Goal: Task Accomplishment & Management: Manage account settings

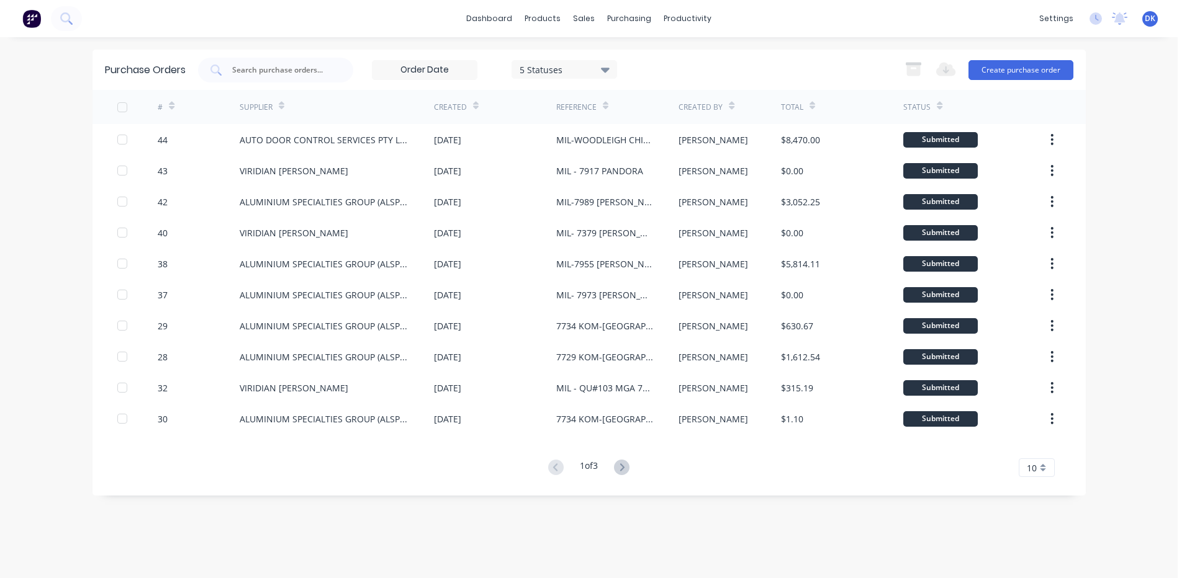
click at [40, 20] on img at bounding box center [31, 18] width 19 height 19
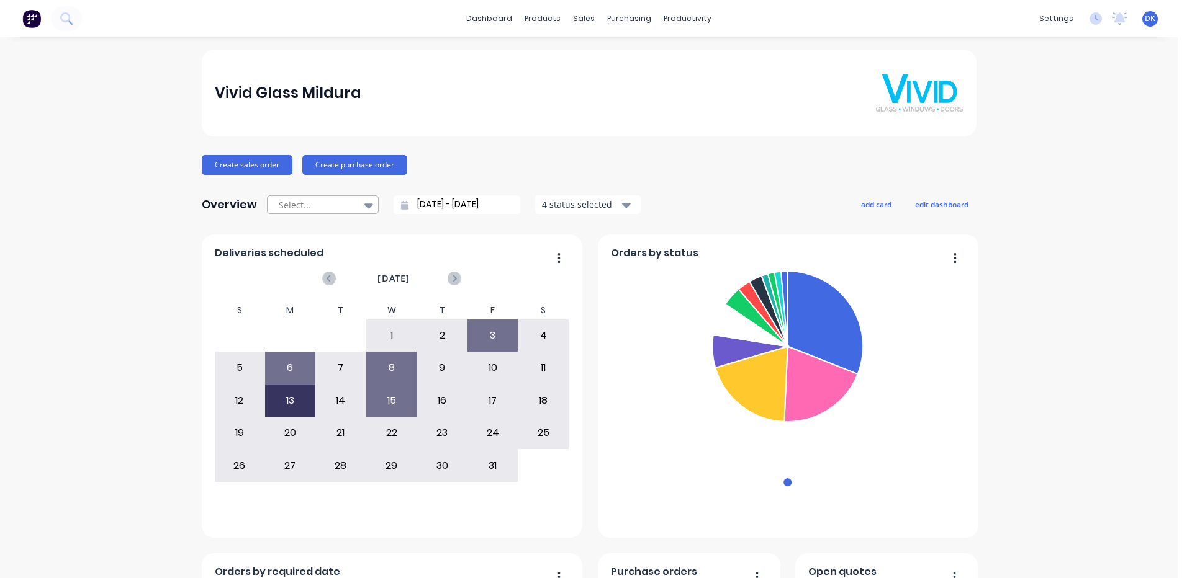
click at [364, 203] on icon at bounding box center [368, 206] width 9 height 14
click at [305, 254] on div "Month to date" at bounding box center [323, 256] width 112 height 23
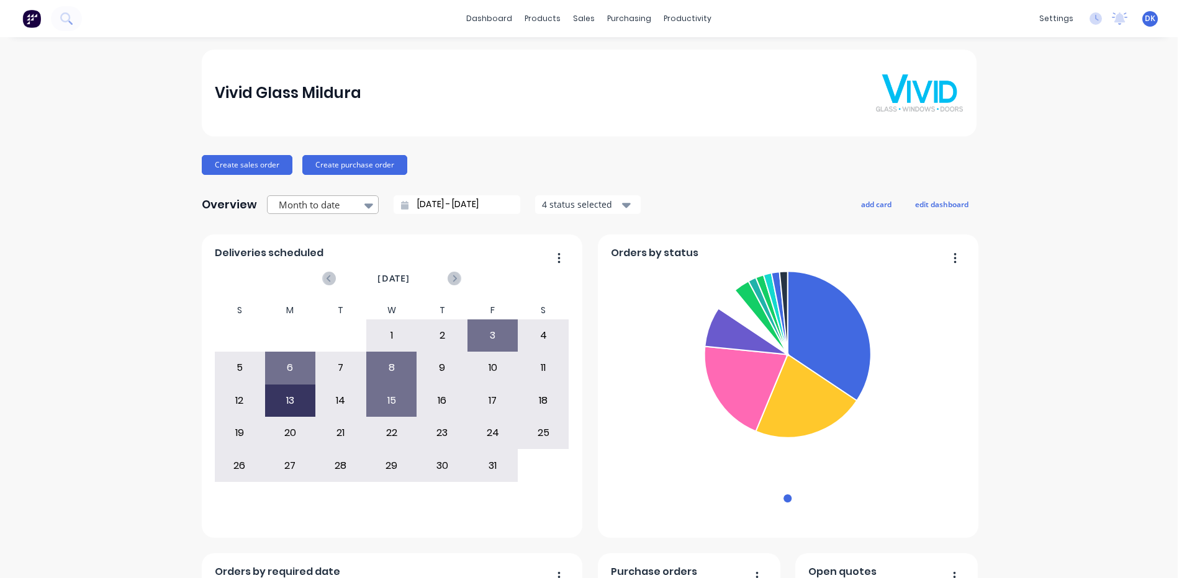
click at [364, 200] on icon at bounding box center [368, 206] width 9 height 14
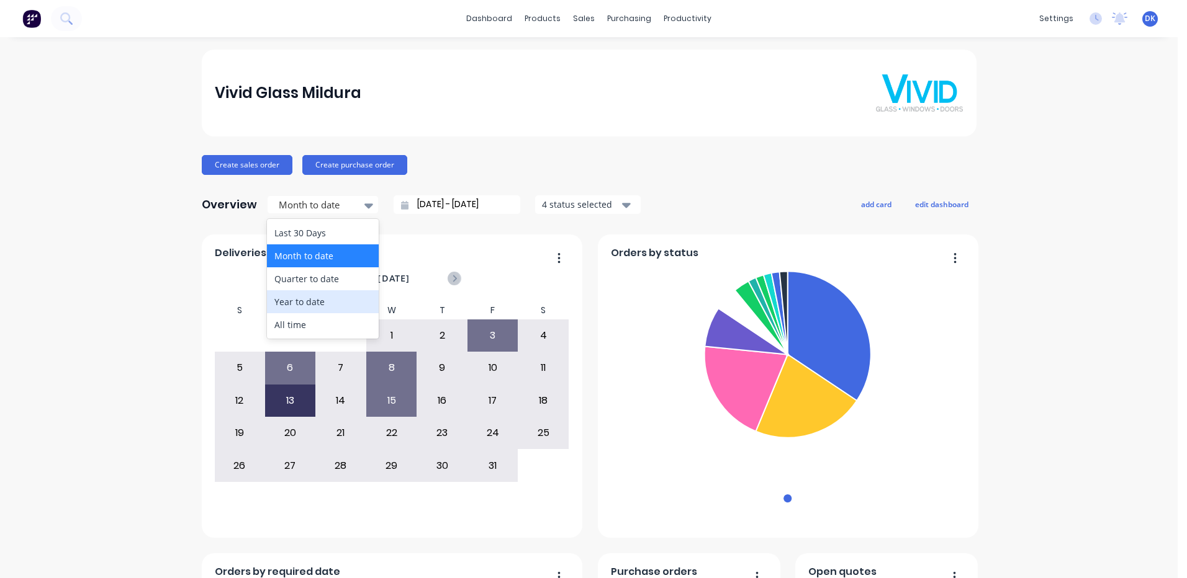
click at [308, 303] on div "Year to date" at bounding box center [323, 301] width 112 height 23
type input "01/01/25 - 09/10/25"
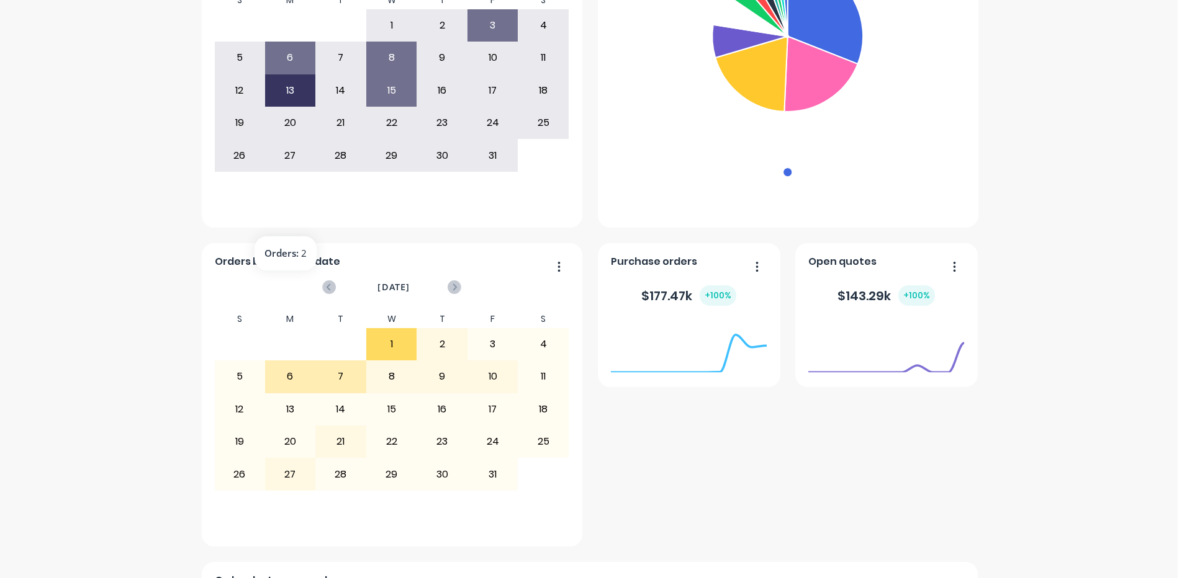
scroll to position [124, 0]
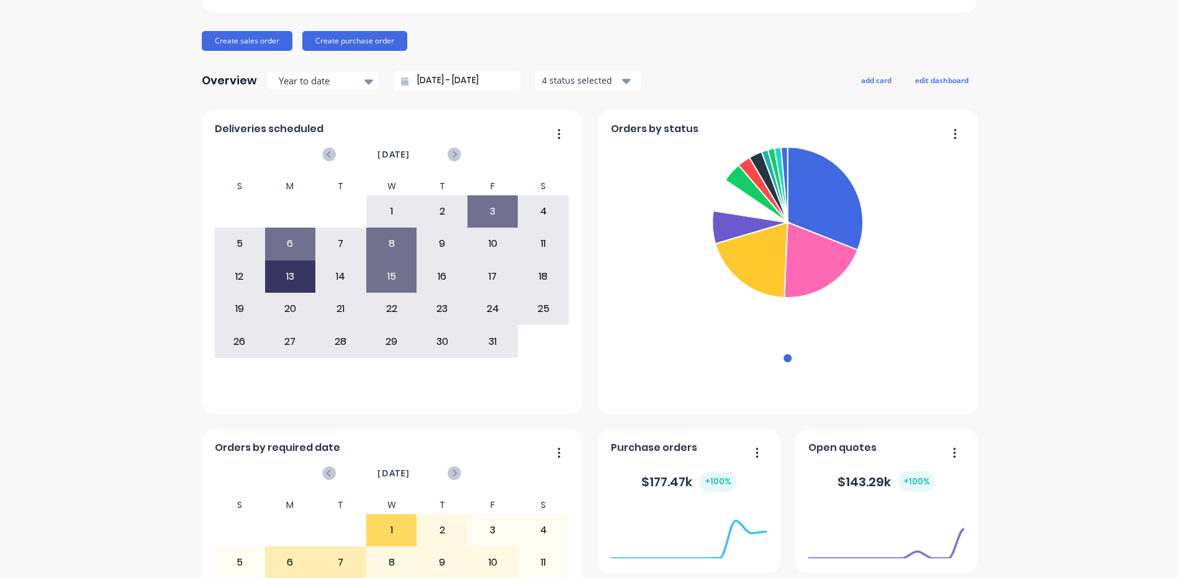
click at [390, 274] on div "15" at bounding box center [392, 276] width 50 height 31
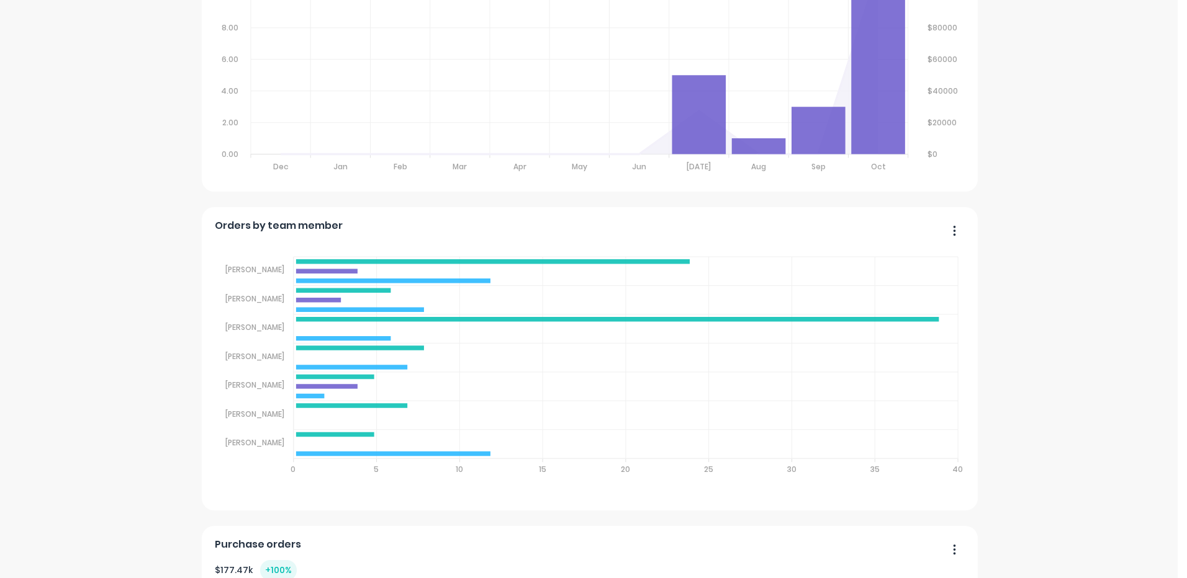
scroll to position [869, 0]
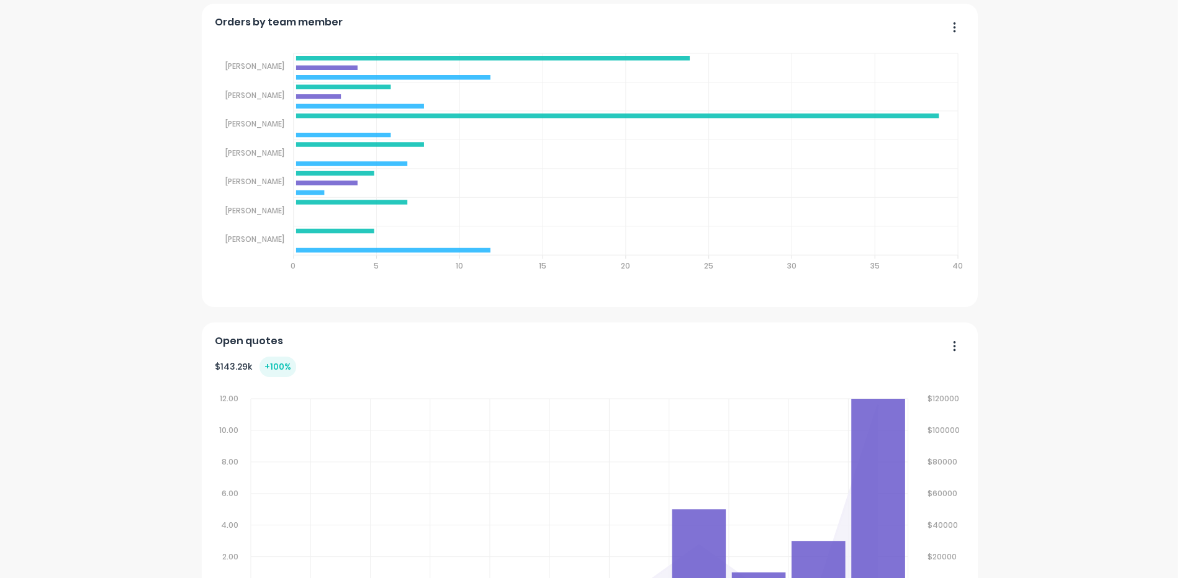
click at [953, 26] on button "button" at bounding box center [950, 28] width 26 height 19
click at [953, 22] on icon "button" at bounding box center [954, 27] width 3 height 12
drag, startPoint x: 685, startPoint y: 32, endPoint x: 629, endPoint y: 32, distance: 55.9
click at [629, 32] on div "Orders by team member" at bounding box center [589, 26] width 749 height 18
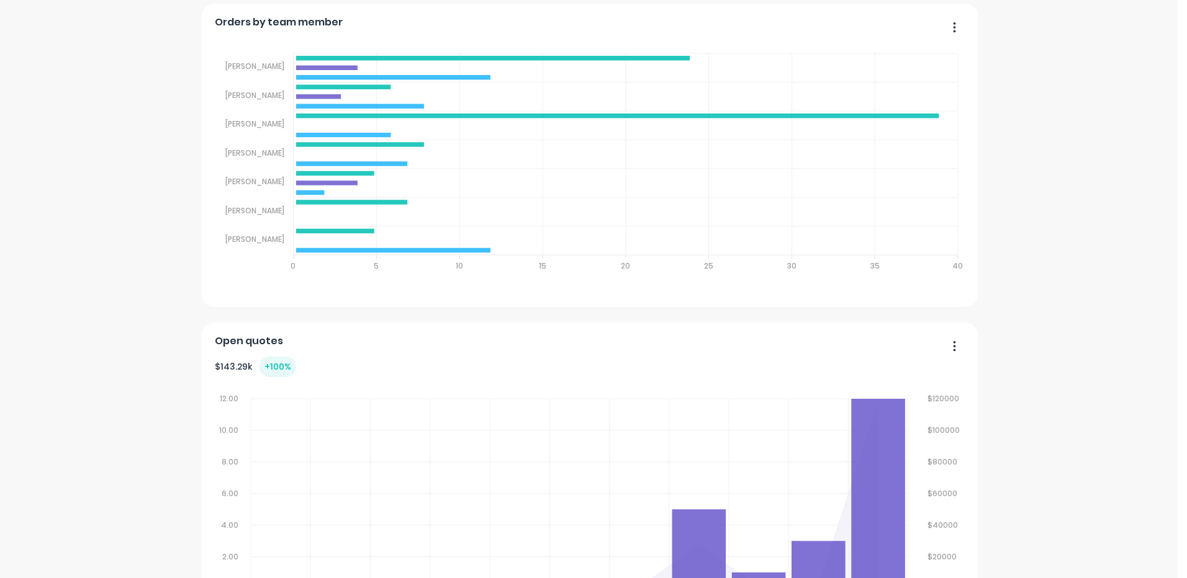
drag, startPoint x: 528, startPoint y: 34, endPoint x: 1190, endPoint y: 79, distance: 664.4
click at [1186, 79] on html "dashboard products sales purchasing productivity dashboard products Product Cat…" at bounding box center [593, 289] width 1187 height 578
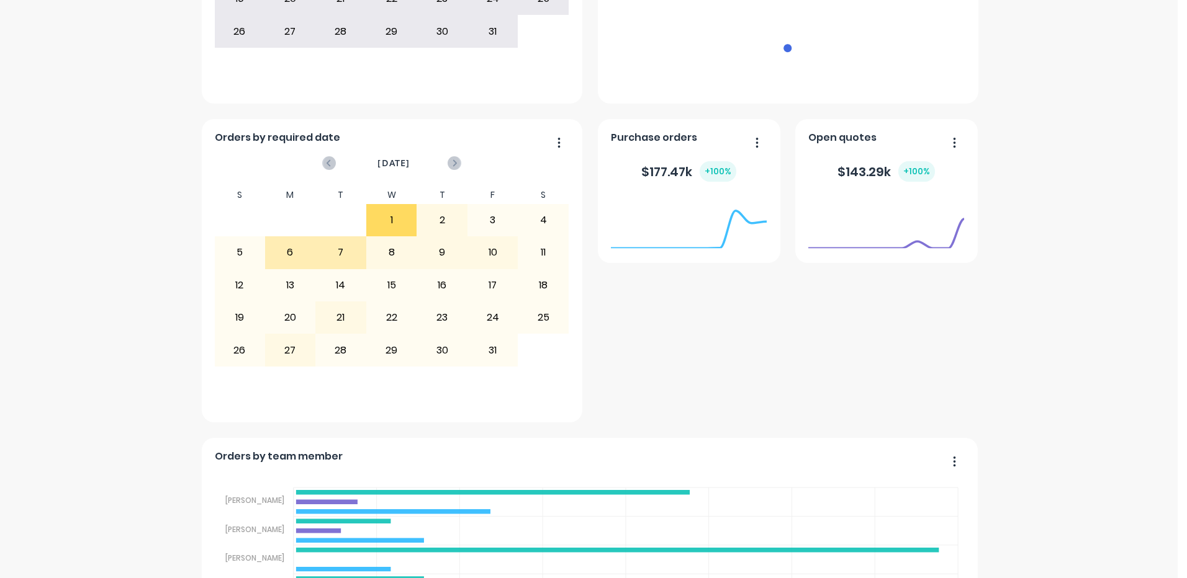
scroll to position [0, 0]
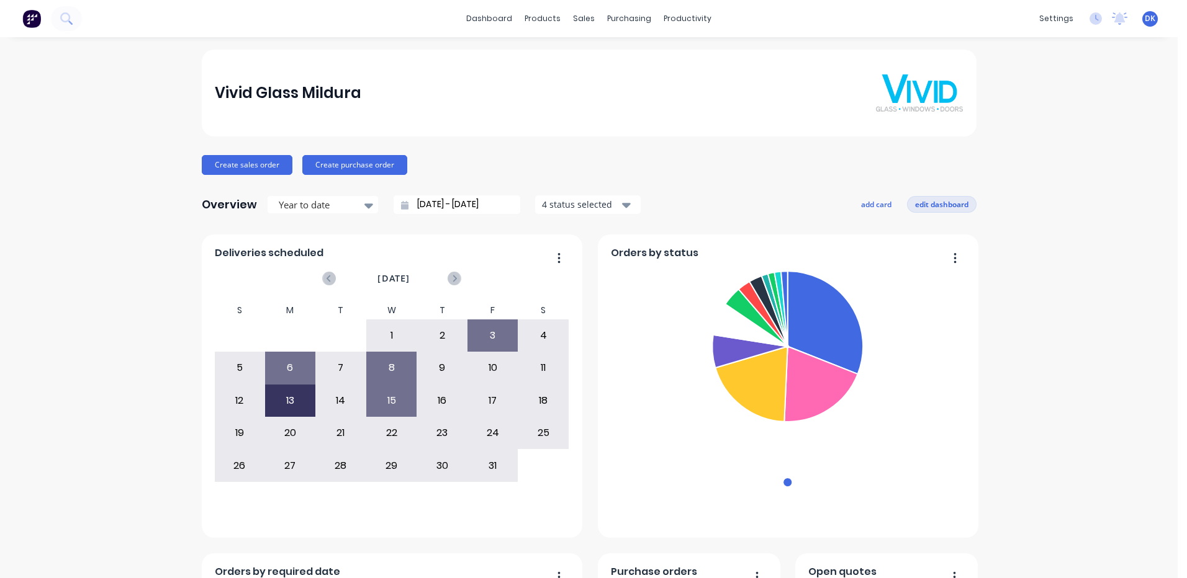
click at [937, 202] on button "edit dashboard" at bounding box center [942, 204] width 70 height 16
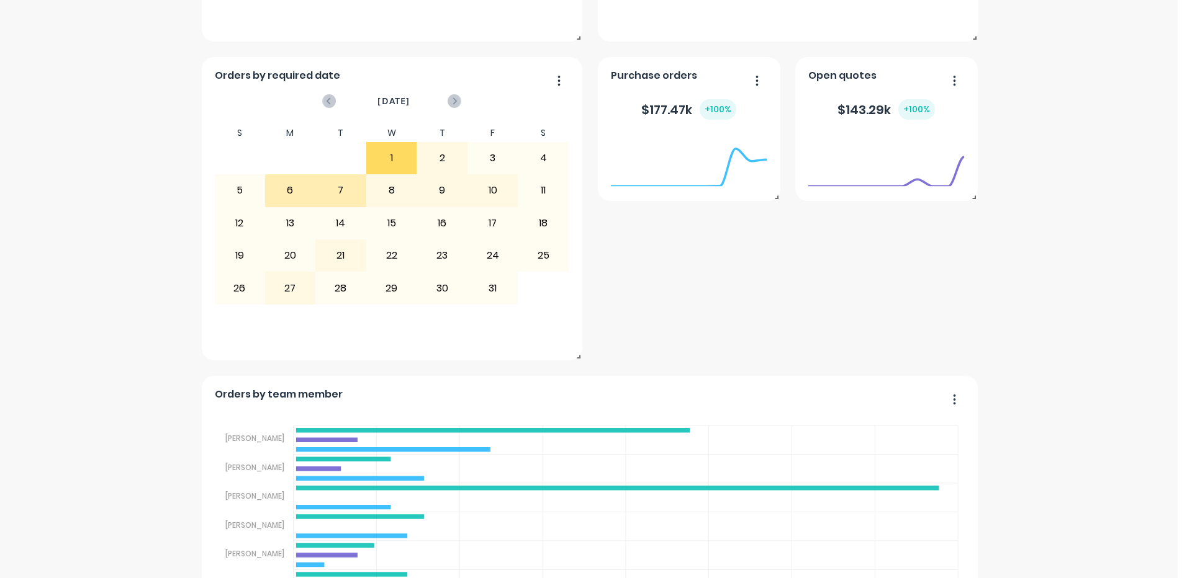
scroll to position [745, 0]
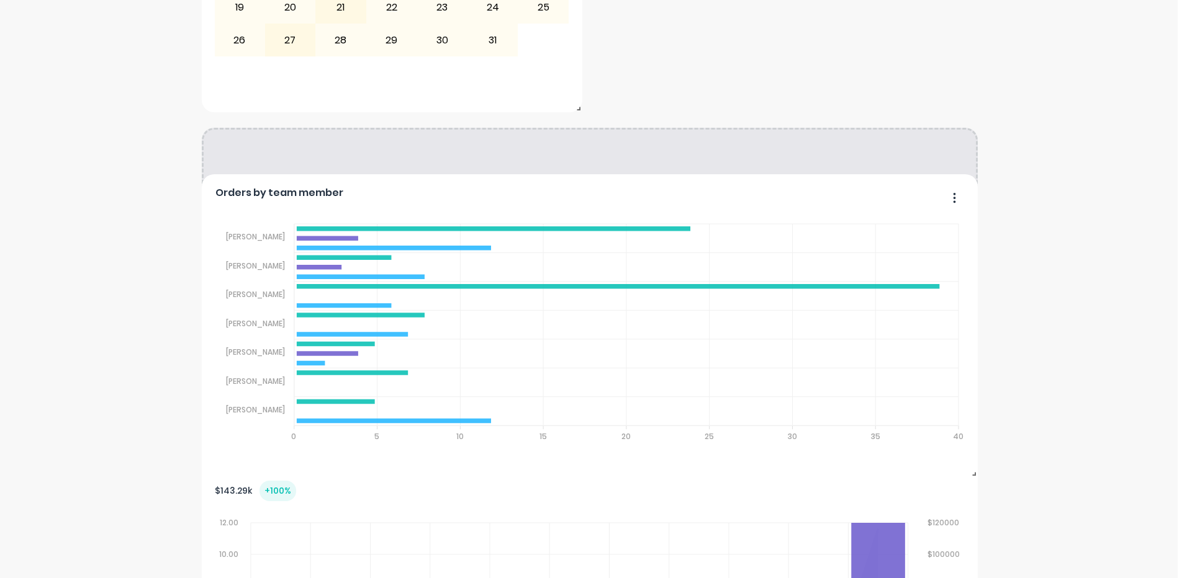
drag, startPoint x: 606, startPoint y: 140, endPoint x: 964, endPoint y: 427, distance: 459.6
click at [1186, 186] on html "dashboard products sales purchasing productivity dashboard products Product Cat…" at bounding box center [593, 289] width 1187 height 578
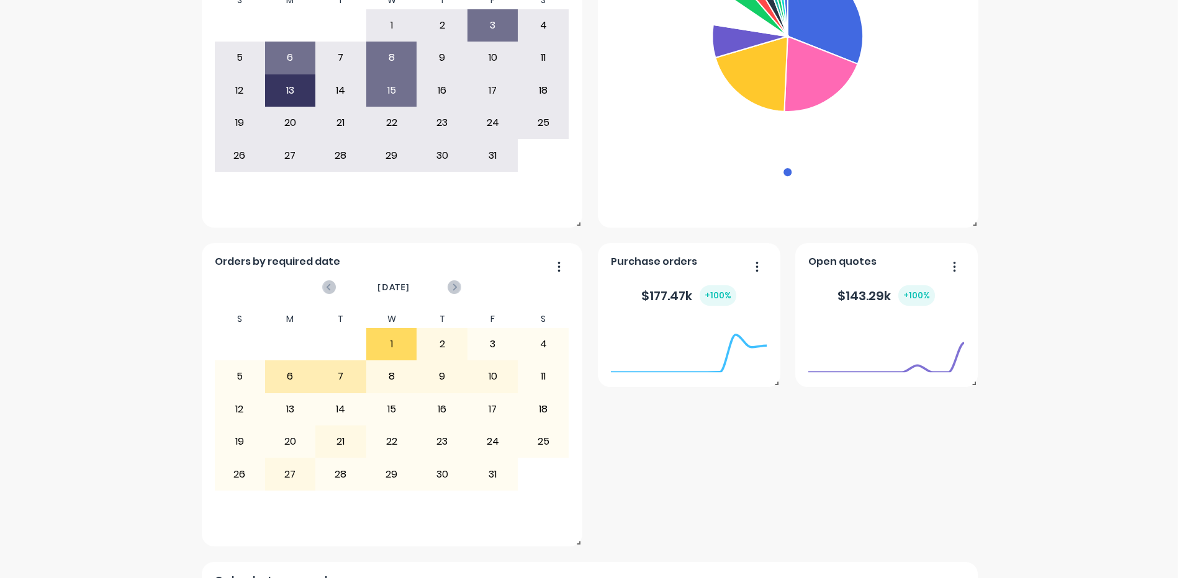
scroll to position [0, 0]
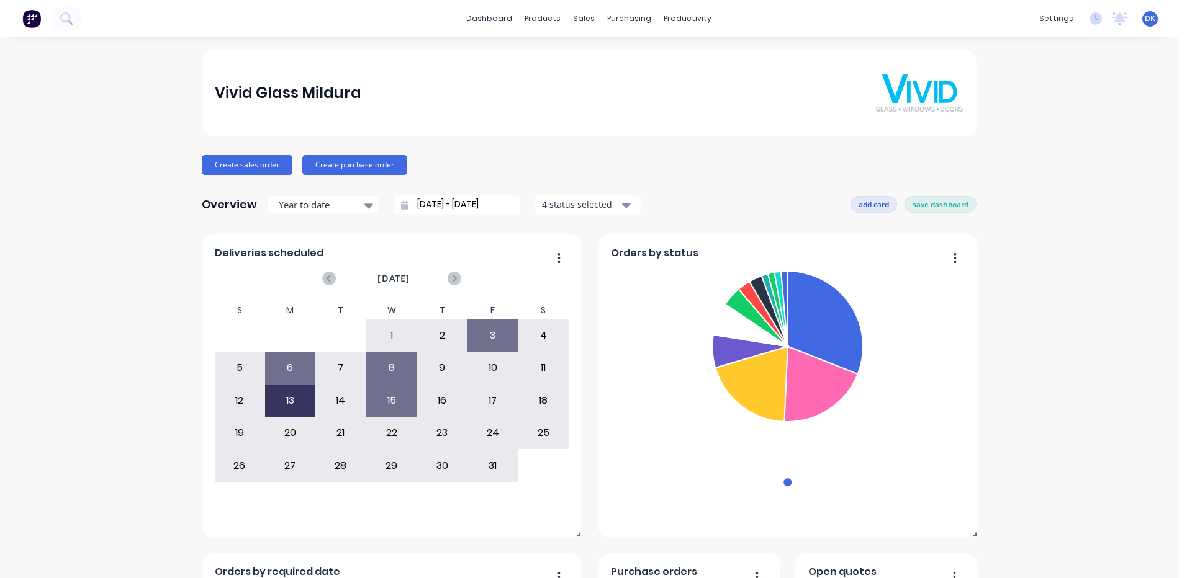
click at [861, 202] on button "add card" at bounding box center [873, 204] width 47 height 16
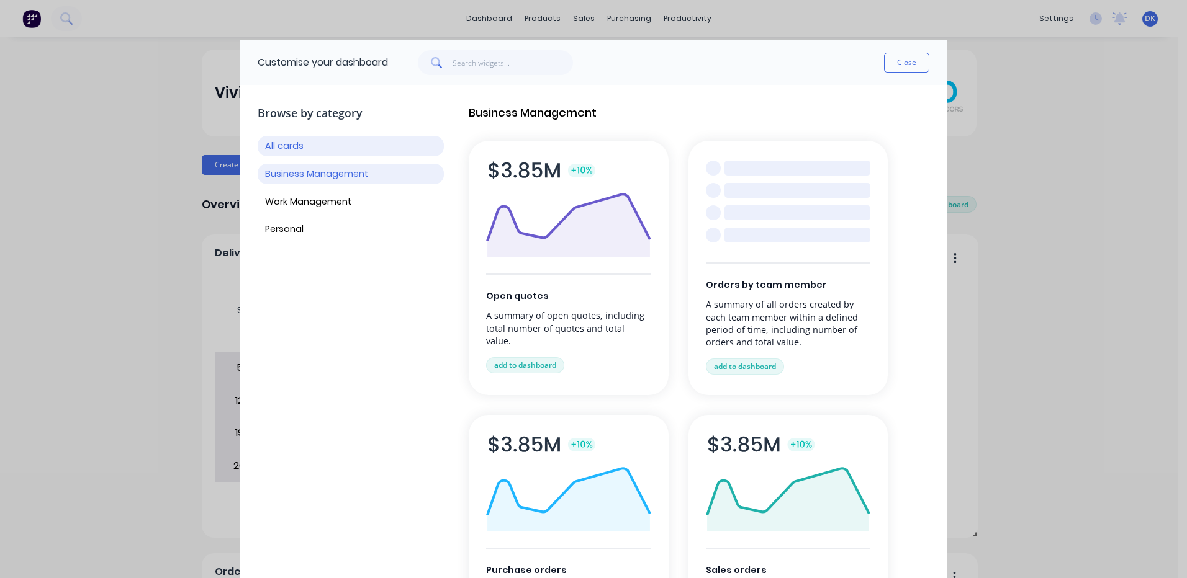
click at [302, 176] on button "Business Management" at bounding box center [351, 174] width 186 height 20
click at [296, 204] on button "Work Management" at bounding box center [351, 202] width 186 height 20
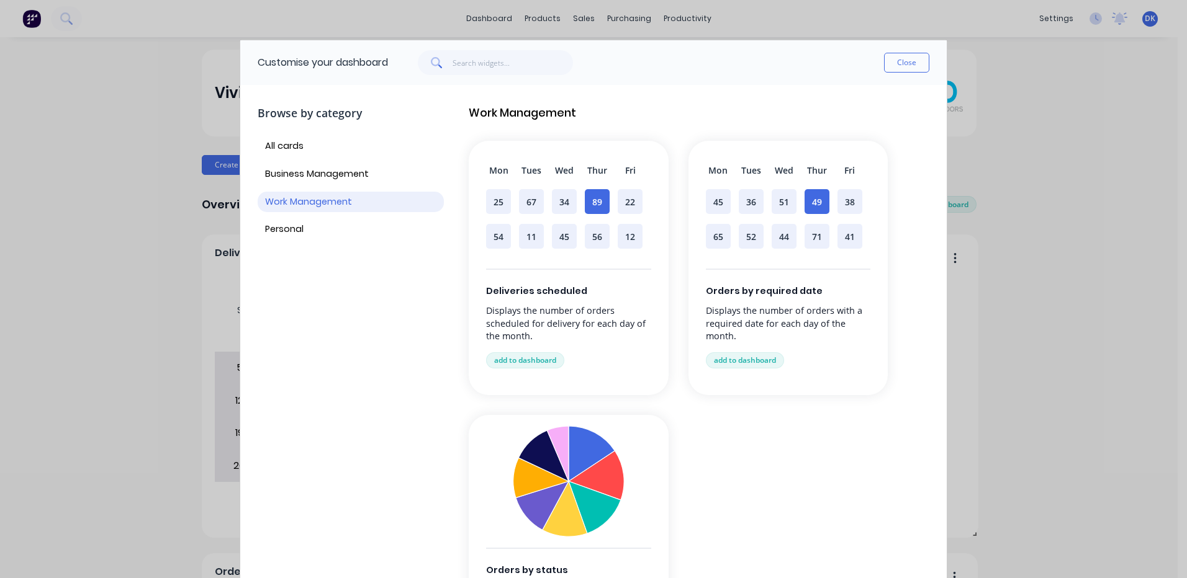
scroll to position [61, 0]
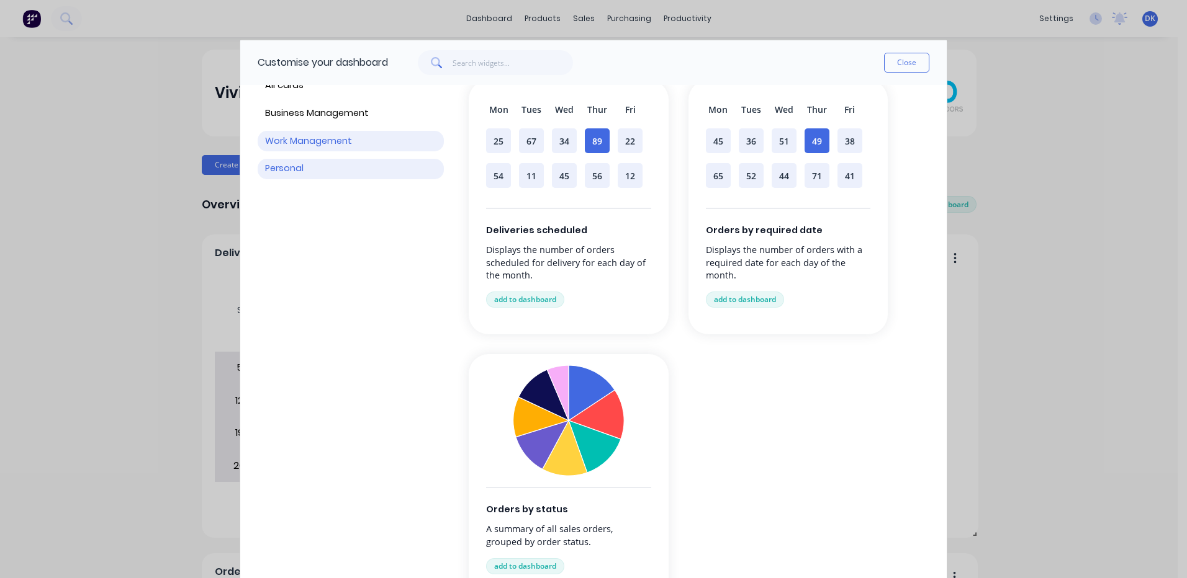
click at [286, 165] on button "Personal" at bounding box center [351, 169] width 186 height 20
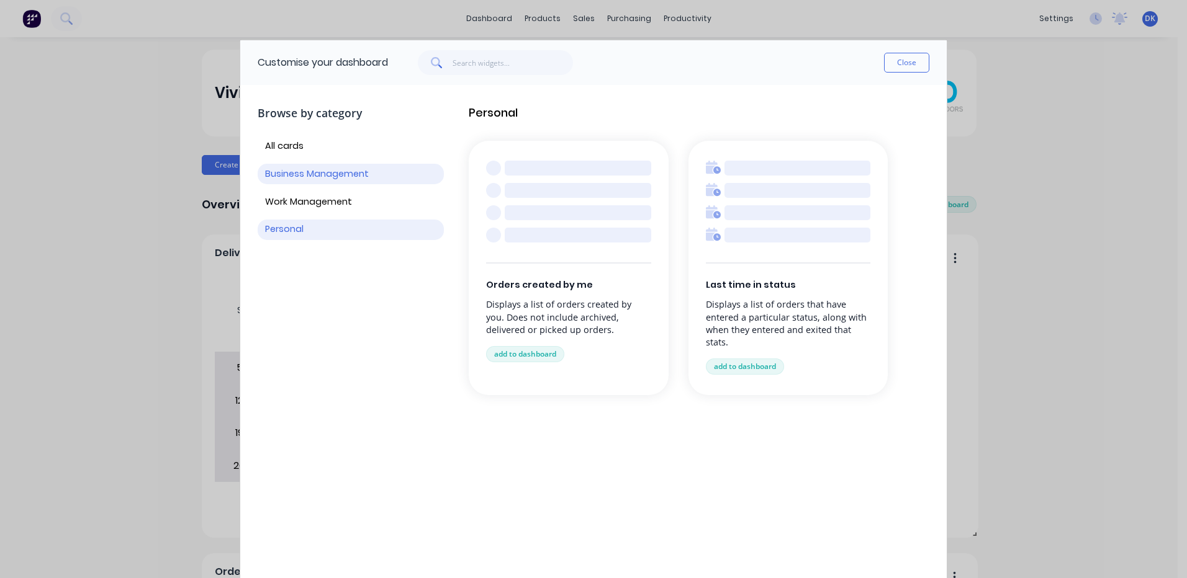
scroll to position [0, 0]
click at [737, 365] on button "add to dashboard" at bounding box center [745, 367] width 78 height 16
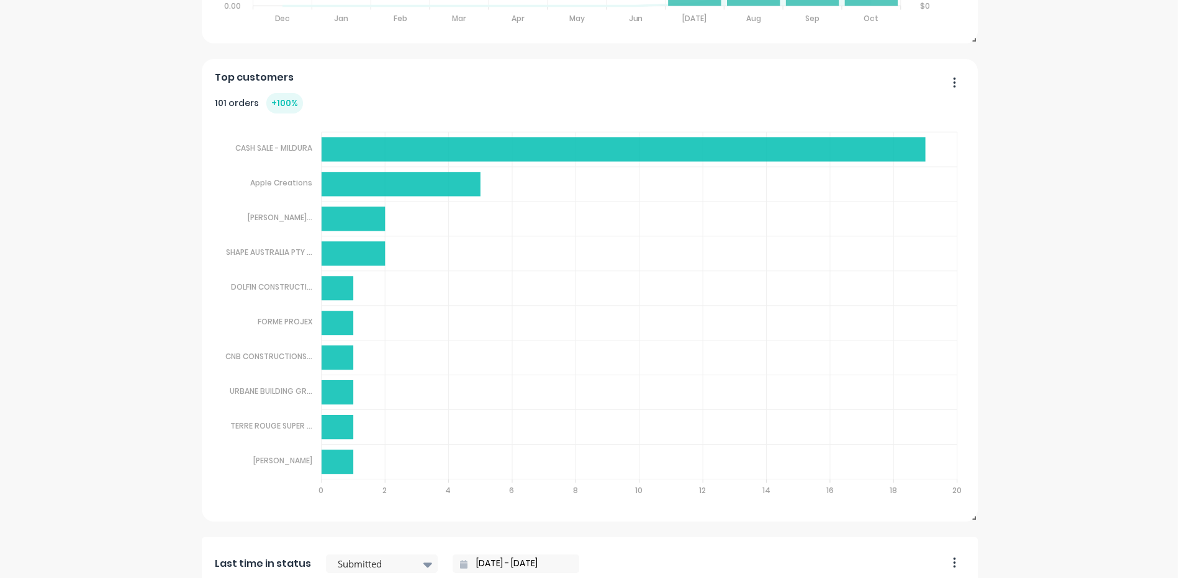
scroll to position [2719, 0]
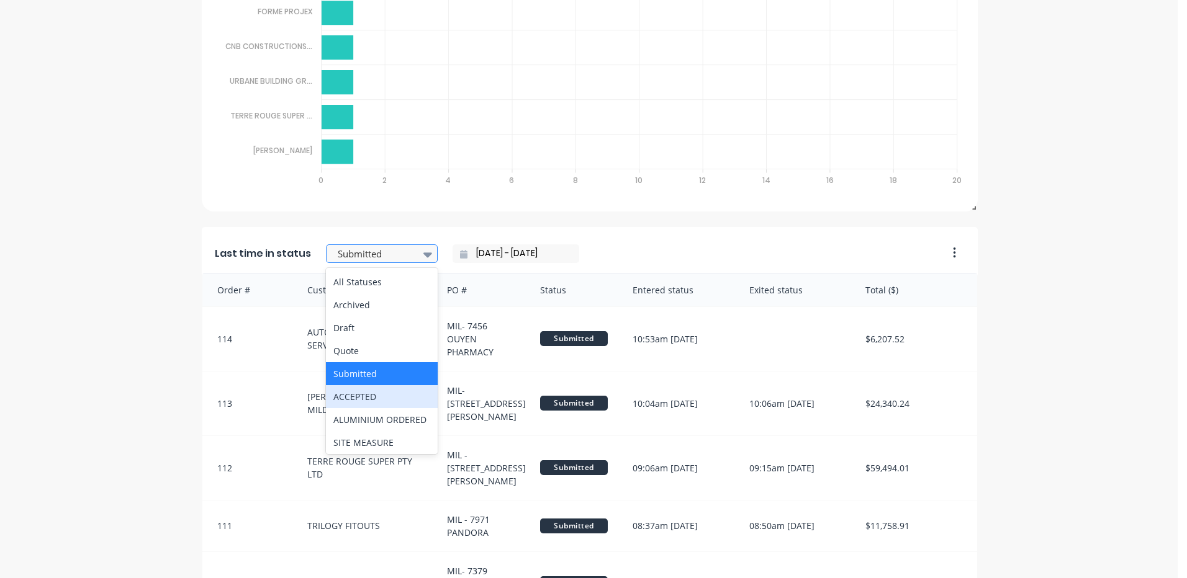
click at [346, 398] on div "ACCEPTED" at bounding box center [382, 396] width 112 height 23
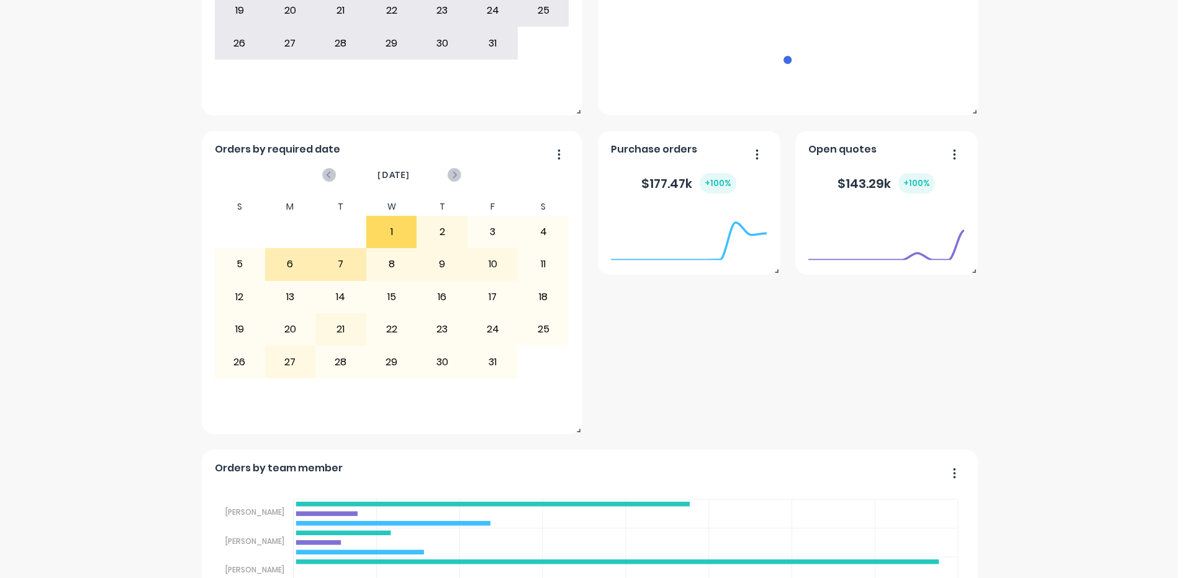
scroll to position [0, 0]
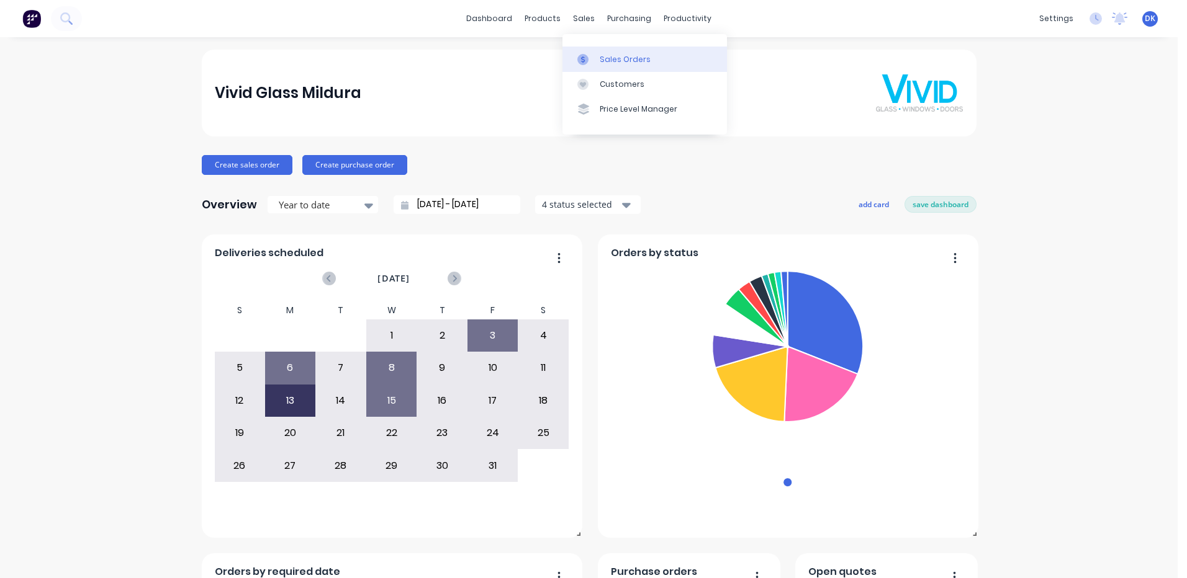
click at [626, 60] on div "Sales Orders" at bounding box center [625, 59] width 51 height 11
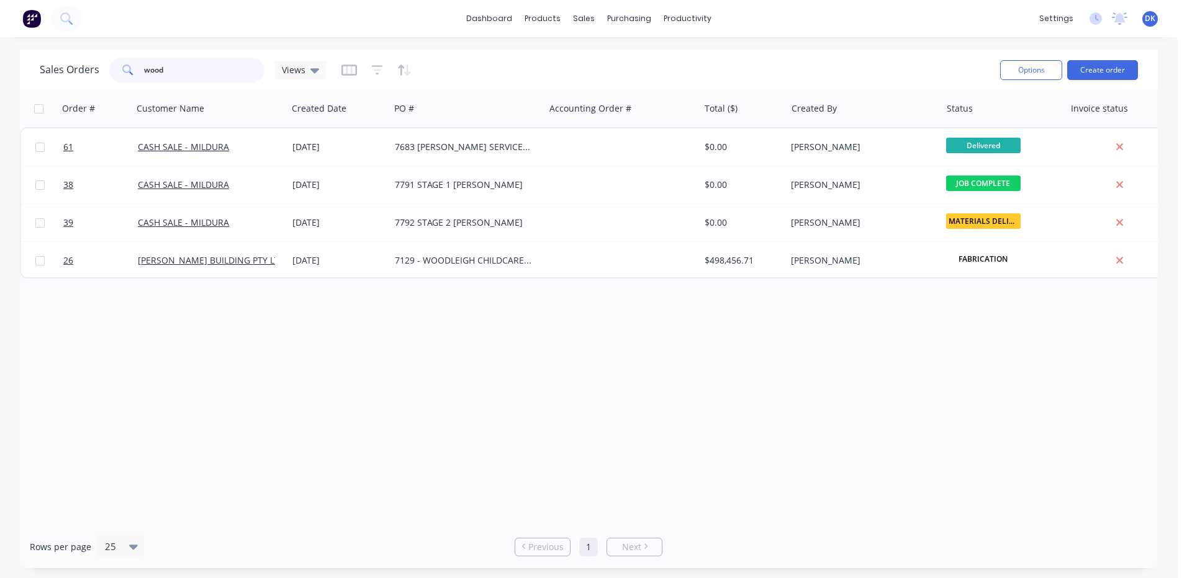
drag, startPoint x: 174, startPoint y: 72, endPoint x: 109, endPoint y: 66, distance: 65.5
click at [109, 66] on div "wood" at bounding box center [186, 70] width 155 height 25
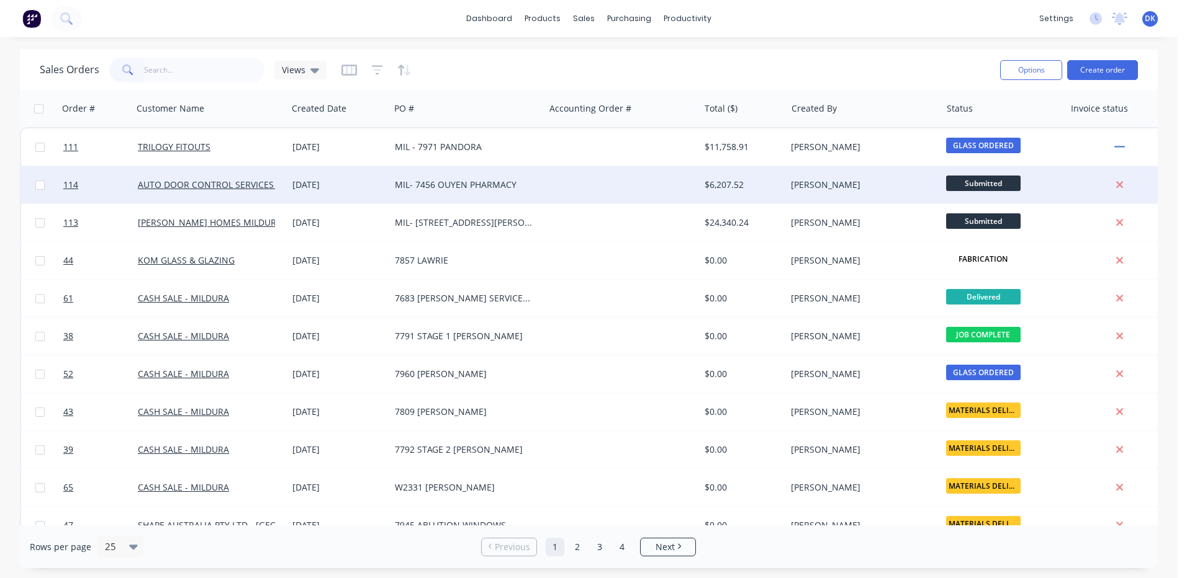
click at [1008, 179] on span "Submitted" at bounding box center [983, 184] width 74 height 16
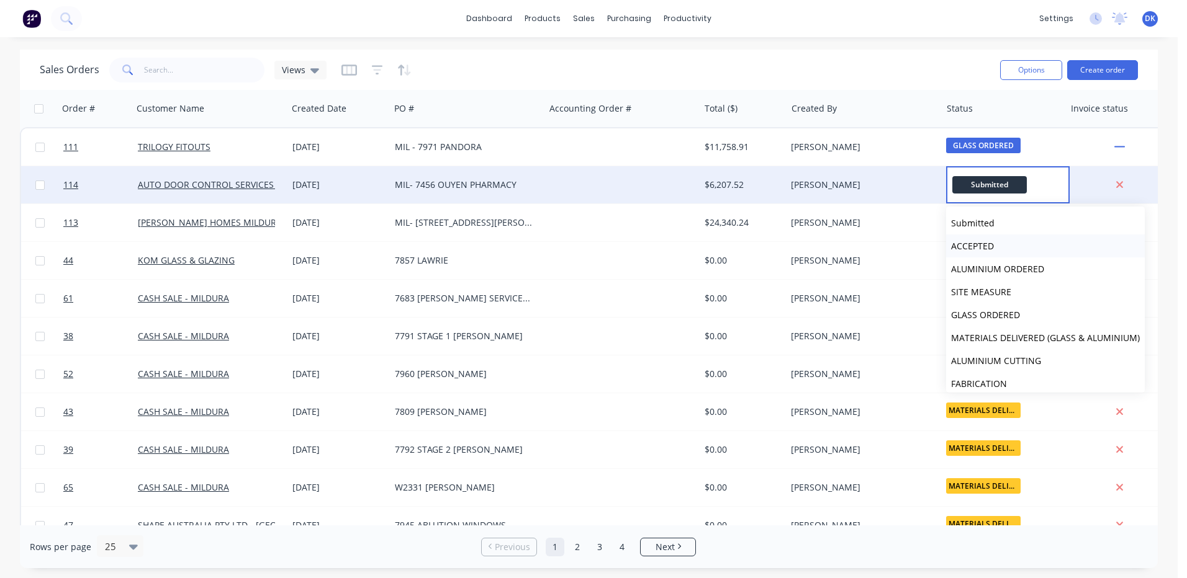
click at [958, 245] on span "ACCEPTED" at bounding box center [972, 246] width 43 height 12
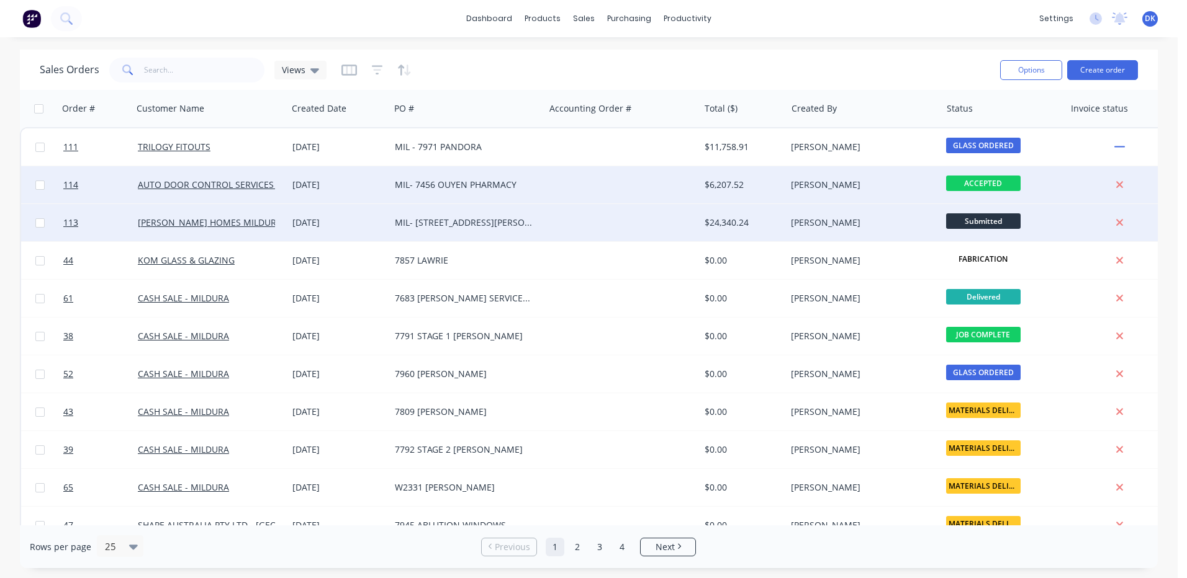
click at [980, 219] on span "Submitted" at bounding box center [983, 221] width 74 height 16
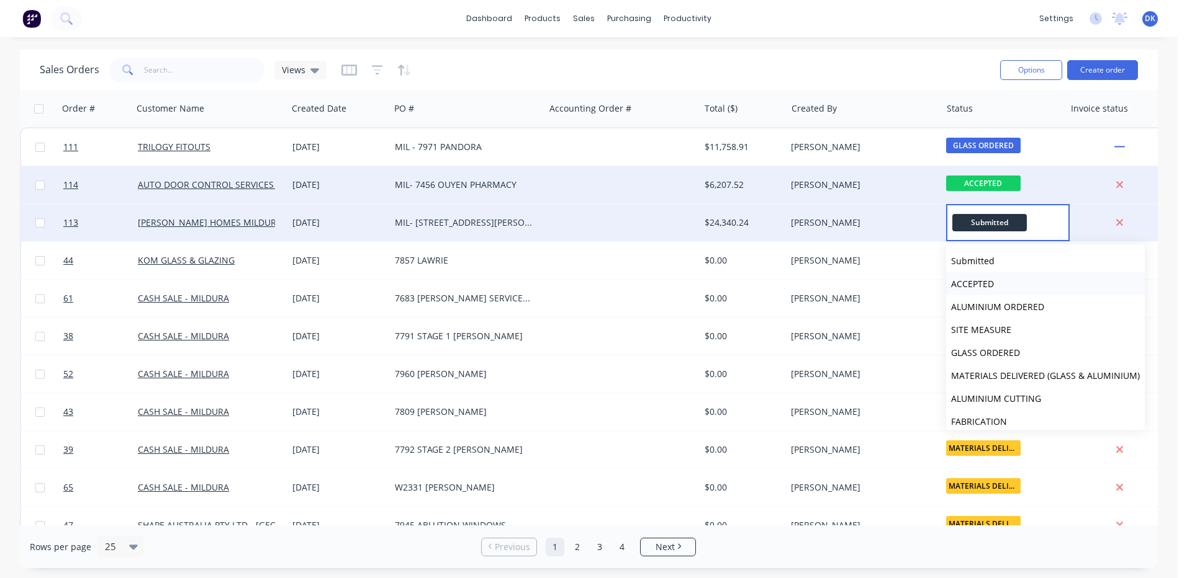
click at [971, 279] on span "ACCEPTED" at bounding box center [972, 284] width 43 height 12
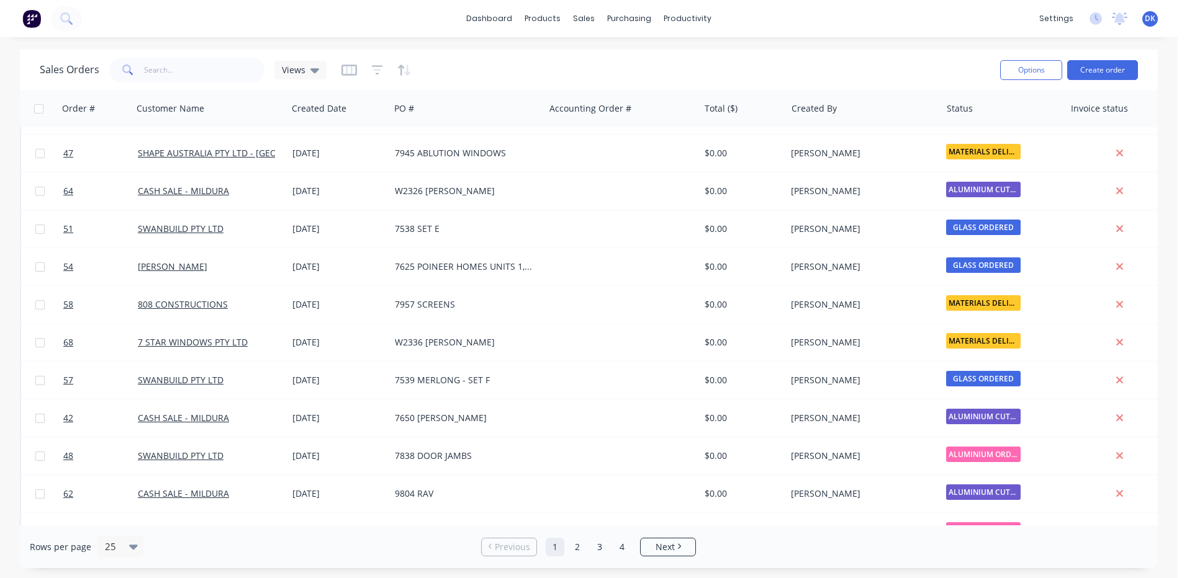
scroll to position [554, 0]
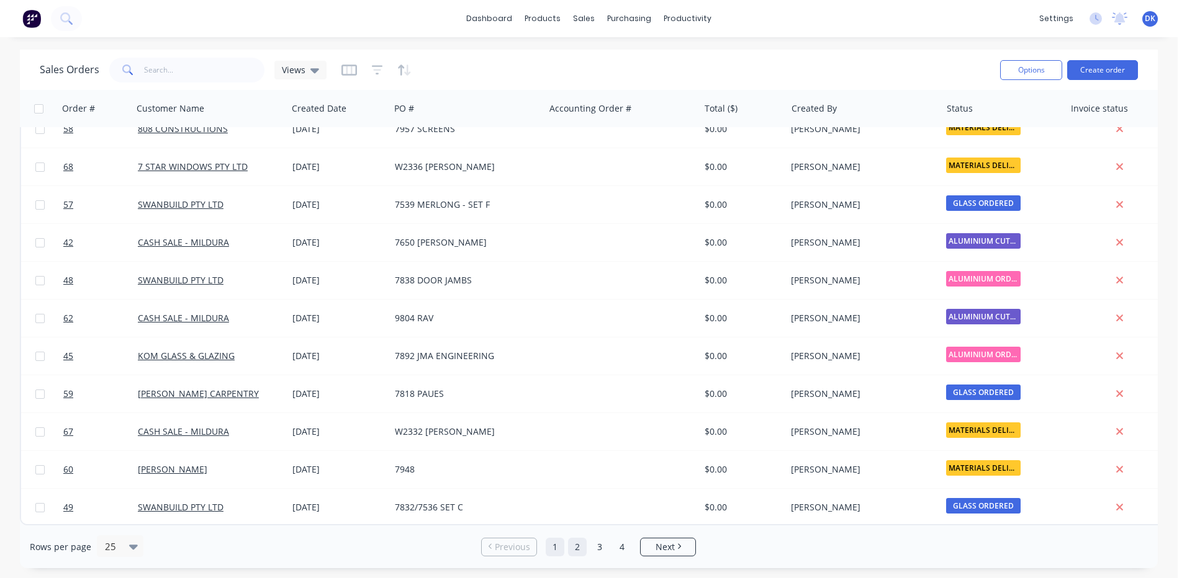
click at [580, 548] on link "2" at bounding box center [577, 547] width 19 height 19
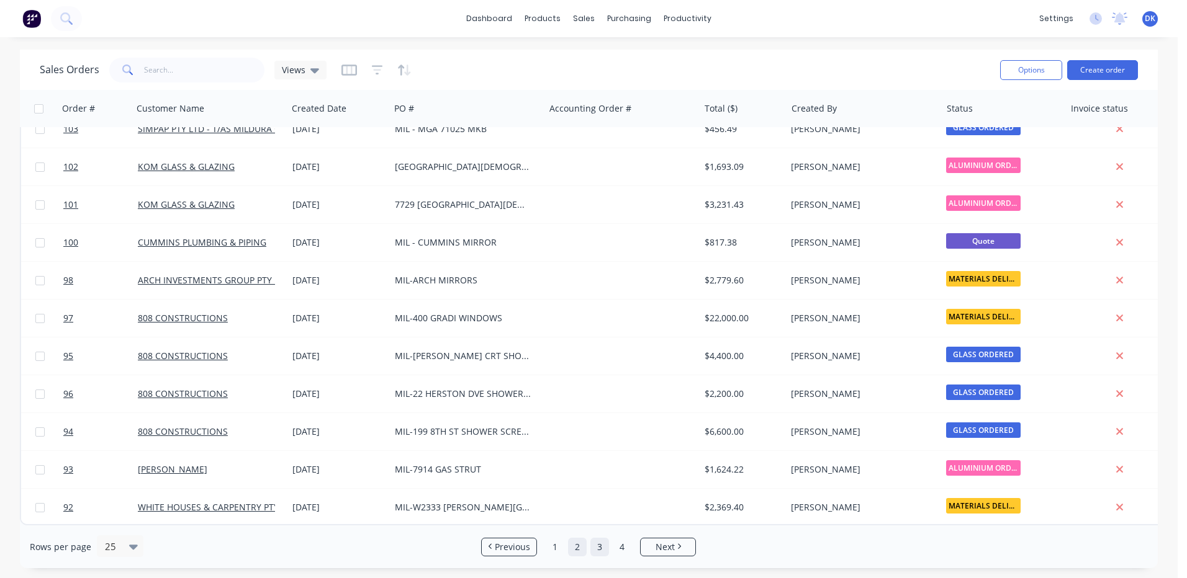
click at [598, 546] on link "3" at bounding box center [599, 547] width 19 height 19
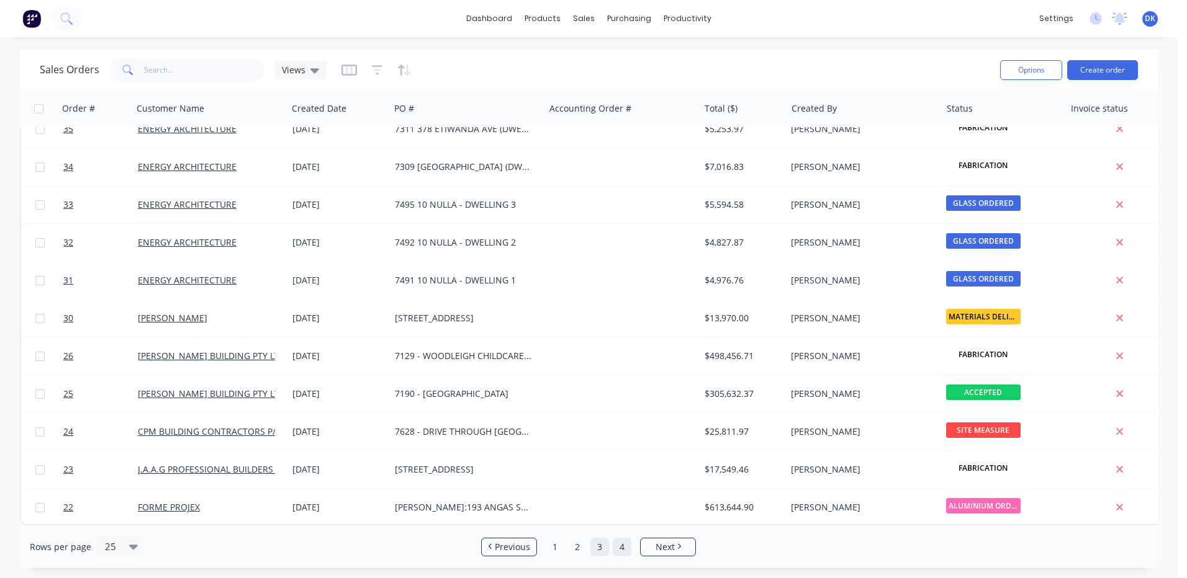
click at [622, 551] on link "4" at bounding box center [622, 547] width 19 height 19
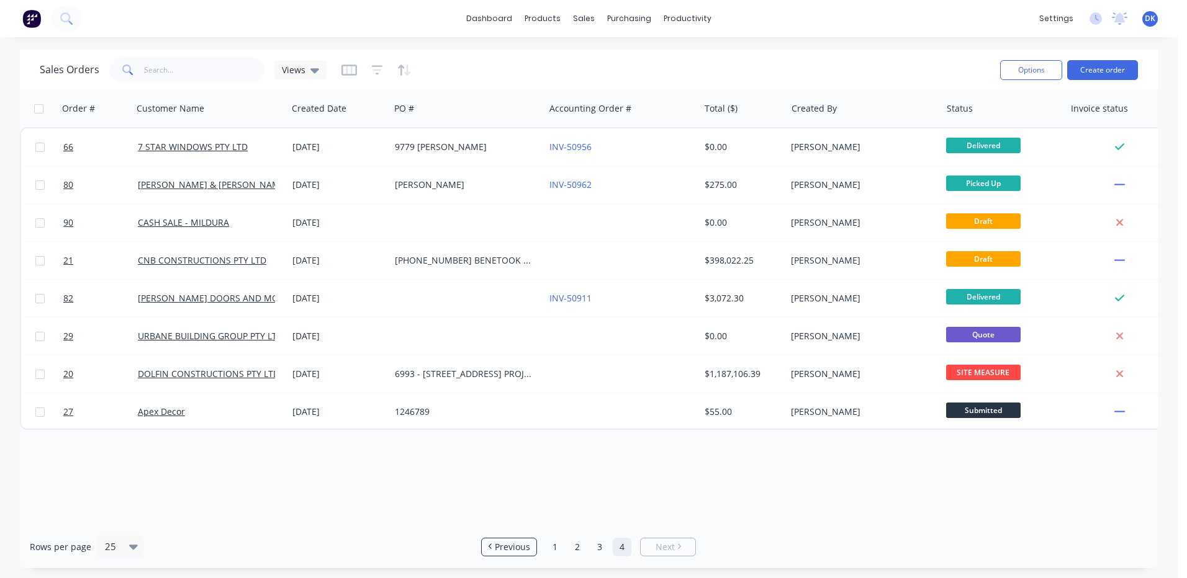
scroll to position [0, 0]
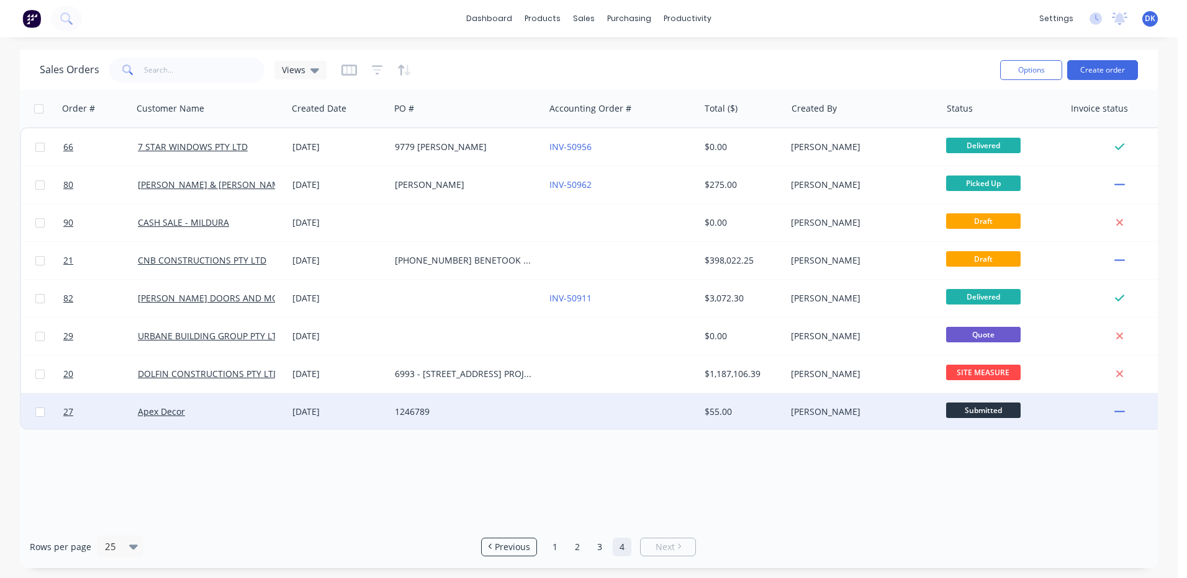
click at [971, 410] on span "Submitted" at bounding box center [983, 411] width 74 height 16
click at [914, 462] on div "Order # Customer Name Created Date PO # Accounting Order # Total ($) Created By…" at bounding box center [589, 308] width 1138 height 436
click at [151, 68] on input "text" at bounding box center [204, 70] width 121 height 25
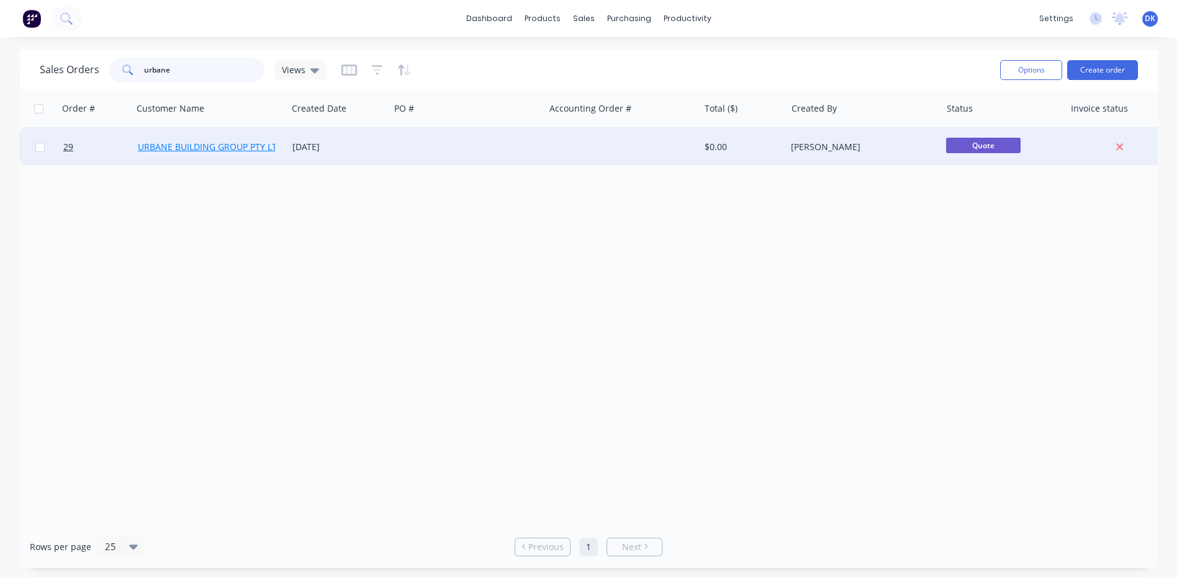
type input "urbane"
click at [186, 148] on link "URBANE BUILDING GROUP PTY LTD" at bounding box center [210, 147] width 145 height 12
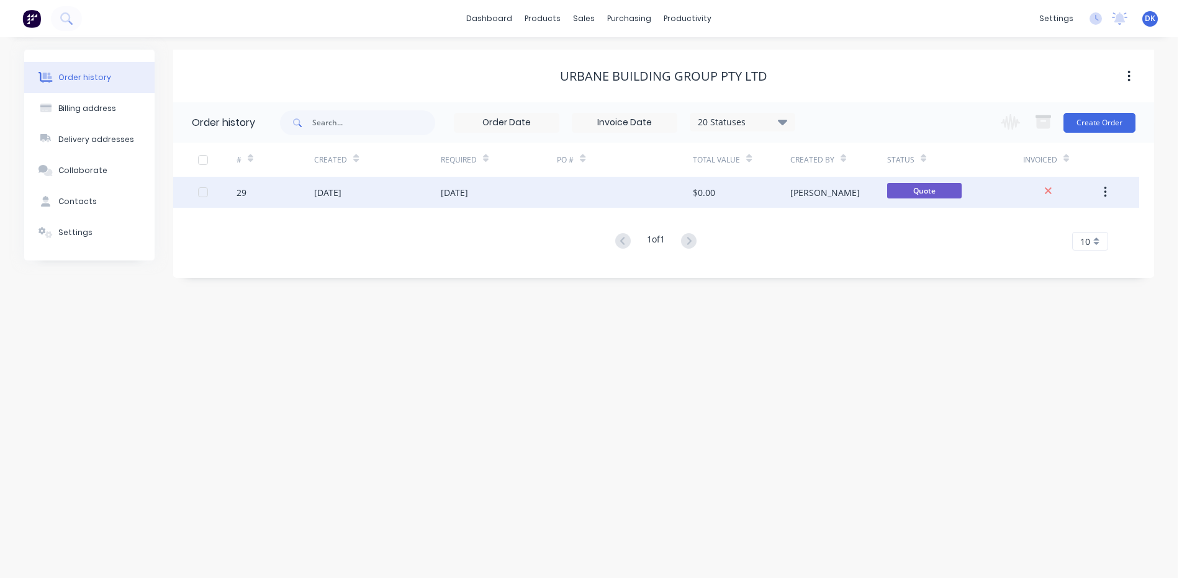
click at [712, 191] on div "$0.00" at bounding box center [704, 192] width 22 height 13
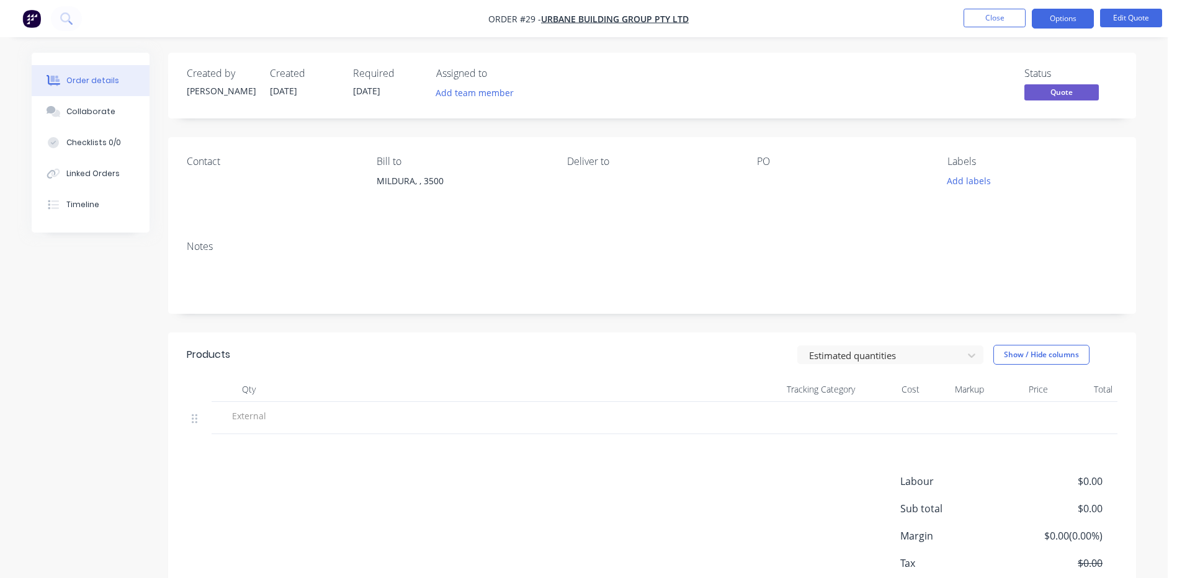
click at [204, 166] on div "Contact" at bounding box center [272, 162] width 170 height 12
click at [212, 179] on div "Contact" at bounding box center [272, 184] width 170 height 56
click at [202, 166] on div "Contact" at bounding box center [272, 162] width 170 height 12
click at [1132, 15] on button "Edit Quote" at bounding box center [1131, 18] width 62 height 19
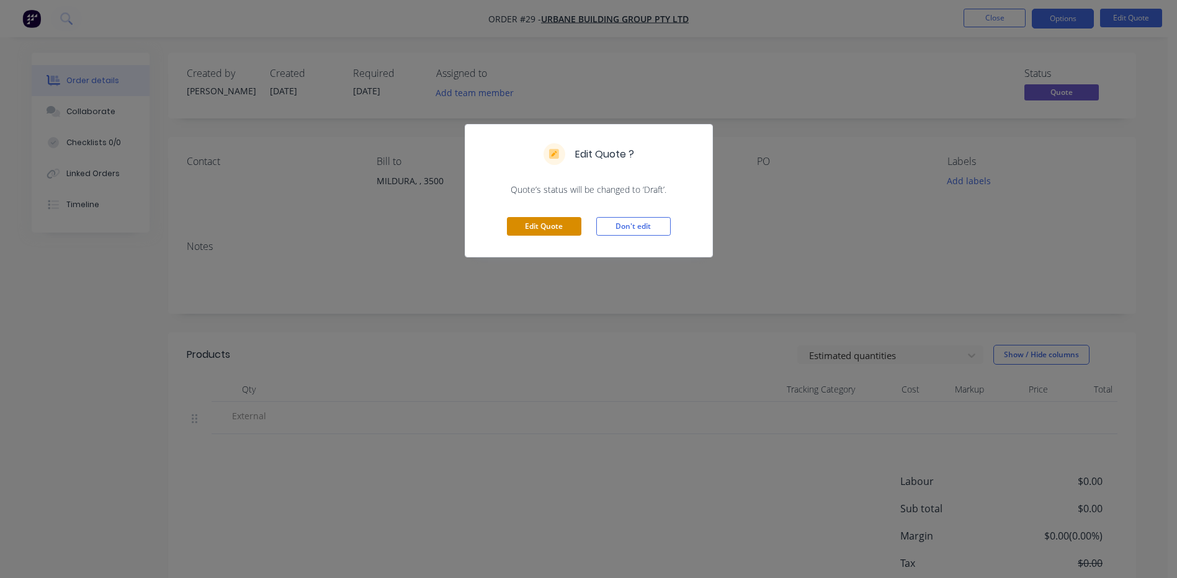
click at [550, 226] on button "Edit Quote" at bounding box center [544, 226] width 74 height 19
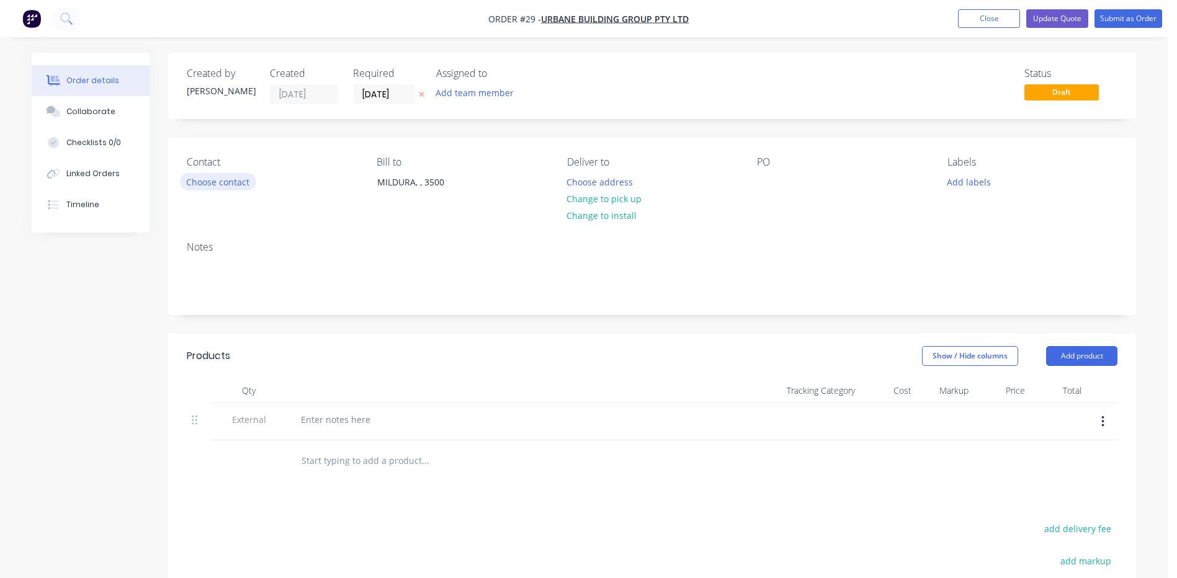
click at [205, 181] on button "Choose contact" at bounding box center [218, 181] width 76 height 17
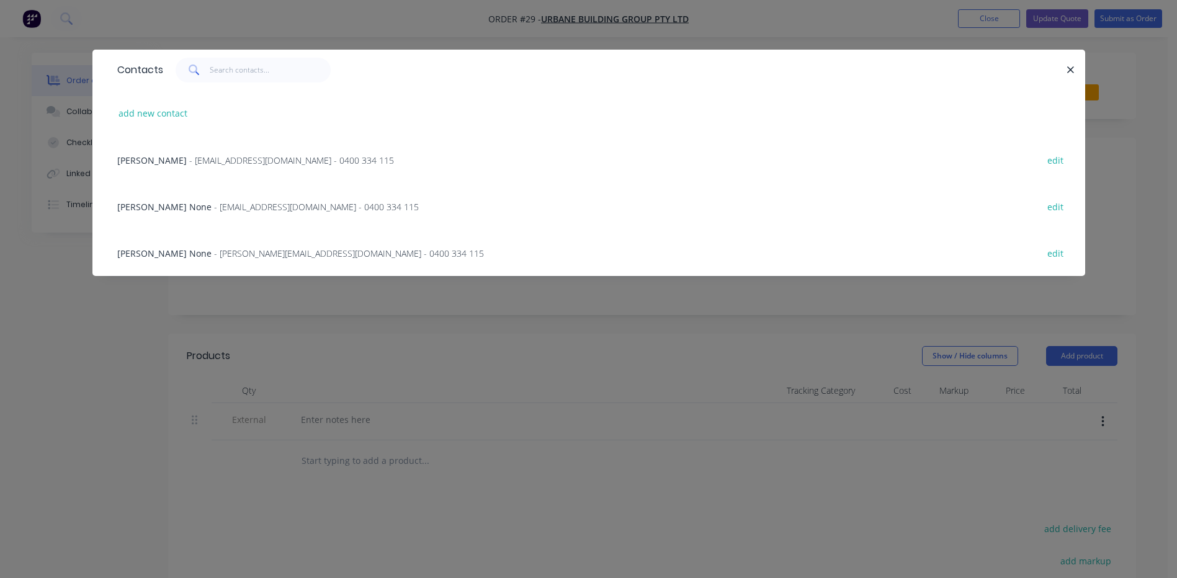
click at [302, 158] on span "- accounts@urbanebuilding.com.au - 0400 334 115" at bounding box center [291, 161] width 205 height 12
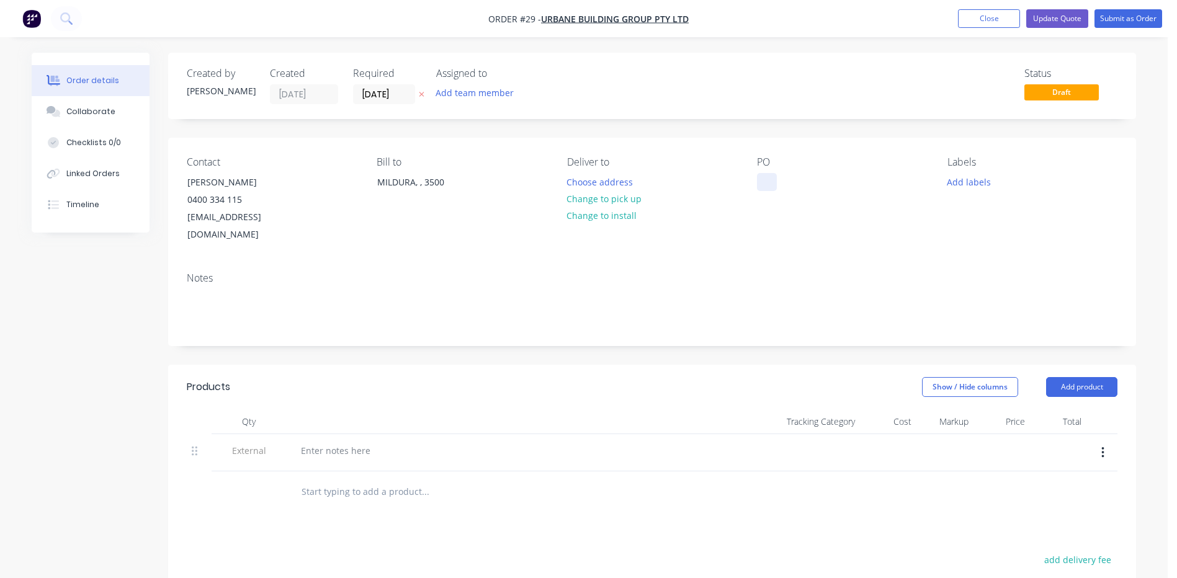
click at [761, 175] on div at bounding box center [767, 182] width 20 height 18
click at [962, 180] on button "Add labels" at bounding box center [968, 181] width 57 height 17
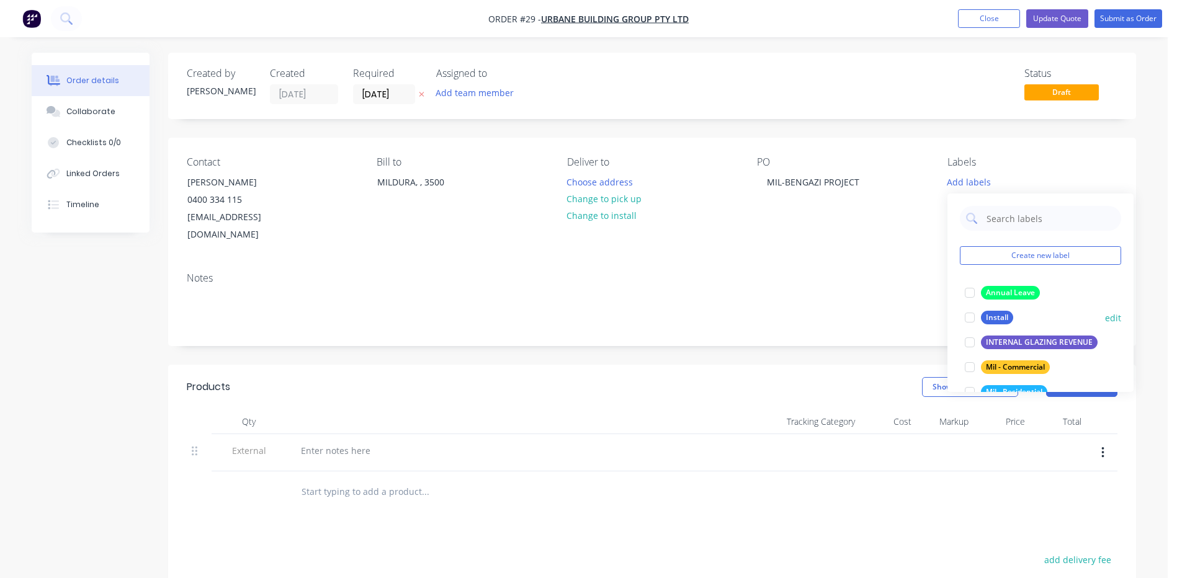
scroll to position [62, 0]
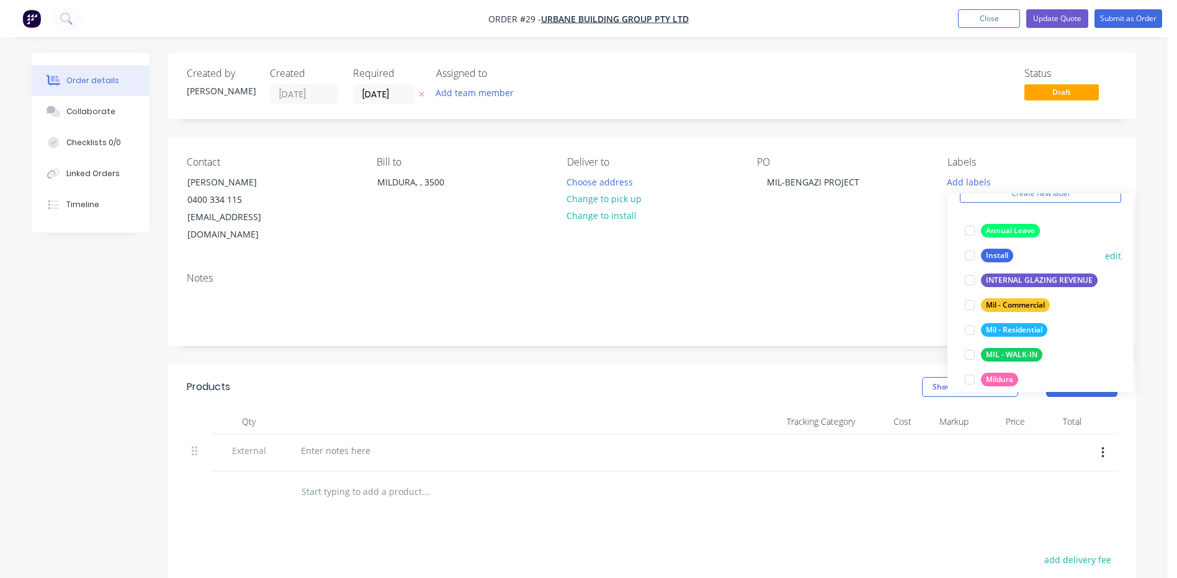
click at [972, 253] on div at bounding box center [970, 255] width 25 height 25
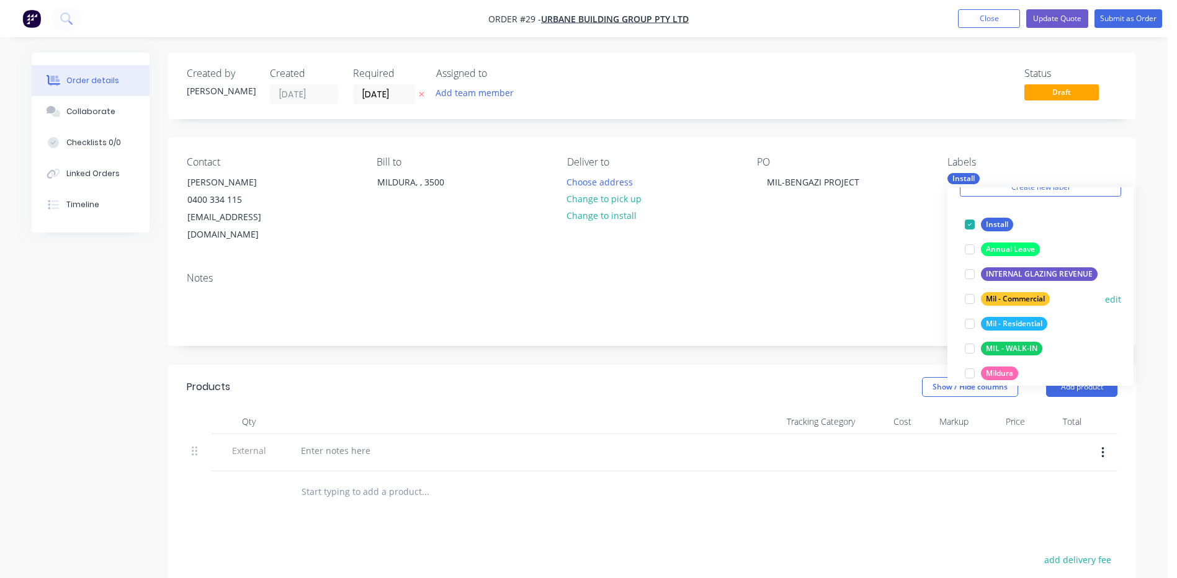
click at [974, 298] on div at bounding box center [970, 299] width 25 height 25
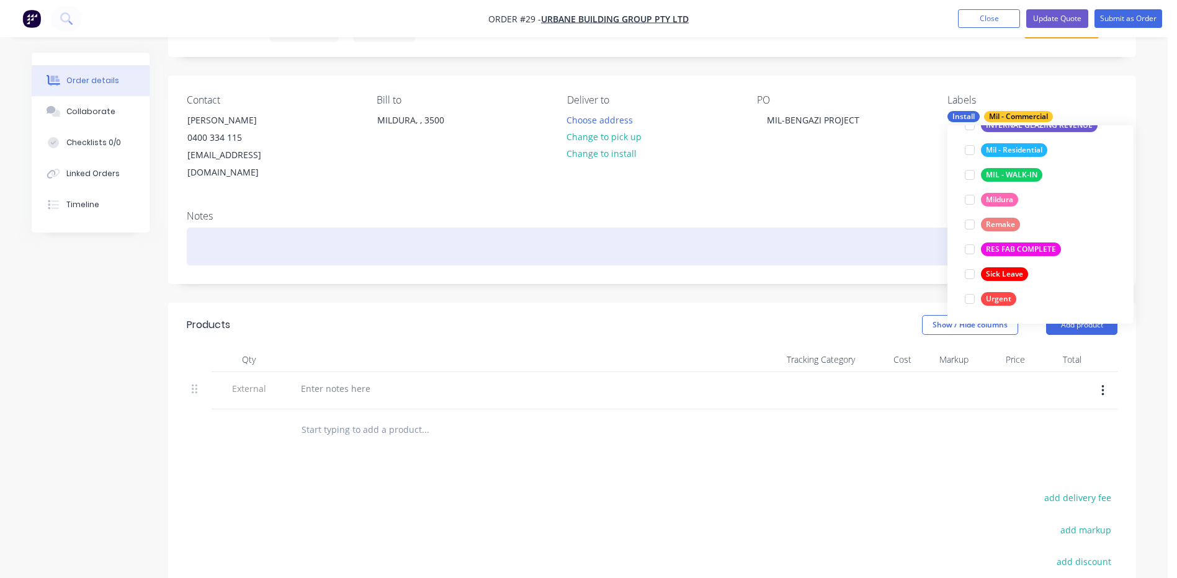
click at [904, 228] on div at bounding box center [652, 247] width 931 height 38
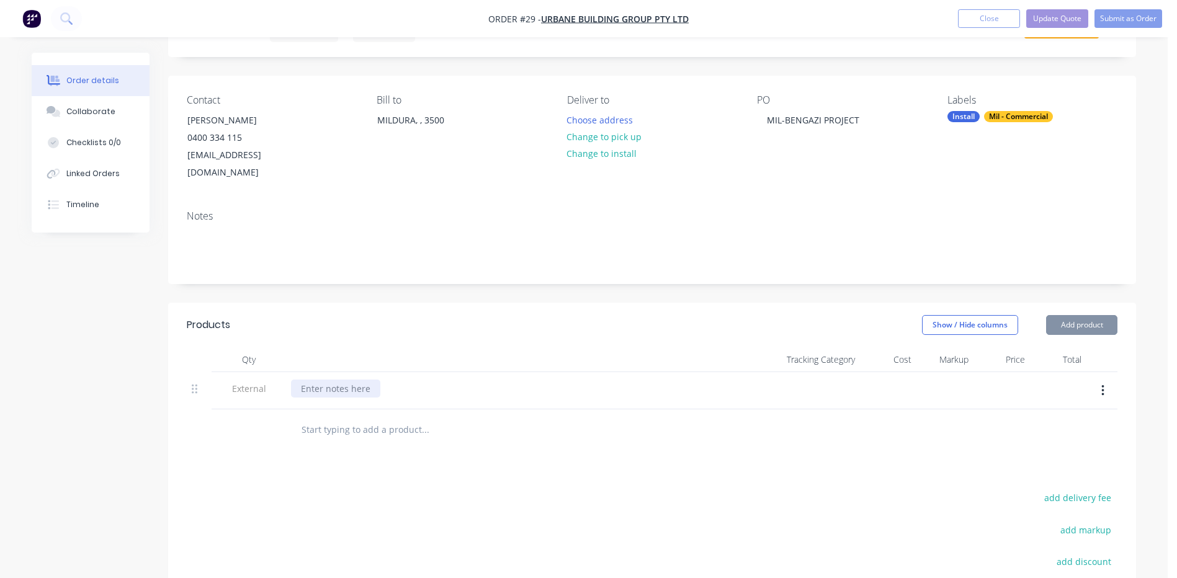
click at [319, 380] on div at bounding box center [335, 389] width 89 height 18
click at [315, 380] on div at bounding box center [335, 389] width 89 height 18
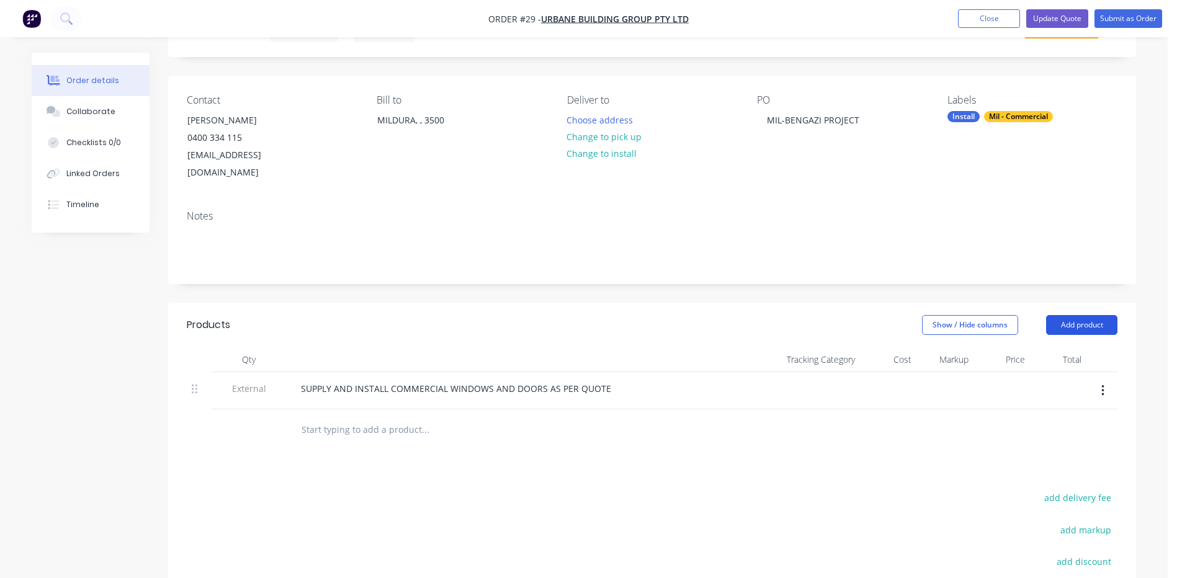
click at [1080, 315] on button "Add product" at bounding box center [1081, 325] width 71 height 20
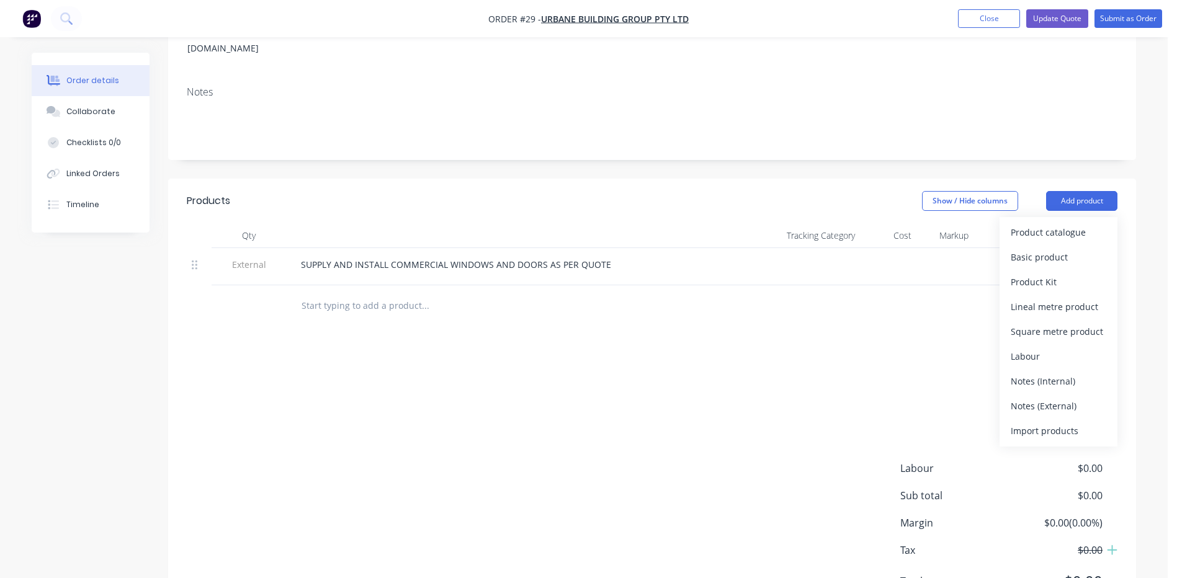
scroll to position [233, 0]
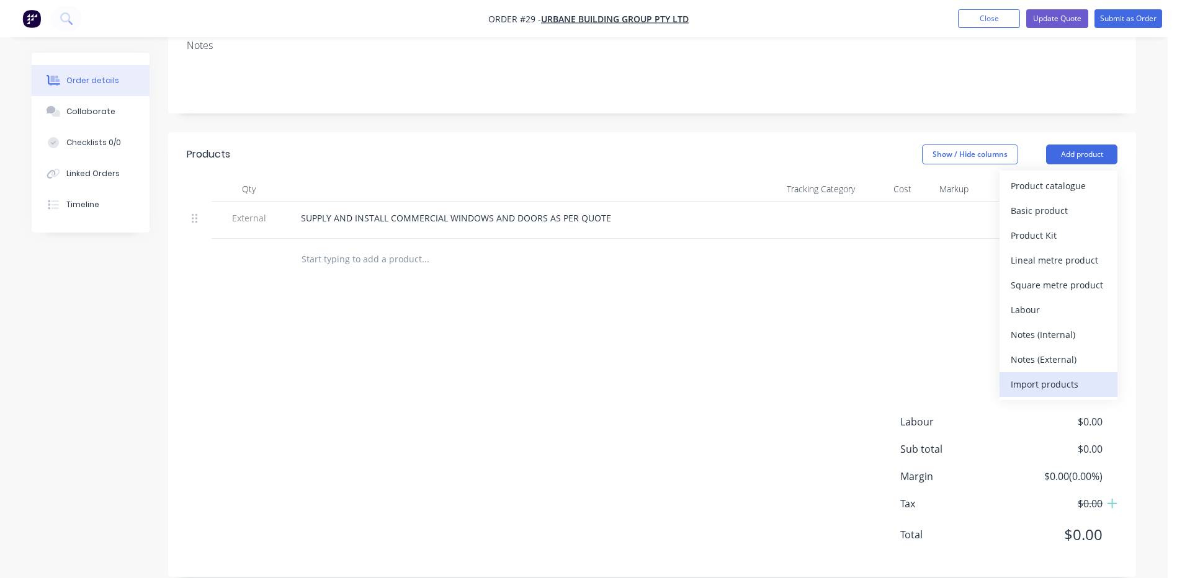
click at [1041, 375] on div "Import products" at bounding box center [1059, 384] width 96 height 18
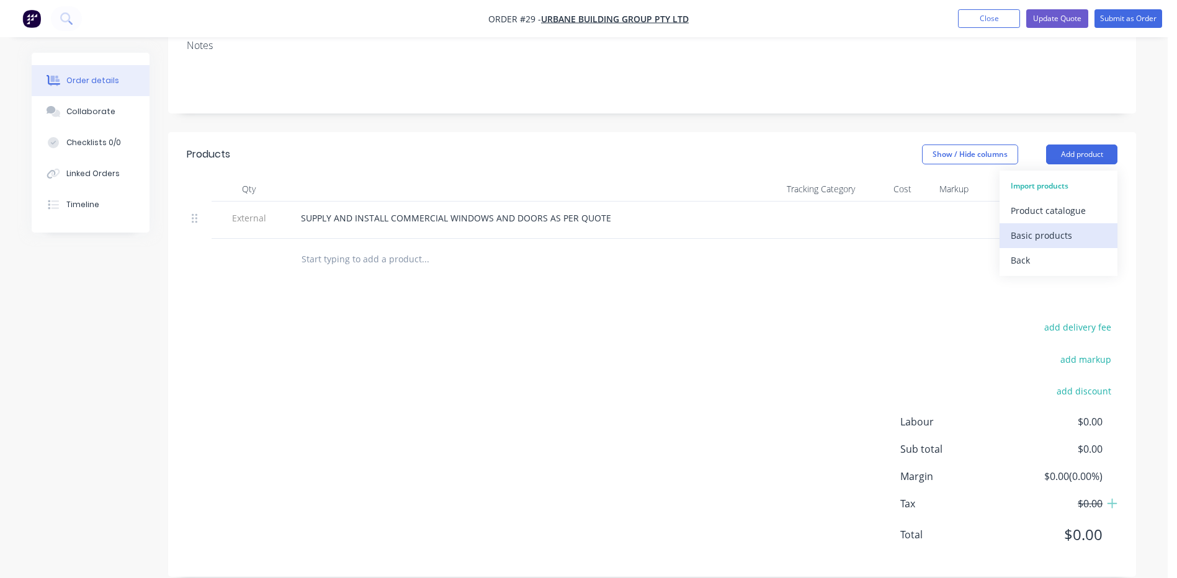
click at [1051, 227] on div "Basic products" at bounding box center [1059, 236] width 96 height 18
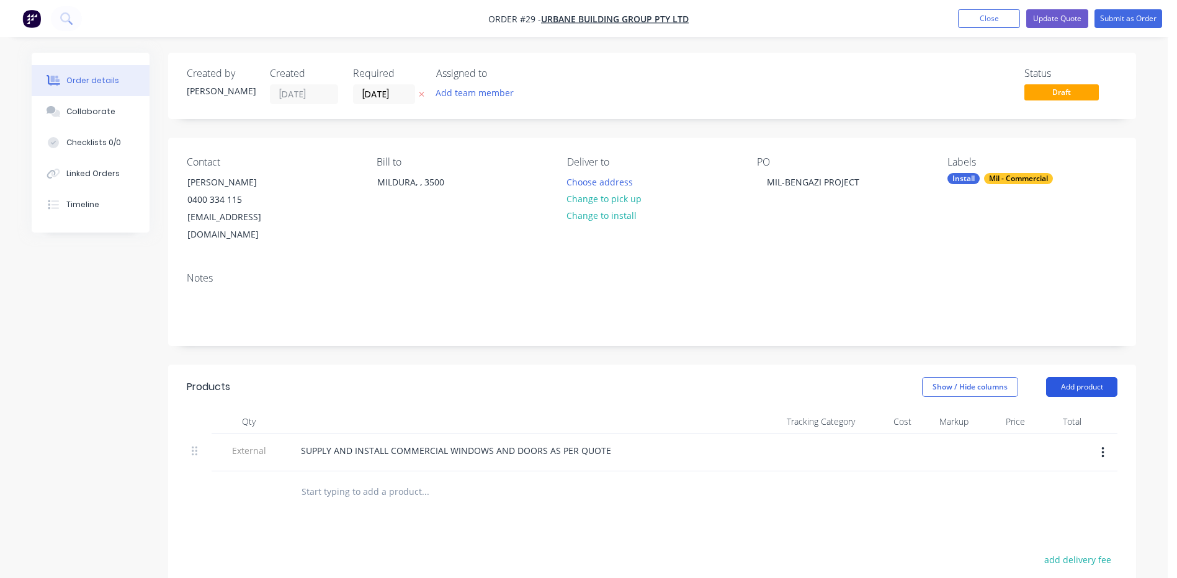
click at [1081, 377] on button "Add product" at bounding box center [1081, 387] width 71 height 20
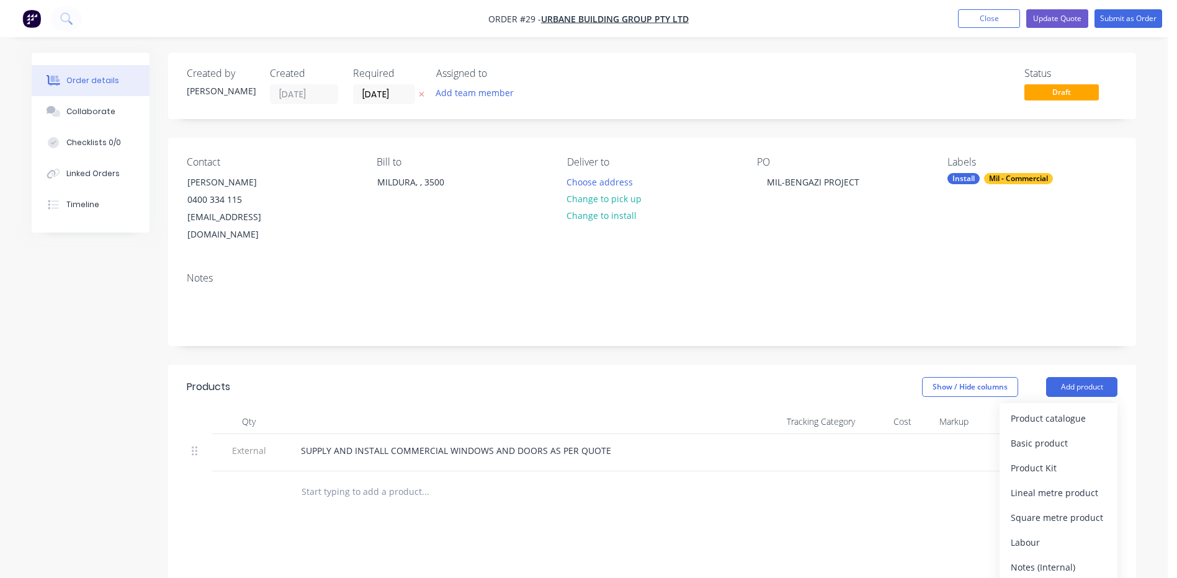
scroll to position [186, 0]
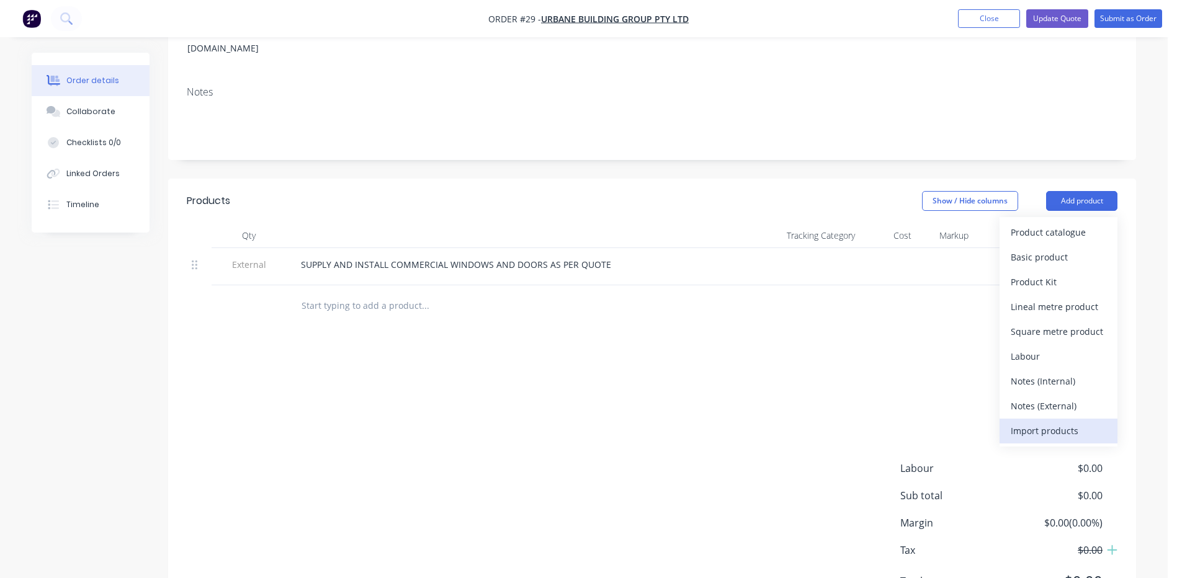
click at [1038, 422] on div "Import products" at bounding box center [1059, 431] width 96 height 18
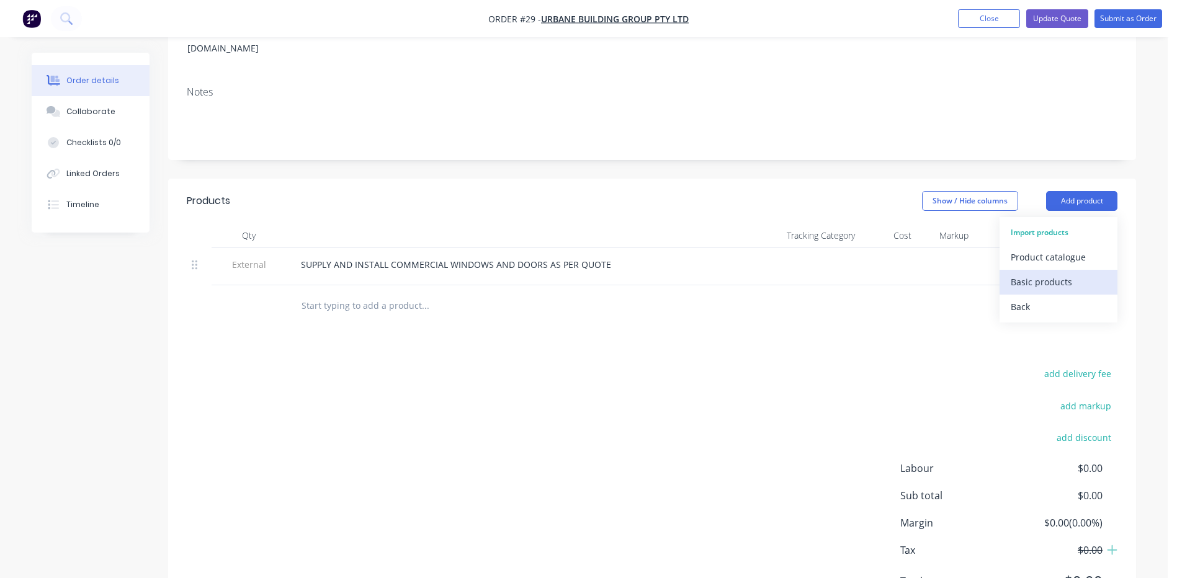
click at [1041, 273] on div "Basic products" at bounding box center [1059, 282] width 96 height 18
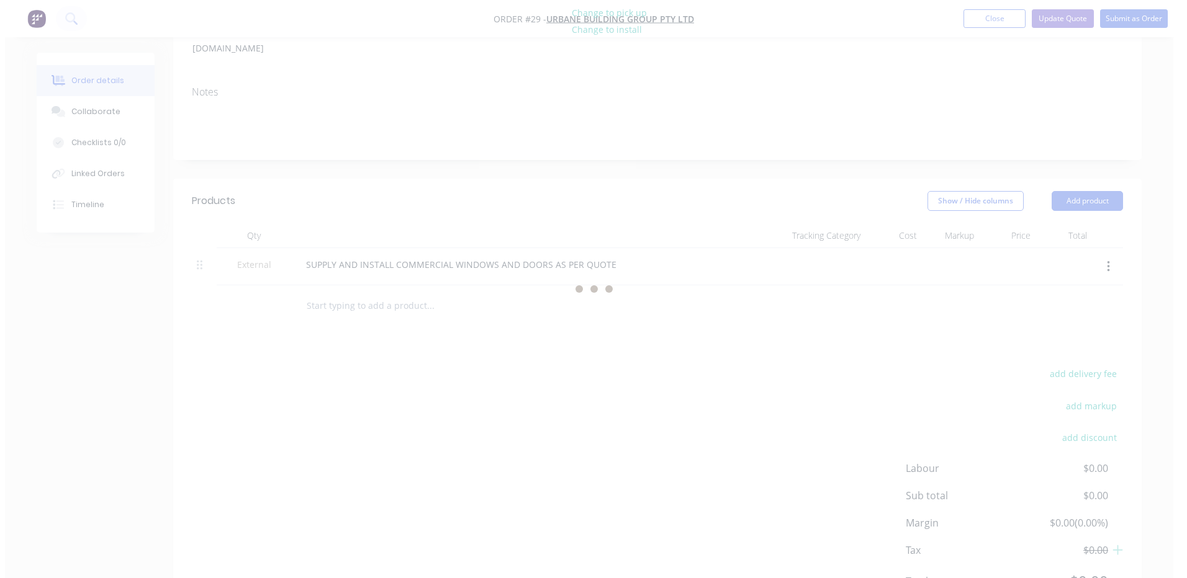
scroll to position [0, 0]
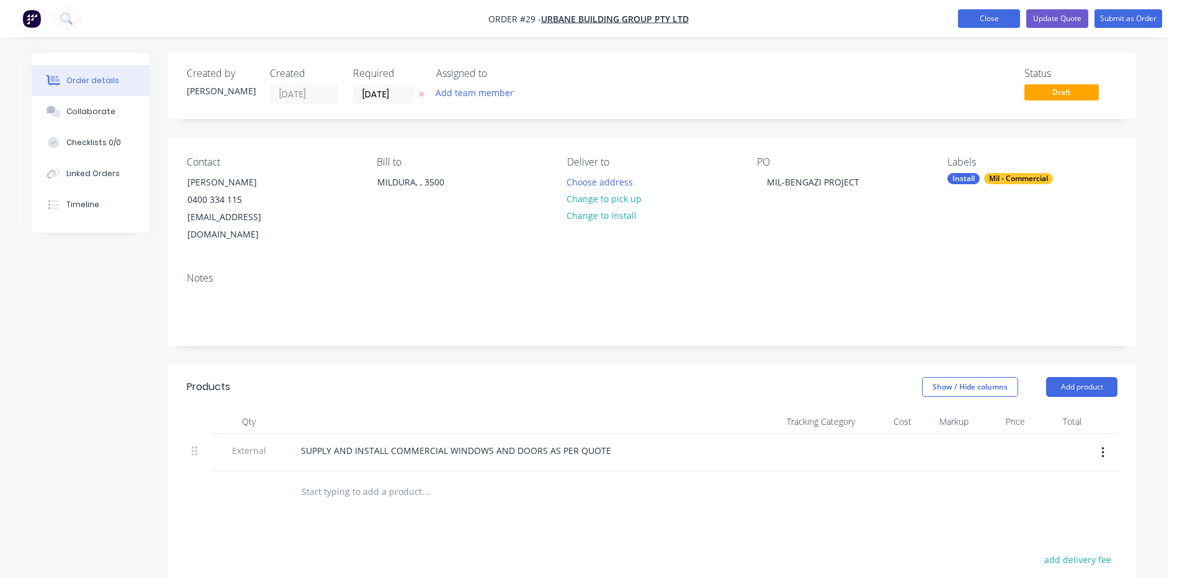
click at [992, 16] on button "Close" at bounding box center [989, 18] width 62 height 19
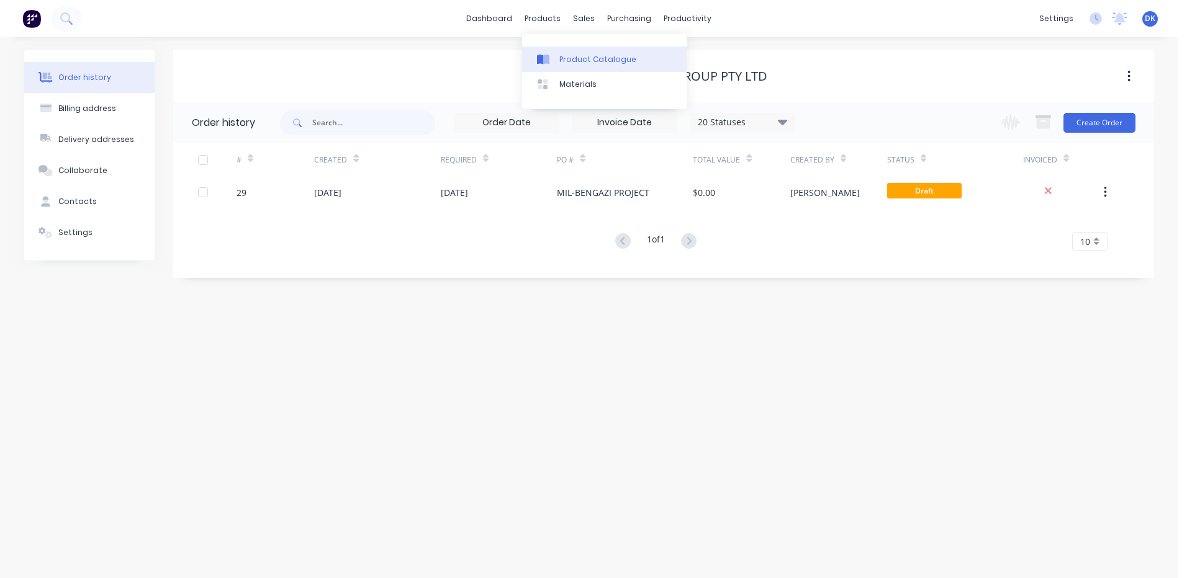
click at [570, 60] on div "Product Catalogue" at bounding box center [597, 59] width 77 height 11
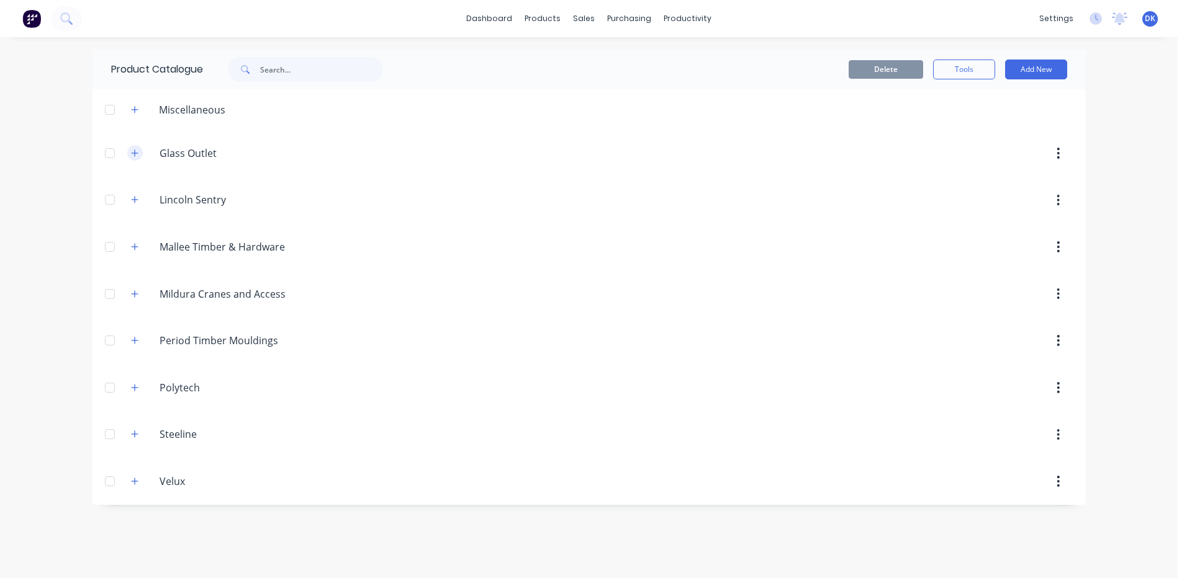
click at [128, 156] on button "button" at bounding box center [135, 153] width 16 height 16
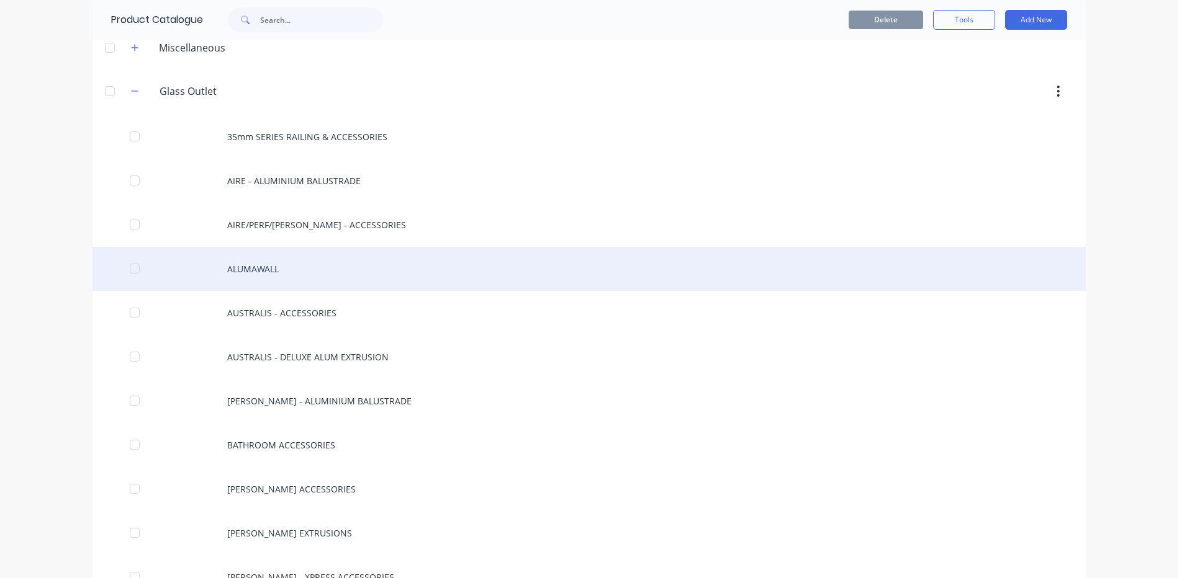
scroll to position [186, 0]
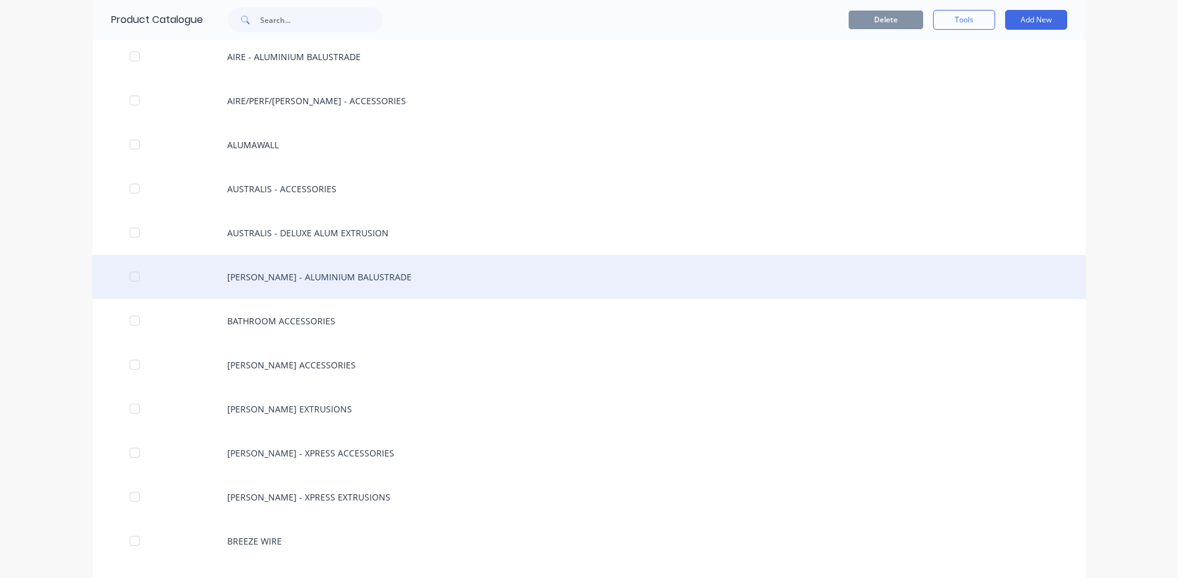
click at [272, 276] on div "BARR - ALUMINIUM BALUSTRADE" at bounding box center [588, 277] width 993 height 44
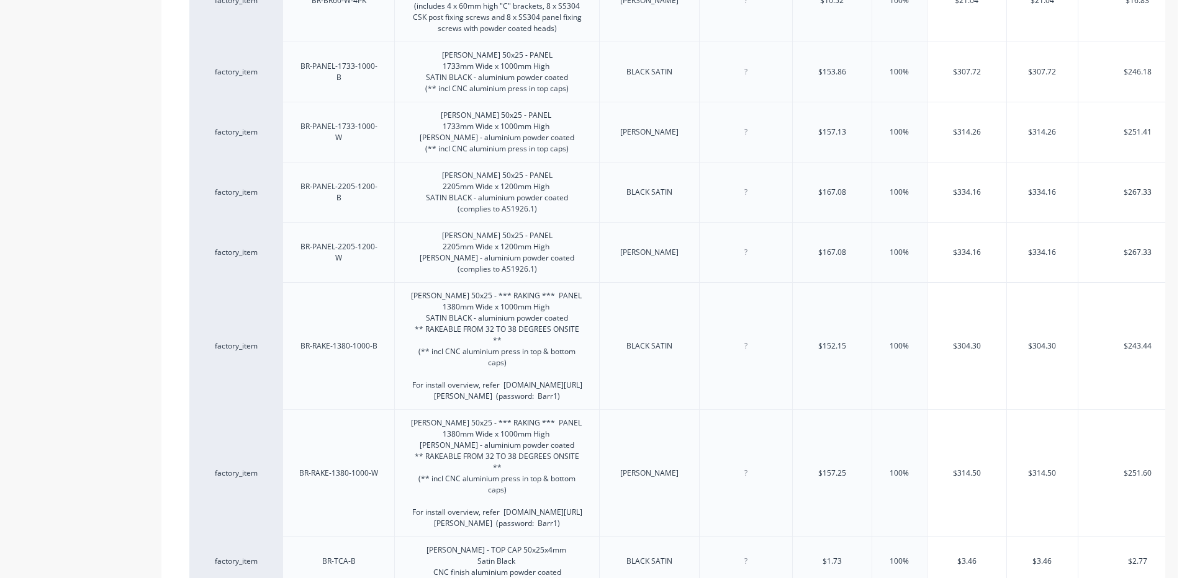
scroll to position [1532, 0]
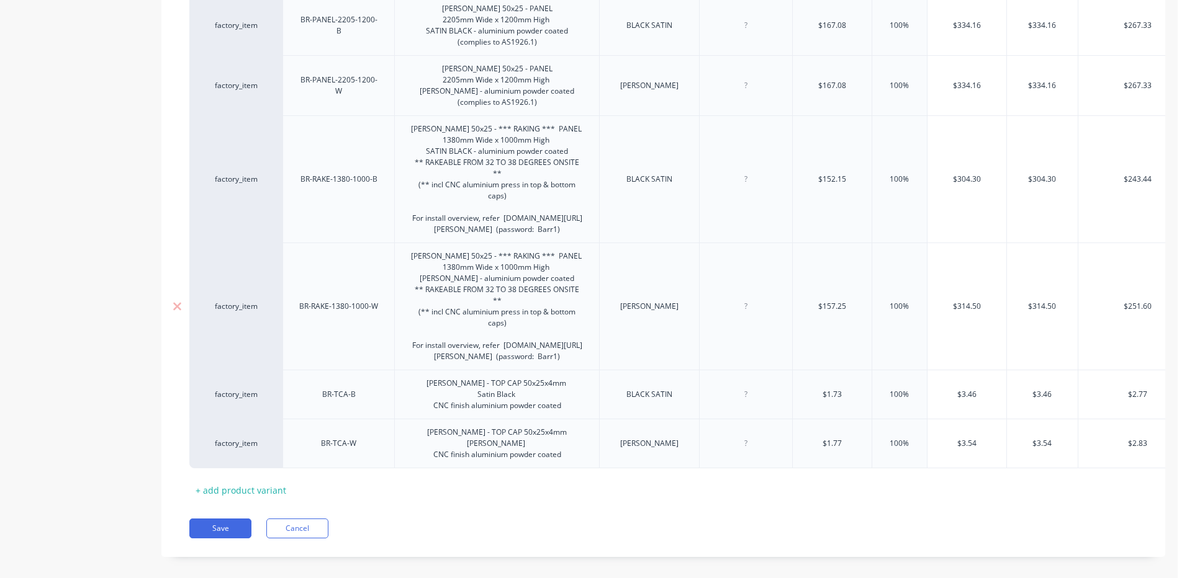
click at [722, 324] on div at bounding box center [745, 306] width 93 height 127
click at [297, 519] on button "Cancel" at bounding box center [297, 529] width 62 height 20
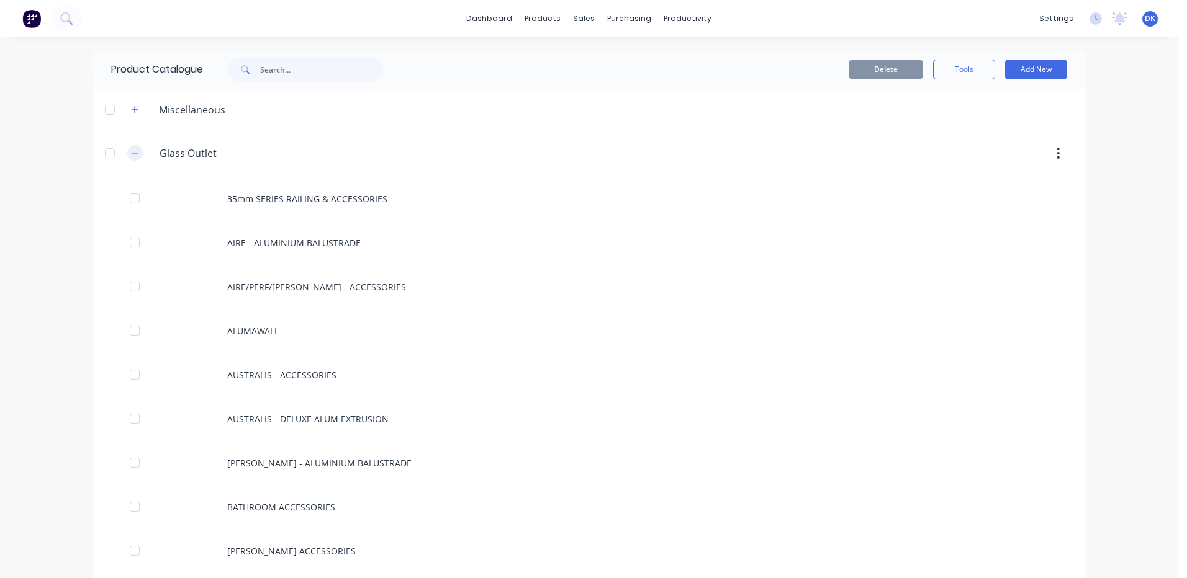
click at [132, 151] on icon "button" at bounding box center [134, 153] width 7 height 9
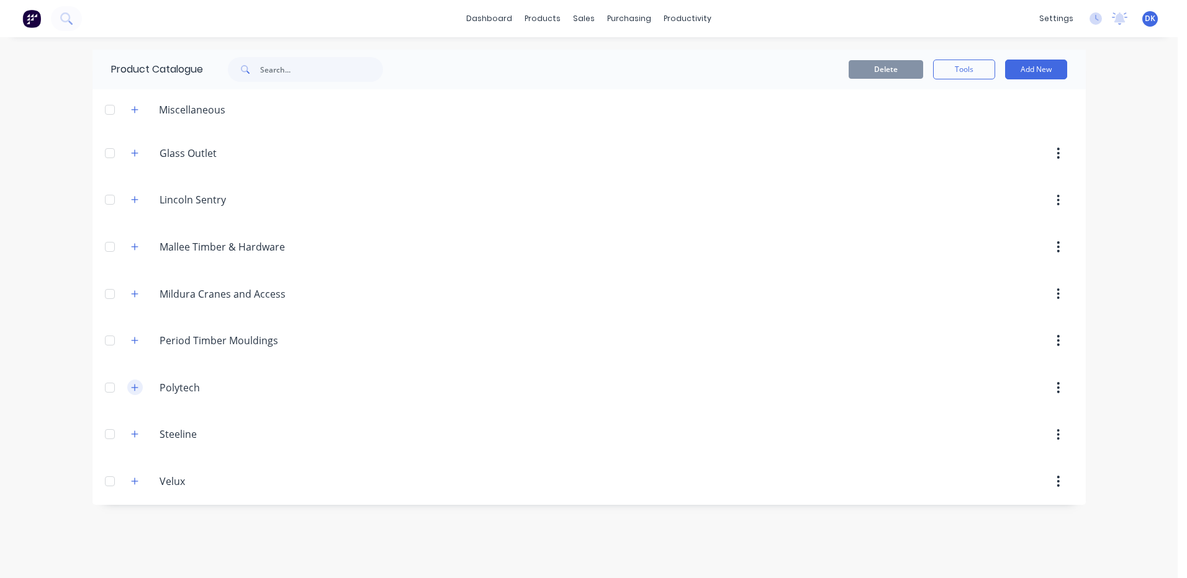
click at [135, 389] on icon "button" at bounding box center [134, 387] width 7 height 7
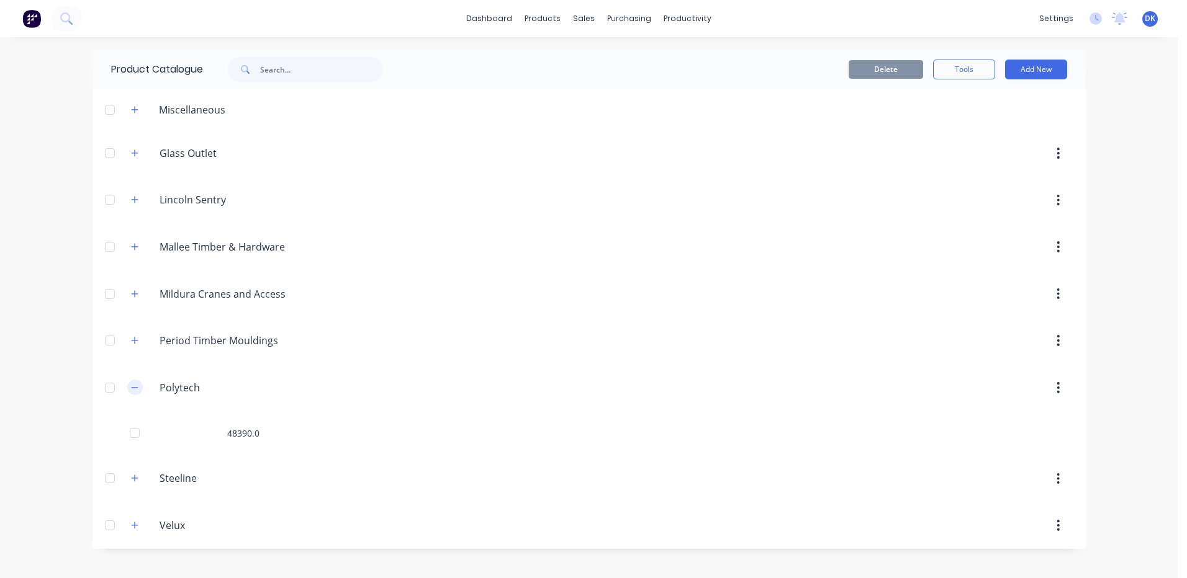
click at [135, 387] on icon "button" at bounding box center [134, 388] width 7 height 9
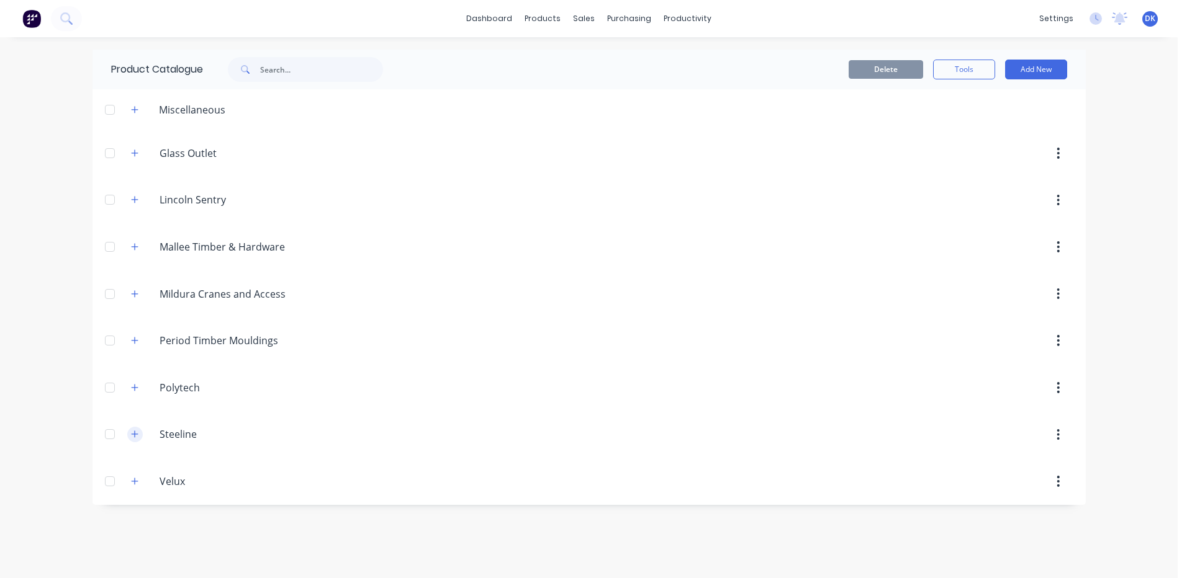
click at [133, 433] on icon "button" at bounding box center [134, 434] width 7 height 9
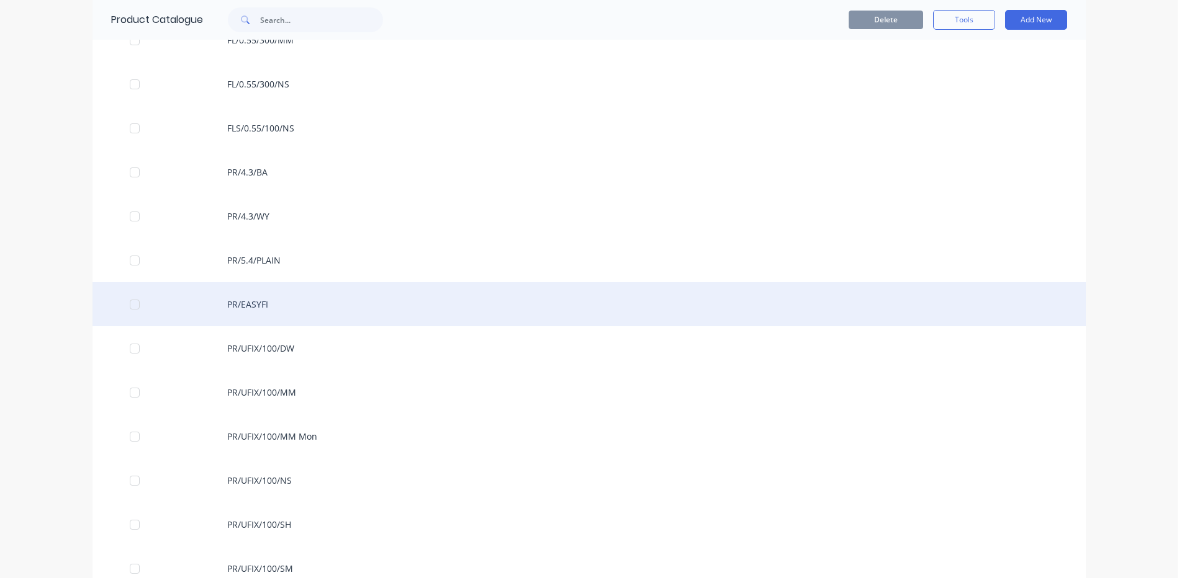
scroll to position [218, 0]
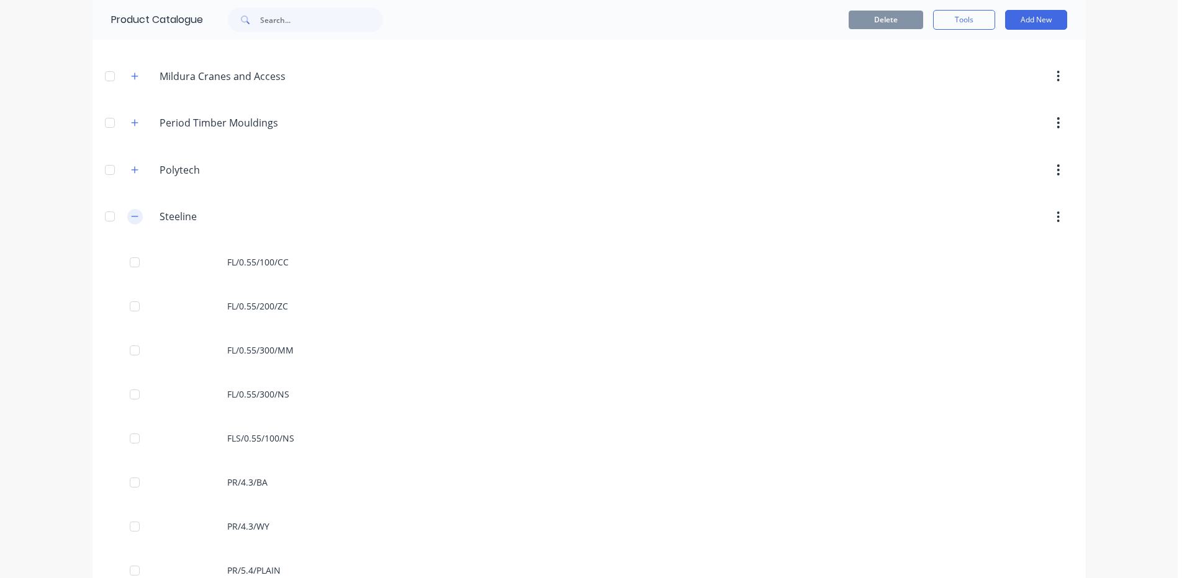
click at [131, 217] on icon "button" at bounding box center [134, 217] width 7 height 1
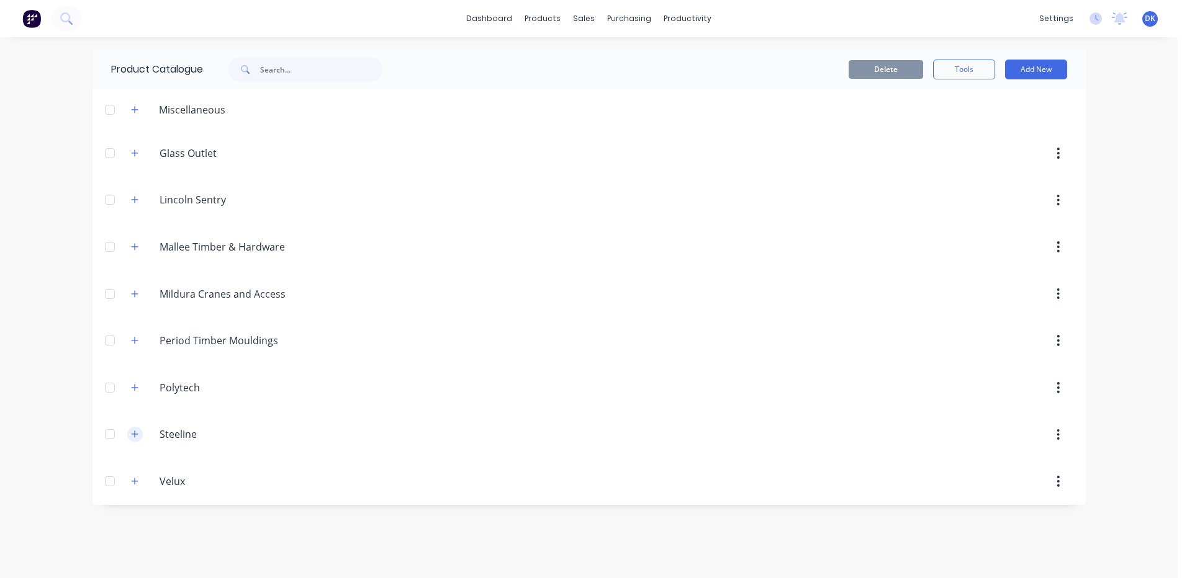
scroll to position [0, 0]
click at [169, 482] on input "Velux" at bounding box center [233, 481] width 147 height 15
click at [133, 481] on icon "button" at bounding box center [134, 481] width 7 height 9
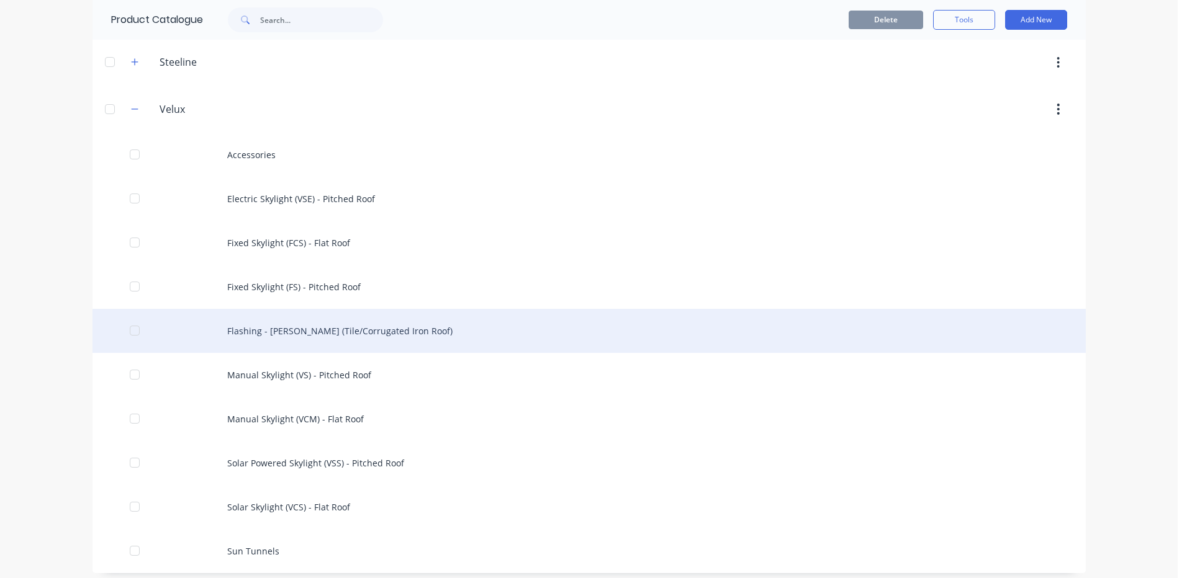
scroll to position [380, 0]
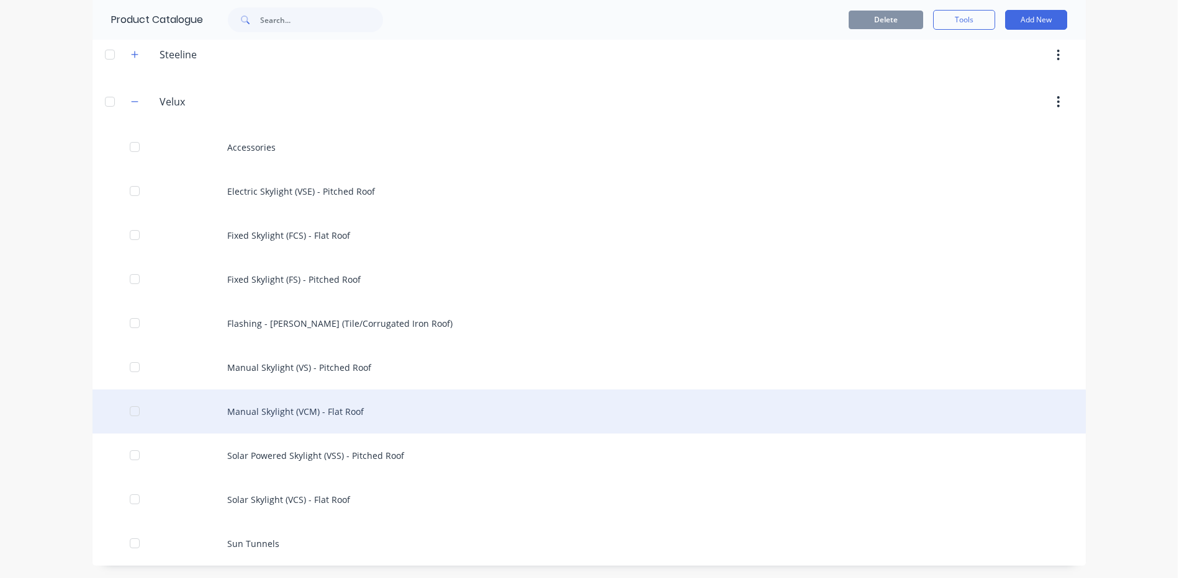
click at [243, 410] on div "Manual Skylight (VCM) - Flat Roof" at bounding box center [588, 412] width 993 height 44
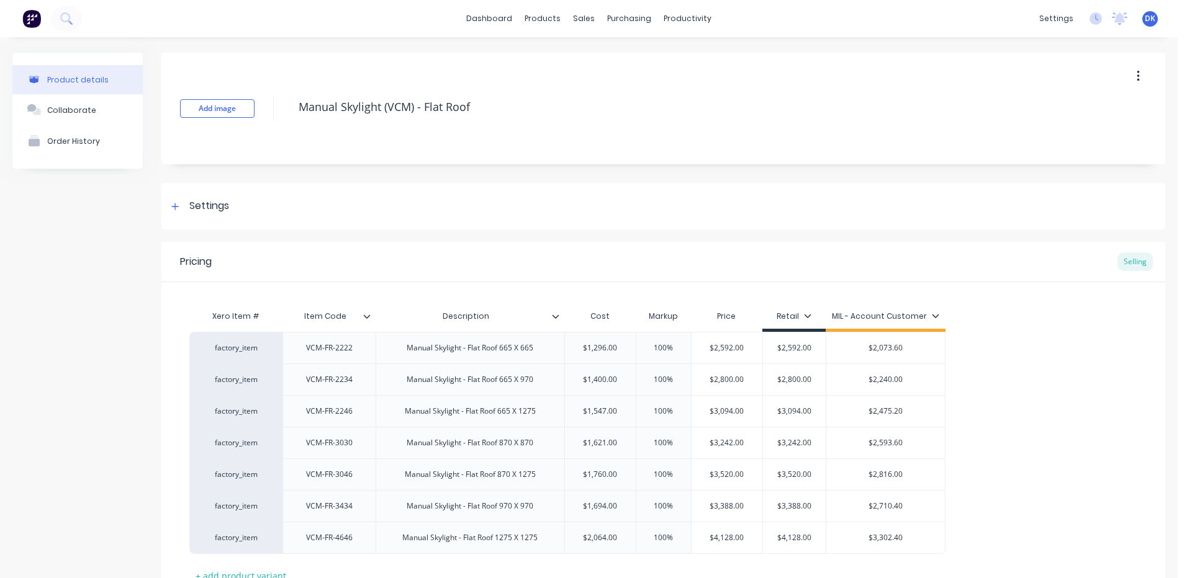
type textarea "x"
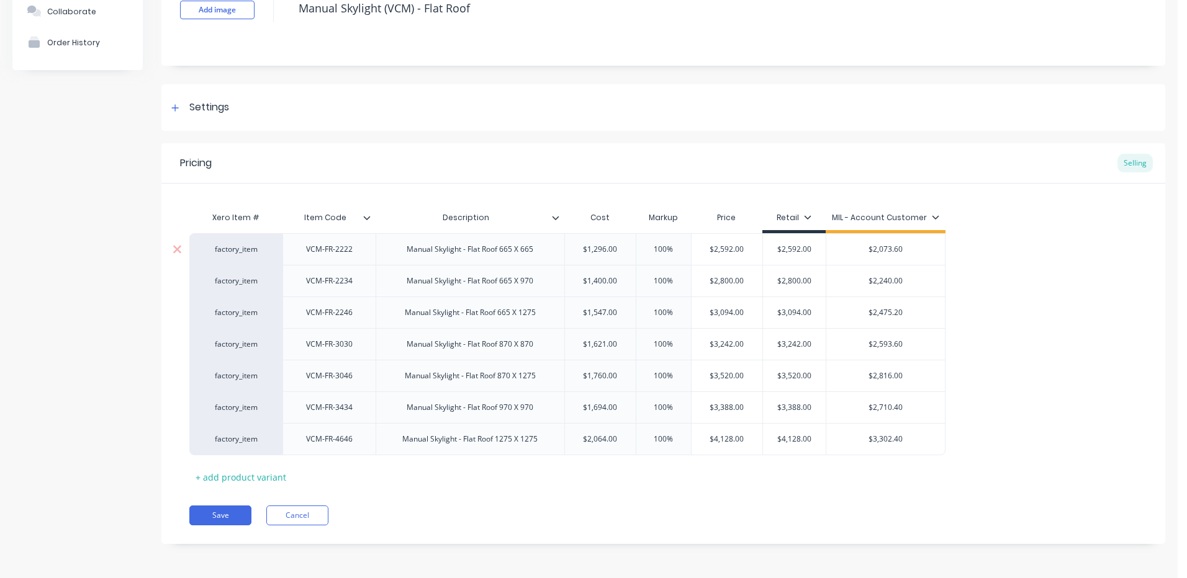
type input "100%"
click at [663, 254] on input "100%" at bounding box center [663, 249] width 62 height 11
type textarea "x"
type input "10%"
type textarea "x"
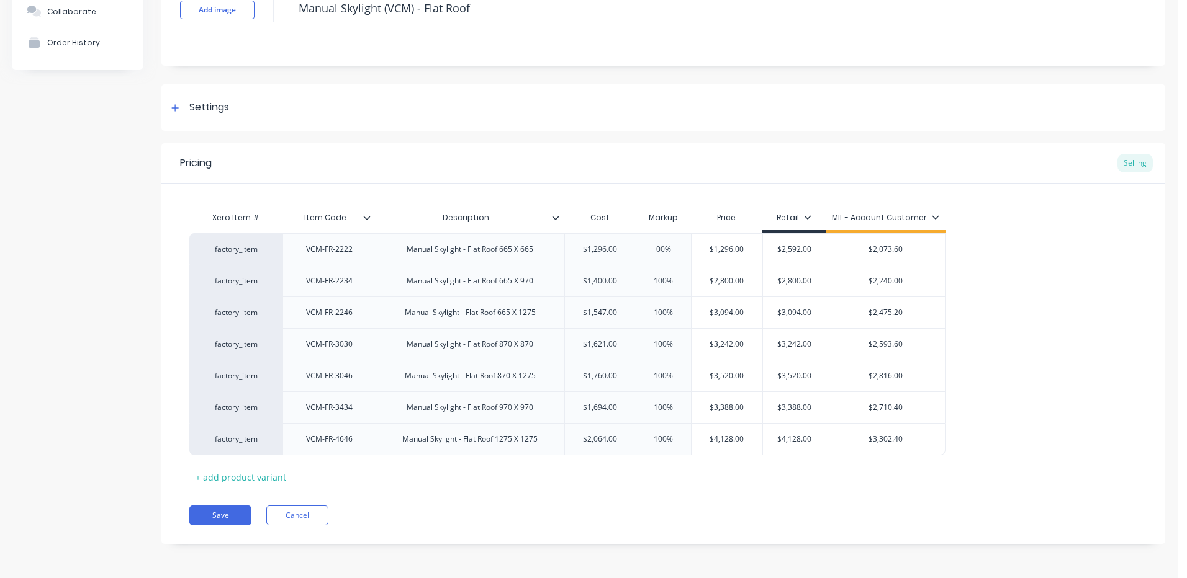
type input "00%"
click at [654, 480] on div "Xero Item # Item Code Description Cost Markup Price Retail MIL - Account Custom…" at bounding box center [663, 346] width 948 height 282
click at [296, 515] on button "Cancel" at bounding box center [297, 516] width 62 height 20
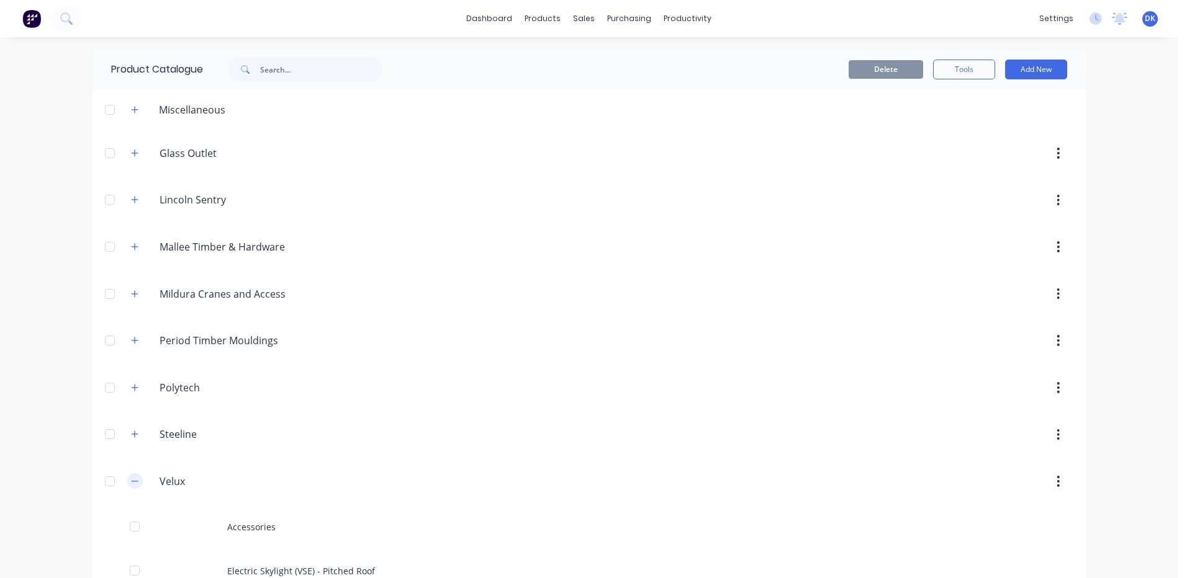
click at [127, 485] on button "button" at bounding box center [135, 482] width 16 height 16
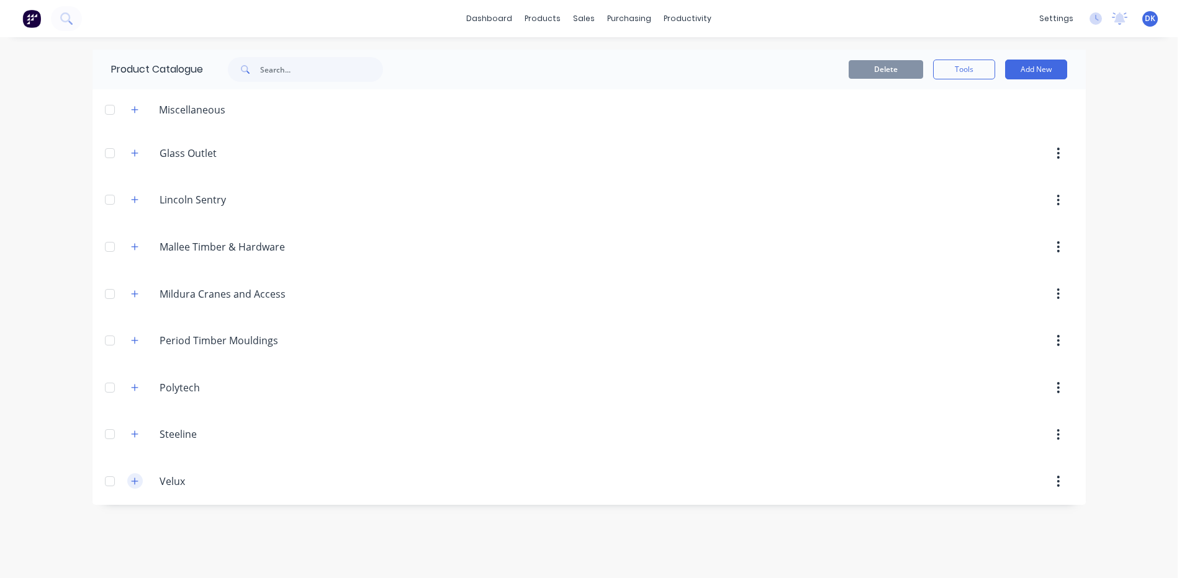
click at [132, 480] on icon "button" at bounding box center [134, 481] width 7 height 9
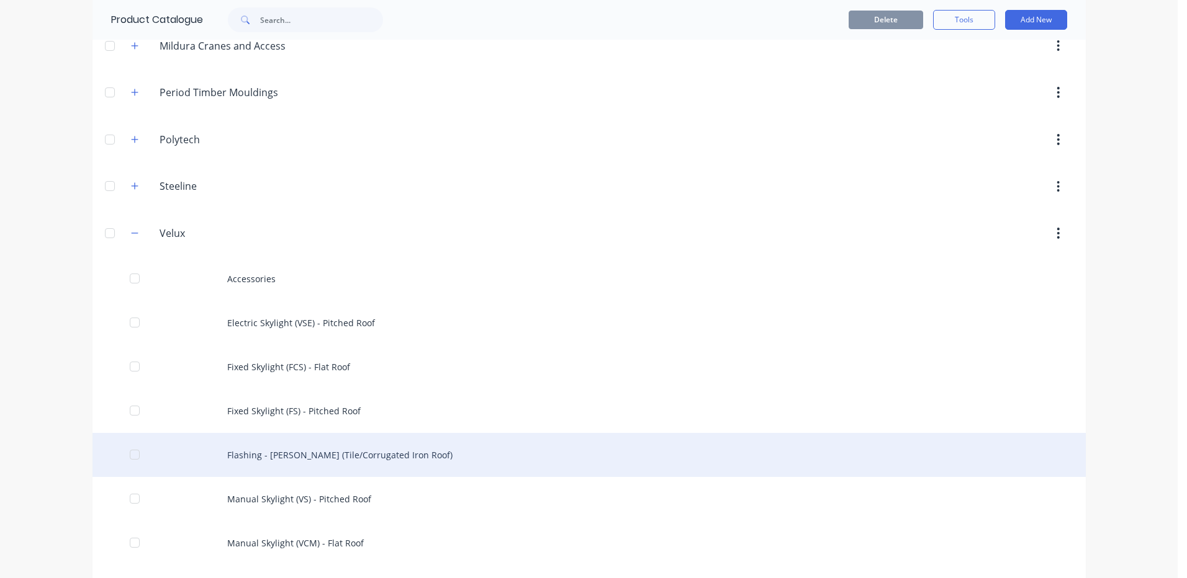
scroll to position [310, 0]
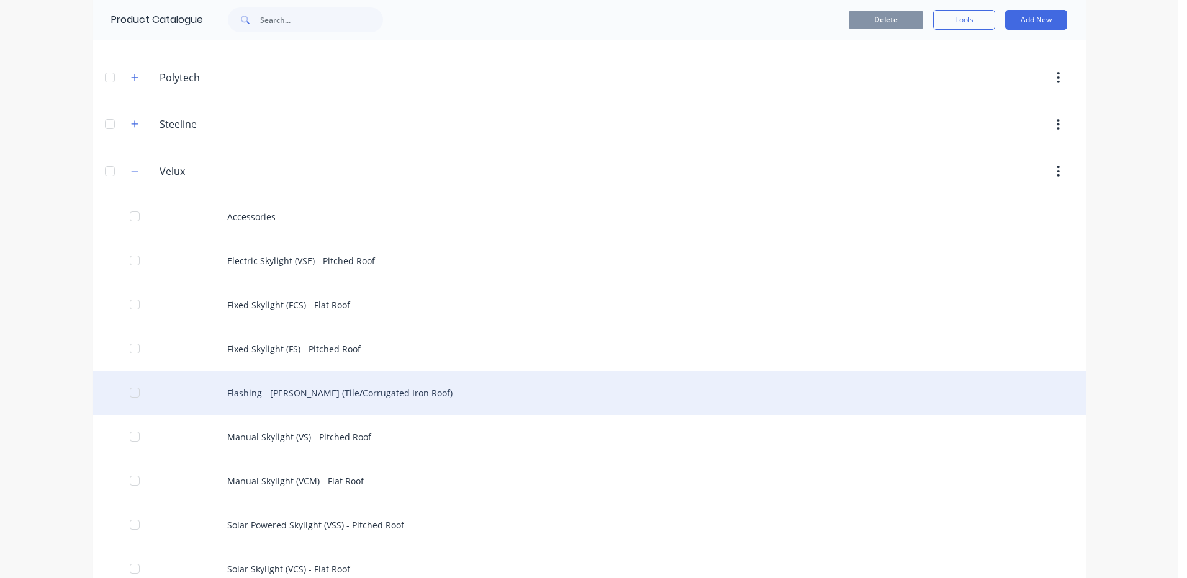
click at [316, 395] on div "Flashing - EDW (Tile/Corrugated Iron Roof)" at bounding box center [588, 393] width 993 height 44
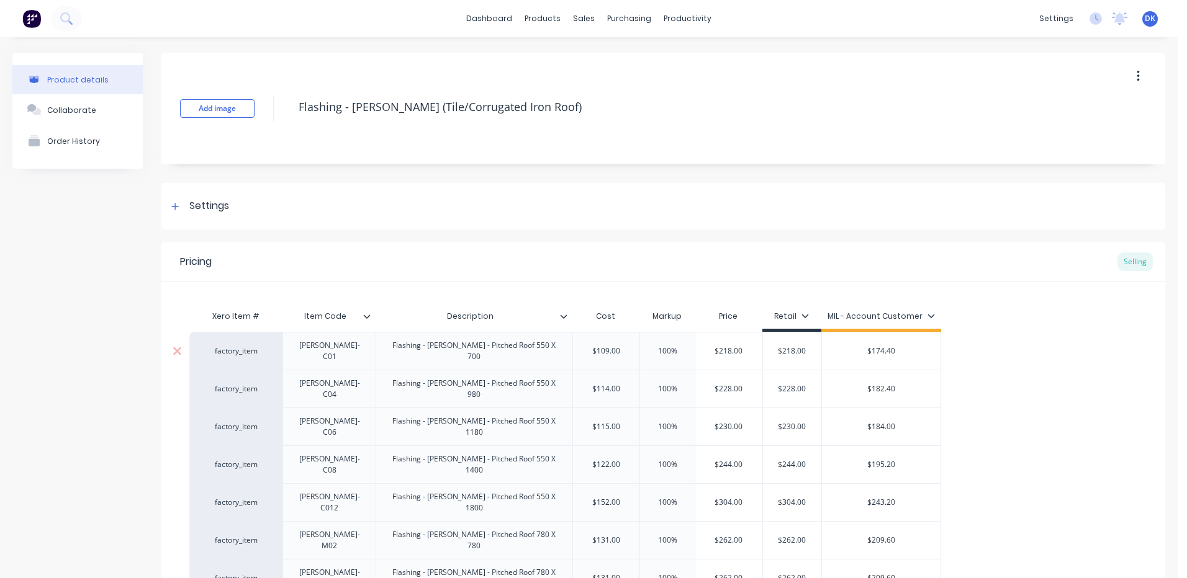
scroll to position [186, 0]
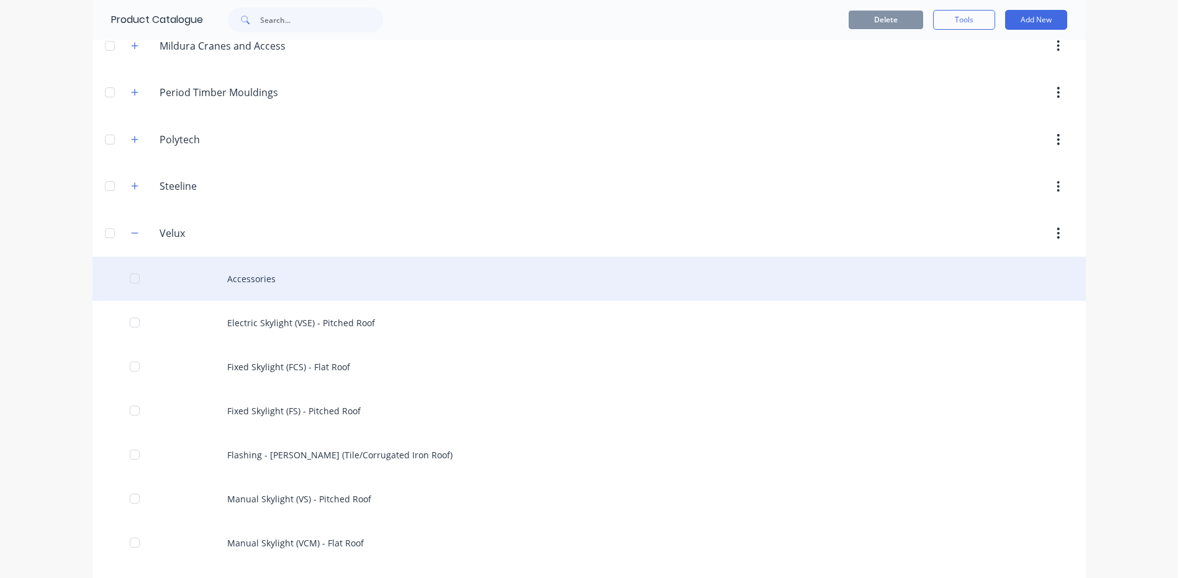
scroll to position [124, 0]
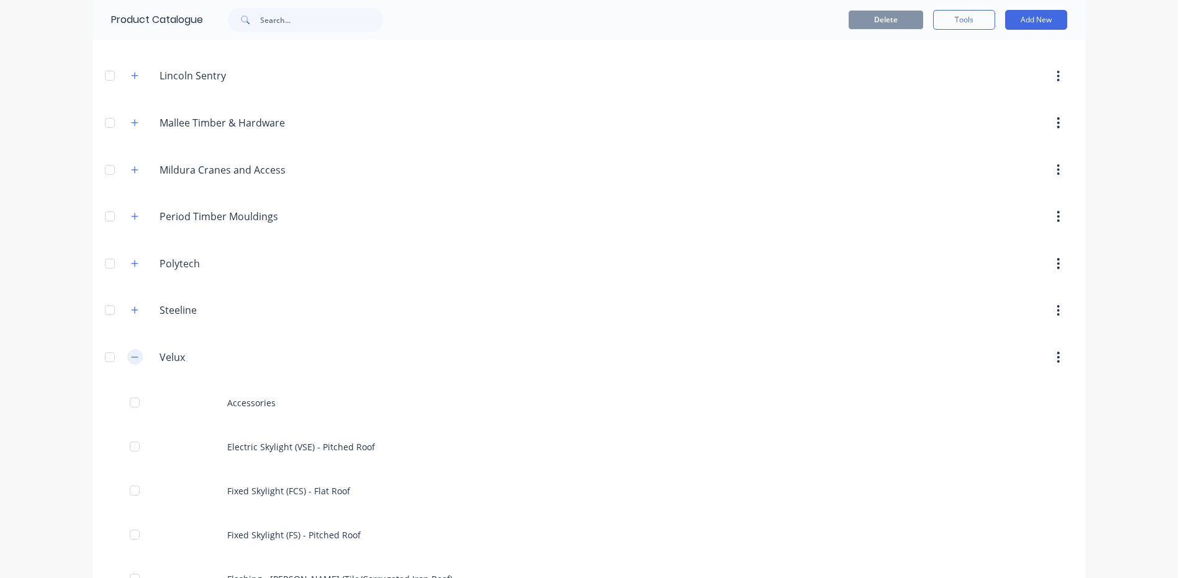
click at [131, 355] on icon "button" at bounding box center [134, 357] width 7 height 9
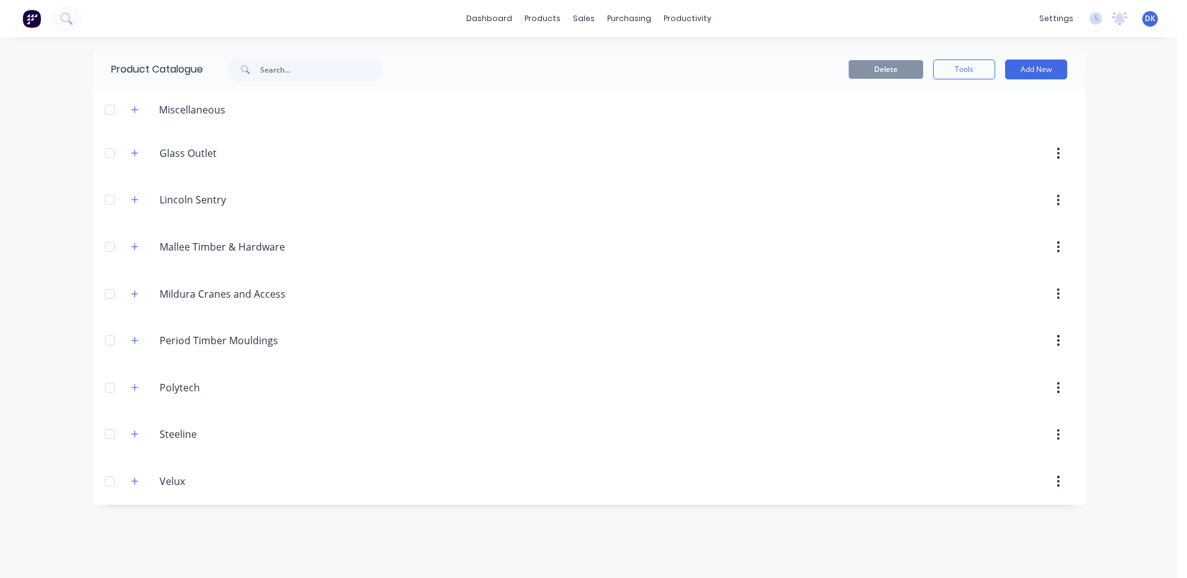
scroll to position [0, 0]
click at [133, 245] on icon "button" at bounding box center [134, 247] width 7 height 9
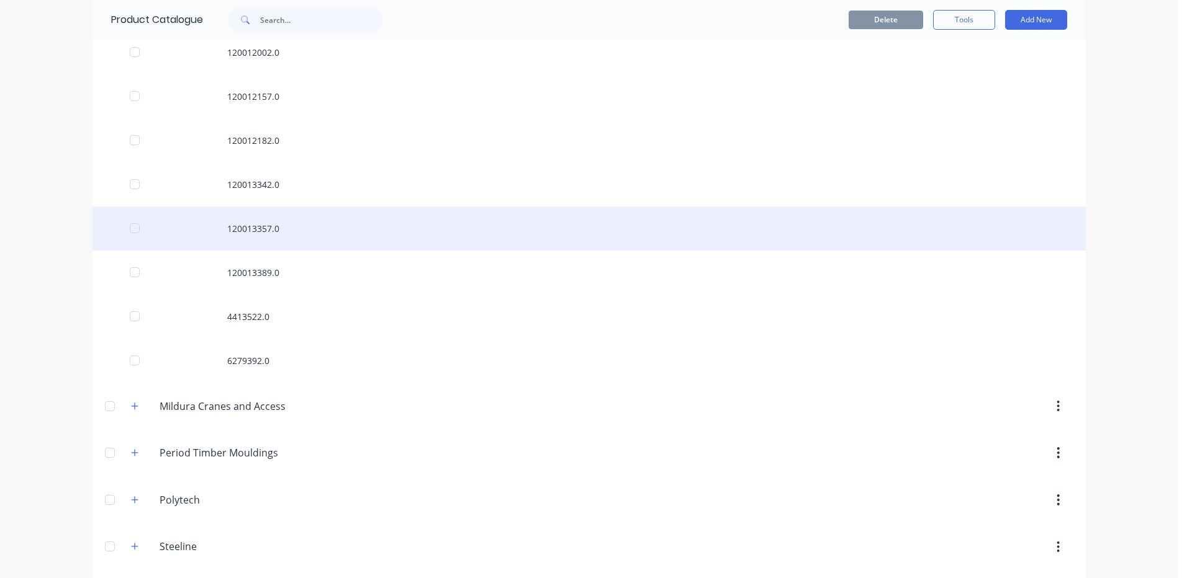
scroll to position [124, 0]
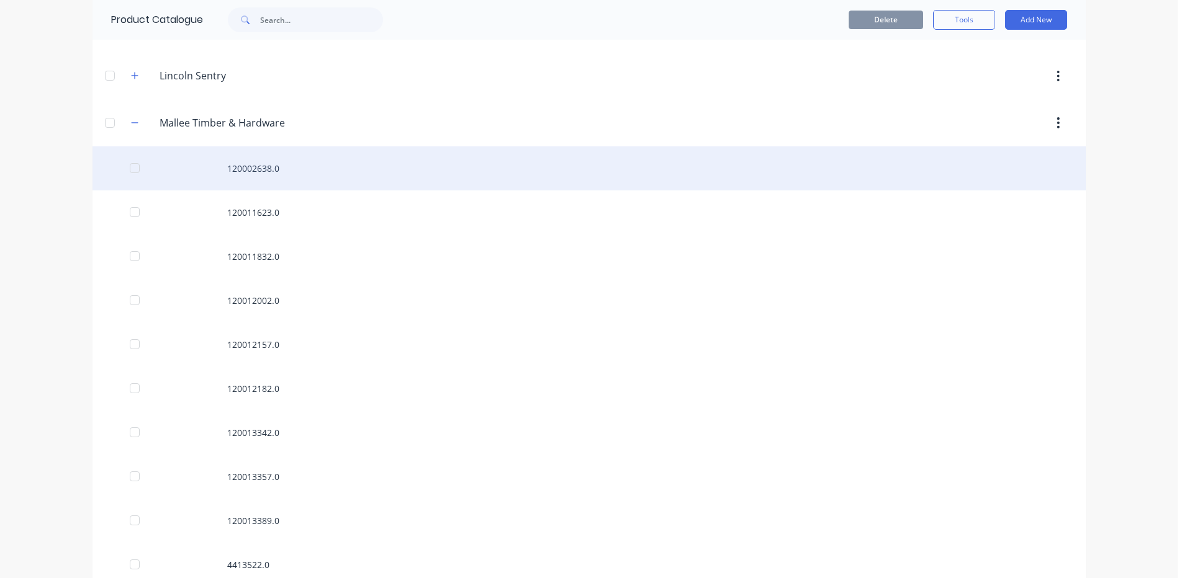
click at [236, 170] on div "120002638.0" at bounding box center [588, 168] width 993 height 44
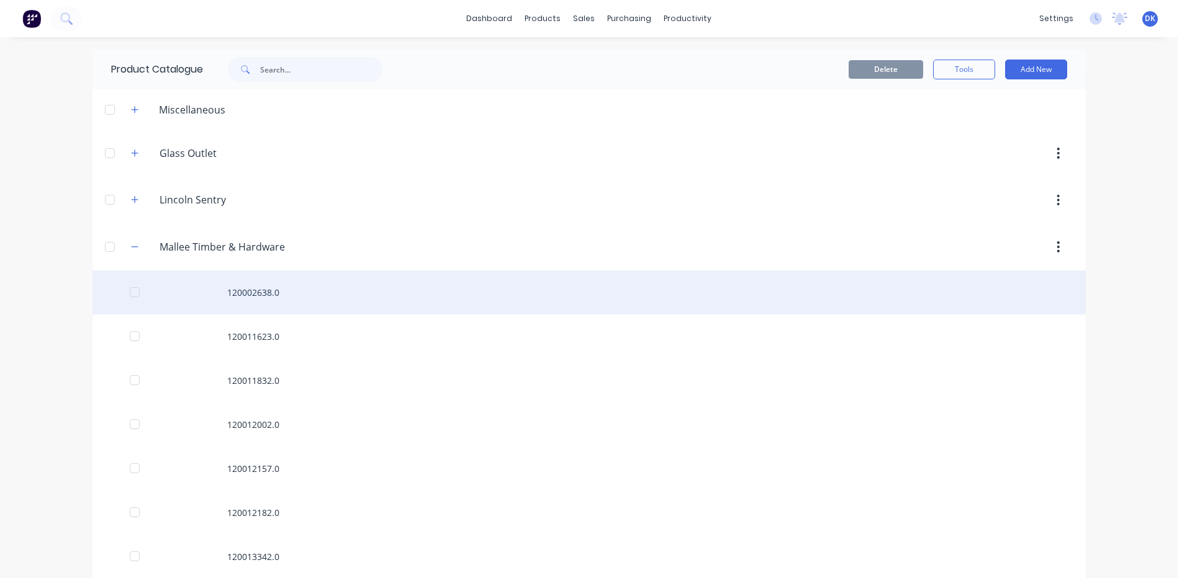
click at [263, 293] on div "120002638.0" at bounding box center [588, 293] width 993 height 44
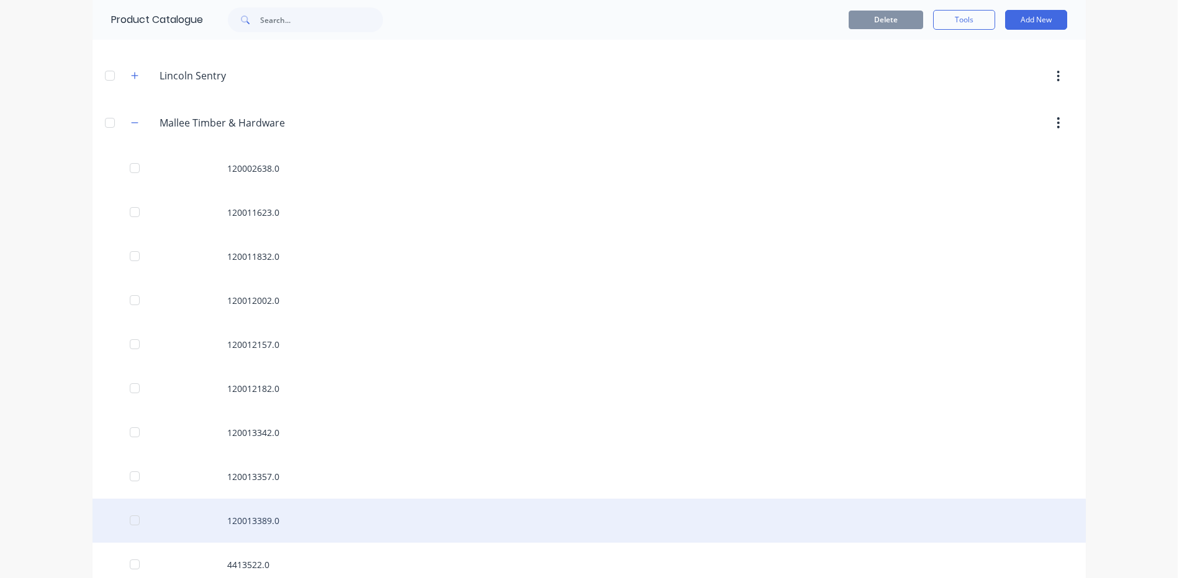
scroll to position [248, 0]
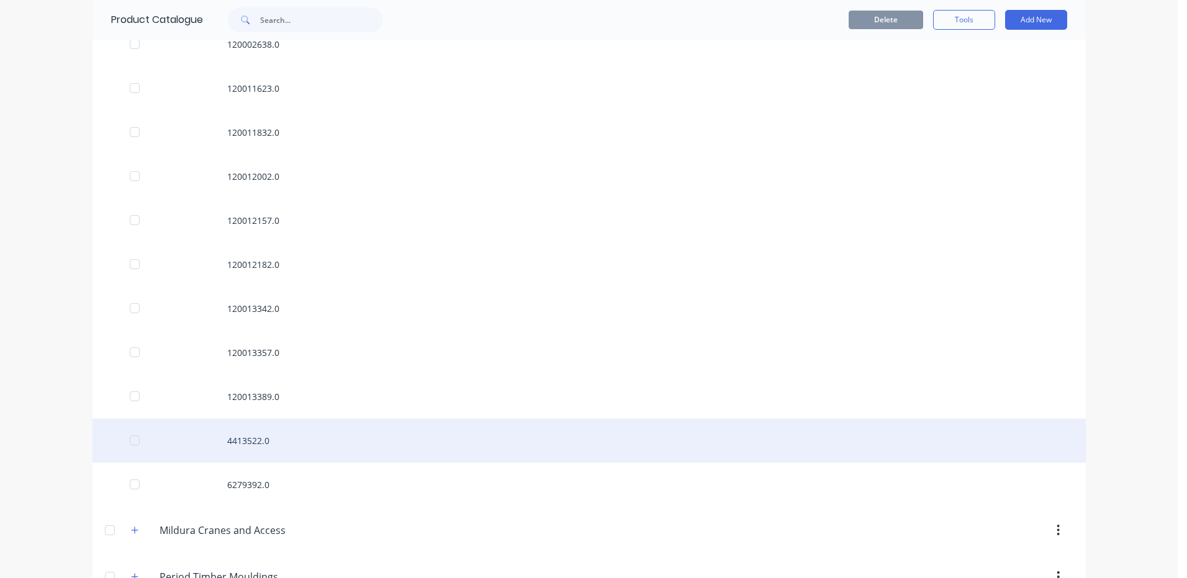
click at [246, 444] on div "4413522.0" at bounding box center [588, 441] width 993 height 44
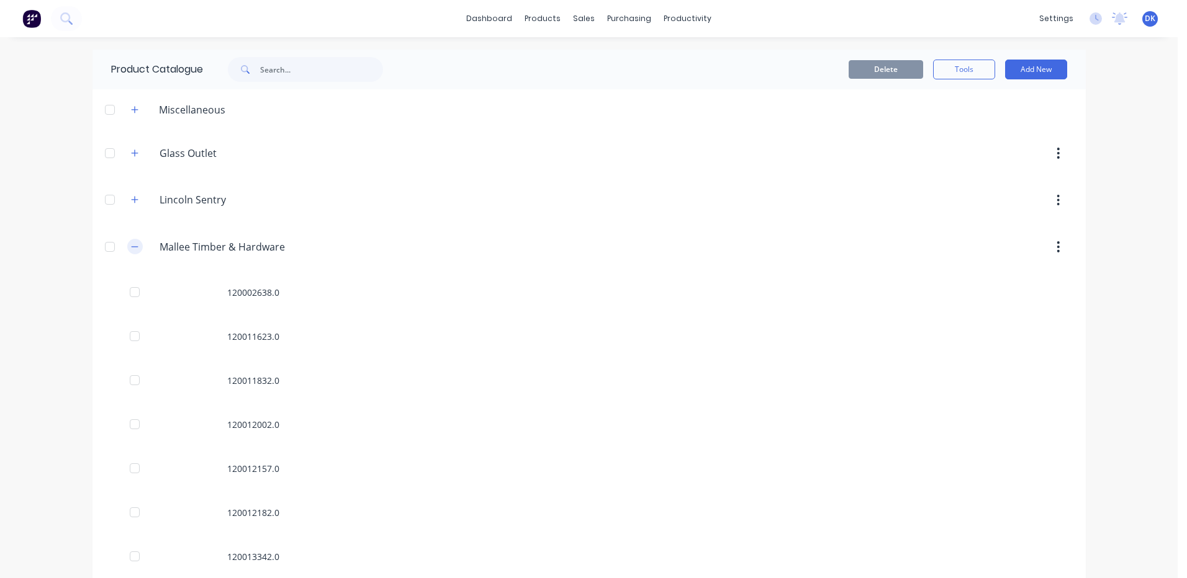
click at [132, 245] on icon "button" at bounding box center [134, 247] width 7 height 9
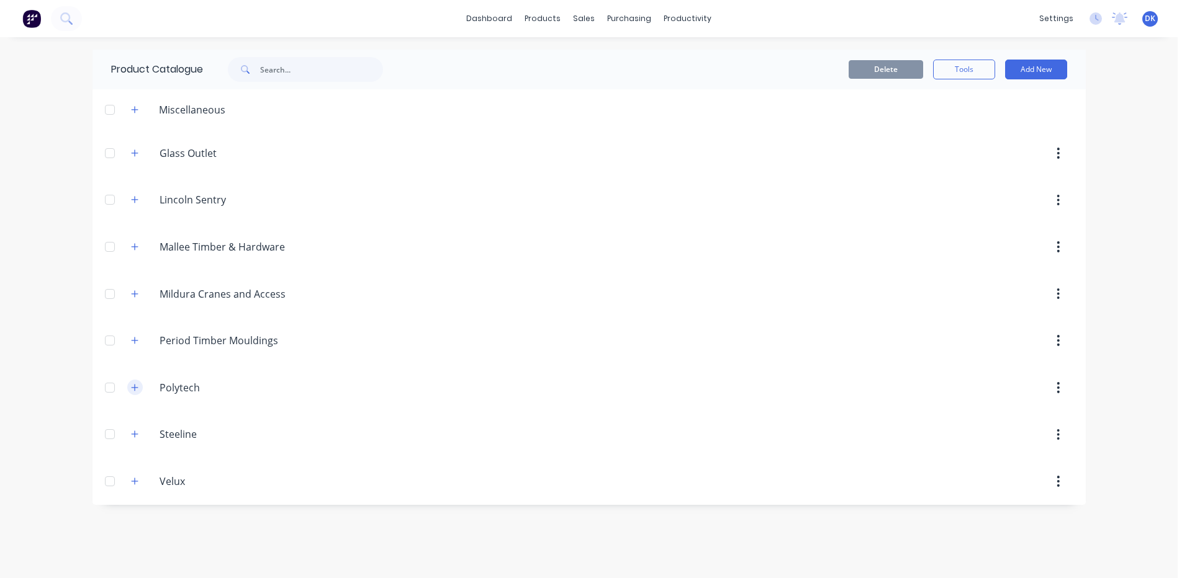
click at [137, 390] on icon "button" at bounding box center [134, 388] width 7 height 9
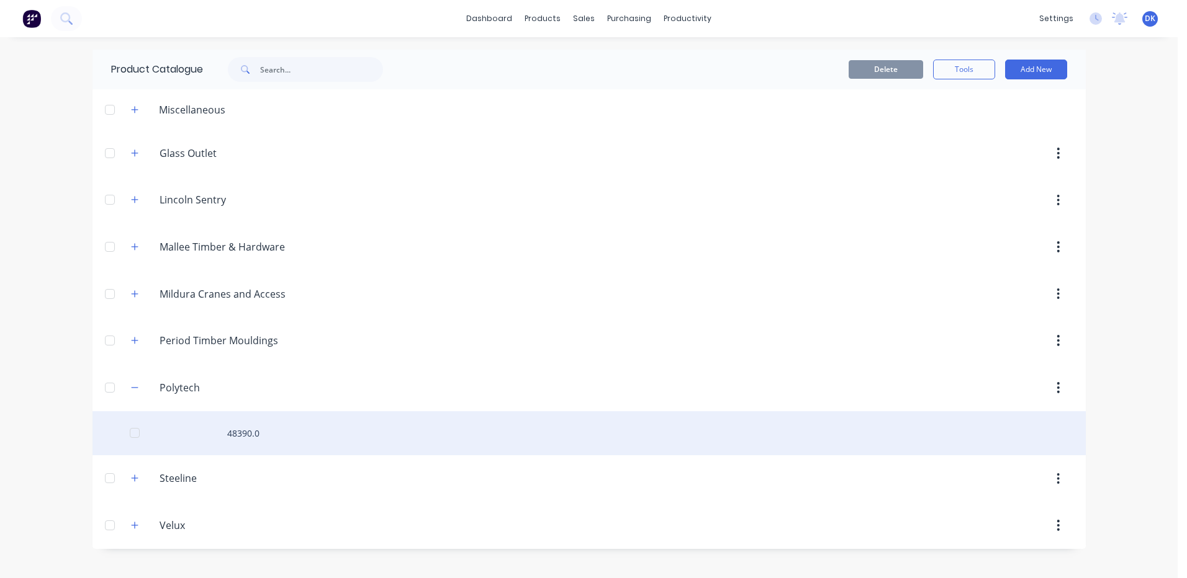
click at [240, 430] on div "48390.0" at bounding box center [588, 433] width 993 height 44
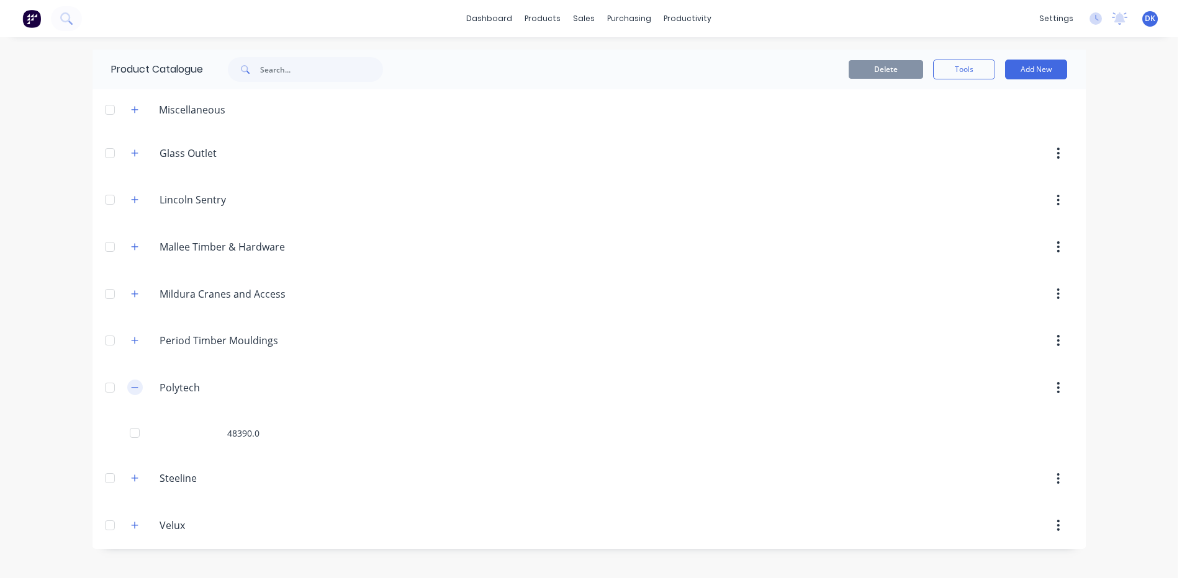
click at [133, 387] on icon "button" at bounding box center [134, 388] width 7 height 9
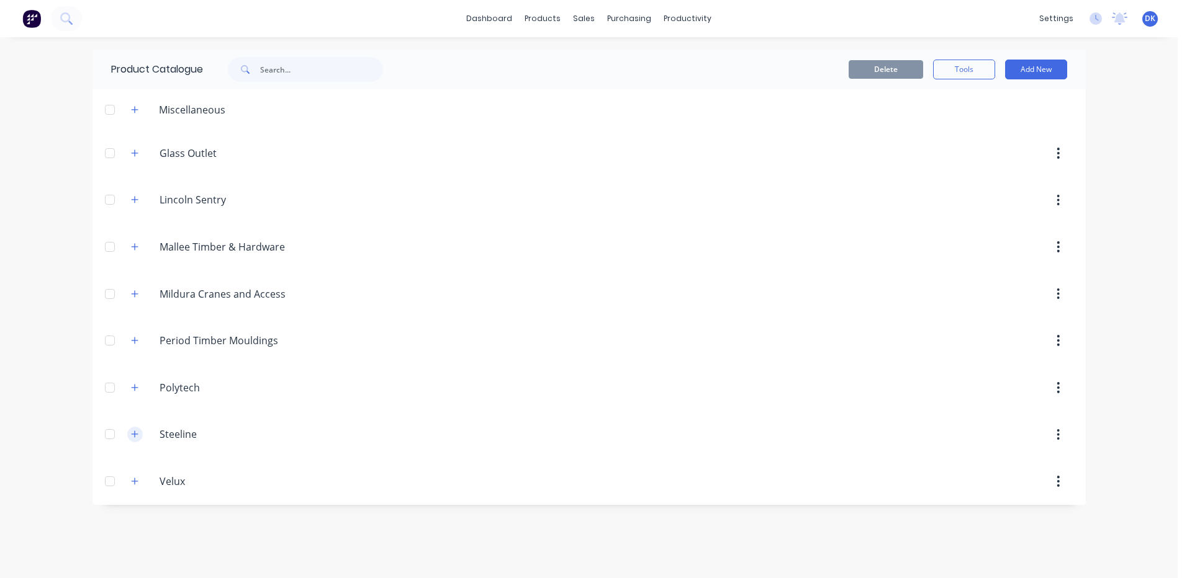
click at [137, 433] on icon "button" at bounding box center [134, 434] width 7 height 9
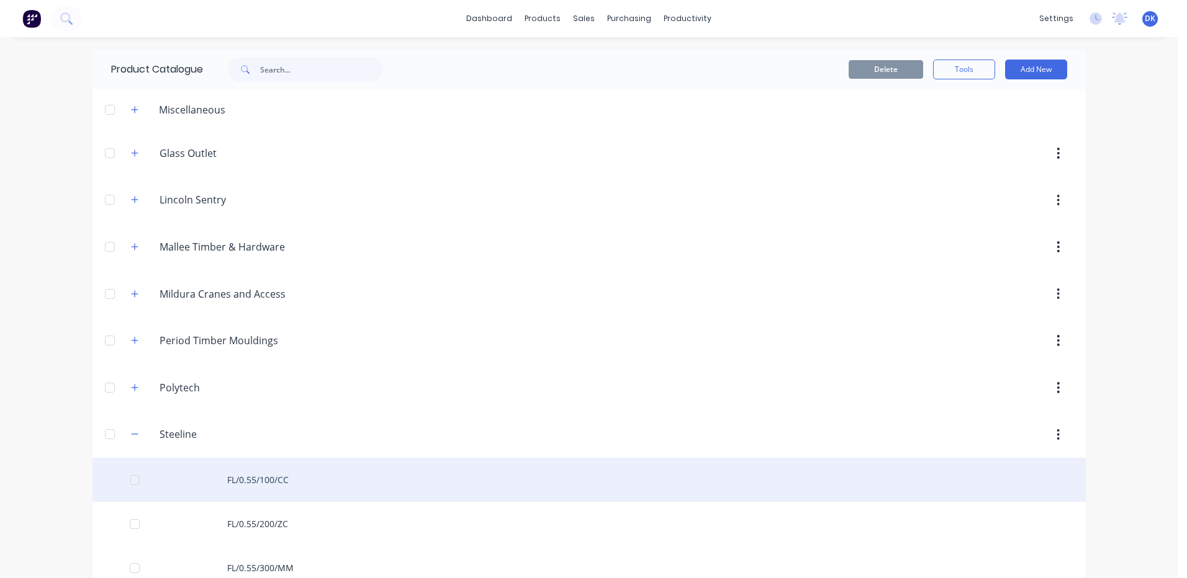
click at [254, 476] on div "FL/0.55/100/CC" at bounding box center [588, 480] width 993 height 44
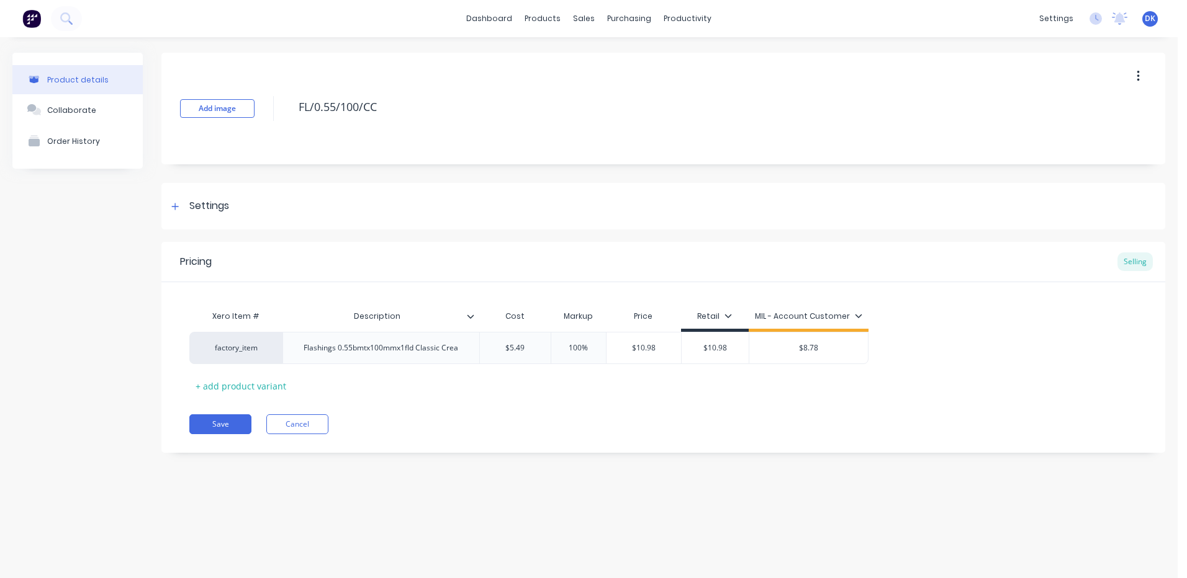
type textarea "x"
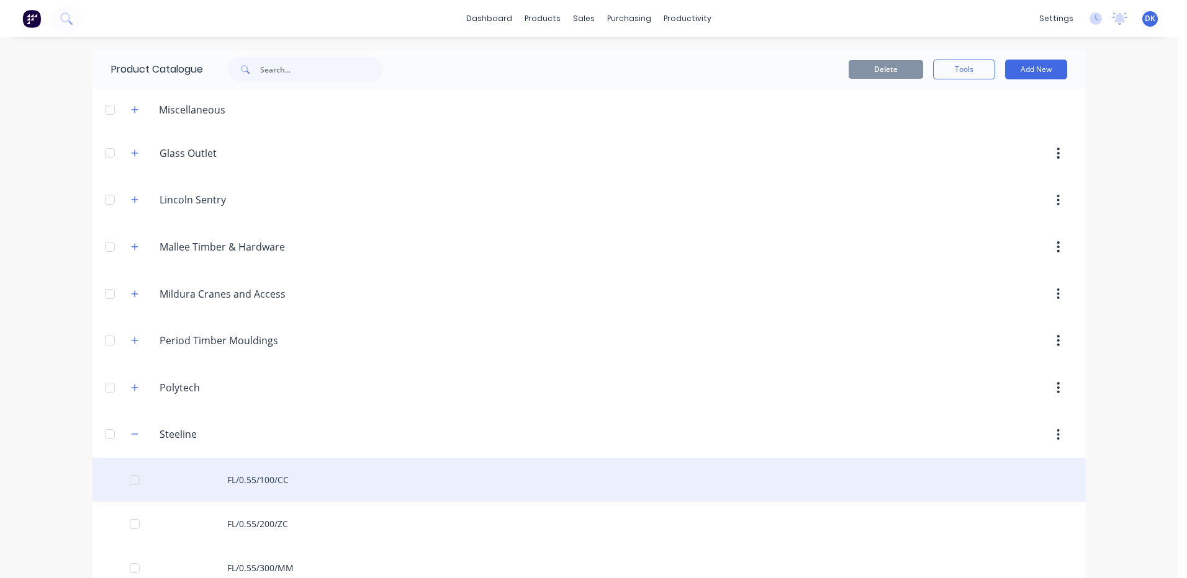
scroll to position [186, 0]
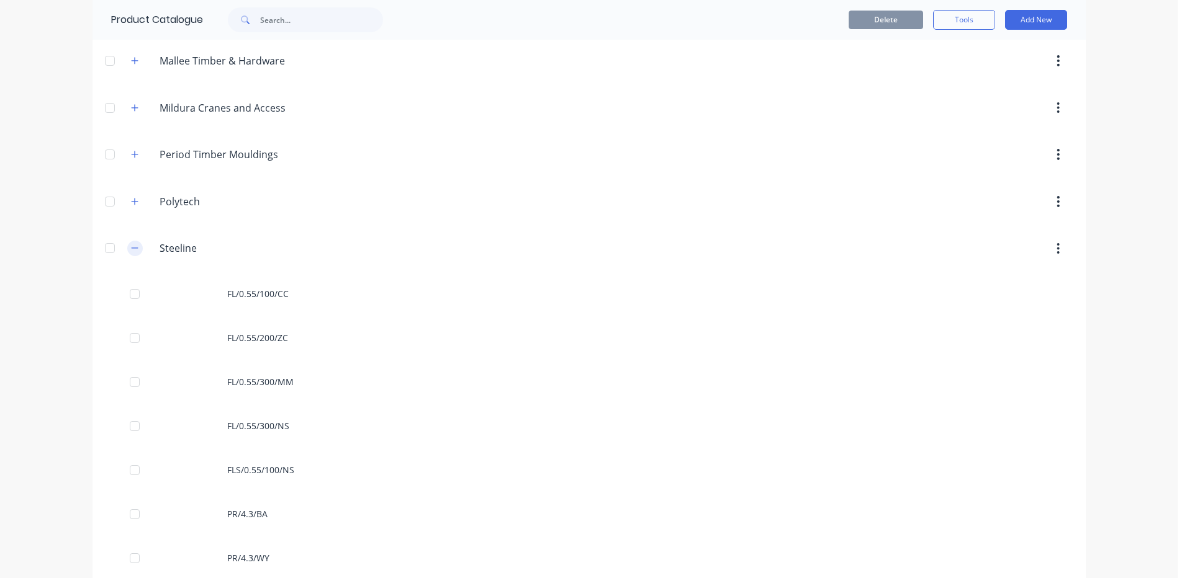
click at [127, 247] on button "button" at bounding box center [135, 249] width 16 height 16
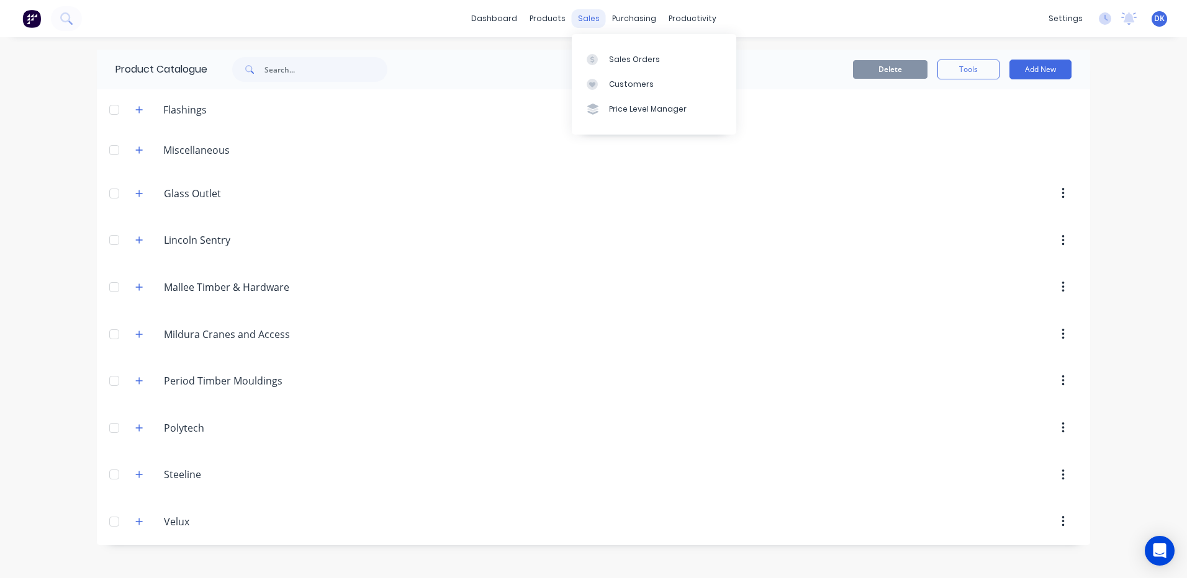
click at [593, 17] on div "sales" at bounding box center [589, 18] width 34 height 19
click at [629, 58] on div "Sales Orders" at bounding box center [634, 59] width 51 height 11
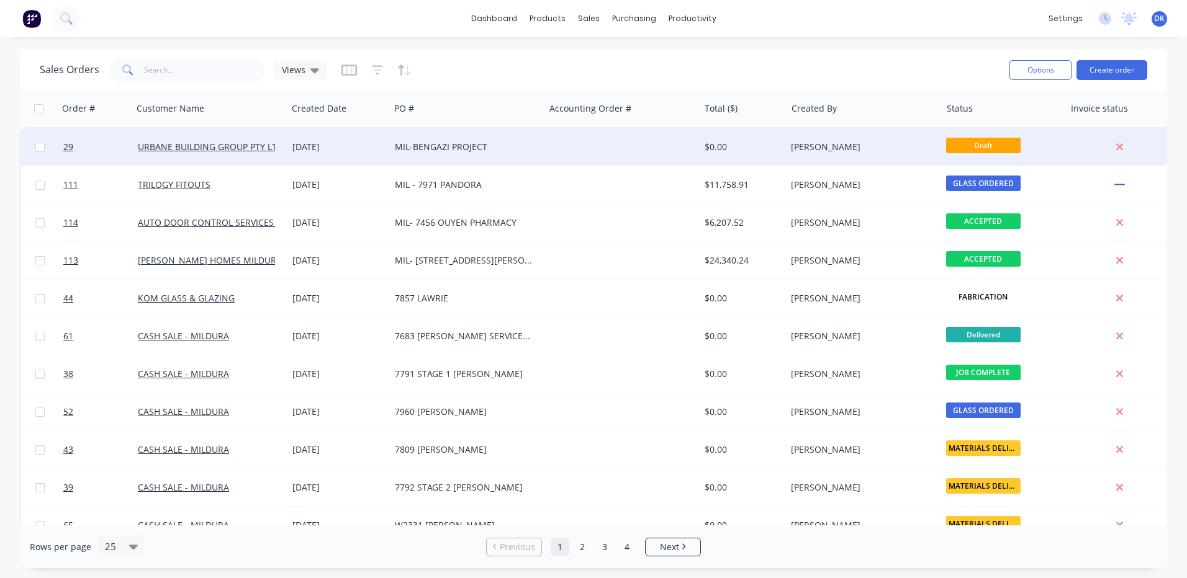
click at [495, 146] on div "MIL-BENGAZI PROJECT" at bounding box center [464, 147] width 138 height 12
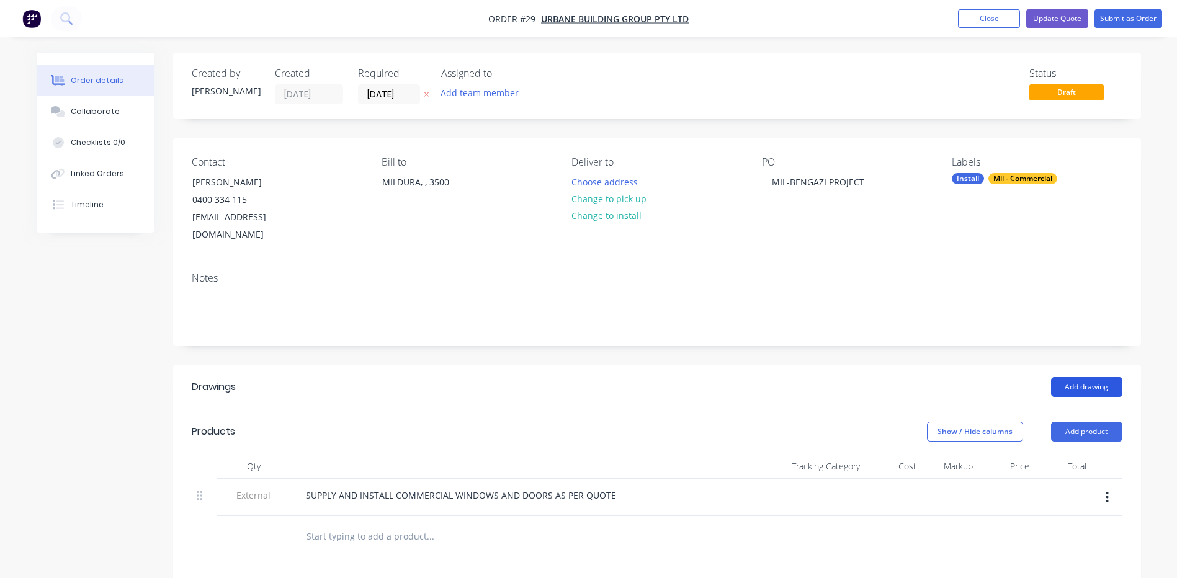
click at [1074, 377] on button "Add drawing" at bounding box center [1086, 387] width 71 height 20
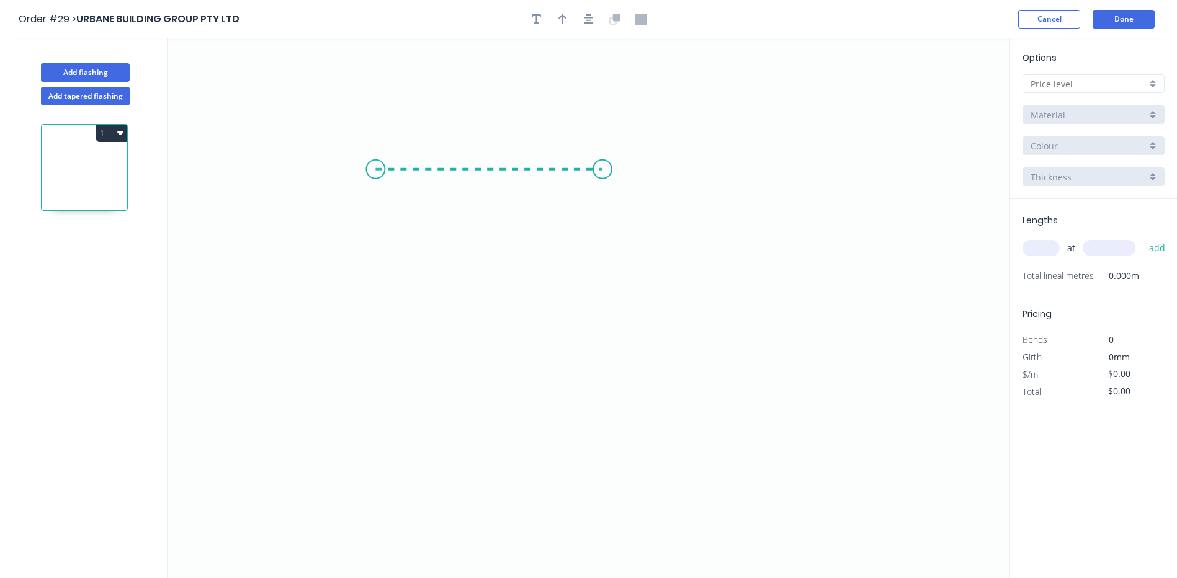
drag, startPoint x: 375, startPoint y: 169, endPoint x: 603, endPoint y: 174, distance: 227.2
click at [603, 174] on icon "0" at bounding box center [589, 308] width 842 height 540
drag, startPoint x: 602, startPoint y: 176, endPoint x: 595, endPoint y: 325, distance: 148.5
click at [595, 325] on icon "0 ?" at bounding box center [589, 308] width 842 height 540
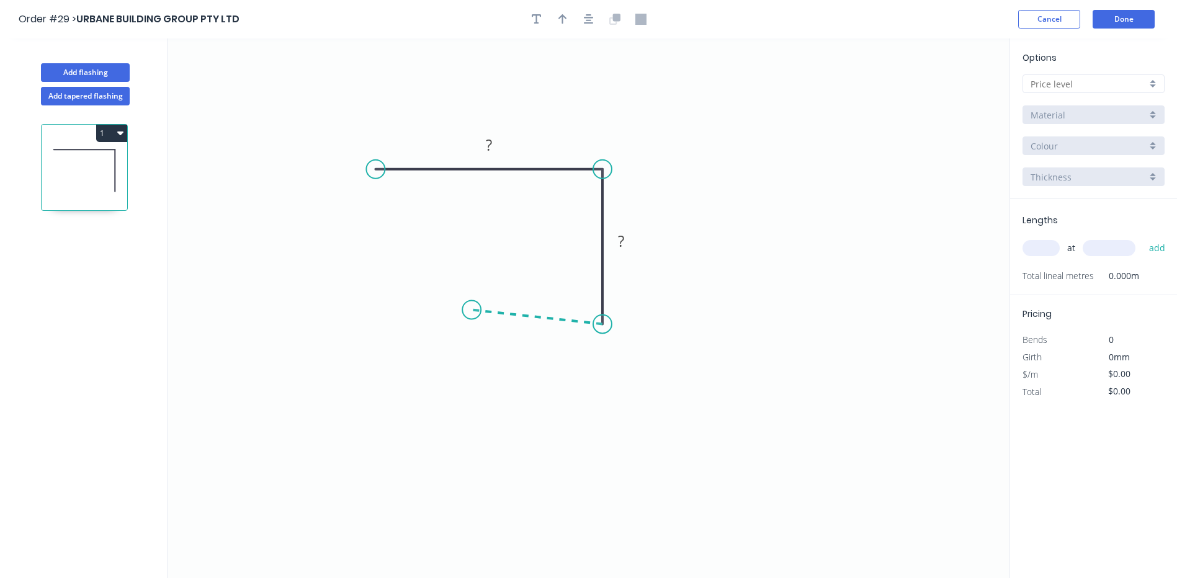
drag, startPoint x: 595, startPoint y: 323, endPoint x: 469, endPoint y: 310, distance: 126.6
click at [469, 310] on icon "0 ? ?" at bounding box center [589, 308] width 842 height 540
drag, startPoint x: 468, startPoint y: 310, endPoint x: 451, endPoint y: 415, distance: 105.7
click at [451, 415] on icon "0 ? ? ? ? º" at bounding box center [589, 308] width 842 height 540
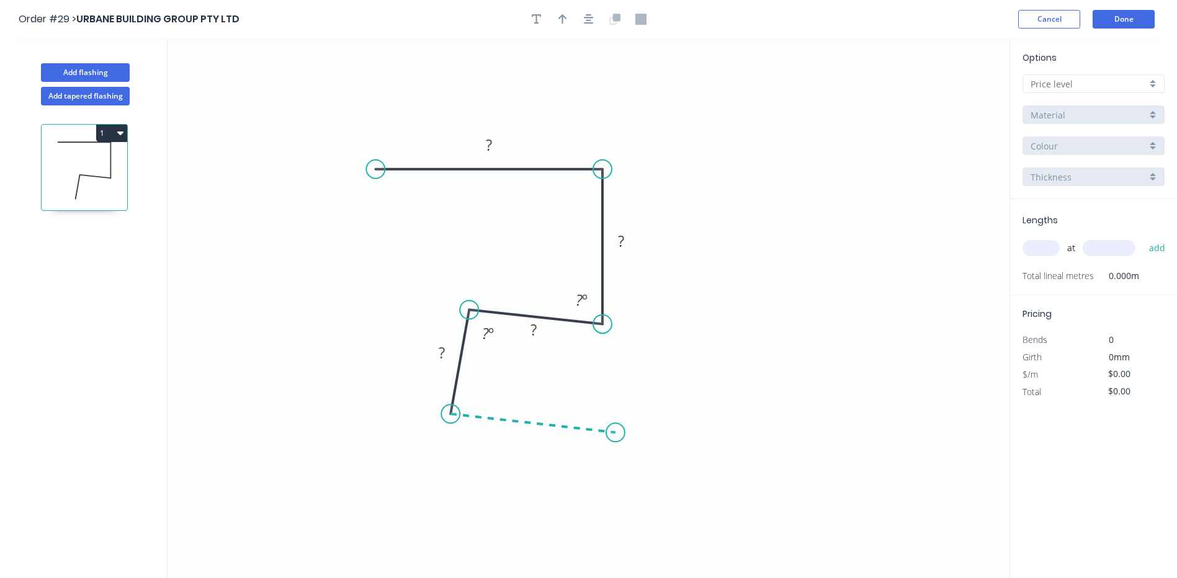
drag, startPoint x: 451, startPoint y: 415, endPoint x: 616, endPoint y: 433, distance: 166.8
click at [616, 433] on icon "0 ? ? ? ? ? º ? º" at bounding box center [589, 308] width 842 height 540
click at [614, 435] on circle at bounding box center [616, 432] width 19 height 19
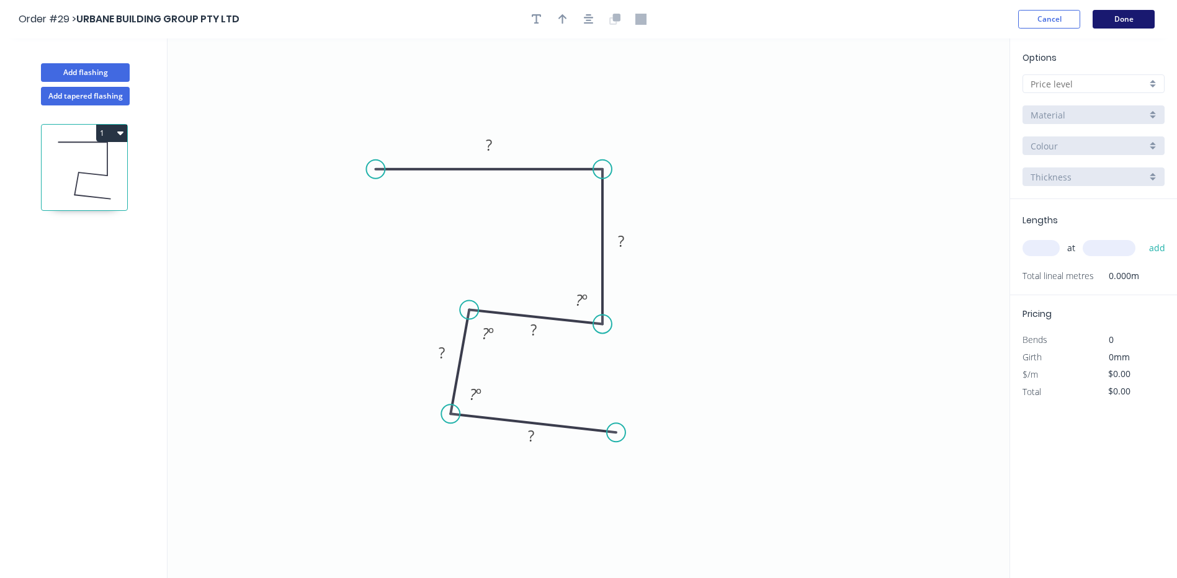
click at [1118, 18] on button "Done" at bounding box center [1124, 19] width 62 height 19
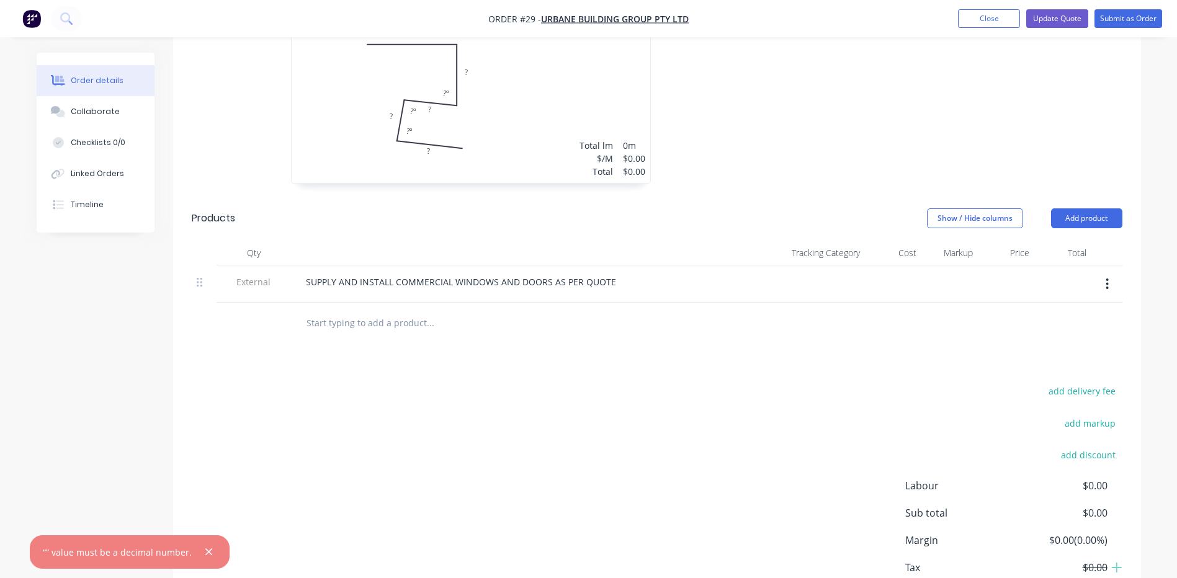
scroll to position [372, 0]
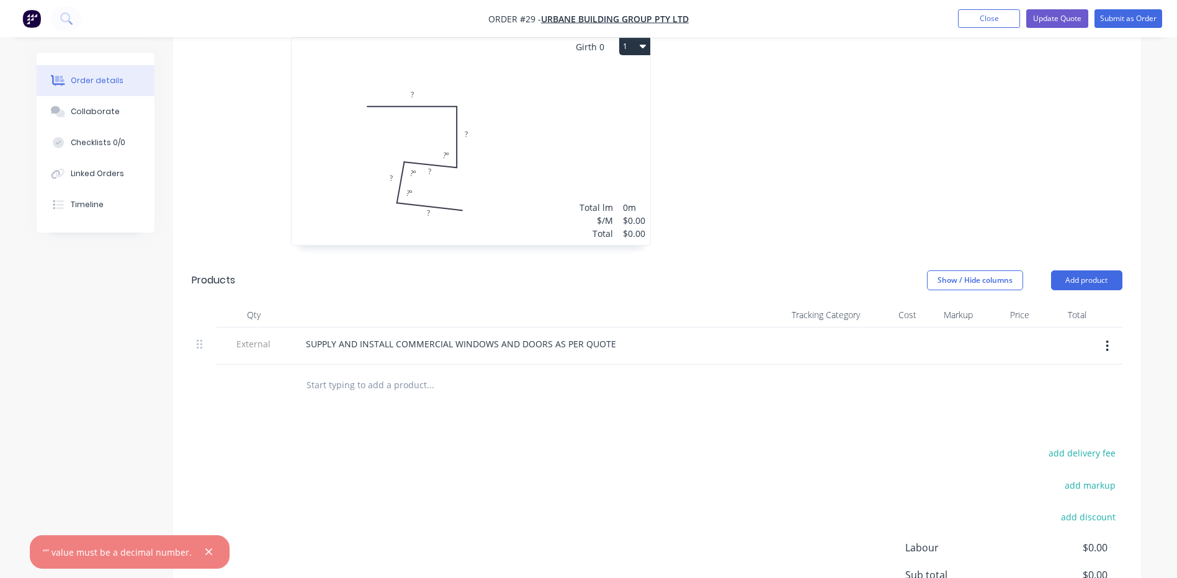
click at [631, 214] on div "$0.00" at bounding box center [634, 220] width 22 height 13
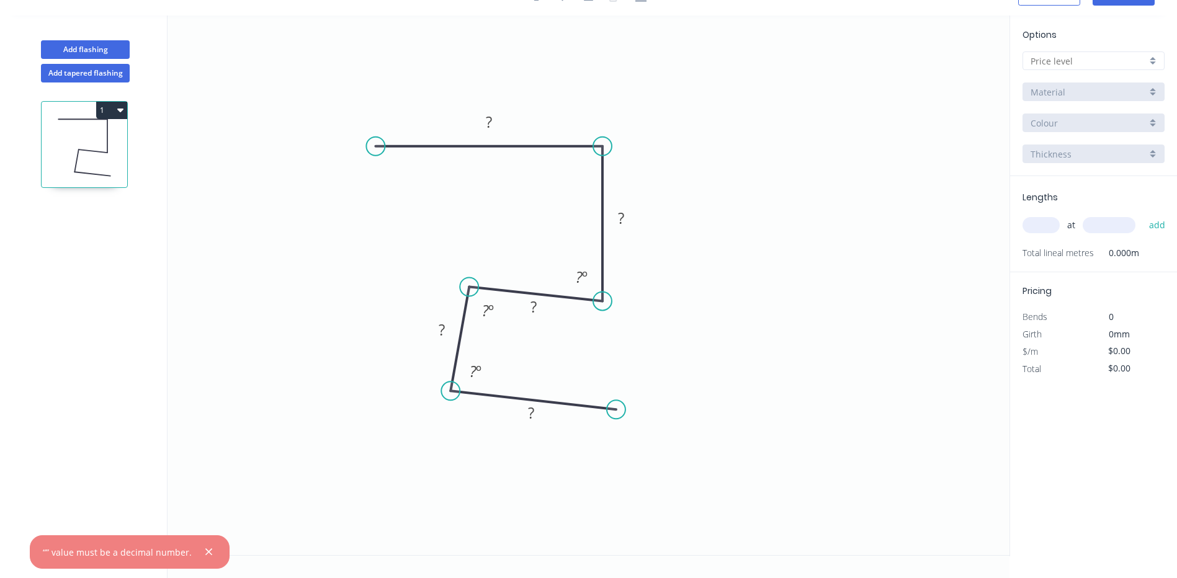
click at [1039, 224] on input "text" at bounding box center [1041, 225] width 37 height 16
type input "3"
click at [1097, 227] on input "text" at bounding box center [1109, 225] width 53 height 16
type input "3"
click at [1097, 396] on div "Options Material Colour Thickness Lengths 3 at 3 add Total lineal metres 0.000m…" at bounding box center [1094, 286] width 168 height 541
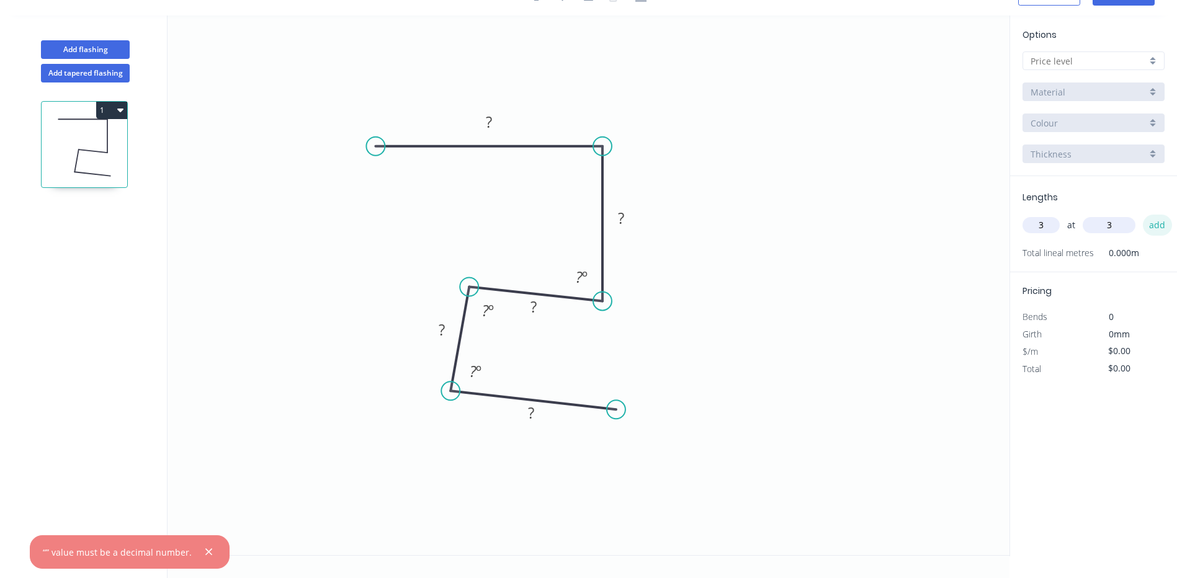
click at [1159, 223] on button "add" at bounding box center [1157, 225] width 29 height 21
click at [1044, 248] on span "3 at 3mm" at bounding box center [1042, 250] width 39 height 17
click at [1128, 365] on input "$0.00" at bounding box center [1129, 368] width 42 height 17
drag, startPoint x: 1139, startPoint y: 369, endPoint x: 1112, endPoint y: 368, distance: 27.9
click at [1112, 368] on input "$0.00" at bounding box center [1129, 368] width 42 height 17
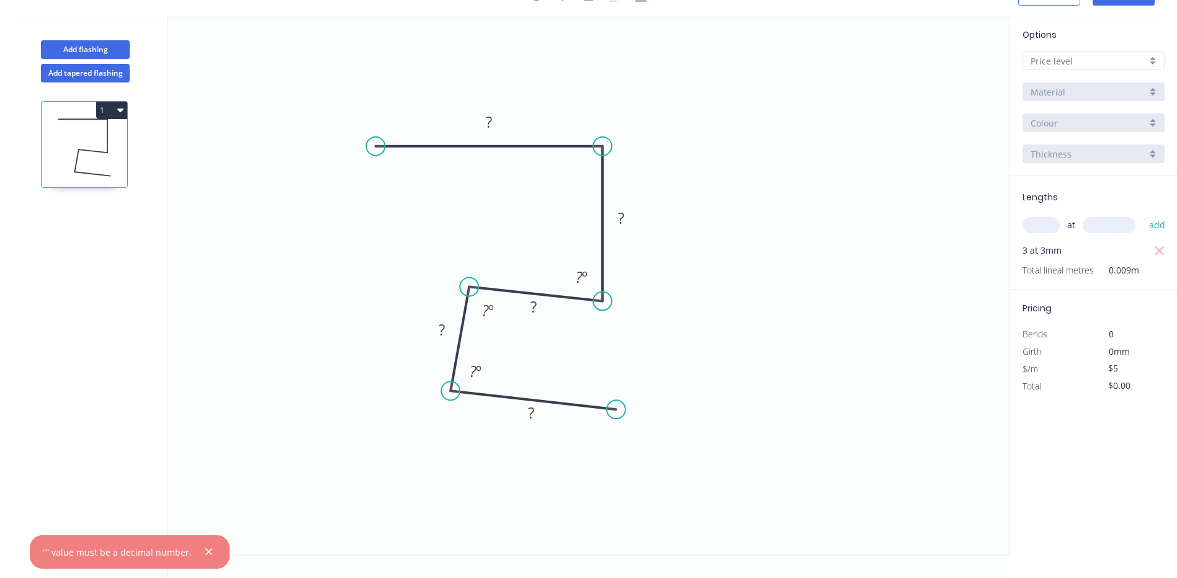
type input "$5.00"
type input "$0.05"
click at [1108, 428] on div "Options Material Colour Thickness Lengths at add 3 at 3mm Total lineal metres 0…" at bounding box center [1094, 286] width 168 height 541
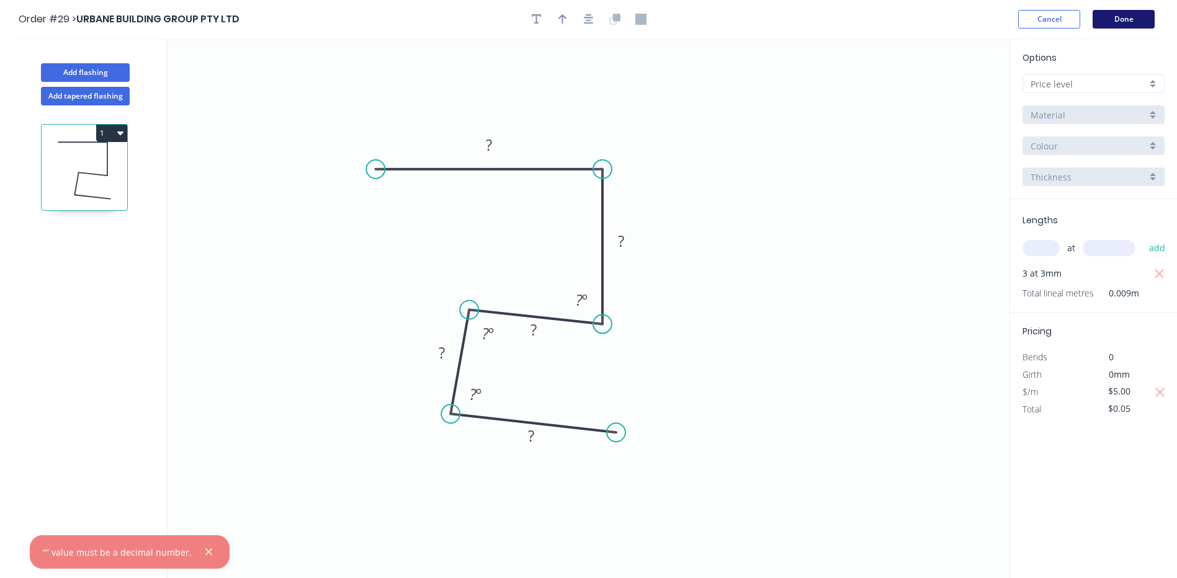
click at [1124, 18] on button "Done" at bounding box center [1124, 19] width 62 height 19
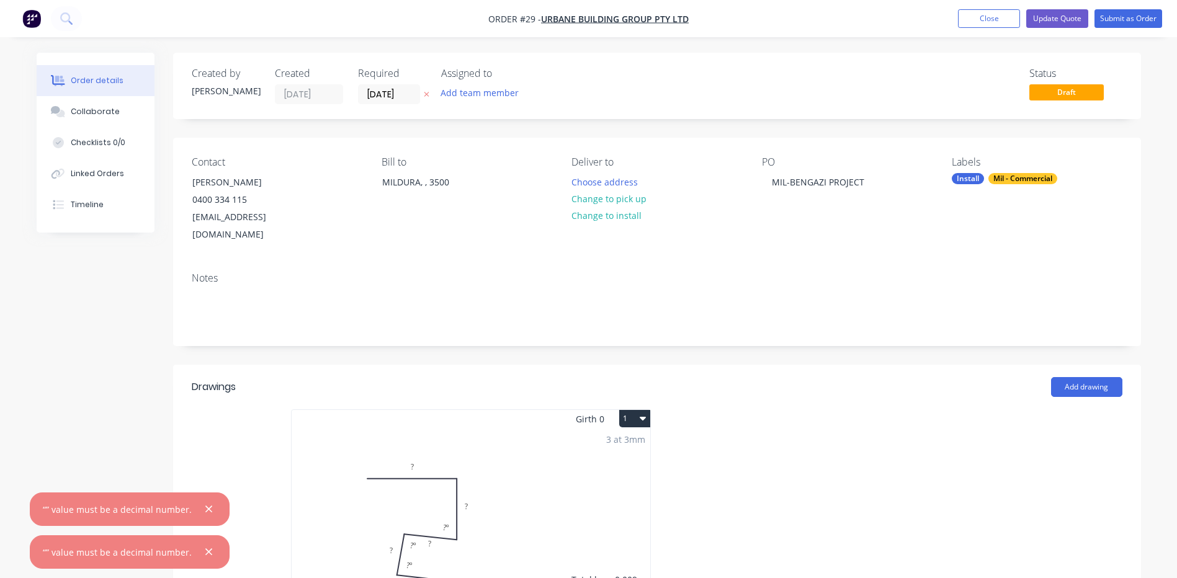
scroll to position [186, 0]
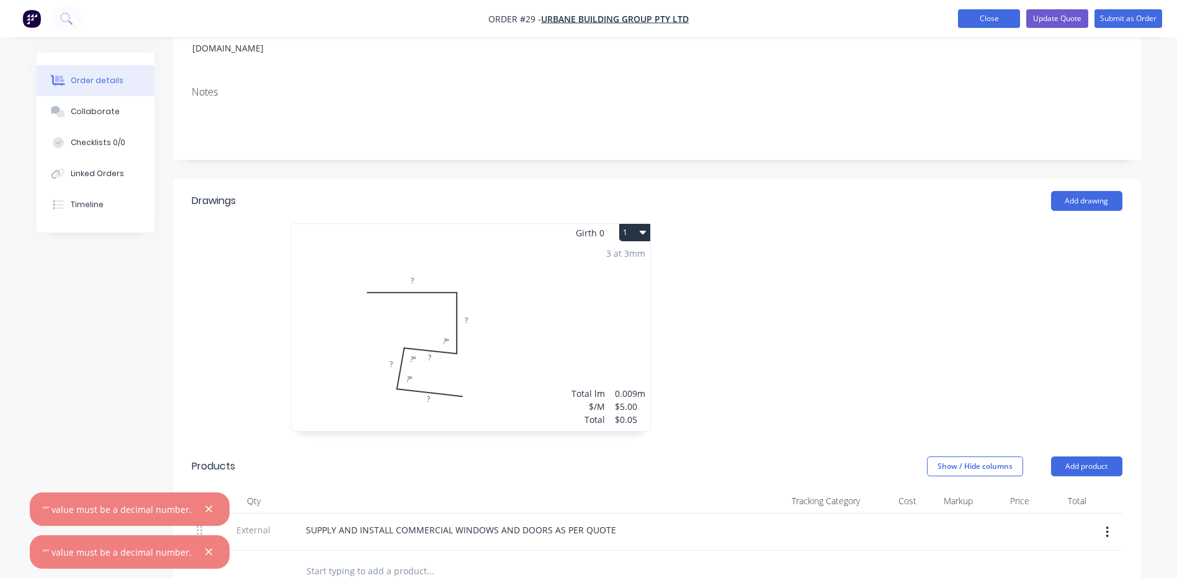
click at [984, 17] on button "Close" at bounding box center [989, 18] width 62 height 19
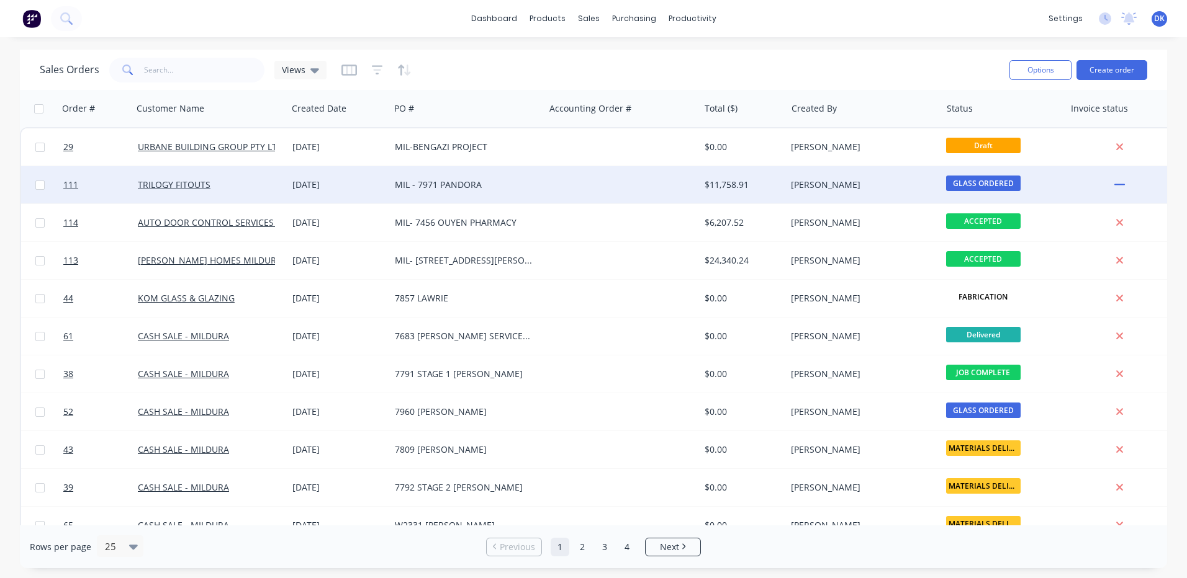
click at [447, 181] on div "MIL - 7971 PANDORA" at bounding box center [464, 185] width 138 height 12
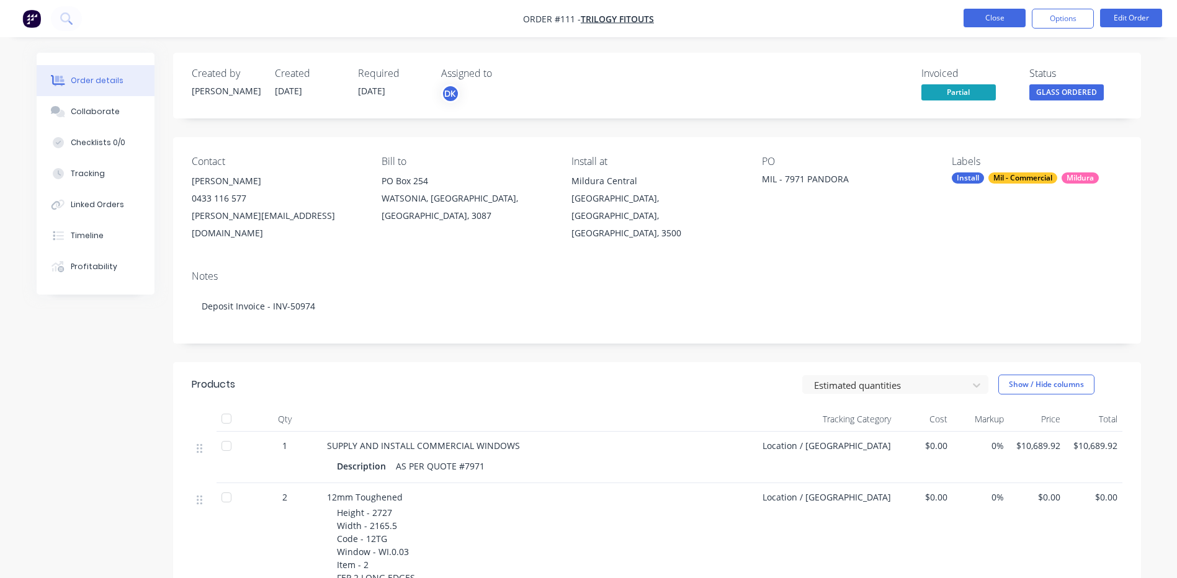
click at [1008, 22] on button "Close" at bounding box center [995, 18] width 62 height 19
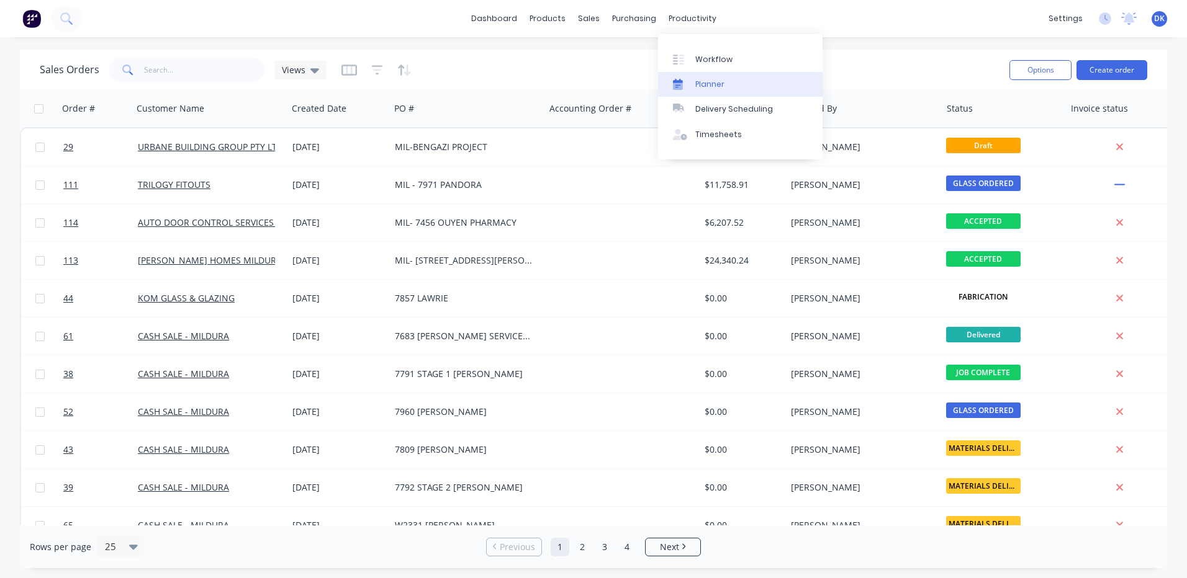
click at [708, 83] on div "Planner" at bounding box center [709, 84] width 29 height 11
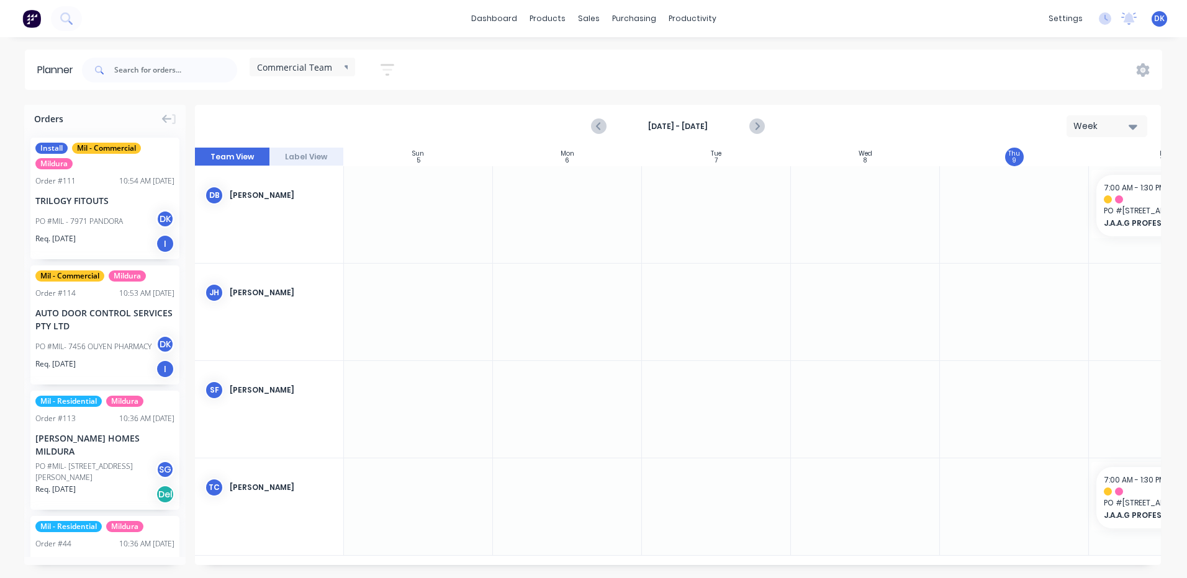
scroll to position [0, 1]
drag, startPoint x: 588, startPoint y: 204, endPoint x: 551, endPoint y: 197, distance: 38.6
click at [551, 197] on div at bounding box center [566, 214] width 149 height 97
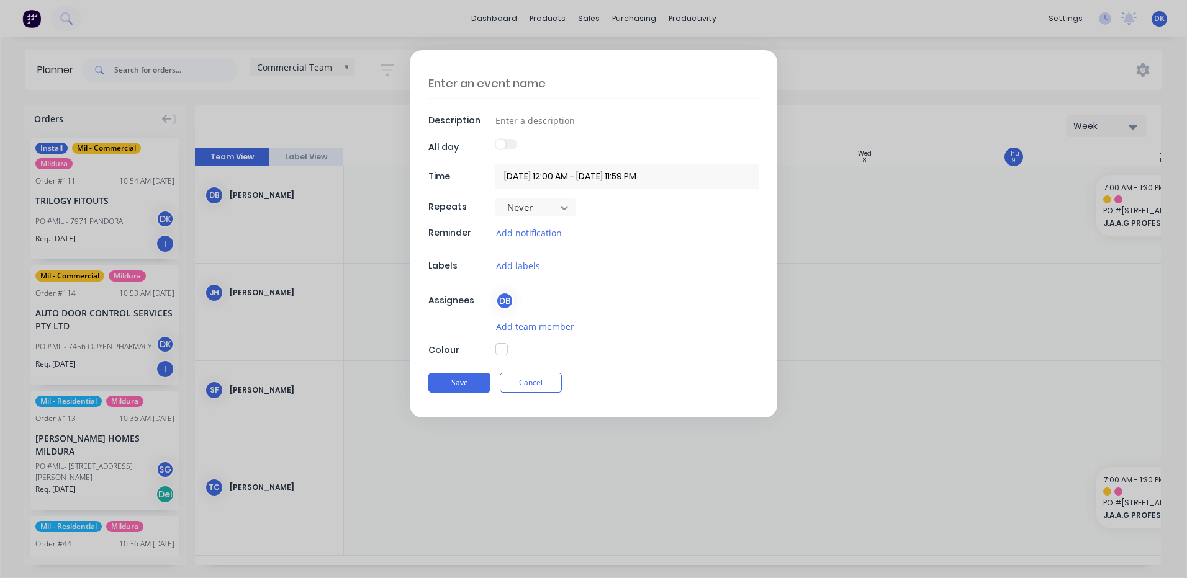
drag, startPoint x: 552, startPoint y: 196, endPoint x: 708, endPoint y: 133, distance: 168.5
click at [709, 133] on div "Description All day Time 06/10/2025 12:00 AM - 06/10/2025 11:59 PM Repeats Neve…" at bounding box center [593, 233] width 367 height 367
click at [531, 381] on button "Cancel" at bounding box center [531, 383] width 62 height 20
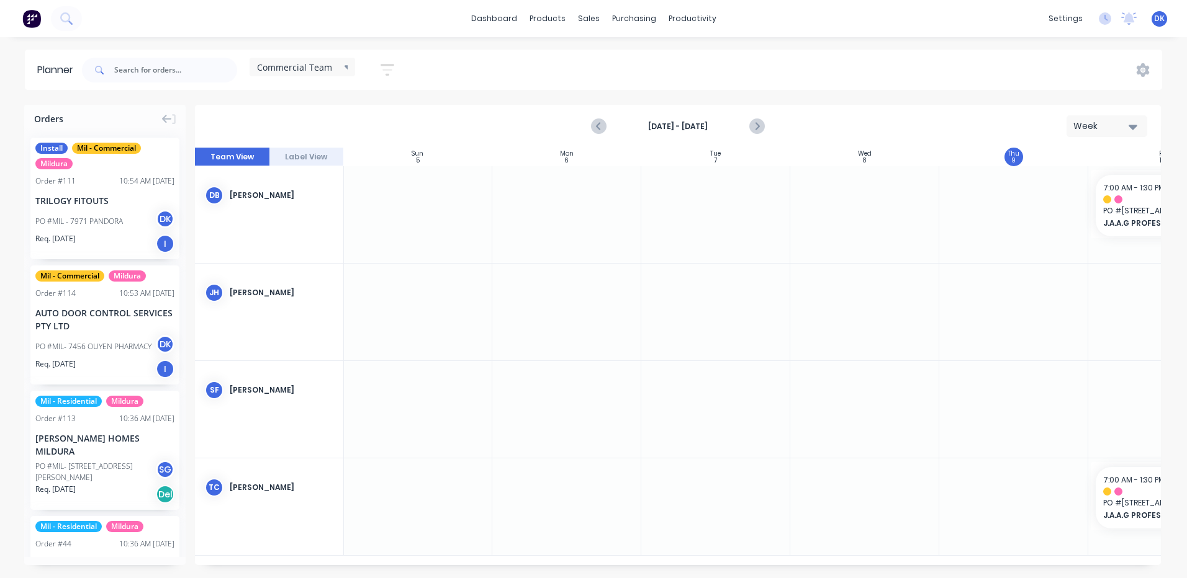
drag, startPoint x: 561, startPoint y: 217, endPoint x: 547, endPoint y: 197, distance: 24.5
click at [547, 197] on div at bounding box center [566, 214] width 149 height 97
type textarea "x"
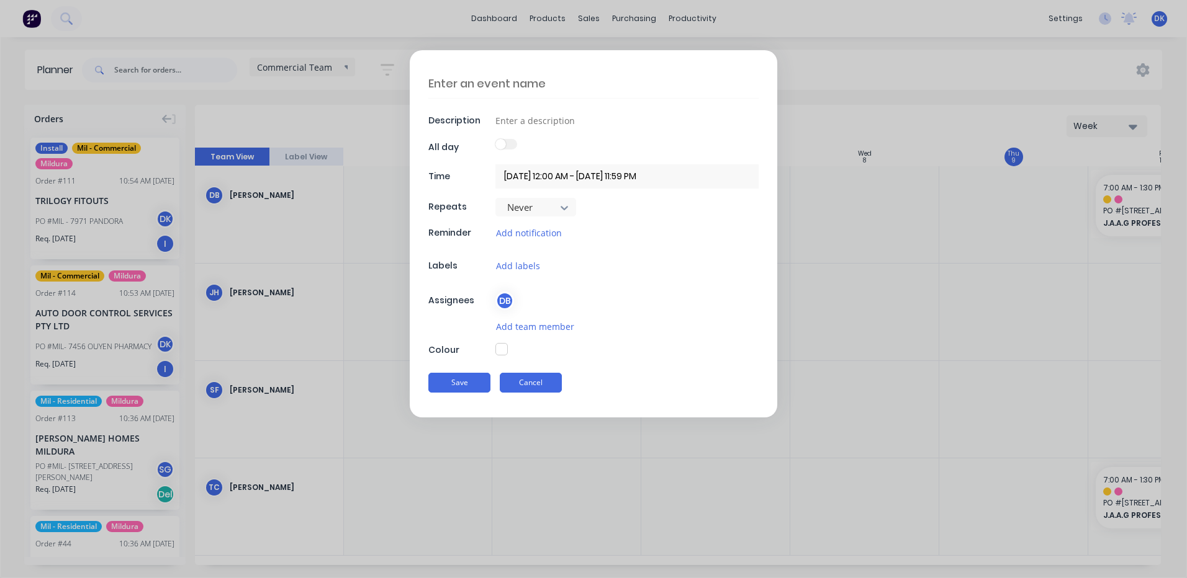
click at [533, 382] on button "Cancel" at bounding box center [531, 383] width 62 height 20
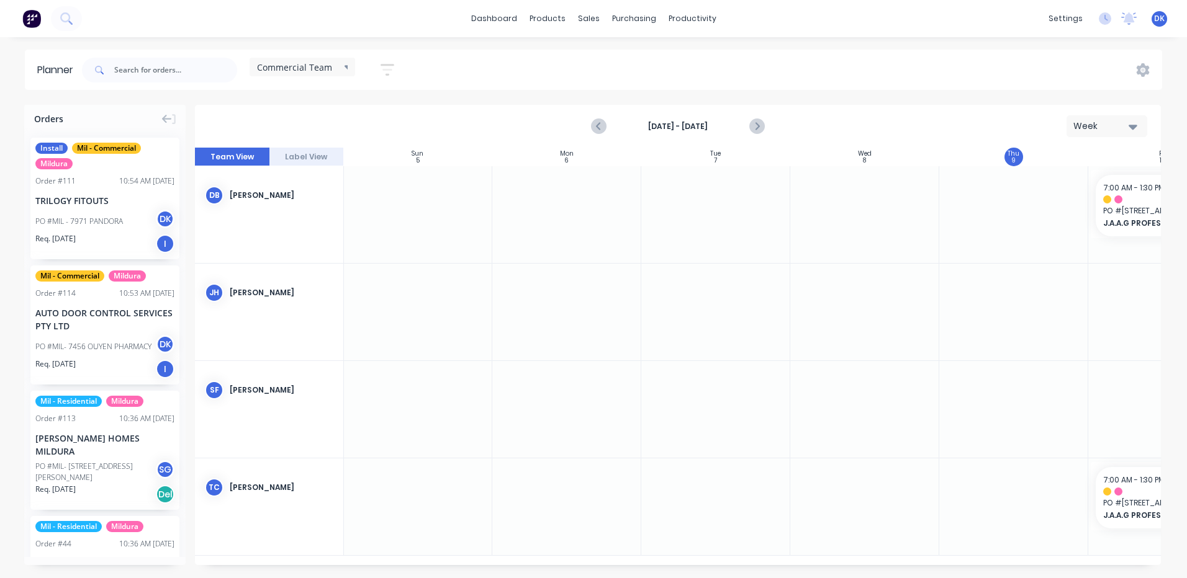
click at [89, 201] on div "TRILOGY FITOUTS" at bounding box center [104, 200] width 139 height 13
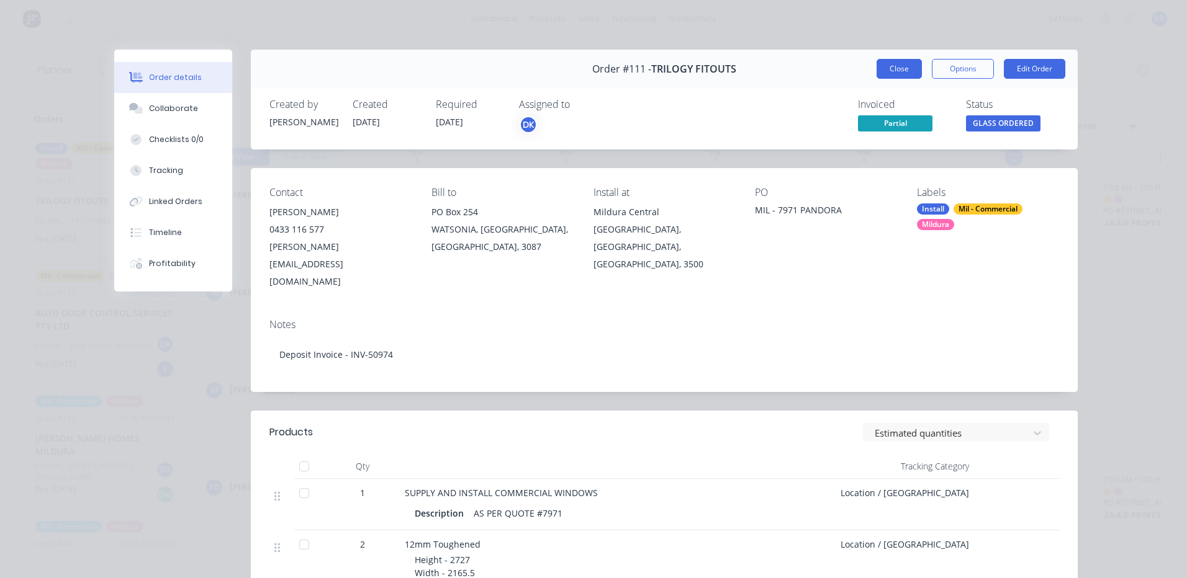
click at [891, 63] on button "Close" at bounding box center [898, 69] width 45 height 20
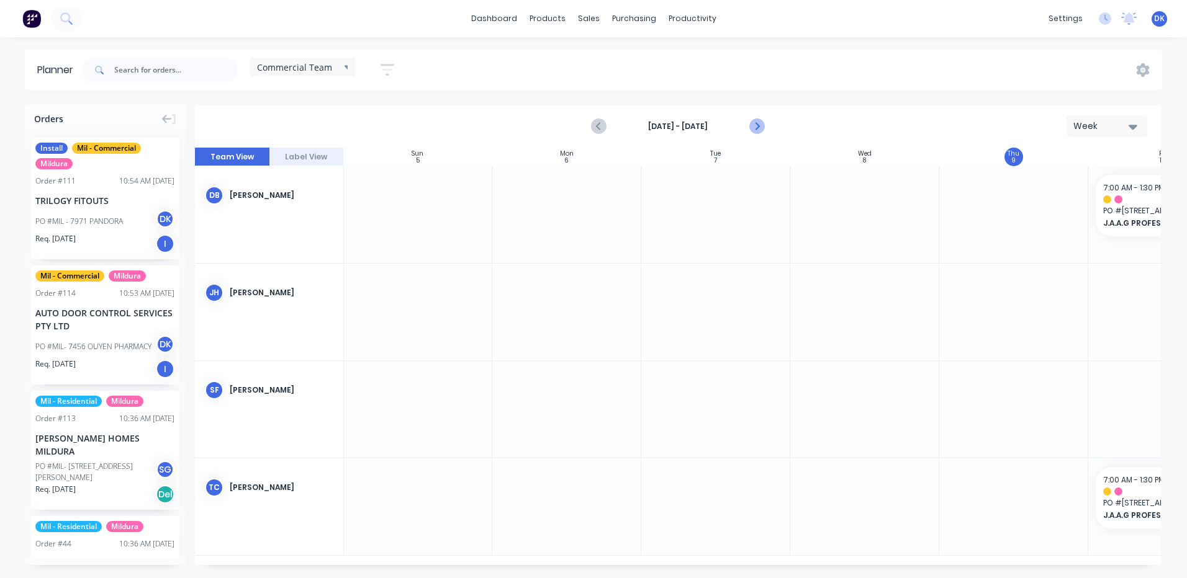
click at [753, 125] on icon "Next page" at bounding box center [756, 126] width 15 height 15
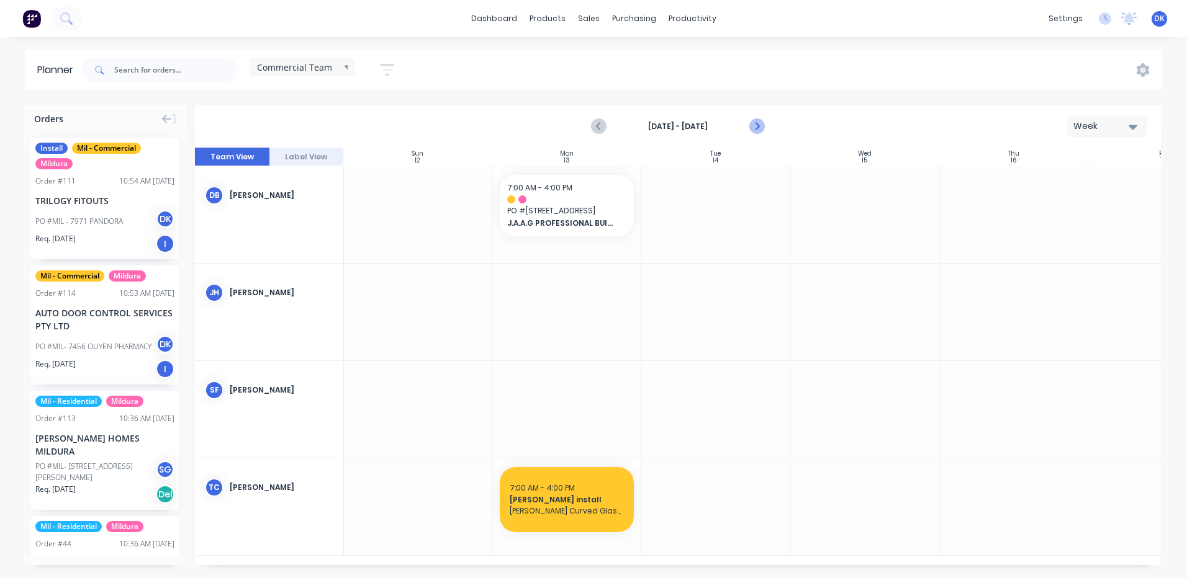
click at [753, 125] on icon "Next page" at bounding box center [756, 126] width 15 height 15
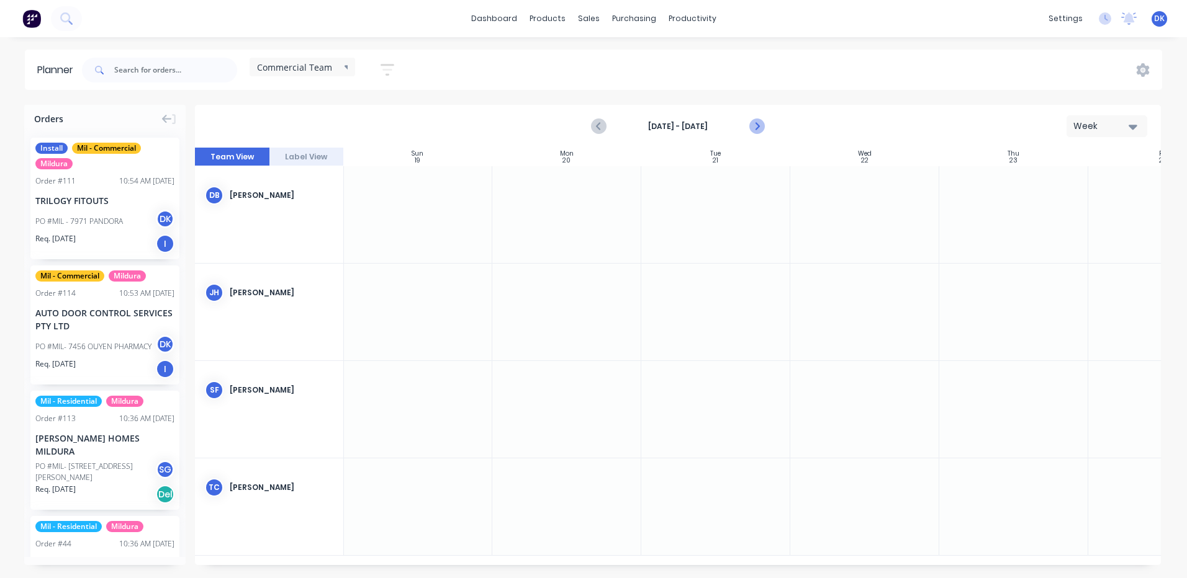
click at [753, 125] on icon "Next page" at bounding box center [756, 126] width 15 height 15
click at [598, 123] on icon "Previous page" at bounding box center [599, 126] width 15 height 15
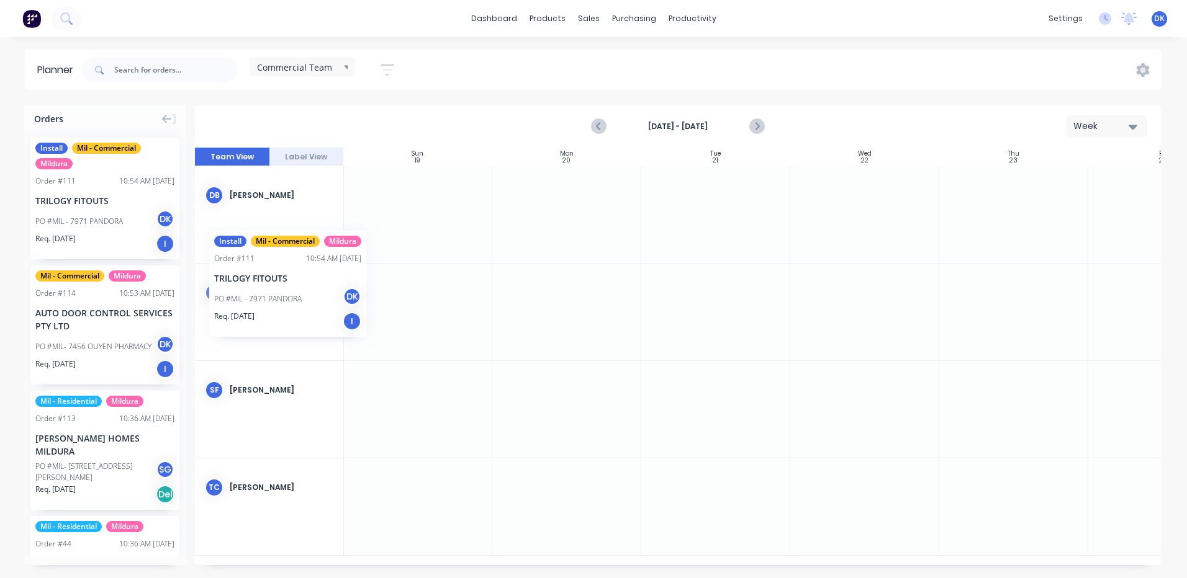
scroll to position [0, 0]
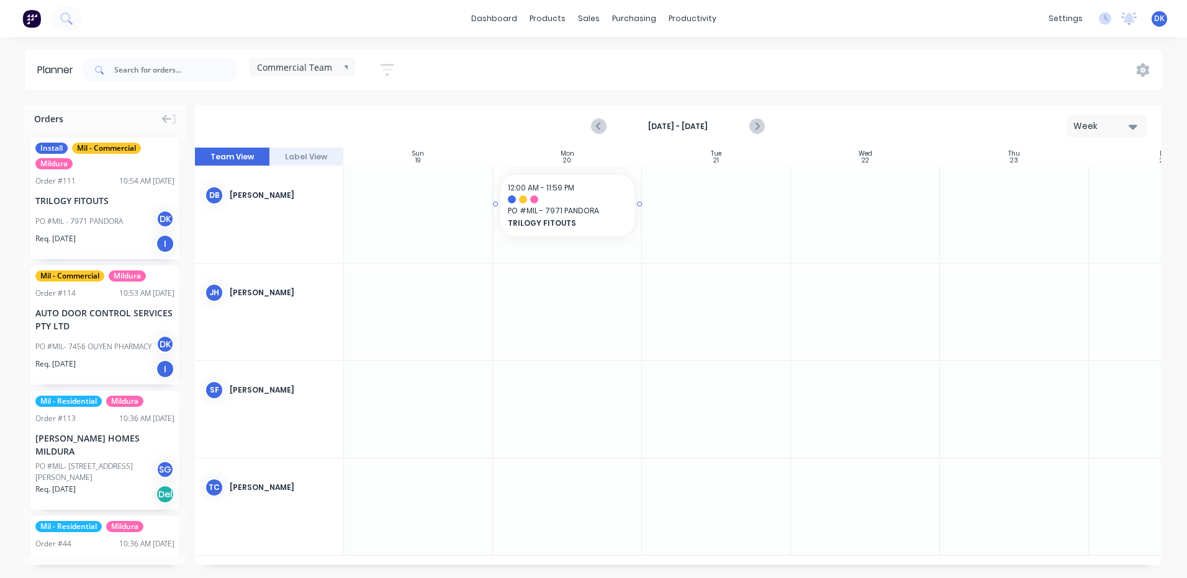
drag, startPoint x: 74, startPoint y: 203, endPoint x: 552, endPoint y: 205, distance: 477.9
click at [600, 189] on div "Set start/finish time" at bounding box center [624, 186] width 133 height 25
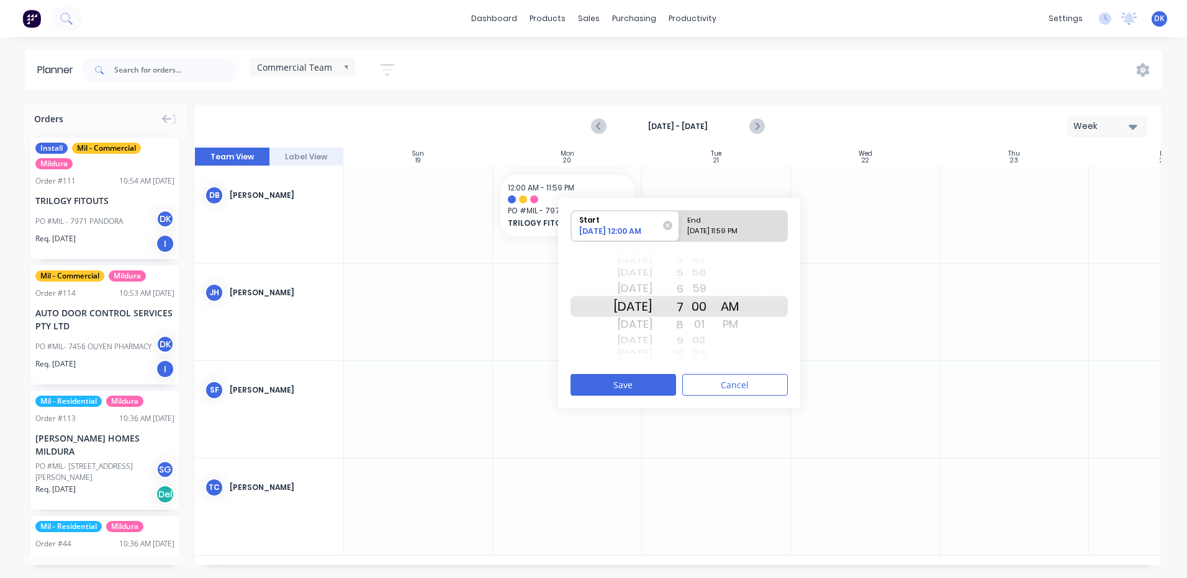
drag, startPoint x: 691, startPoint y: 302, endPoint x: 706, endPoint y: 408, distance: 107.2
click at [706, 408] on div "Start 10/20/2025 12:00 AM End 10/20/2025 11:59 PM Wed Sep 10 Thu Sep 11 Fri Sep…" at bounding box center [679, 303] width 242 height 210
click at [711, 218] on div "End" at bounding box center [728, 219] width 90 height 16
click at [680, 218] on input "End 10/20/2025 11:59 PM" at bounding box center [679, 226] width 1 height 30
radio input "true"
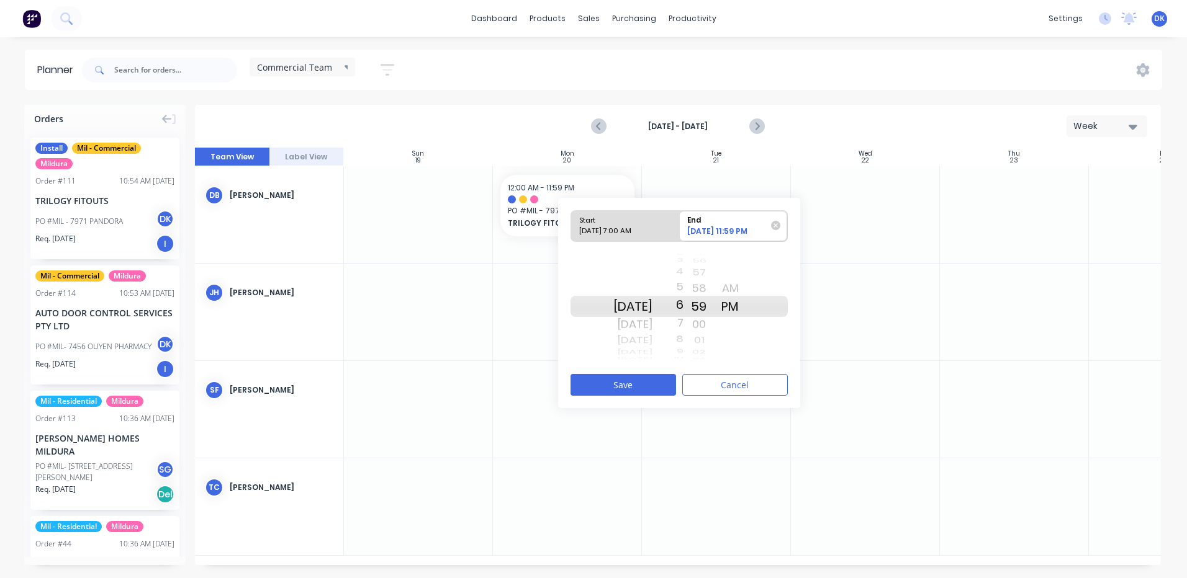
drag, startPoint x: 701, startPoint y: 336, endPoint x: 698, endPoint y: 408, distance: 72.7
click at [698, 408] on div "Start 10/20/2025 7:00 AM End 10/20/2025 11:59 PM Mon Oct 20 Tue Oct 21 Wed Oct …" at bounding box center [679, 303] width 242 height 210
drag, startPoint x: 695, startPoint y: 313, endPoint x: 694, endPoint y: 353, distance: 39.1
click at [683, 353] on div "12 1 2 3 4 5 6 7 8 9 10 11 12 1 2 3 4 5 6 7 8 9 10 11 12 1 2 3 4 5 6 7 8 9 10 1…" at bounding box center [667, 307] width 31 height 118
drag, startPoint x: 715, startPoint y: 307, endPoint x: 716, endPoint y: 292, distance: 14.9
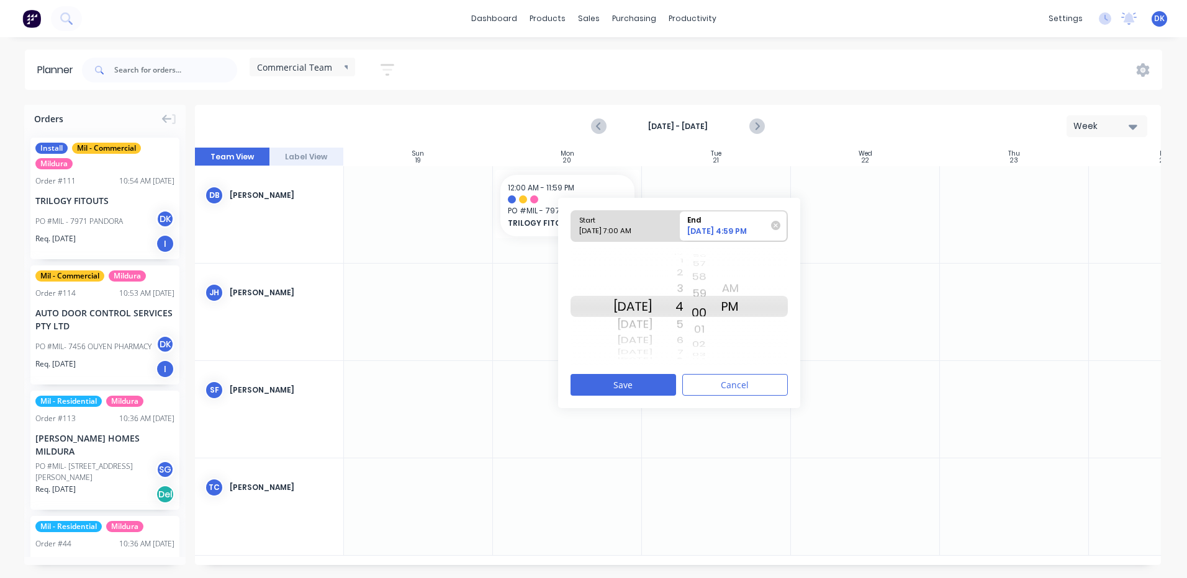
click at [714, 292] on div "20 21 22 23 24 25 26 27 28 29 30 31 32 33 34 35 36 37 38 39 40 41 42 43 44 45 4…" at bounding box center [698, 307] width 31 height 118
click at [634, 379] on button "Save" at bounding box center [623, 385] width 106 height 22
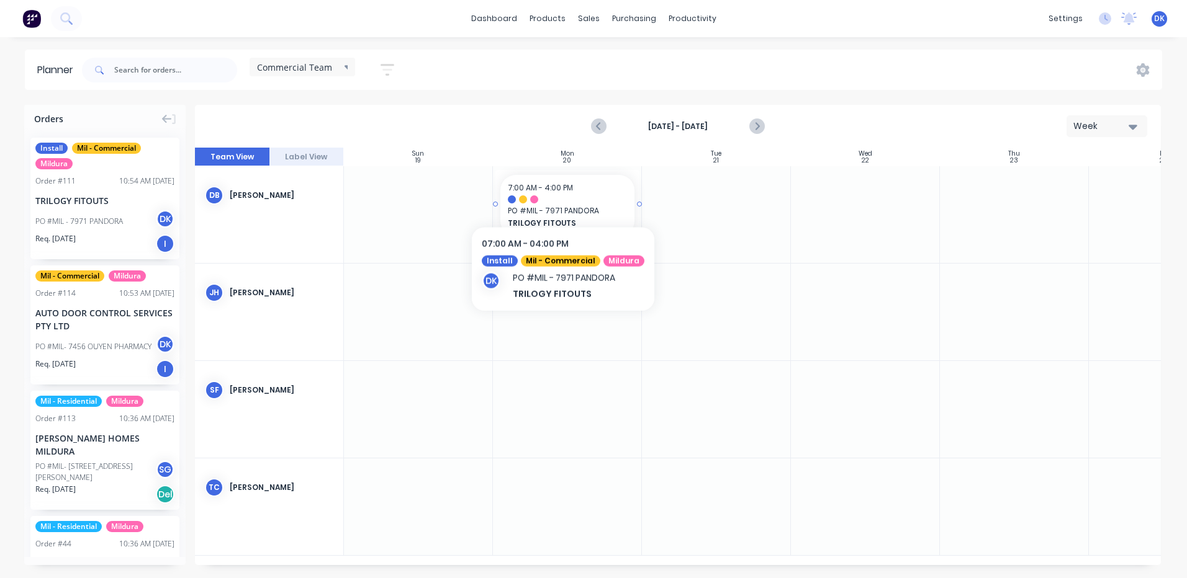
click at [558, 193] on div "7:00 AM - 4:00 PM" at bounding box center [567, 187] width 119 height 11
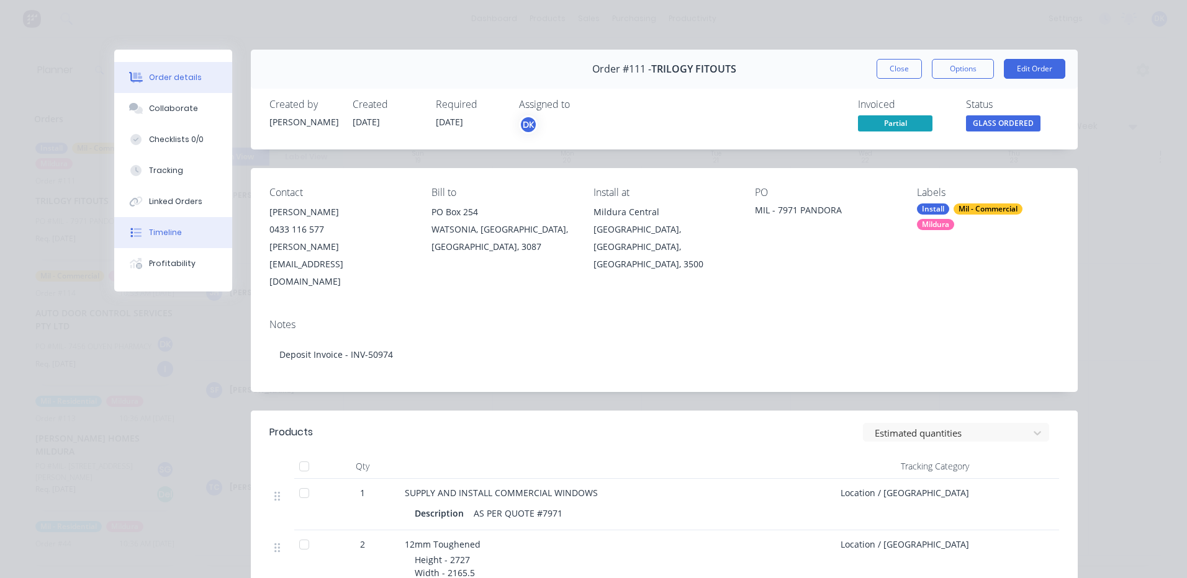
click at [165, 229] on div "Timeline" at bounding box center [165, 232] width 33 height 11
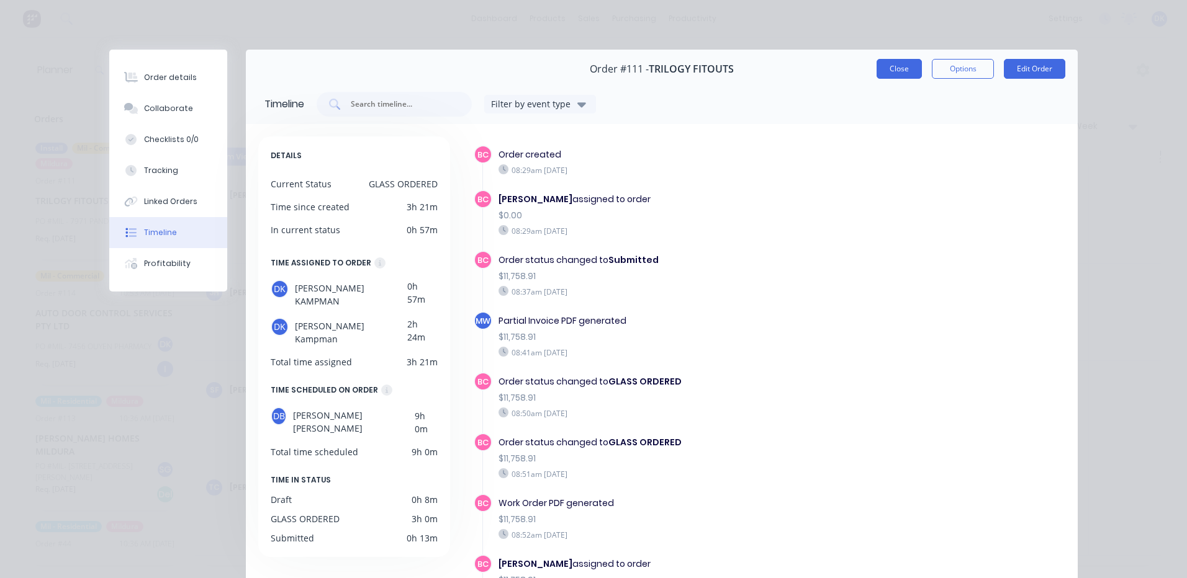
click at [897, 71] on button "Close" at bounding box center [898, 69] width 45 height 20
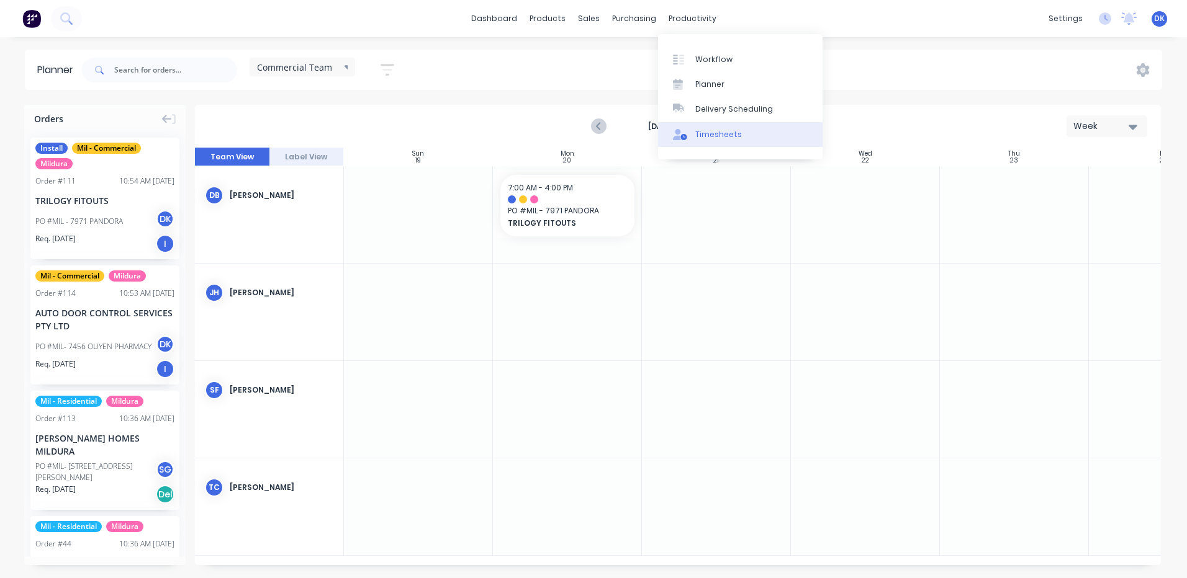
click at [703, 132] on div "Timesheets" at bounding box center [718, 134] width 47 height 11
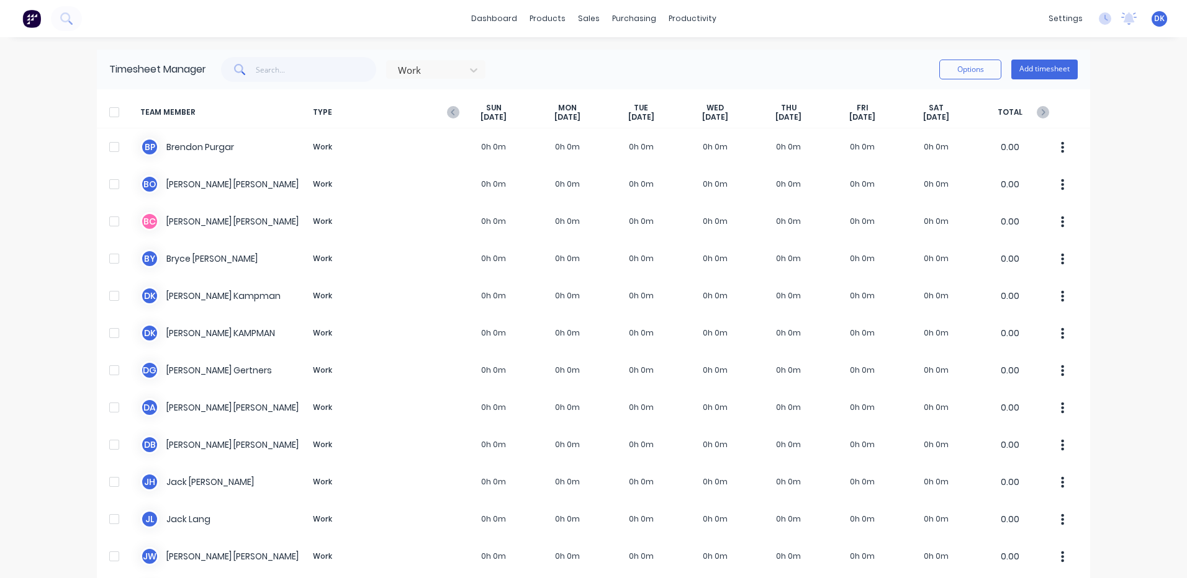
click at [110, 112] on div at bounding box center [114, 112] width 25 height 25
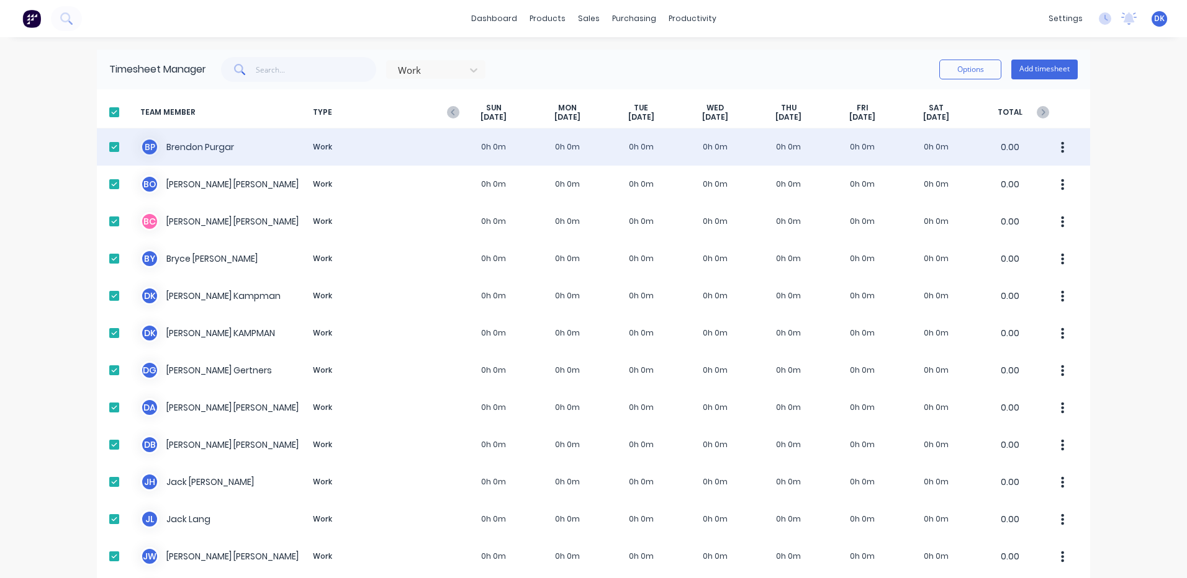
click at [194, 145] on div "B P Brendon Purgar Work 0h 0m 0h 0m 0h 0m 0h 0m 0h 0m 0h 0m 0h 0m 0.00" at bounding box center [593, 146] width 993 height 37
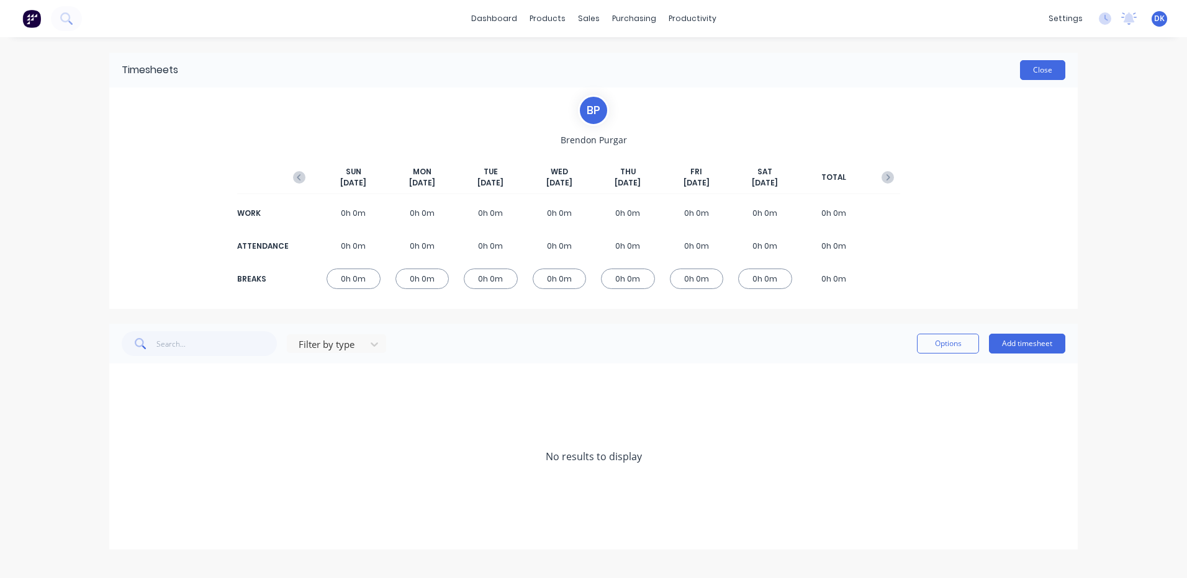
click at [1046, 68] on button "Close" at bounding box center [1042, 70] width 45 height 20
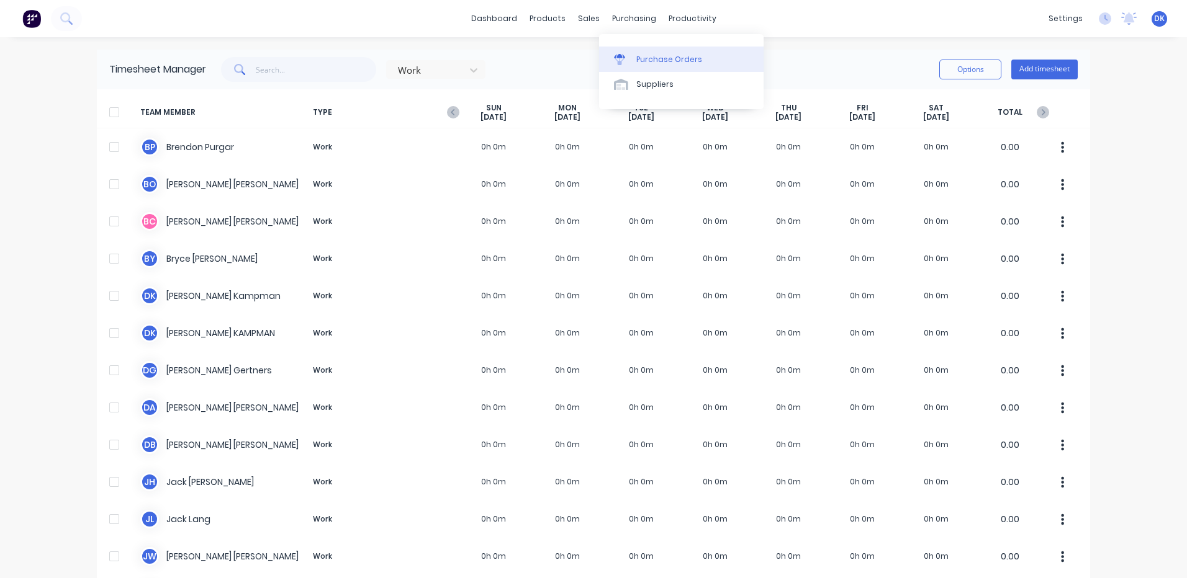
click at [654, 58] on div "Purchase Orders" at bounding box center [669, 59] width 66 height 11
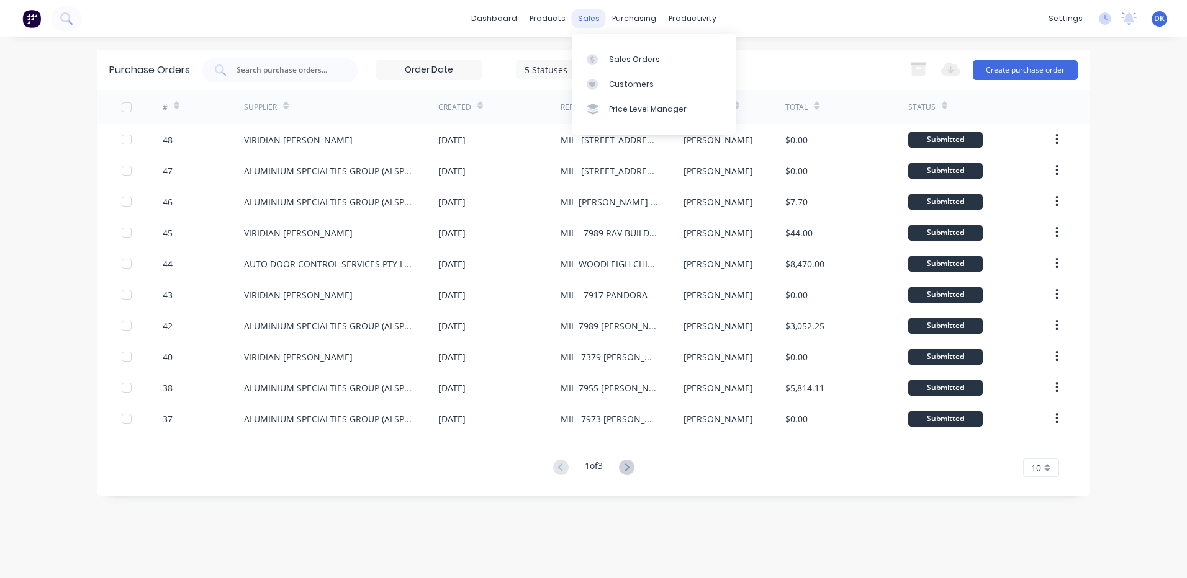
click at [590, 18] on div "sales" at bounding box center [589, 18] width 34 height 19
click at [616, 58] on div "Sales Orders" at bounding box center [634, 59] width 51 height 11
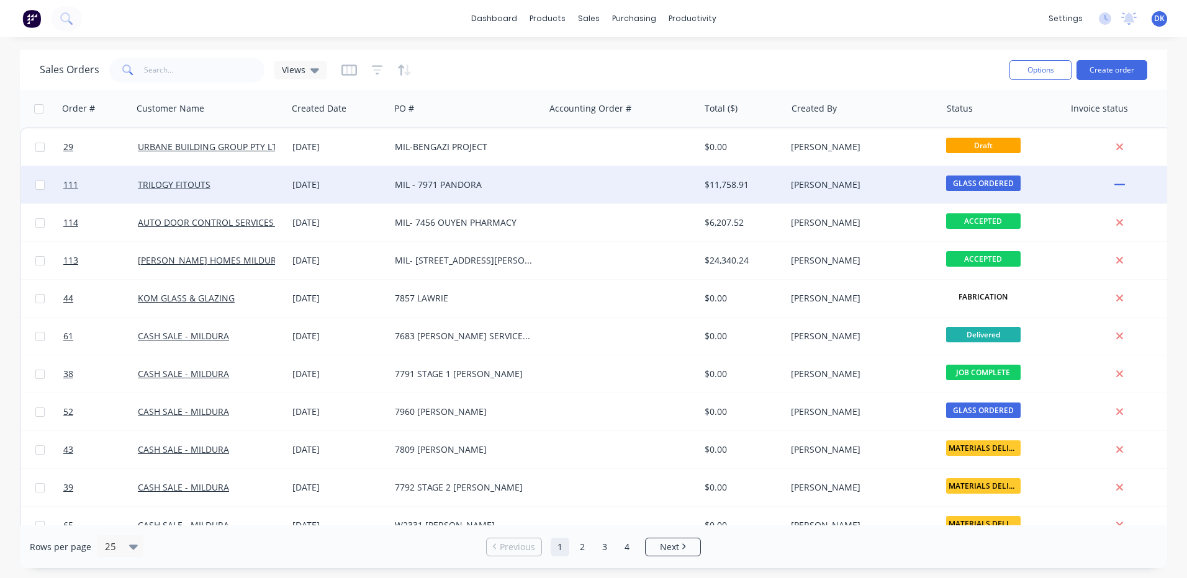
click at [444, 184] on div "MIL - 7971 PANDORA" at bounding box center [464, 185] width 138 height 12
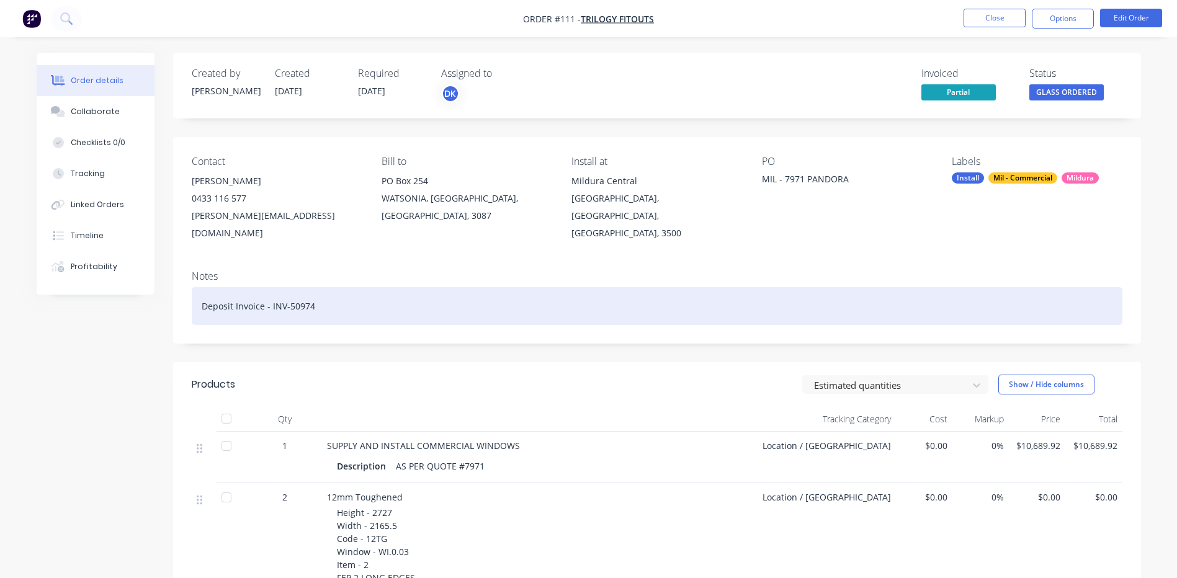
scroll to position [124, 0]
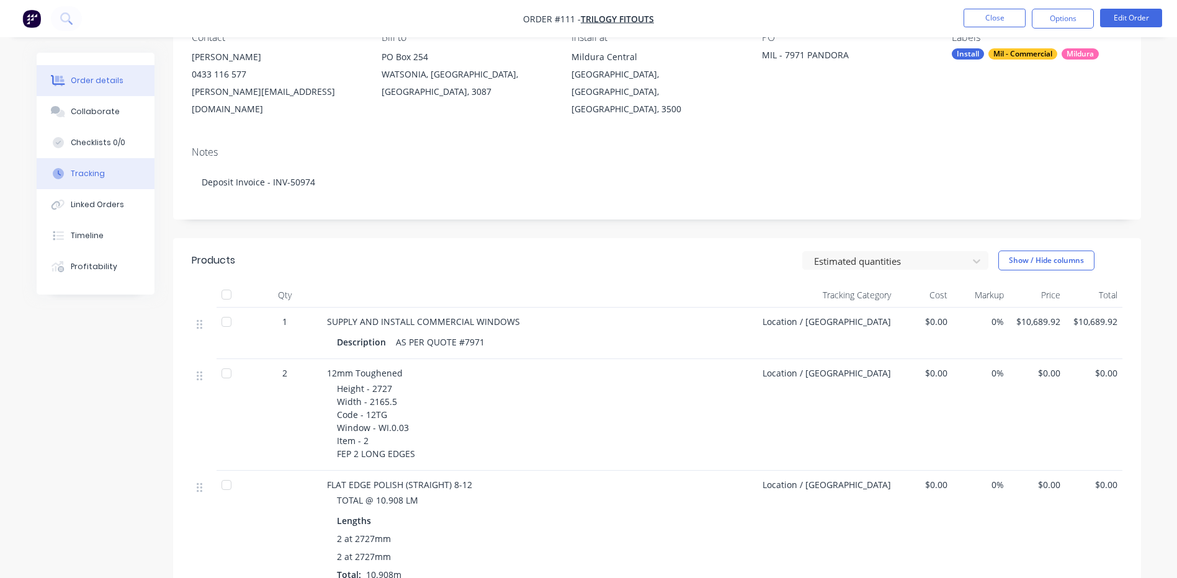
click at [83, 170] on div "Tracking" at bounding box center [88, 173] width 34 height 11
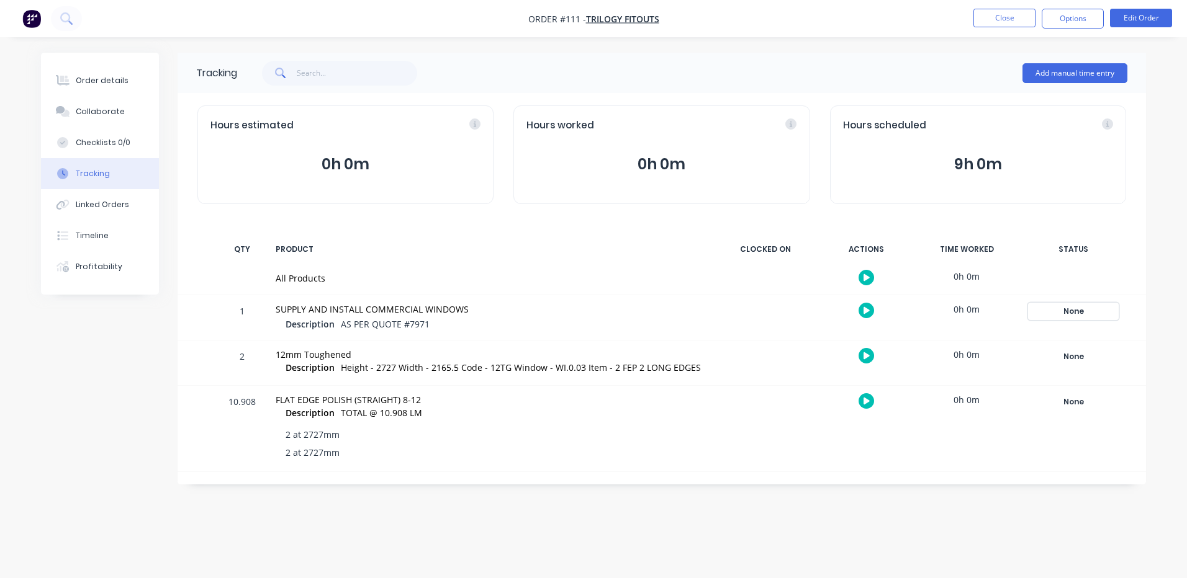
click at [1067, 305] on div "None" at bounding box center [1072, 311] width 89 height 16
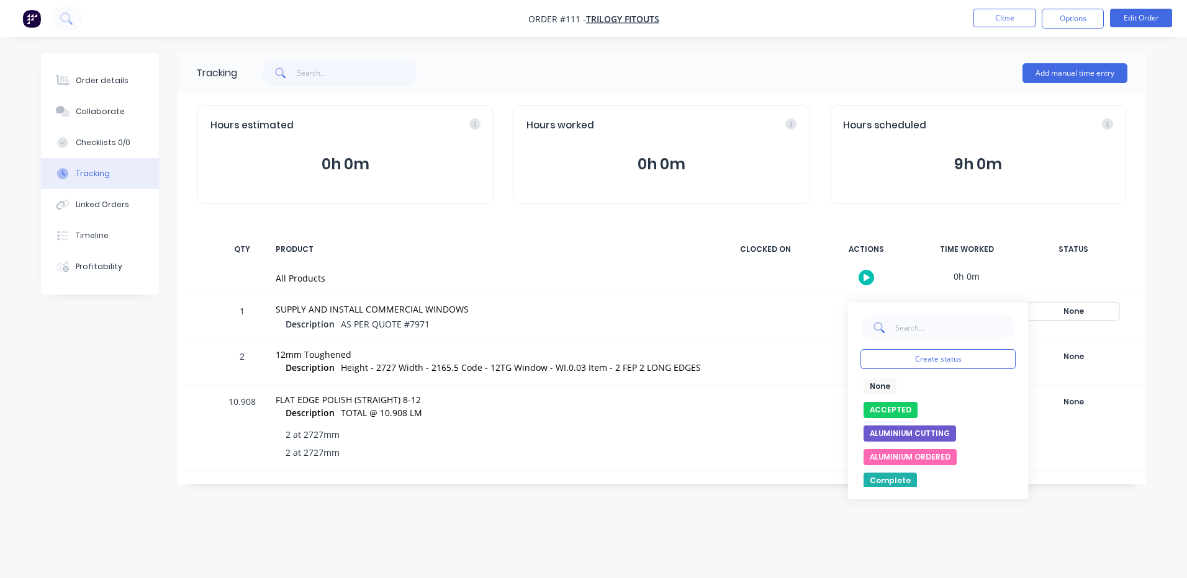
click at [1069, 310] on div "None" at bounding box center [1072, 311] width 89 height 16
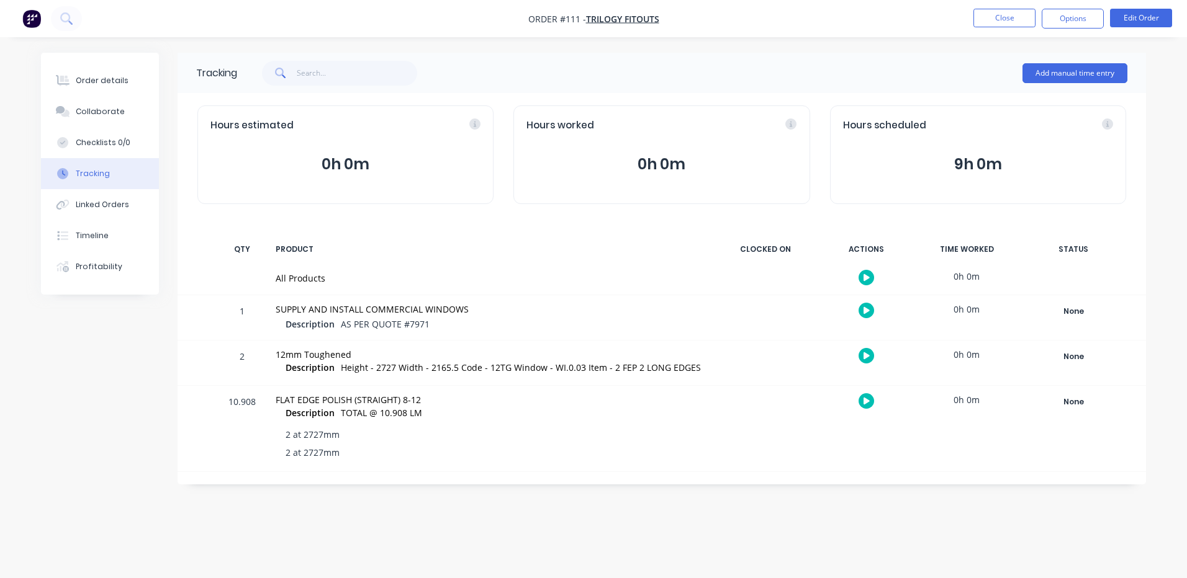
click at [1140, 270] on div "All Products 0h 0m" at bounding box center [662, 279] width 968 height 32
click at [1069, 307] on div "None" at bounding box center [1072, 311] width 89 height 16
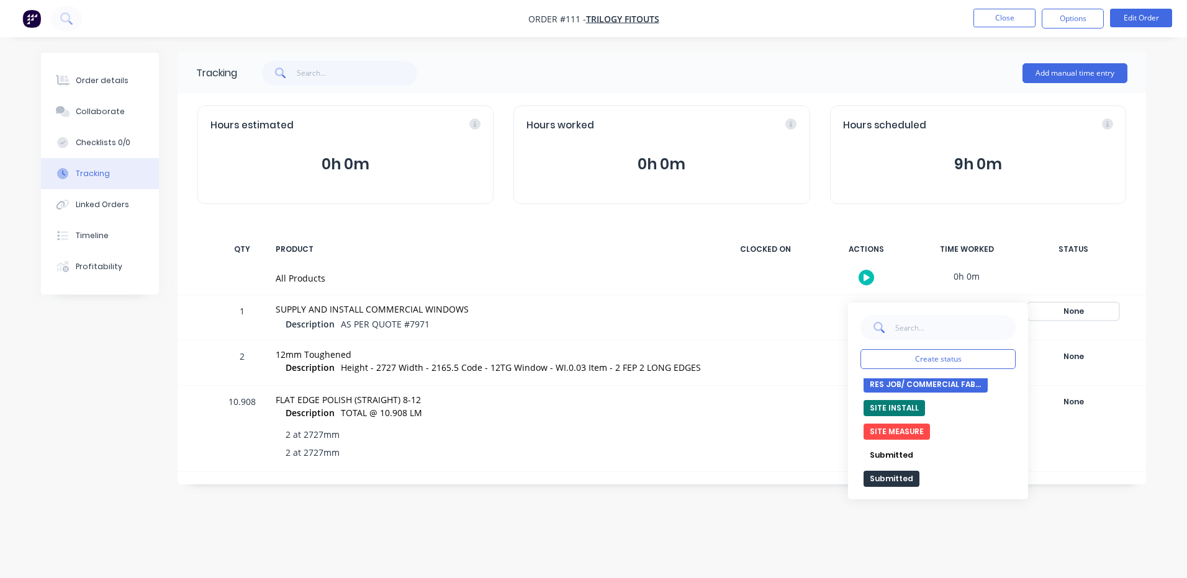
scroll to position [199, 0]
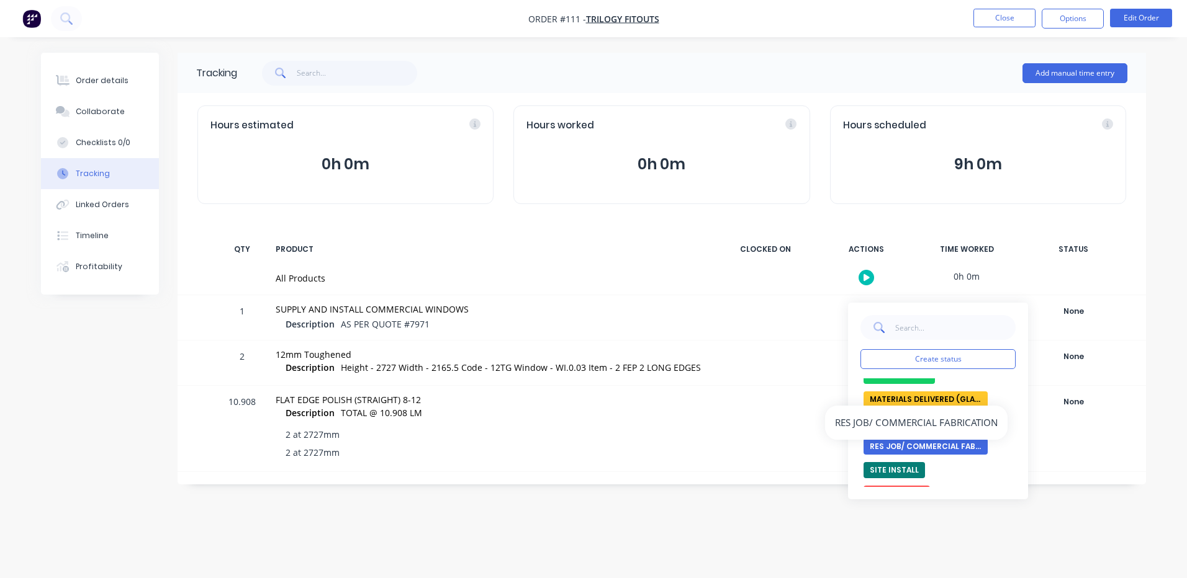
click at [916, 447] on button "RES JOB/ COMMERCIAL FABRICATION" at bounding box center [925, 447] width 124 height 16
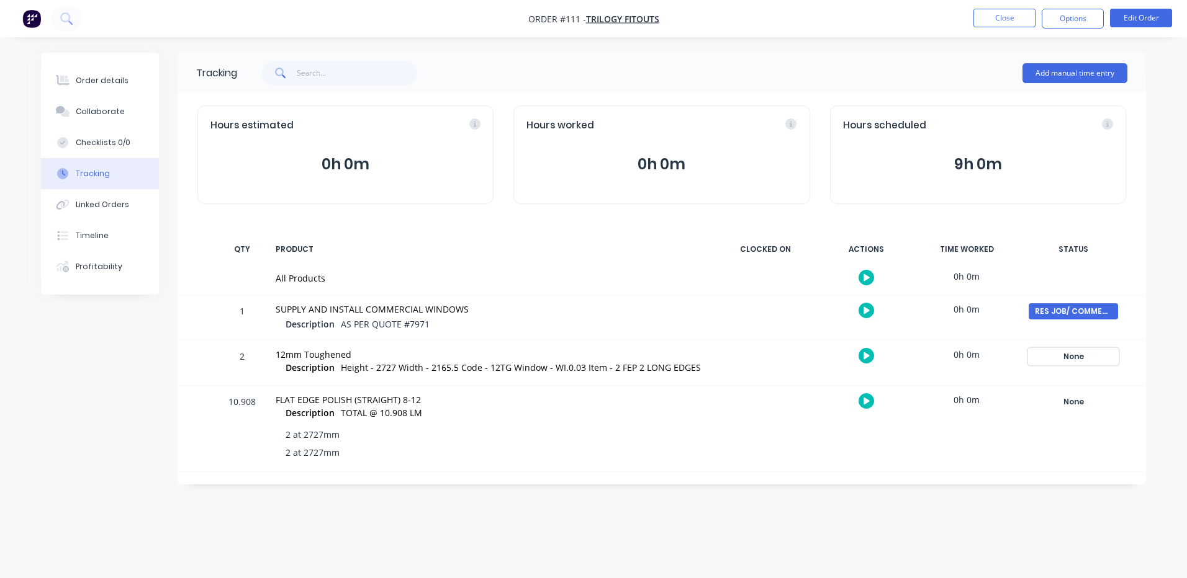
click at [1076, 357] on div "None" at bounding box center [1072, 357] width 89 height 16
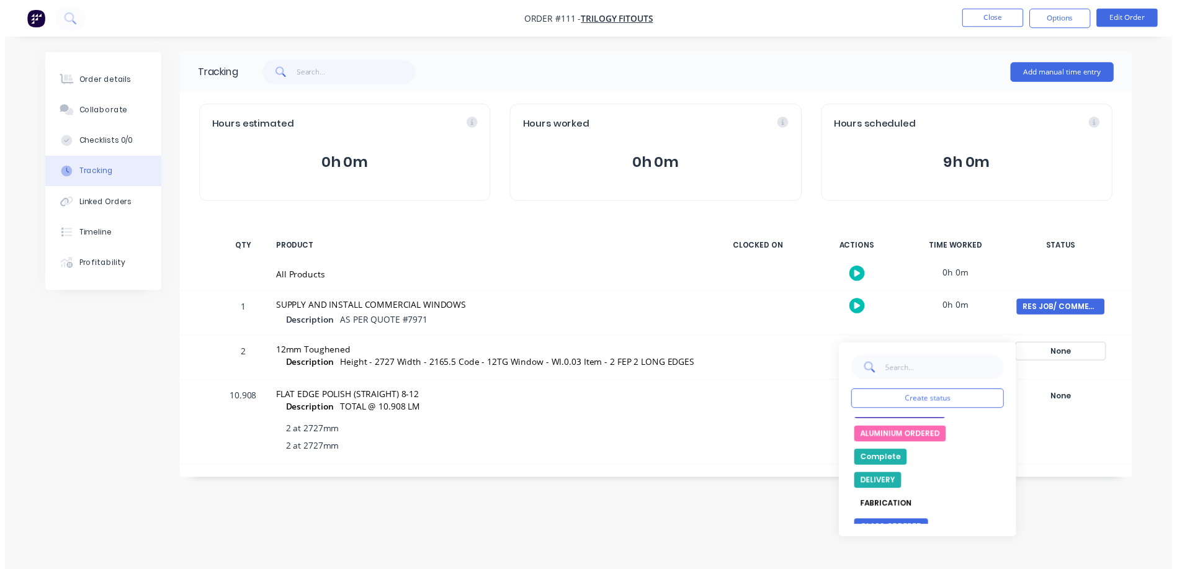
scroll to position [124, 0]
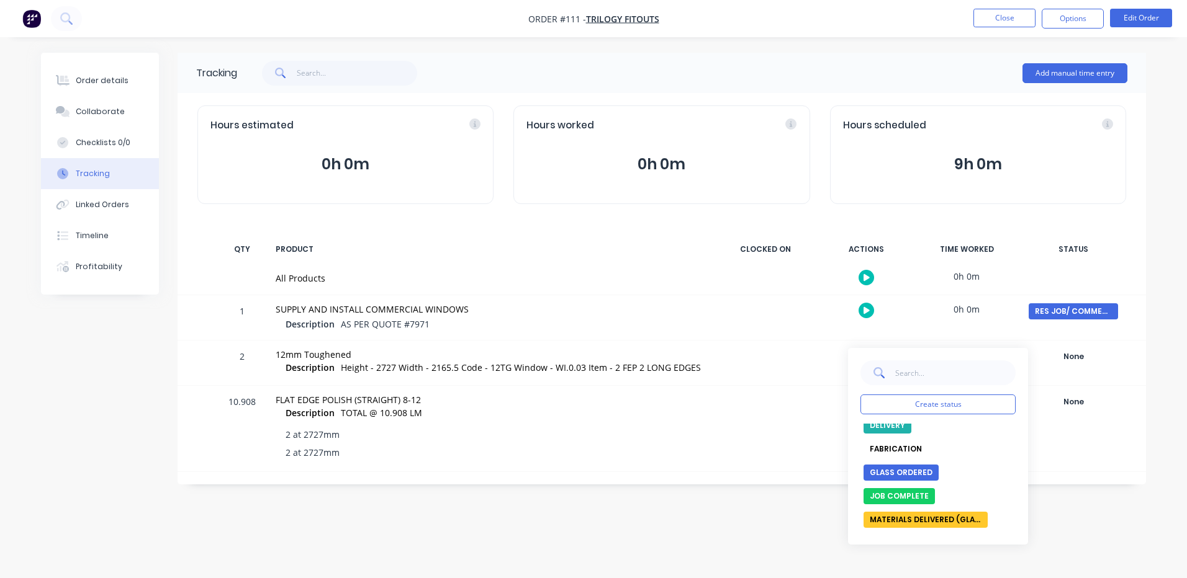
click at [891, 447] on button "FABRICATION" at bounding box center [895, 449] width 65 height 16
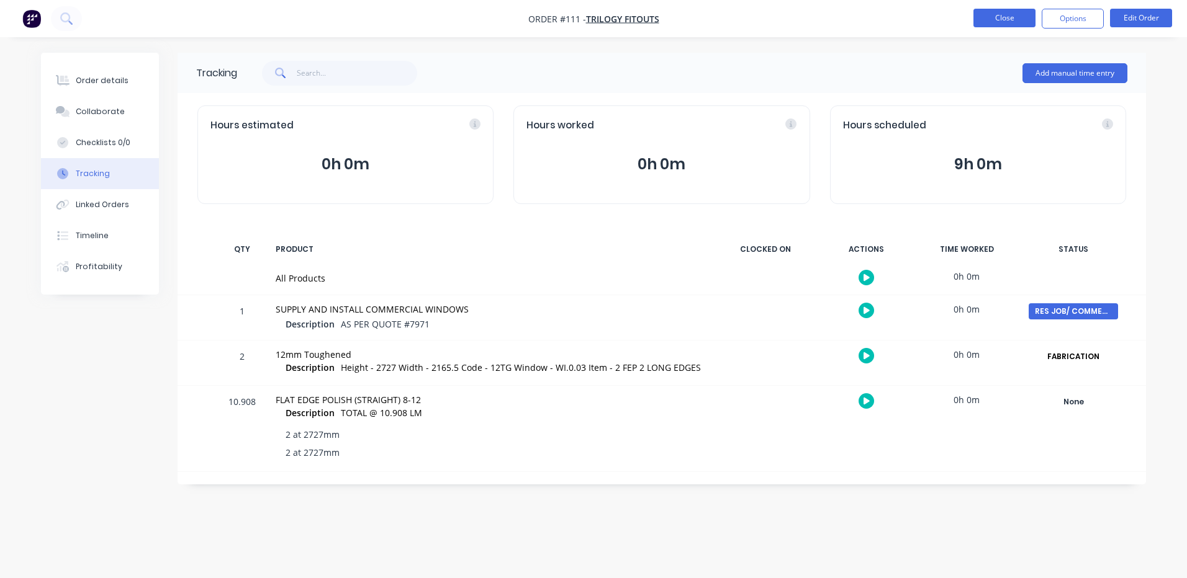
click at [996, 14] on button "Close" at bounding box center [1004, 18] width 62 height 19
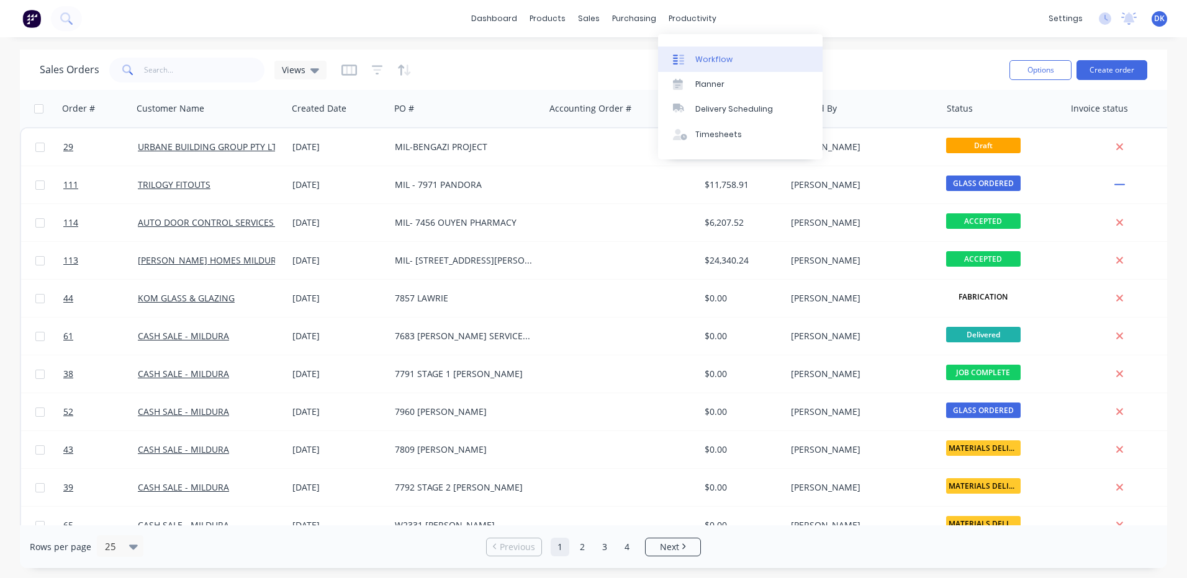
click at [711, 55] on div "Workflow" at bounding box center [713, 59] width 37 height 11
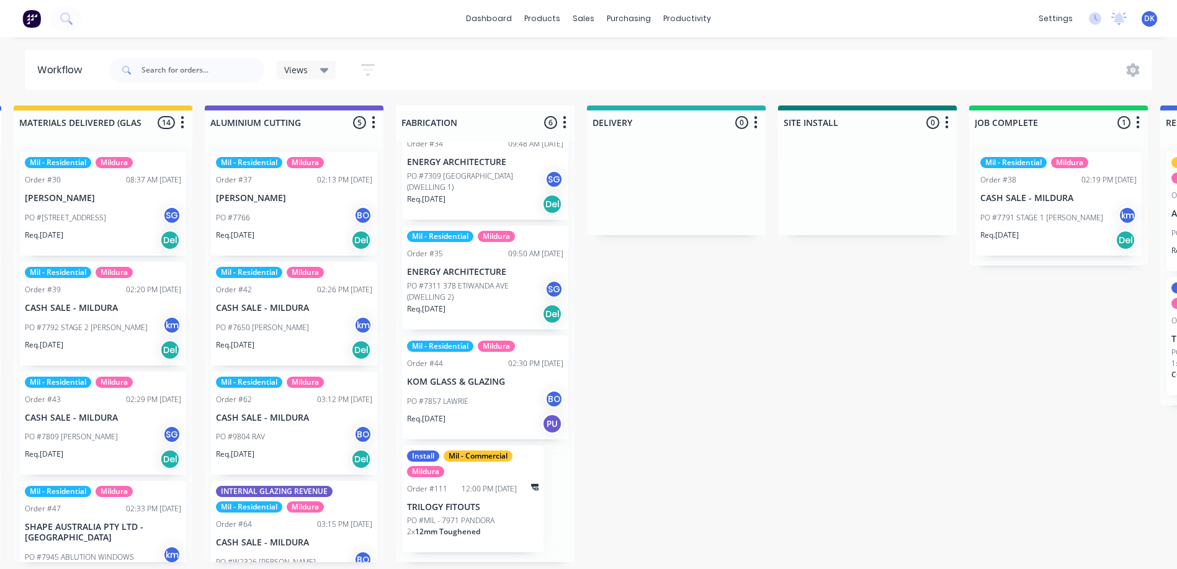
scroll to position [2, 957]
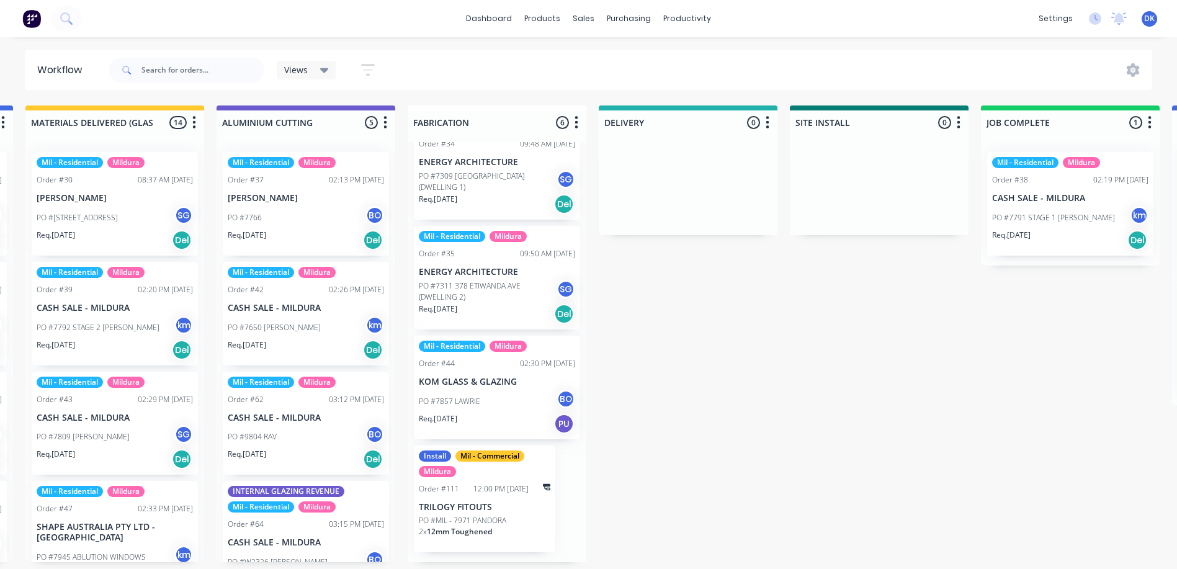
click at [364, 67] on icon "button" at bounding box center [368, 70] width 14 height 16
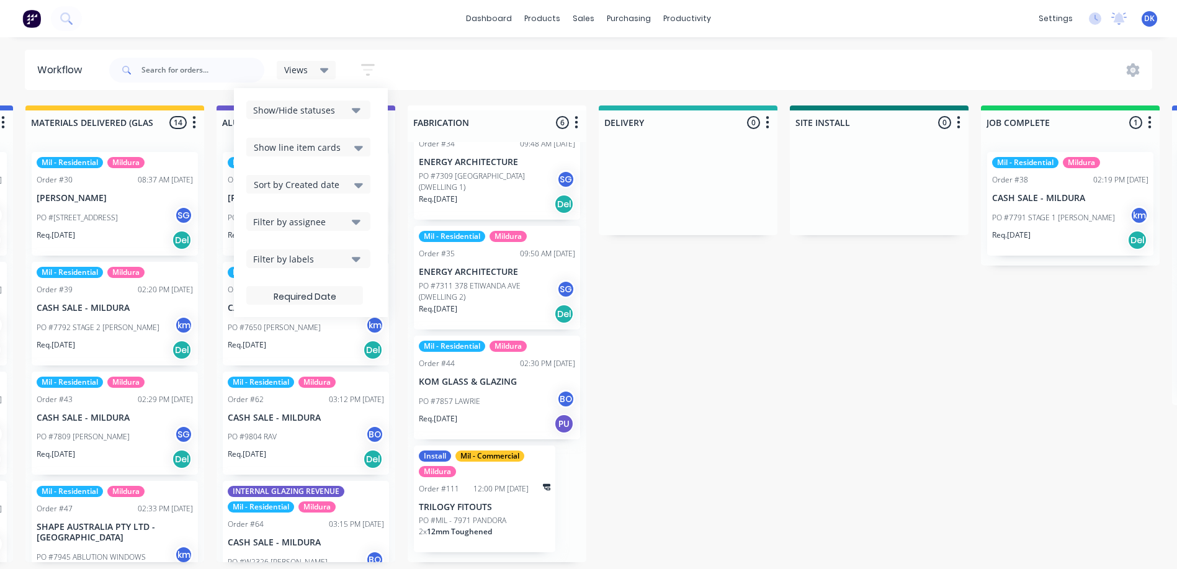
click at [359, 146] on icon at bounding box center [358, 148] width 9 height 5
click at [354, 145] on icon at bounding box center [358, 148] width 9 height 14
click at [310, 197] on div "Hide line item cards" at bounding box center [308, 196] width 124 height 22
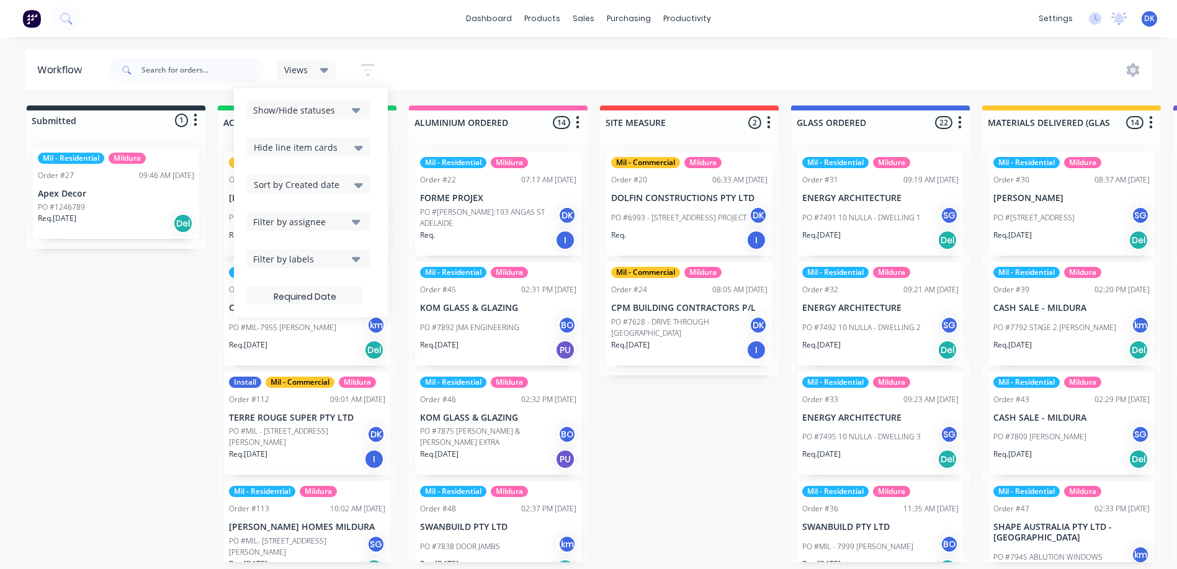
click at [358, 146] on icon at bounding box center [358, 148] width 9 height 14
click at [305, 171] on div "Show line item cards" at bounding box center [308, 174] width 124 height 22
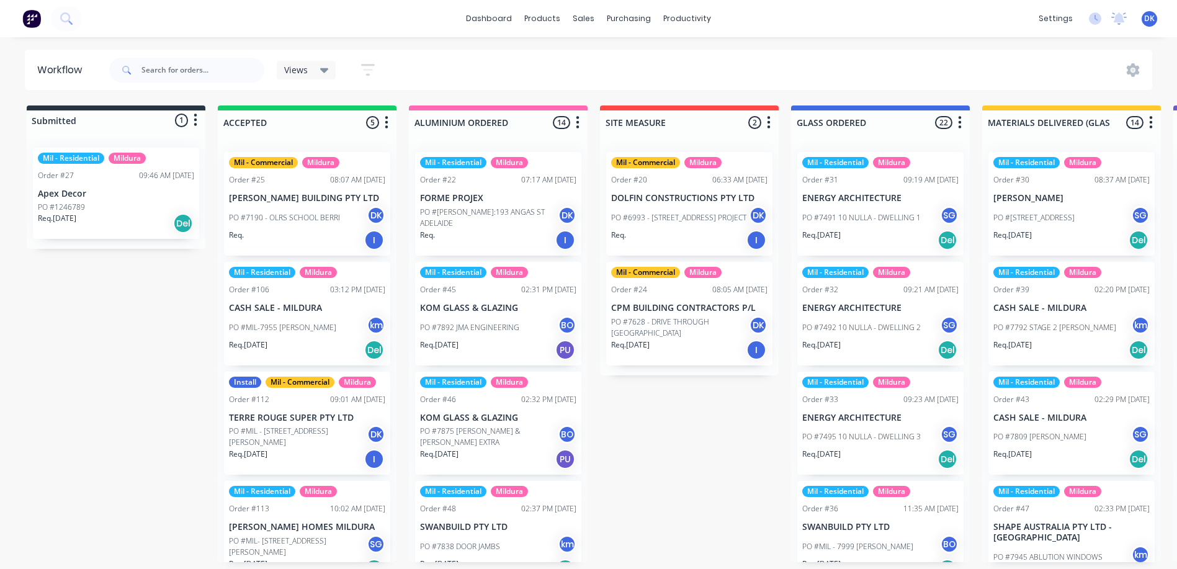
click at [476, 79] on div "Views Save new view None (Default) edit Mil - Commercial edit Mil - Jobs ready …" at bounding box center [630, 70] width 1046 height 37
click at [387, 120] on icon "button" at bounding box center [387, 123] width 4 height 16
click at [319, 189] on button "Summaries" at bounding box center [332, 190] width 124 height 20
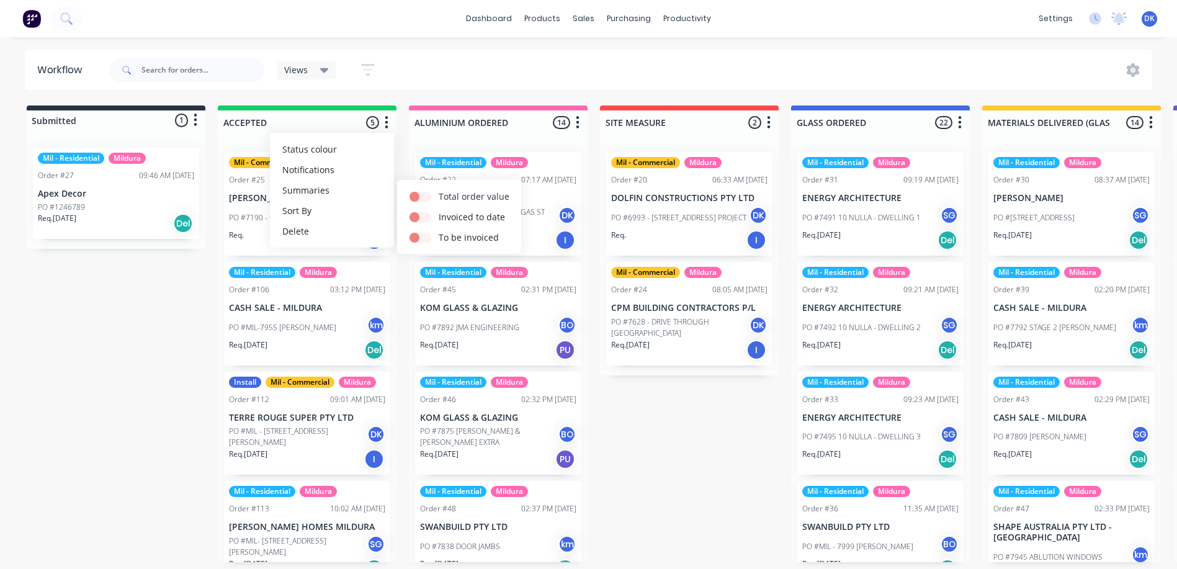
click at [439, 190] on label at bounding box center [439, 190] width 0 height 0
click at [420, 195] on input "checkbox" at bounding box center [415, 196] width 10 height 12
checkbox input "true"
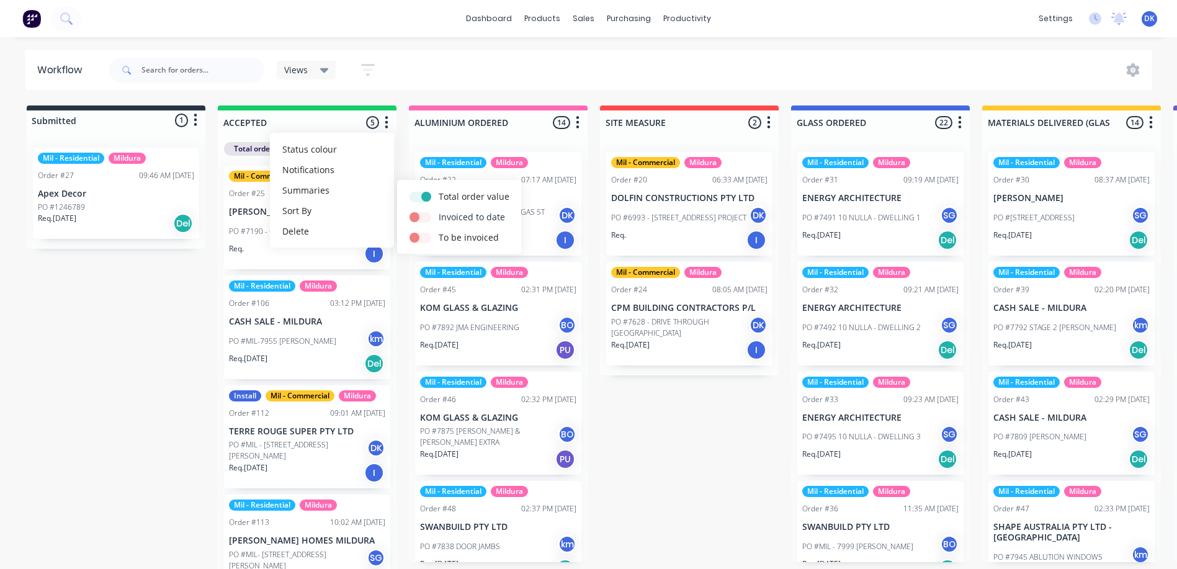
click at [439, 210] on label at bounding box center [439, 210] width 0 height 0
click at [418, 218] on input "checkbox" at bounding box center [415, 216] width 10 height 12
checkbox input "true"
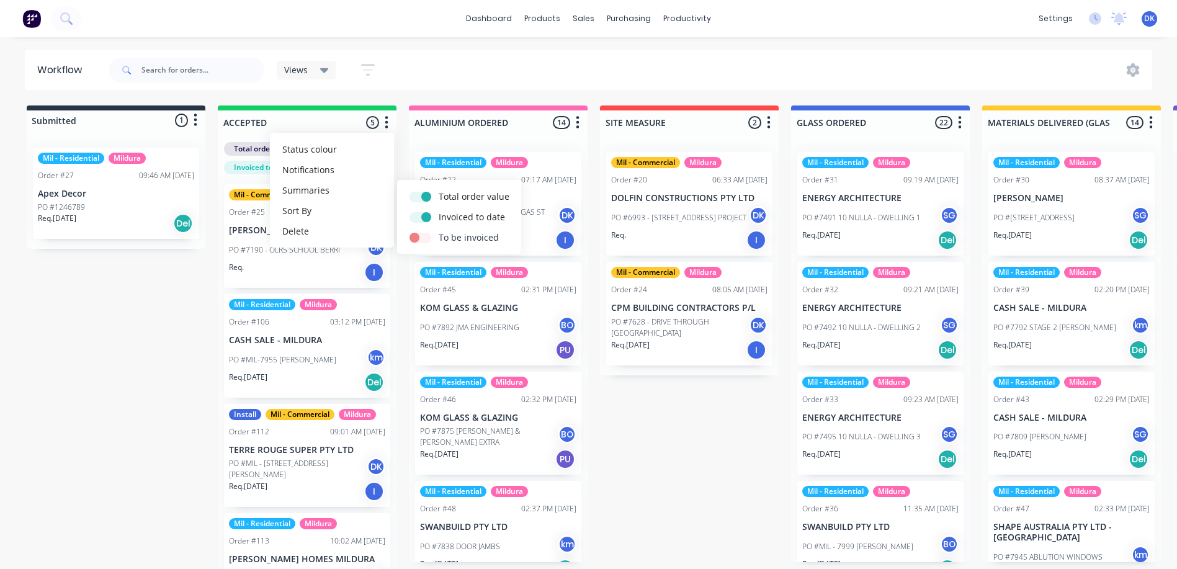
click at [439, 231] on label at bounding box center [439, 231] width 0 height 0
click at [420, 237] on input "checkbox" at bounding box center [415, 237] width 10 height 12
checkbox input "true"
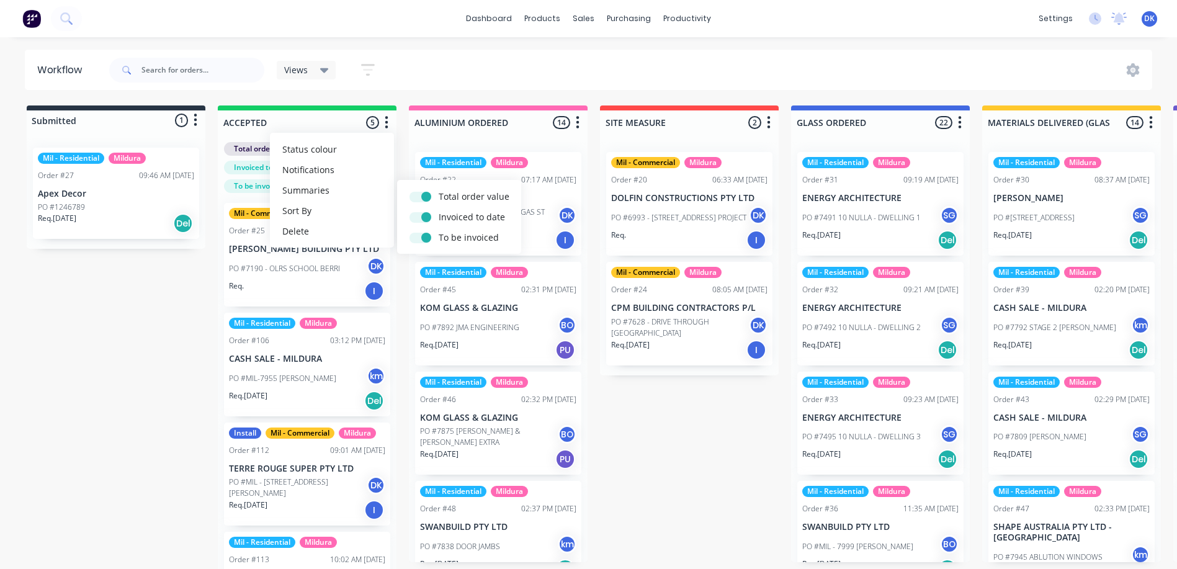
click at [384, 88] on div "Views Save new view None (Default) edit Mil - Commercial edit Mil - Jobs ready …" at bounding box center [248, 70] width 282 height 37
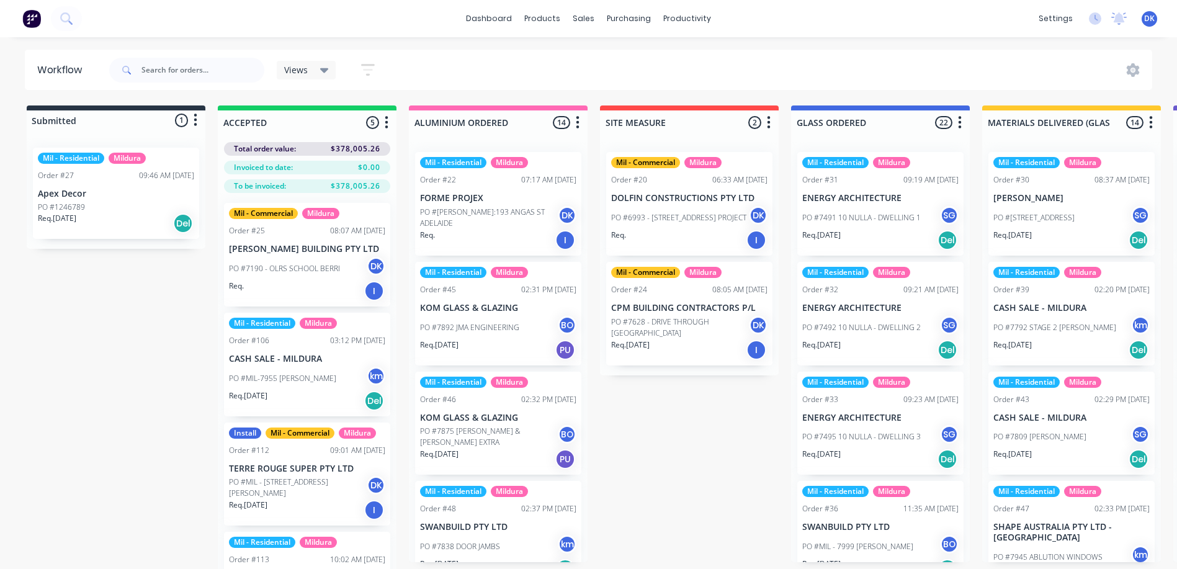
click at [580, 120] on button "button" at bounding box center [577, 122] width 15 height 15
click at [503, 191] on button "Summaries" at bounding box center [523, 190] width 124 height 20
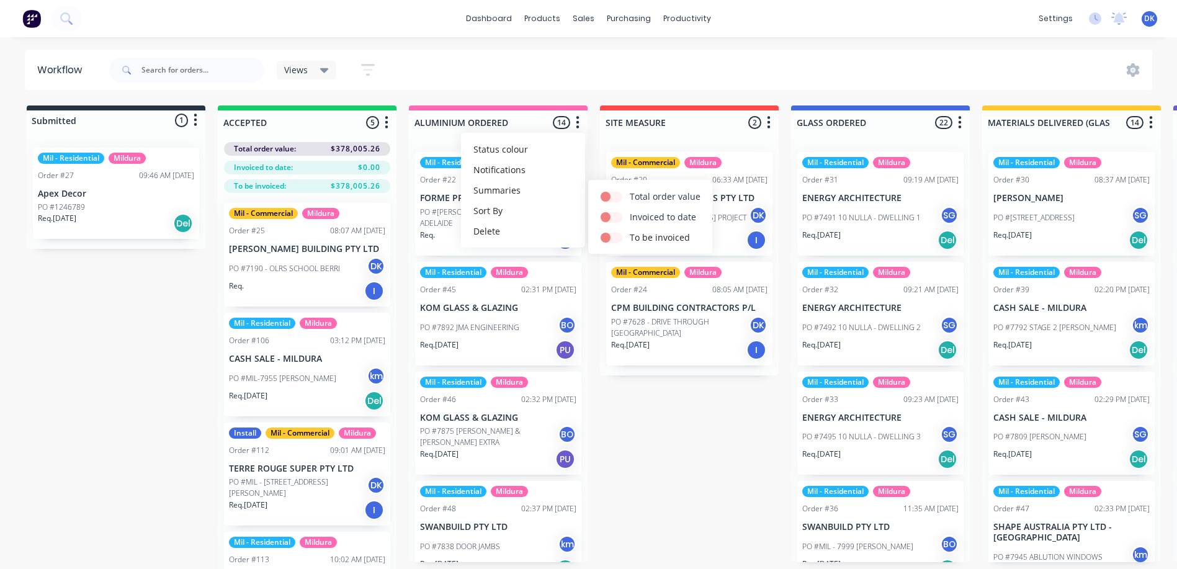
click at [630, 190] on label at bounding box center [630, 190] width 0 height 0
click at [607, 196] on input "checkbox" at bounding box center [606, 196] width 10 height 12
checkbox input "true"
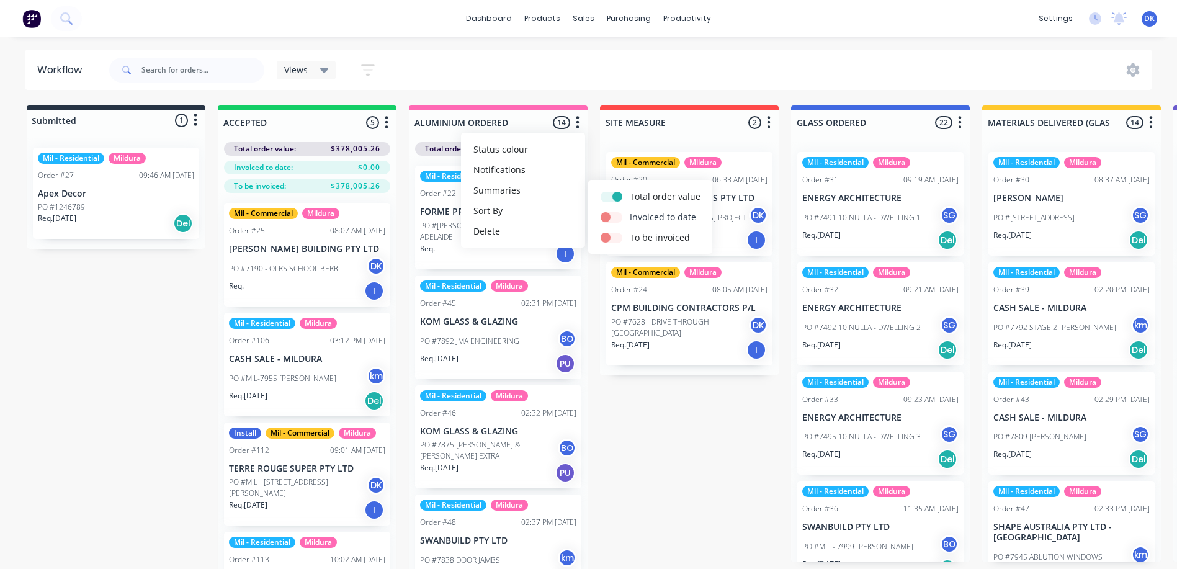
click at [630, 210] on label at bounding box center [630, 210] width 0 height 0
click at [611, 216] on input "checkbox" at bounding box center [606, 216] width 10 height 12
checkbox input "true"
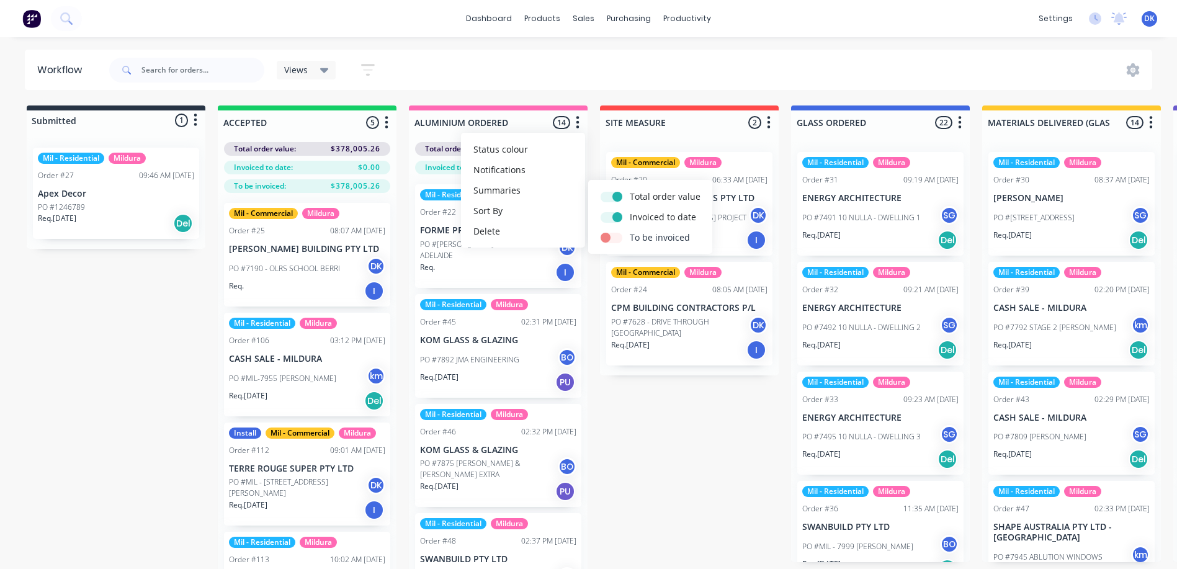
click at [630, 231] on label at bounding box center [630, 231] width 0 height 0
click at [609, 233] on input "checkbox" at bounding box center [606, 237] width 10 height 12
checkbox input "true"
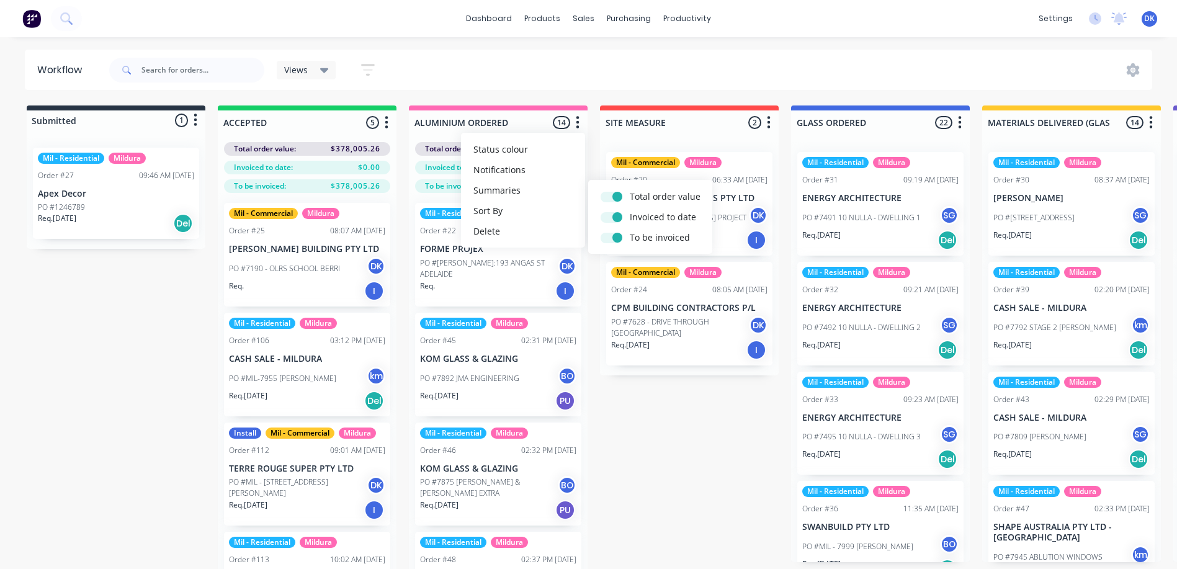
click at [572, 90] on div "Workflow Views Save new view None (Default) edit Mil - Commercial edit Mil - Jo…" at bounding box center [588, 297] width 1177 height 495
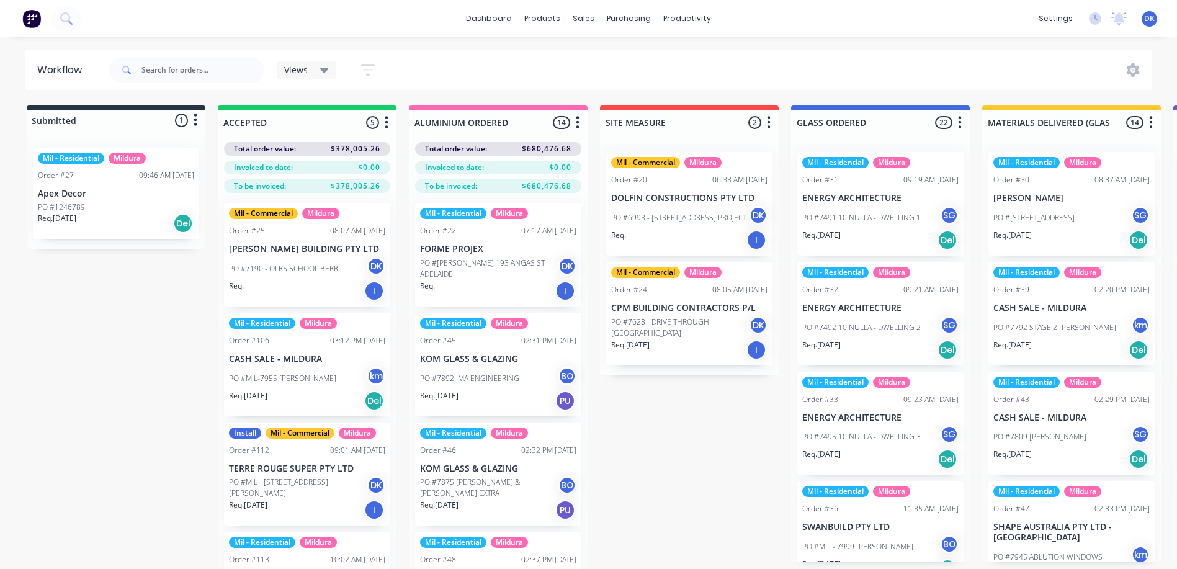
click at [768, 122] on icon "button" at bounding box center [769, 122] width 3 height 12
click at [686, 193] on button "Summaries" at bounding box center [714, 190] width 124 height 20
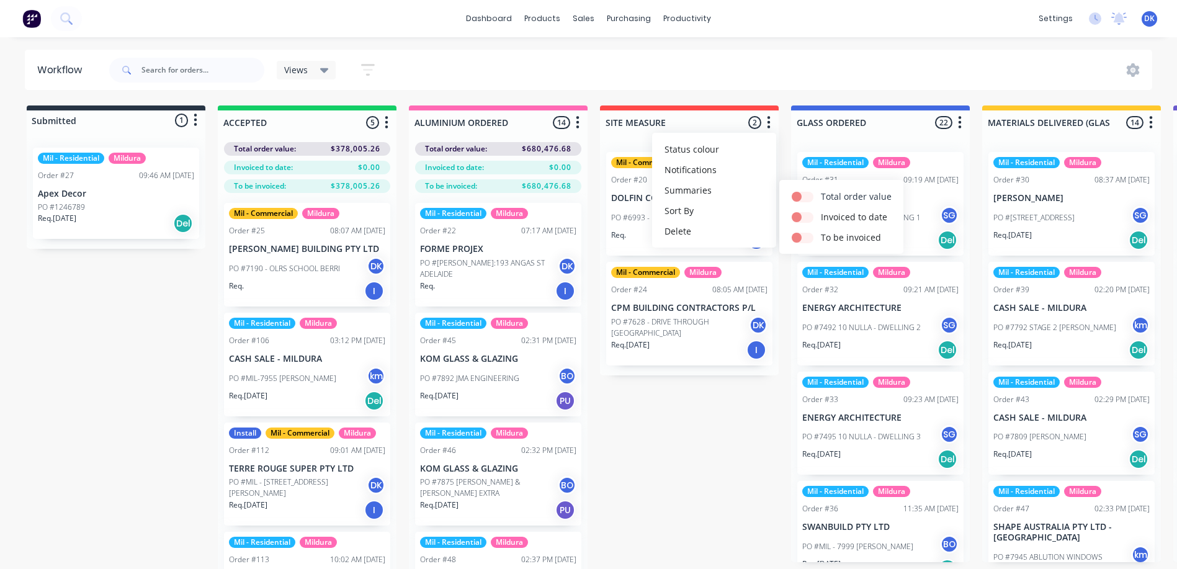
click at [821, 190] on label at bounding box center [821, 190] width 0 height 0
click at [802, 198] on input "checkbox" at bounding box center [797, 196] width 10 height 12
checkbox input "true"
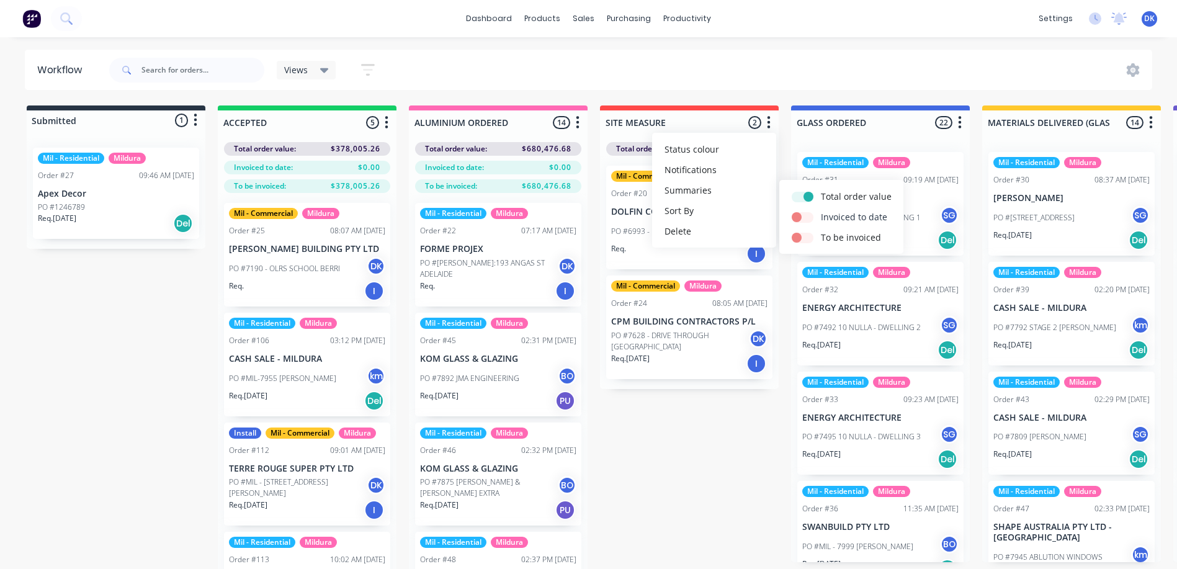
click at [821, 210] on label at bounding box center [821, 210] width 0 height 0
click at [802, 216] on input "checkbox" at bounding box center [797, 216] width 10 height 12
checkbox input "true"
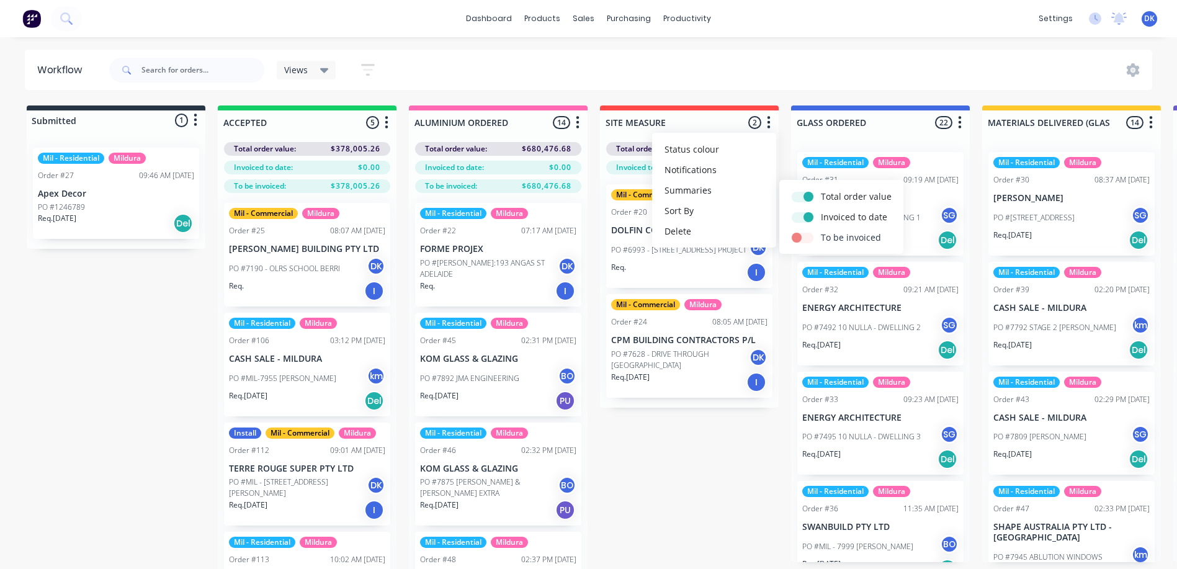
click at [821, 231] on label at bounding box center [821, 231] width 0 height 0
click at [802, 234] on input "checkbox" at bounding box center [797, 237] width 10 height 12
checkbox input "true"
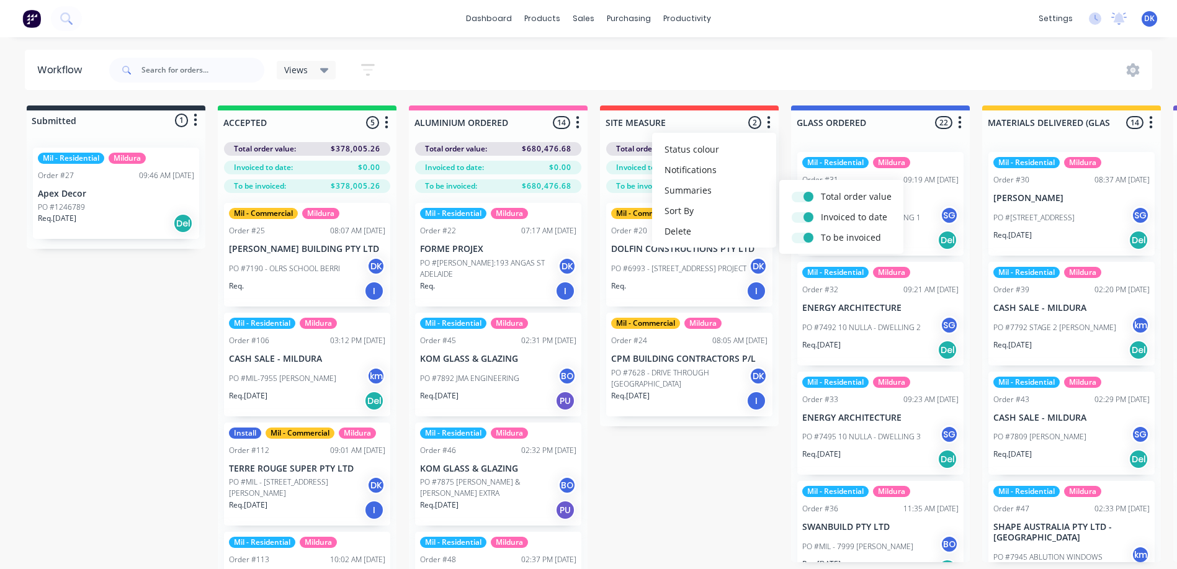
click at [784, 79] on div "Views Save new view None (Default) edit Mil - Commercial edit Mil - Jobs ready …" at bounding box center [630, 70] width 1046 height 37
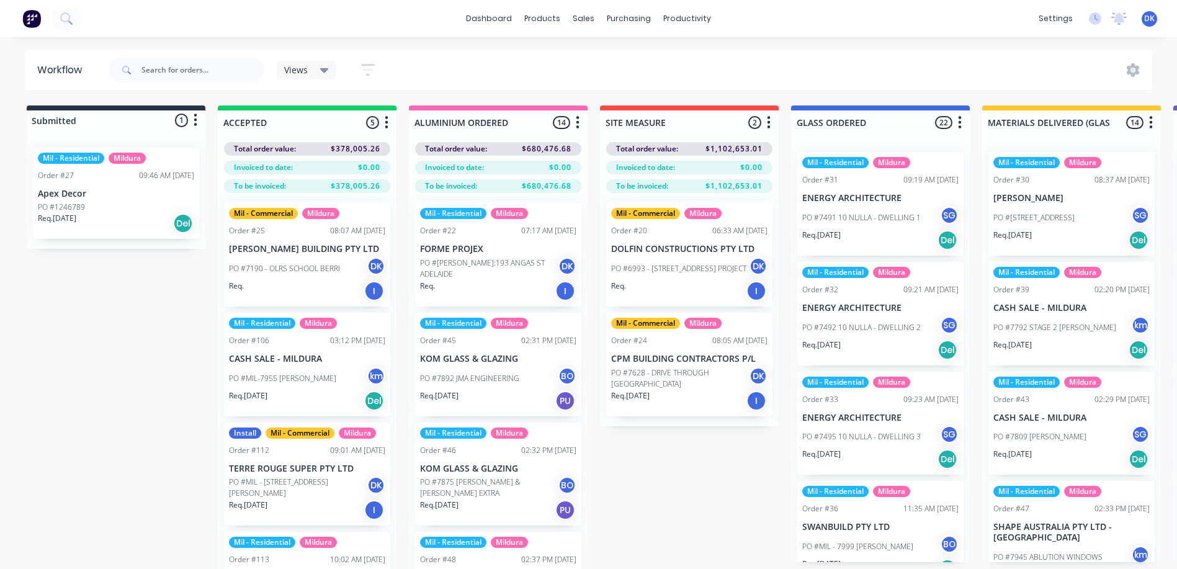
click at [963, 124] on button "button" at bounding box center [960, 122] width 15 height 15
click at [883, 194] on button "Summaries" at bounding box center [905, 190] width 124 height 20
click at [1012, 190] on label at bounding box center [1012, 190] width 0 height 0
click at [993, 195] on input "checkbox" at bounding box center [988, 196] width 10 height 12
checkbox input "true"
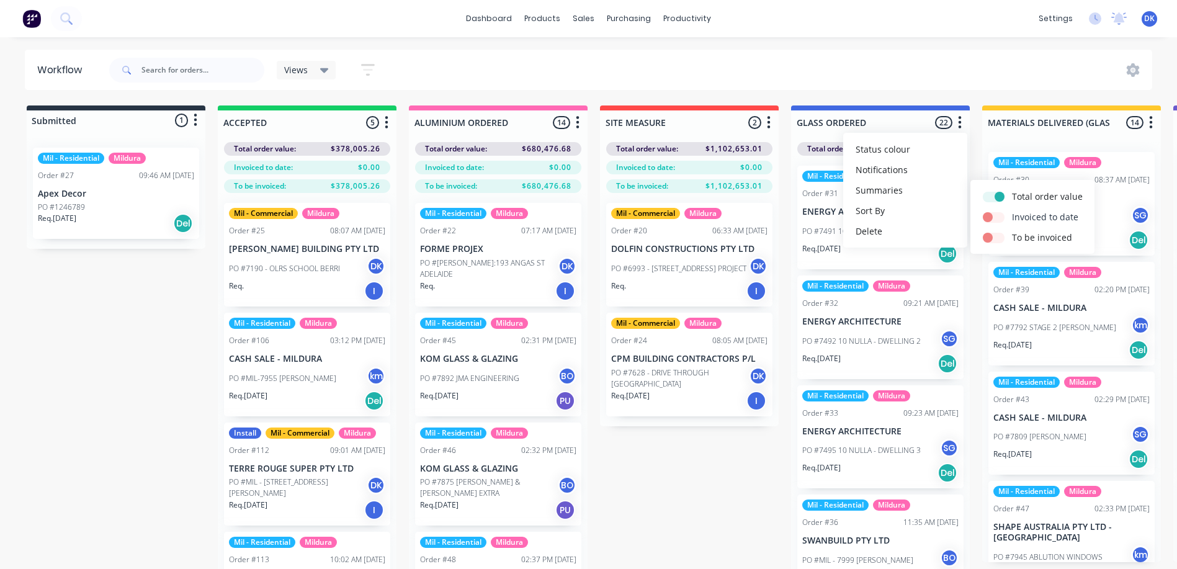
click at [1012, 210] on label at bounding box center [1012, 210] width 0 height 0
click at [993, 214] on input "checkbox" at bounding box center [988, 216] width 10 height 12
checkbox input "true"
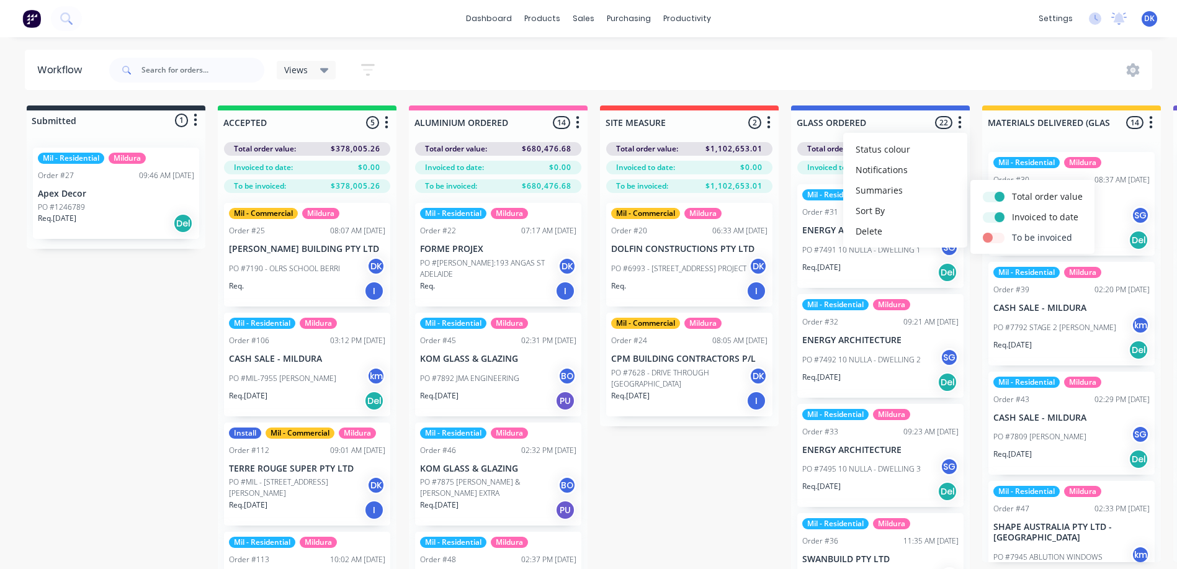
click at [1012, 231] on label at bounding box center [1012, 231] width 0 height 0
click at [993, 237] on input "checkbox" at bounding box center [988, 237] width 10 height 12
checkbox input "true"
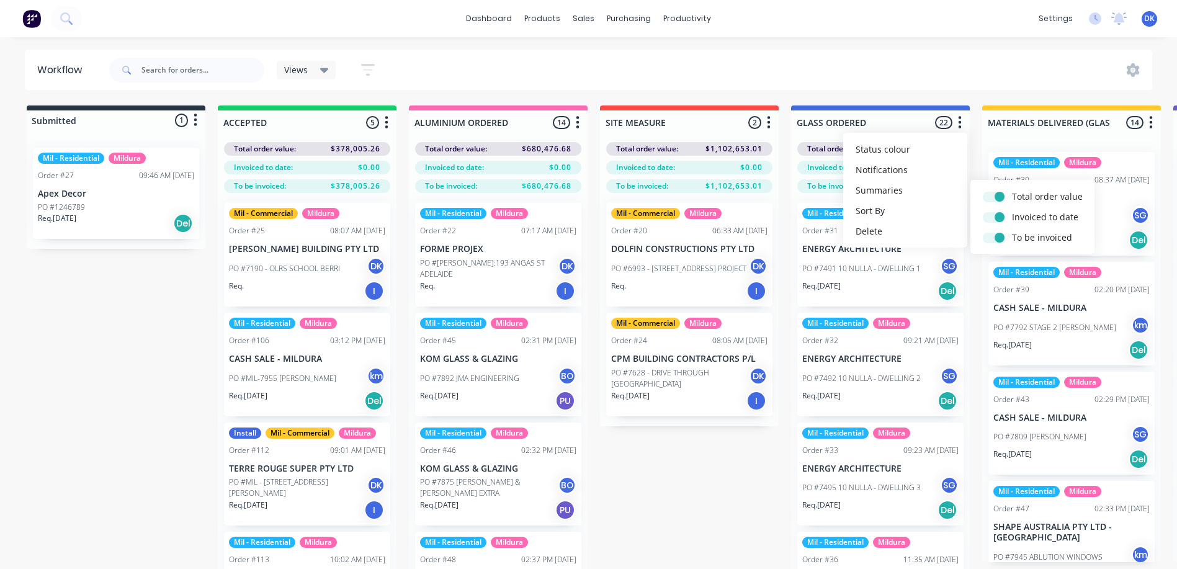
click at [1154, 124] on button "button" at bounding box center [1151, 122] width 15 height 15
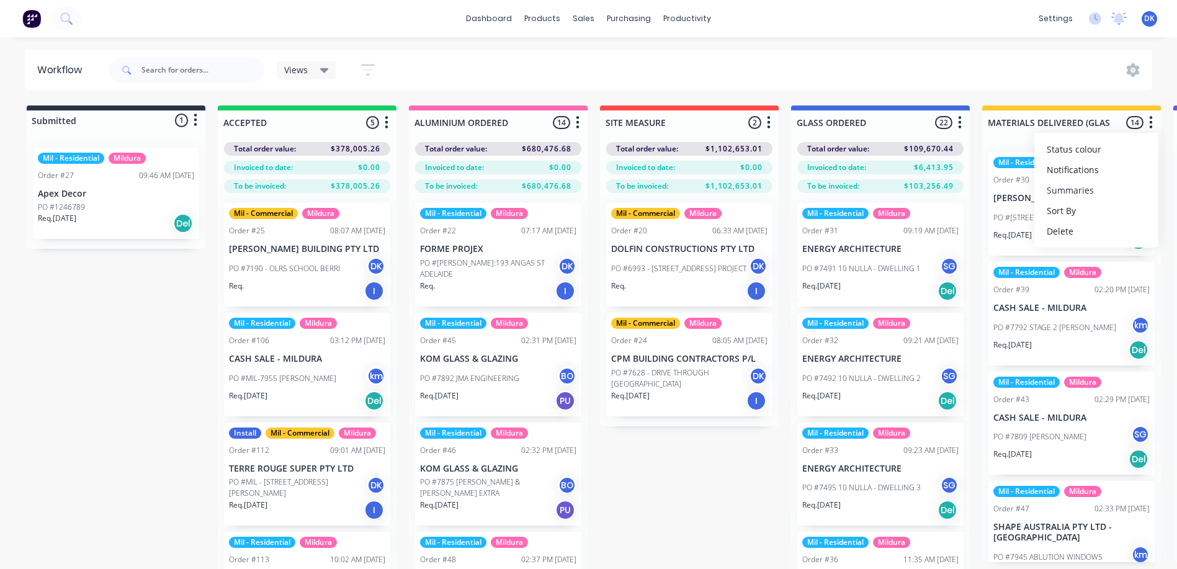
click at [1081, 193] on button "Summaries" at bounding box center [1097, 190] width 124 height 20
click at [966, 193] on label "Total order value" at bounding box center [987, 196] width 71 height 13
click at [952, 190] on label at bounding box center [952, 190] width 0 height 0
click at [933, 198] on input "checkbox" at bounding box center [928, 196] width 10 height 12
checkbox input "true"
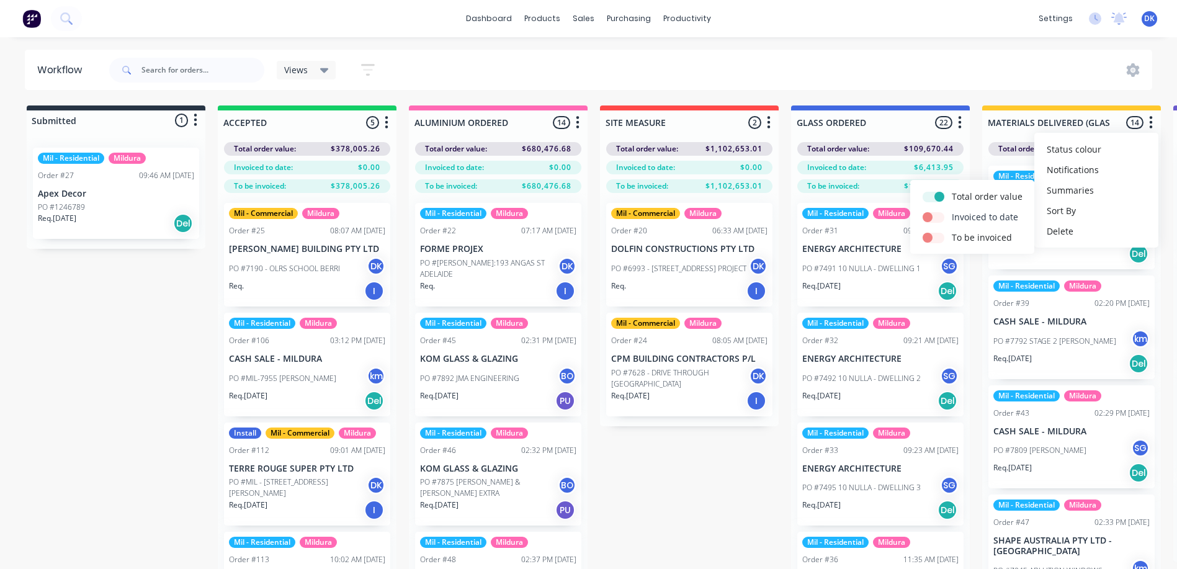
click at [934, 211] on div at bounding box center [937, 216] width 29 height 13
click at [952, 231] on label at bounding box center [952, 231] width 0 height 0
click at [930, 236] on input "checkbox" at bounding box center [928, 237] width 10 height 12
checkbox input "true"
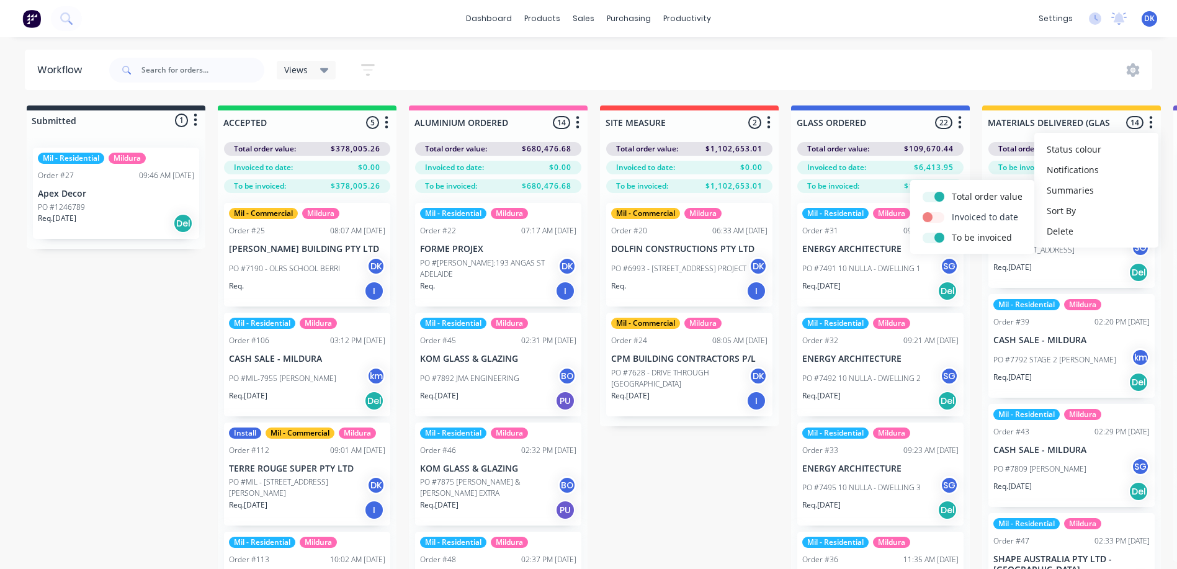
click at [952, 210] on label at bounding box center [952, 210] width 0 height 0
click at [932, 218] on input "checkbox" at bounding box center [928, 216] width 10 height 12
checkbox input "true"
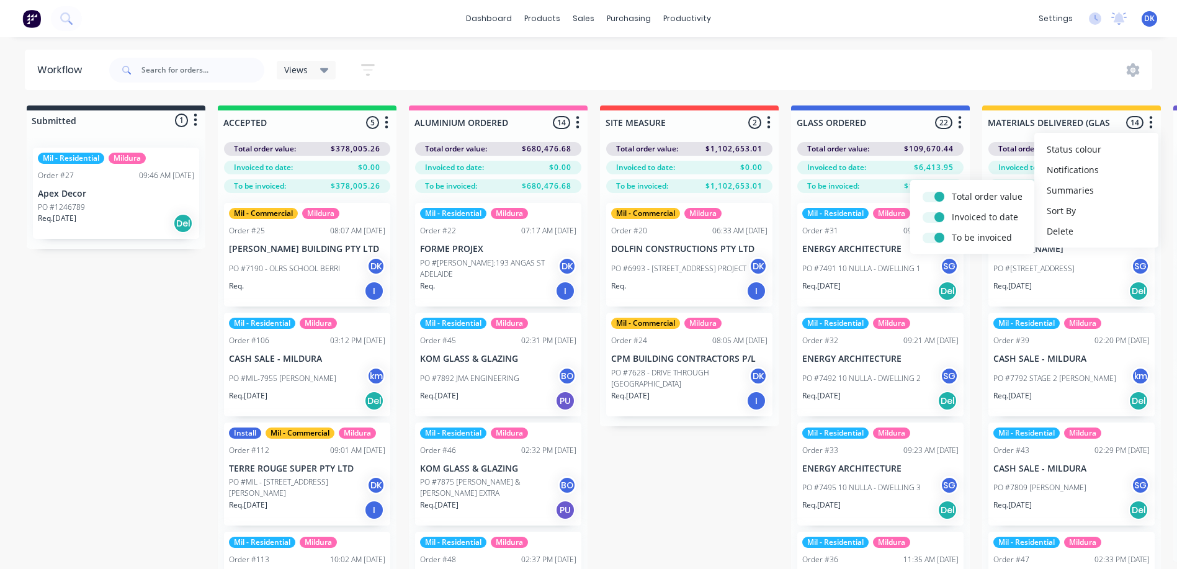
click at [1033, 90] on div "Workflow Views Save new view None (Default) edit Mil - Commercial edit Mil - Jo…" at bounding box center [588, 297] width 1177 height 495
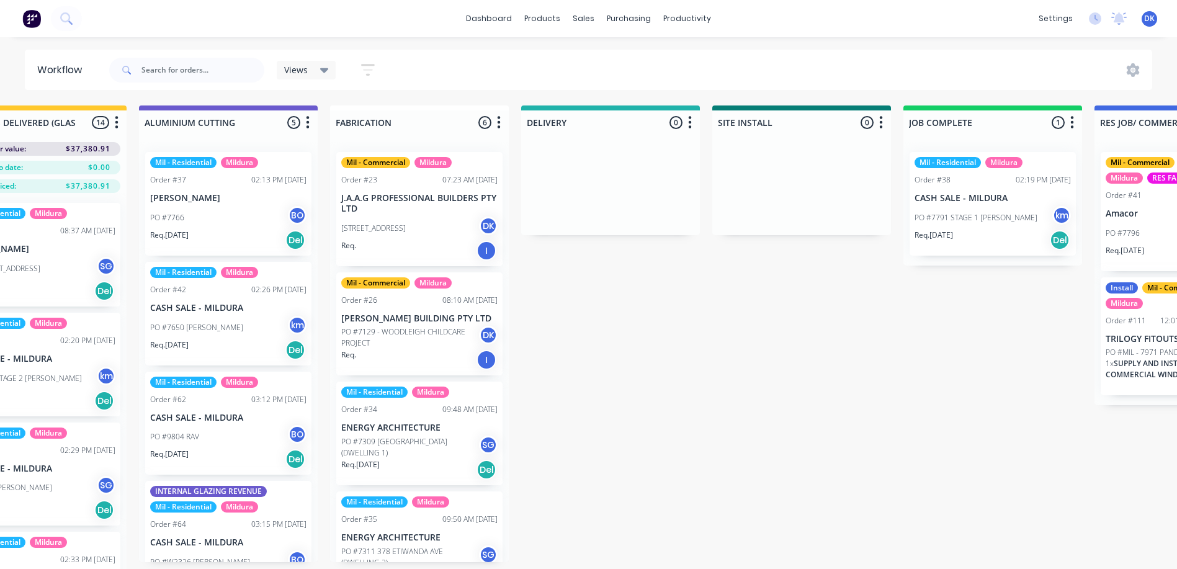
scroll to position [0, 1080]
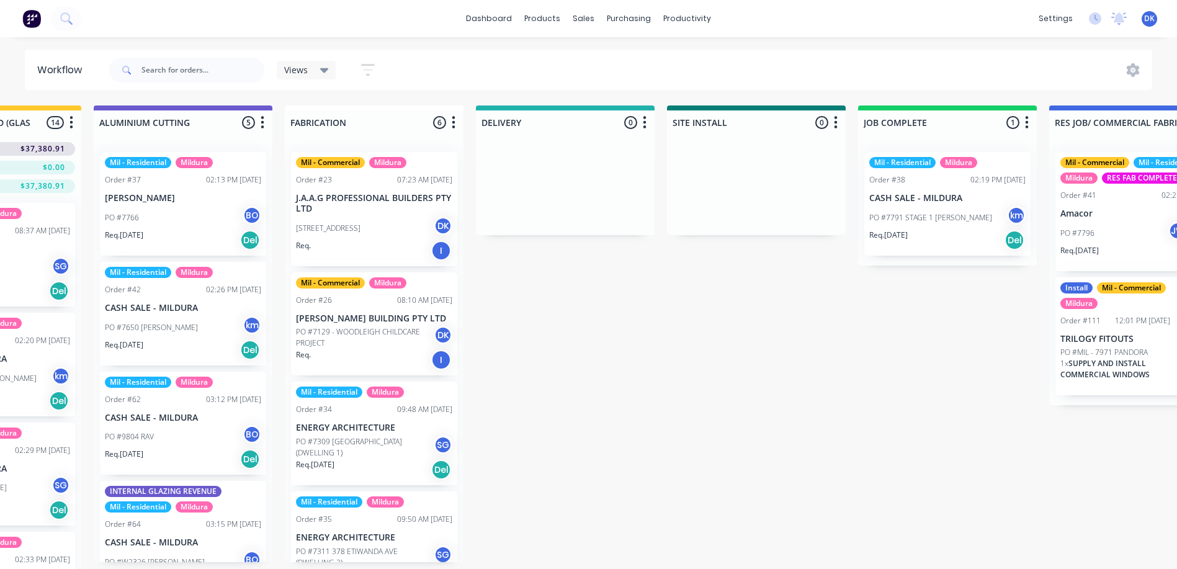
click at [261, 119] on icon "button" at bounding box center [263, 123] width 4 height 16
click at [189, 193] on button "Summaries" at bounding box center [208, 190] width 124 height 20
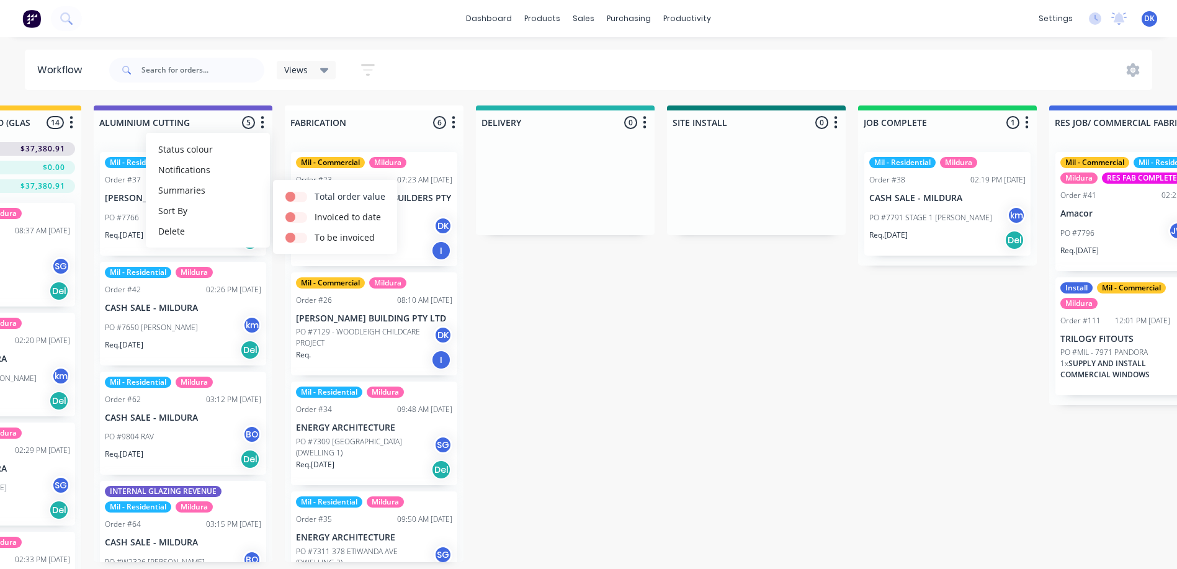
click at [315, 190] on label at bounding box center [315, 190] width 0 height 0
click at [293, 199] on input "checkbox" at bounding box center [290, 196] width 10 height 12
checkbox input "true"
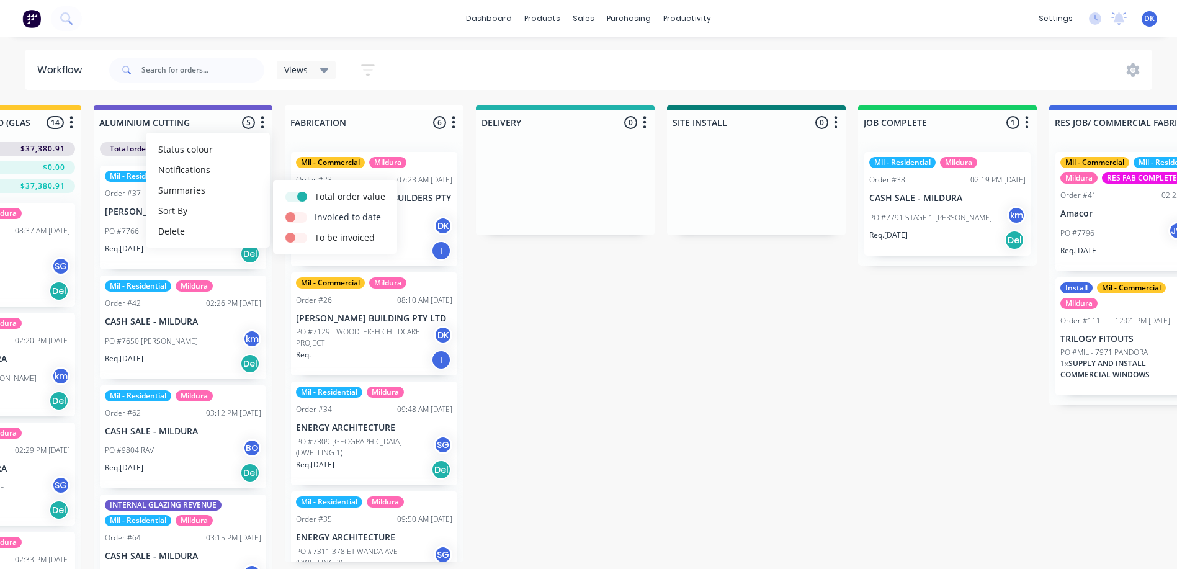
click at [315, 210] on label at bounding box center [315, 210] width 0 height 0
click at [290, 214] on input "checkbox" at bounding box center [290, 216] width 10 height 12
checkbox input "true"
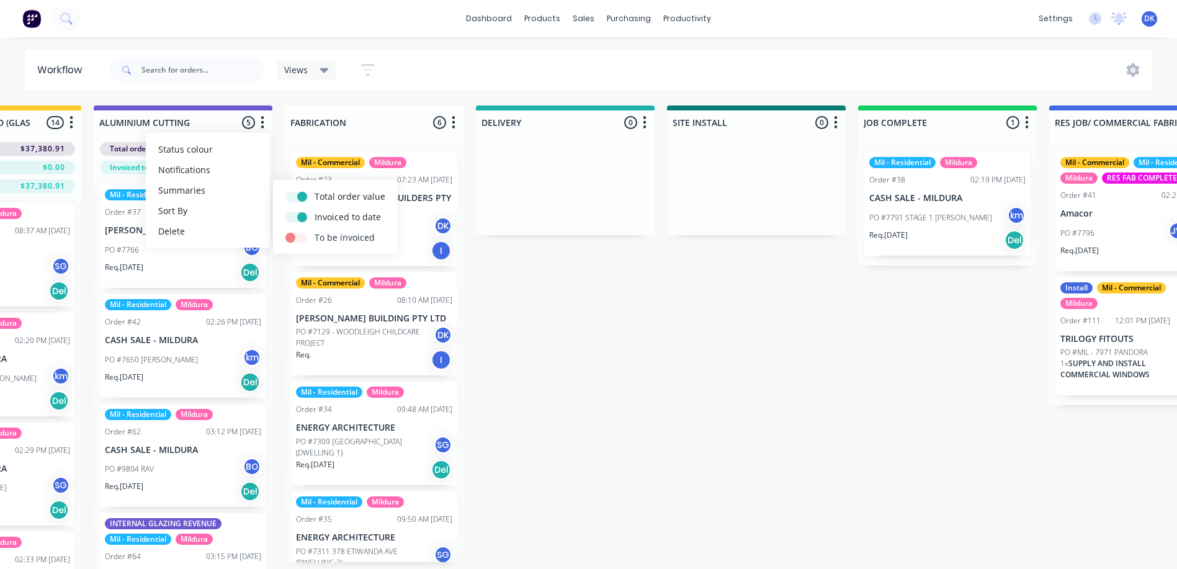
click at [315, 231] on label at bounding box center [315, 231] width 0 height 0
click at [291, 237] on input "checkbox" at bounding box center [290, 237] width 10 height 12
checkbox input "true"
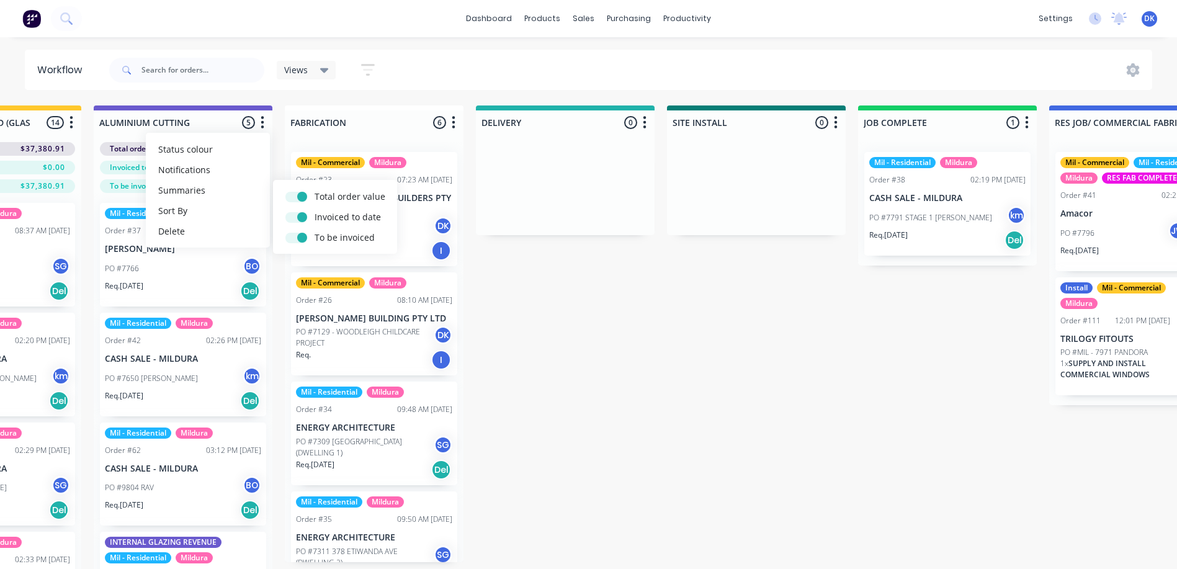
click at [474, 89] on header "Workflow Views Save new view None (Default) edit Mil - Commercial edit Mil - Jo…" at bounding box center [589, 70] width 1128 height 40
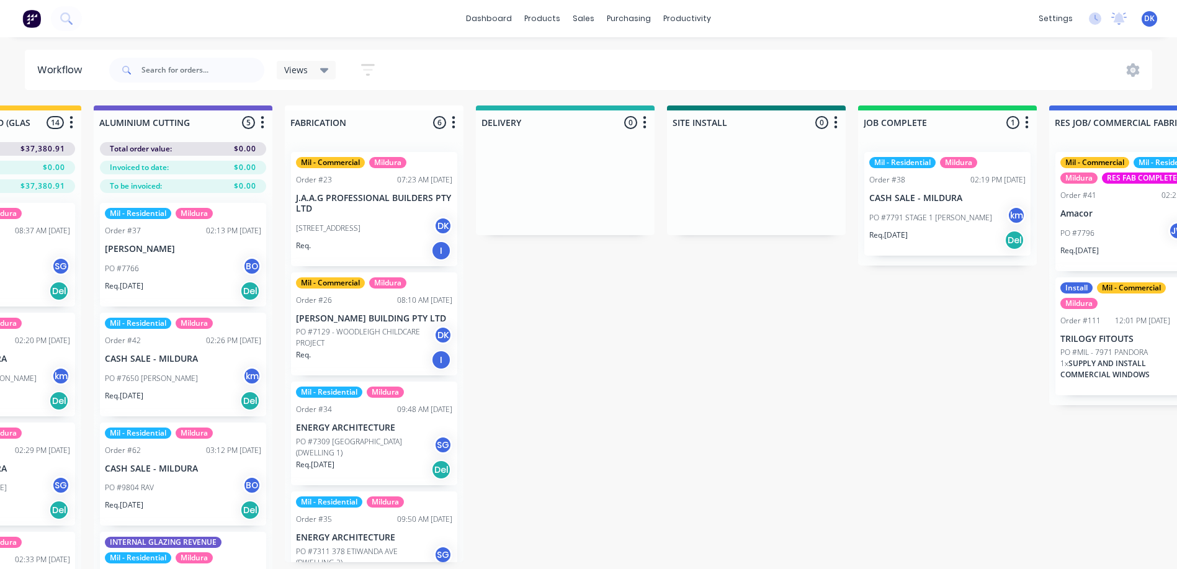
click at [454, 124] on icon "button" at bounding box center [454, 123] width 4 height 16
click at [374, 191] on button "Summaries" at bounding box center [399, 190] width 124 height 20
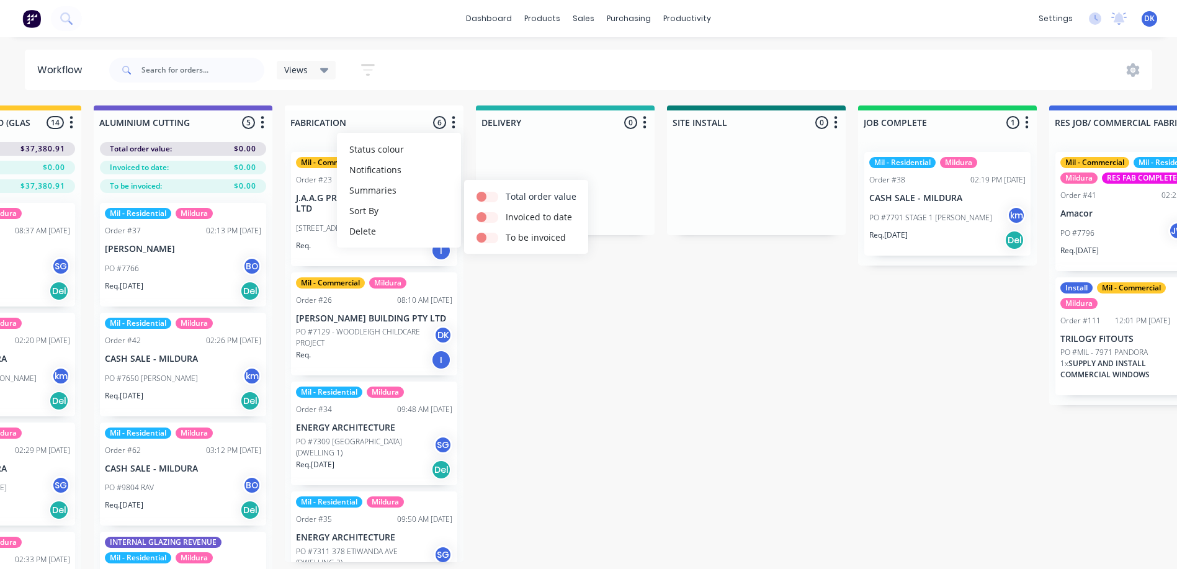
click at [506, 190] on label at bounding box center [506, 190] width 0 height 0
click at [487, 199] on input "checkbox" at bounding box center [482, 196] width 10 height 12
checkbox input "true"
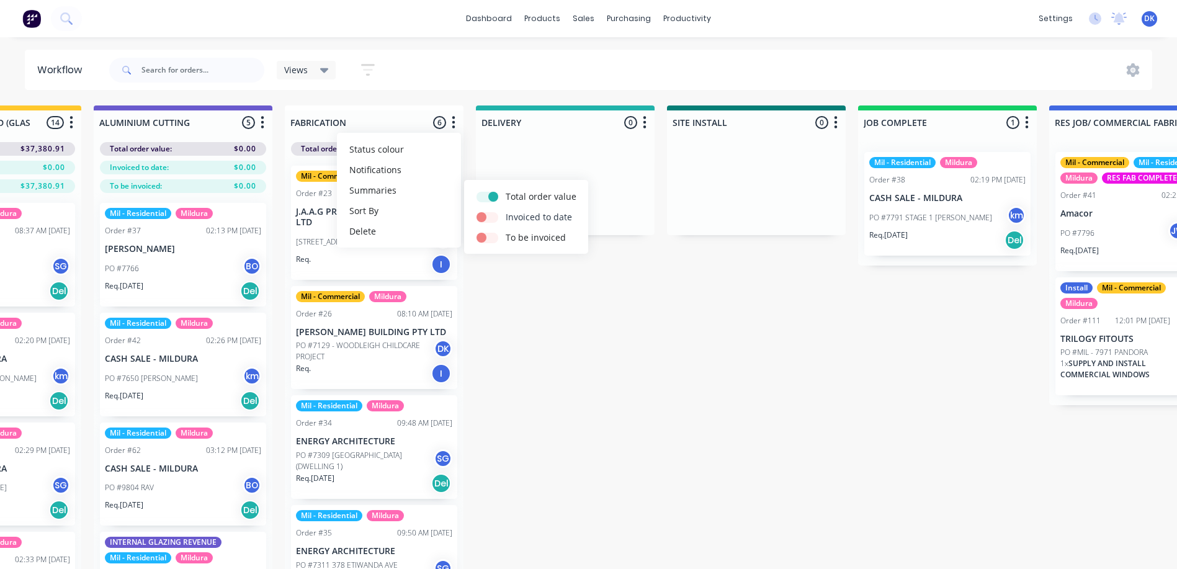
click at [506, 210] on label at bounding box center [506, 210] width 0 height 0
click at [487, 214] on input "checkbox" at bounding box center [482, 216] width 10 height 12
checkbox input "true"
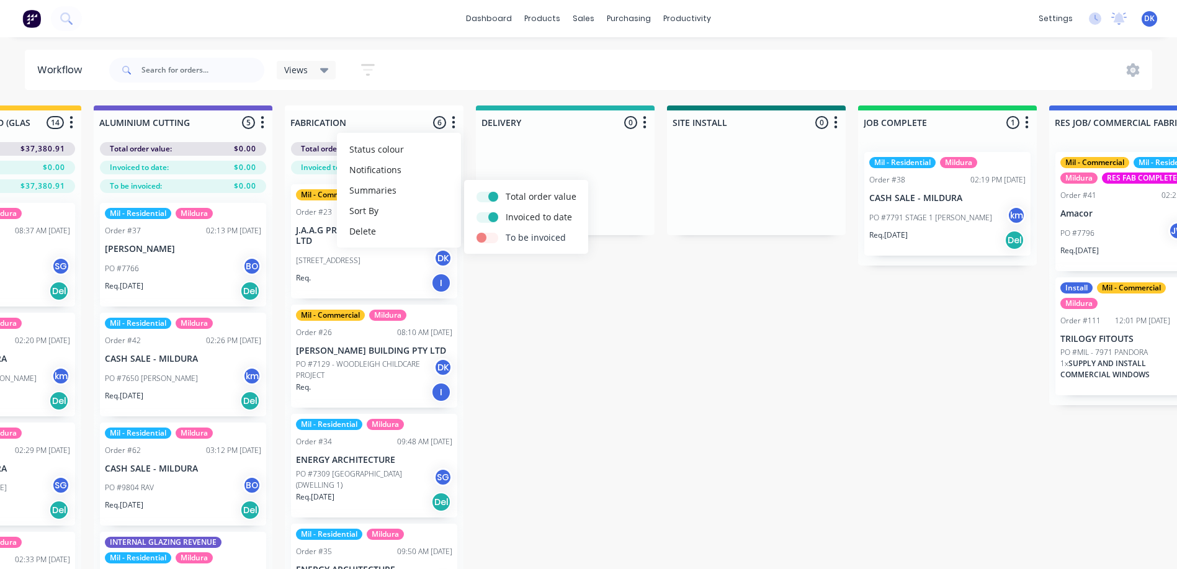
click at [506, 231] on label at bounding box center [506, 231] width 0 height 0
click at [487, 235] on input "checkbox" at bounding box center [482, 237] width 10 height 12
checkbox input "true"
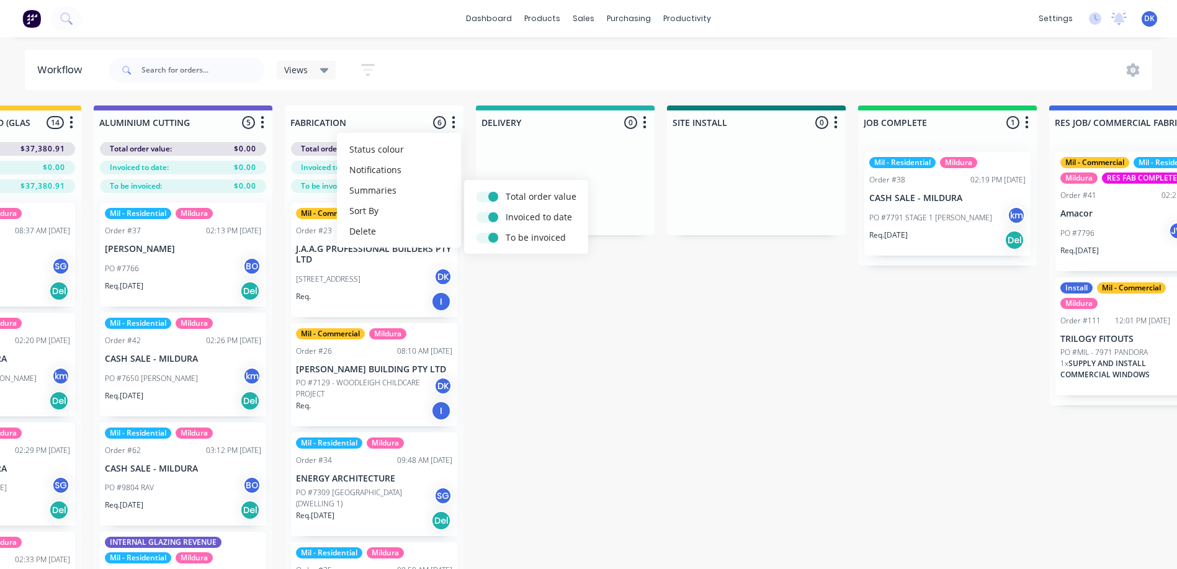
click at [650, 87] on div "Views Save new view None (Default) edit Mil - Commercial edit Mil - Jobs ready …" at bounding box center [630, 70] width 1046 height 37
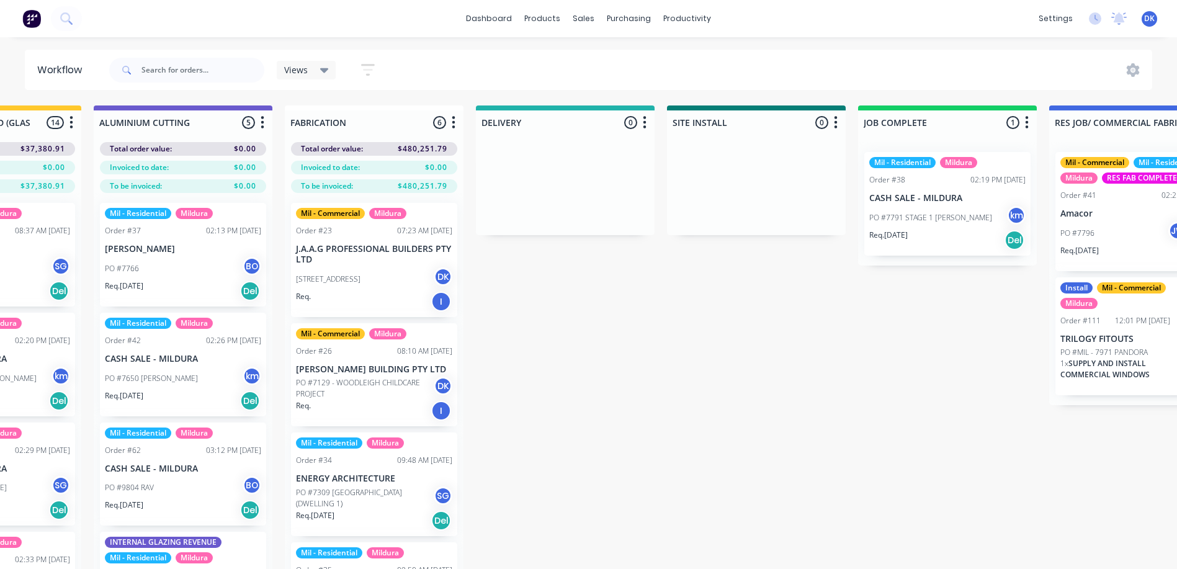
click at [642, 125] on button "button" at bounding box center [644, 122] width 15 height 15
click at [564, 193] on button "Summaries" at bounding box center [590, 190] width 124 height 20
click at [673, 192] on div at bounding box center [682, 196] width 29 height 13
click at [697, 210] on label at bounding box center [697, 210] width 0 height 0
click at [678, 217] on input "checkbox" at bounding box center [673, 216] width 10 height 12
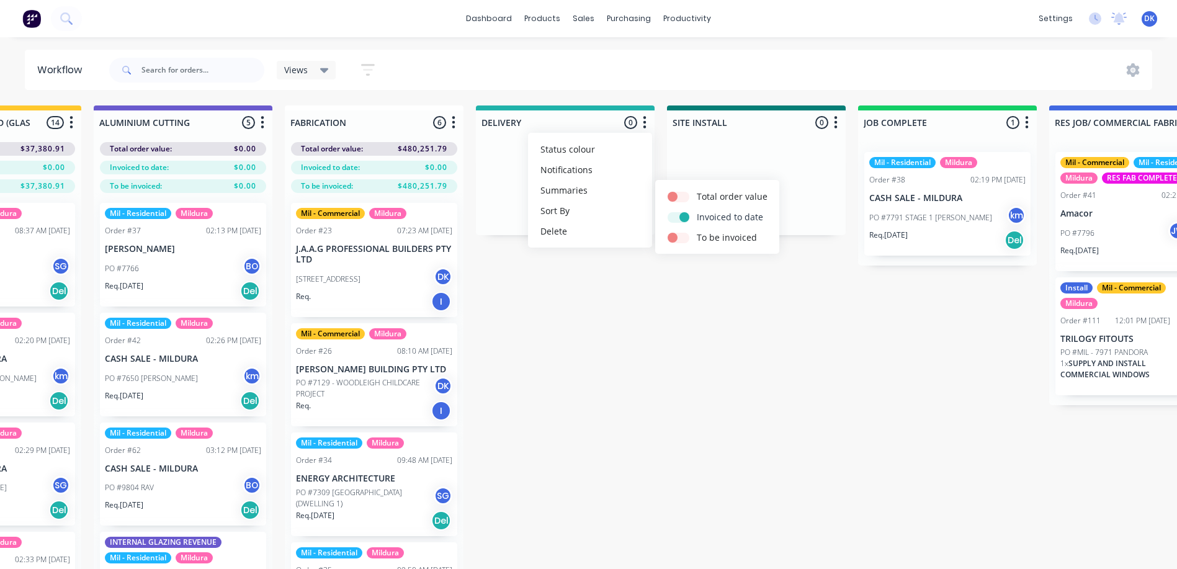
checkbox input "true"
drag, startPoint x: 675, startPoint y: 193, endPoint x: 677, endPoint y: 205, distance: 11.9
click at [697, 190] on label at bounding box center [697, 190] width 0 height 0
click at [675, 194] on input "checkbox" at bounding box center [673, 196] width 10 height 12
checkbox input "true"
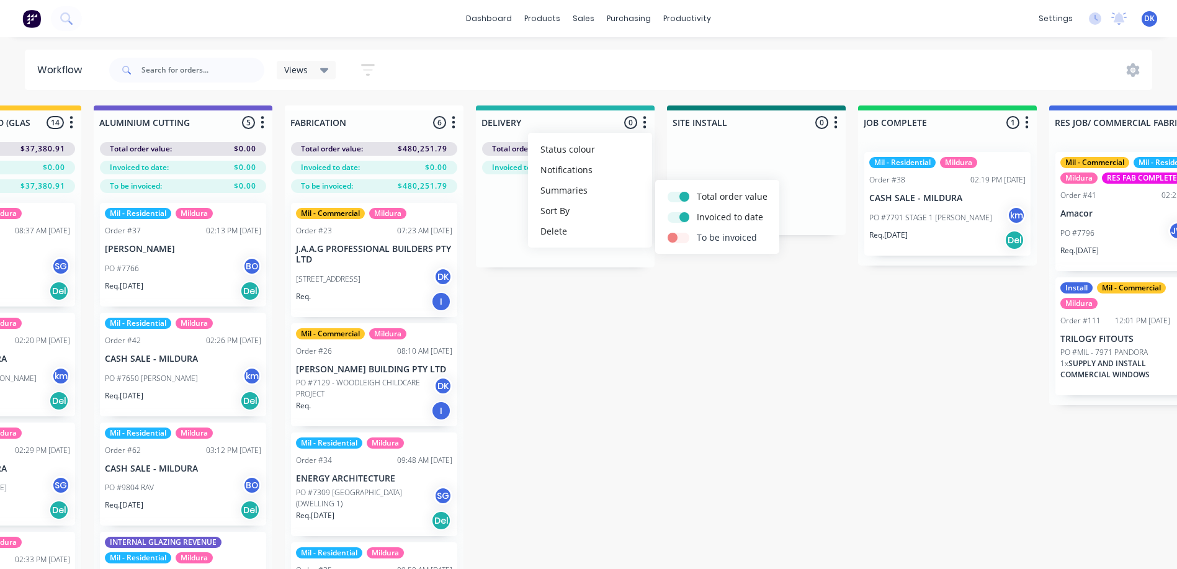
click at [697, 231] on label at bounding box center [697, 231] width 0 height 0
click at [678, 240] on input "checkbox" at bounding box center [673, 237] width 10 height 12
checkbox input "true"
click at [837, 120] on icon "button" at bounding box center [836, 123] width 4 height 16
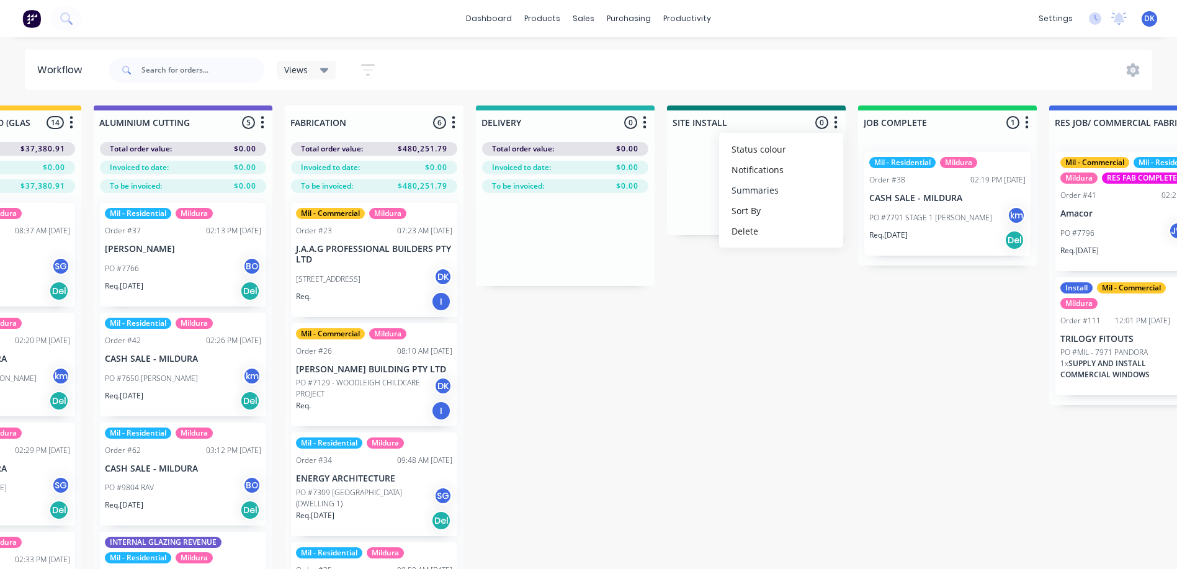
click at [757, 189] on button "Summaries" at bounding box center [781, 190] width 124 height 20
click at [888, 190] on label at bounding box center [888, 190] width 0 height 0
click at [862, 197] on input "checkbox" at bounding box center [864, 196] width 10 height 12
checkbox input "true"
click at [888, 210] on label at bounding box center [888, 210] width 0 height 0
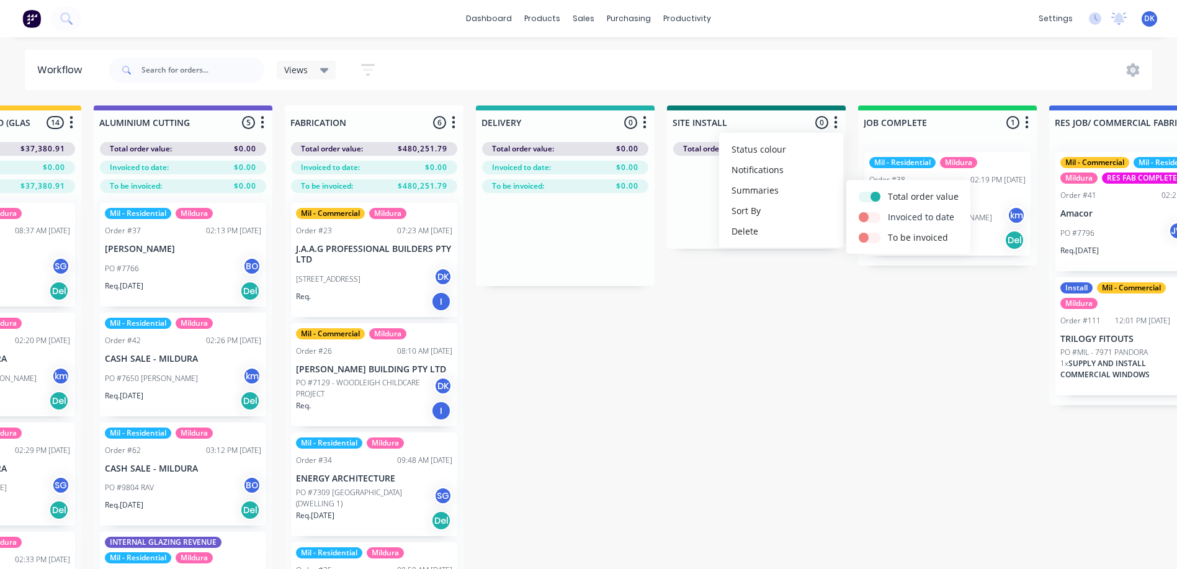
click at [869, 216] on input "checkbox" at bounding box center [864, 216] width 10 height 12
checkbox input "true"
click at [888, 231] on label at bounding box center [888, 231] width 0 height 0
click at [865, 233] on input "checkbox" at bounding box center [864, 237] width 10 height 12
checkbox input "true"
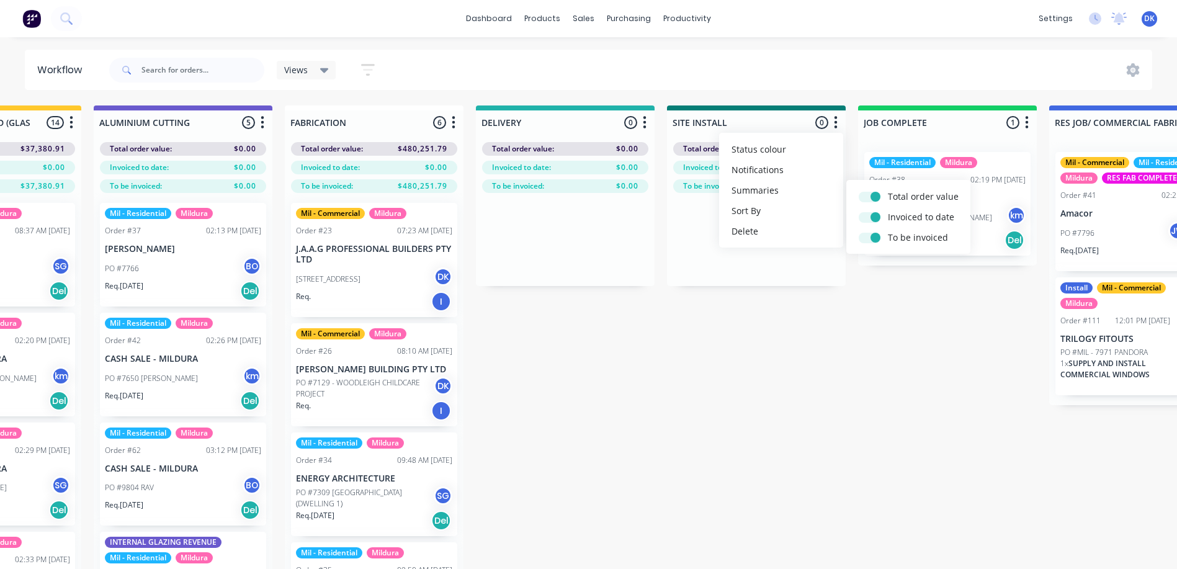
click at [1031, 119] on button "button" at bounding box center [1027, 122] width 15 height 15
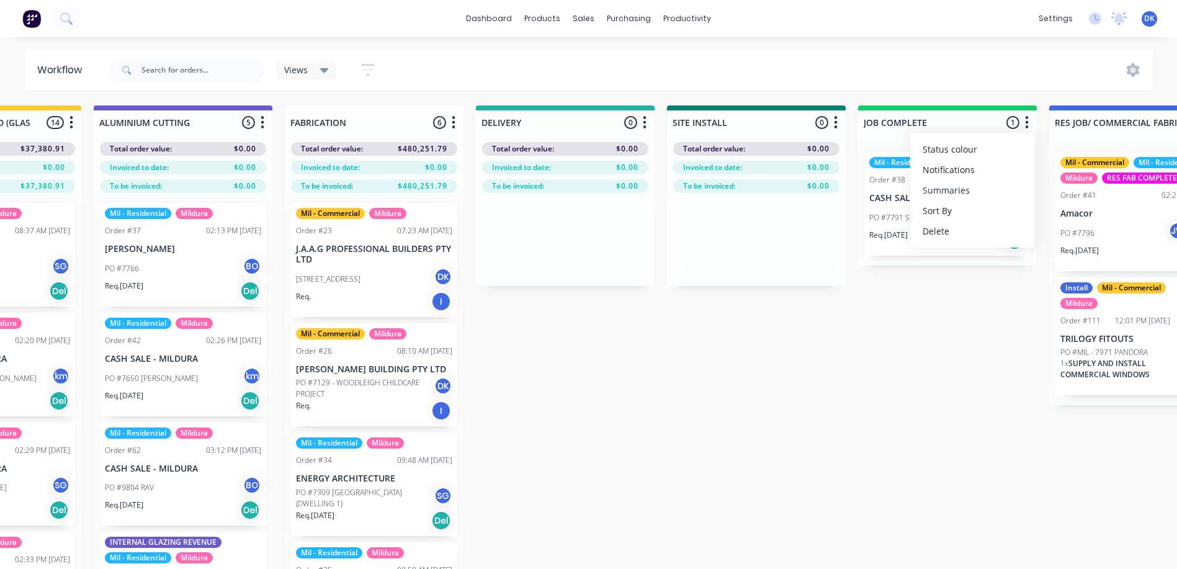
click at [943, 188] on button "Summaries" at bounding box center [972, 190] width 124 height 20
click at [1079, 190] on label at bounding box center [1079, 190] width 0 height 0
click at [1058, 197] on input "checkbox" at bounding box center [1055, 196] width 10 height 12
checkbox input "true"
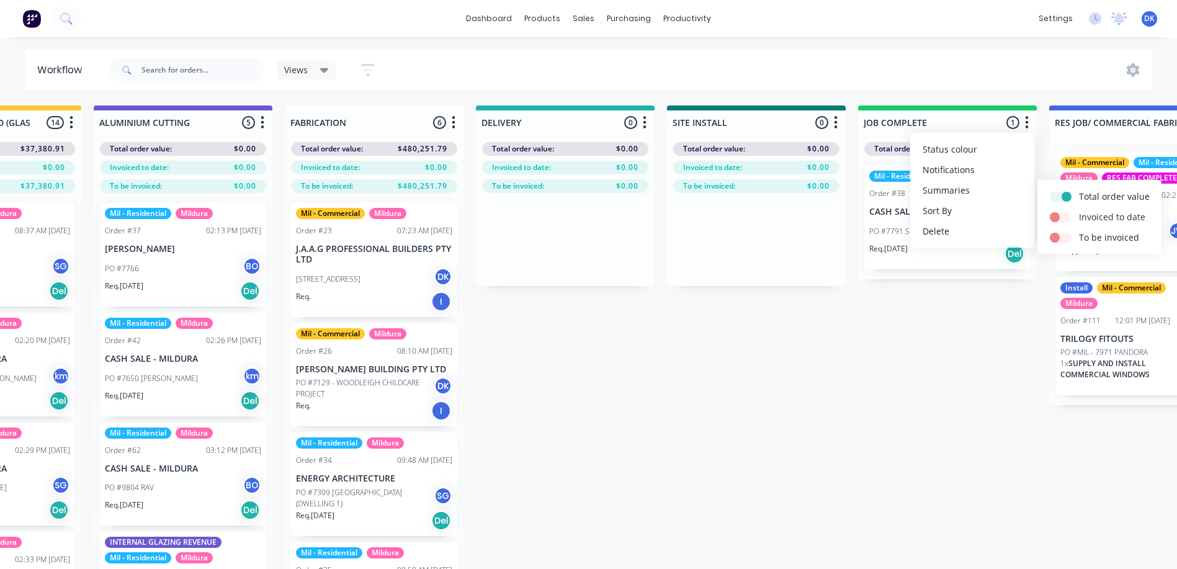
click at [1079, 210] on label at bounding box center [1079, 210] width 0 height 0
click at [1059, 218] on input "checkbox" at bounding box center [1055, 216] width 10 height 12
checkbox input "true"
click at [1079, 231] on label at bounding box center [1079, 231] width 0 height 0
click at [1060, 234] on input "checkbox" at bounding box center [1055, 237] width 10 height 12
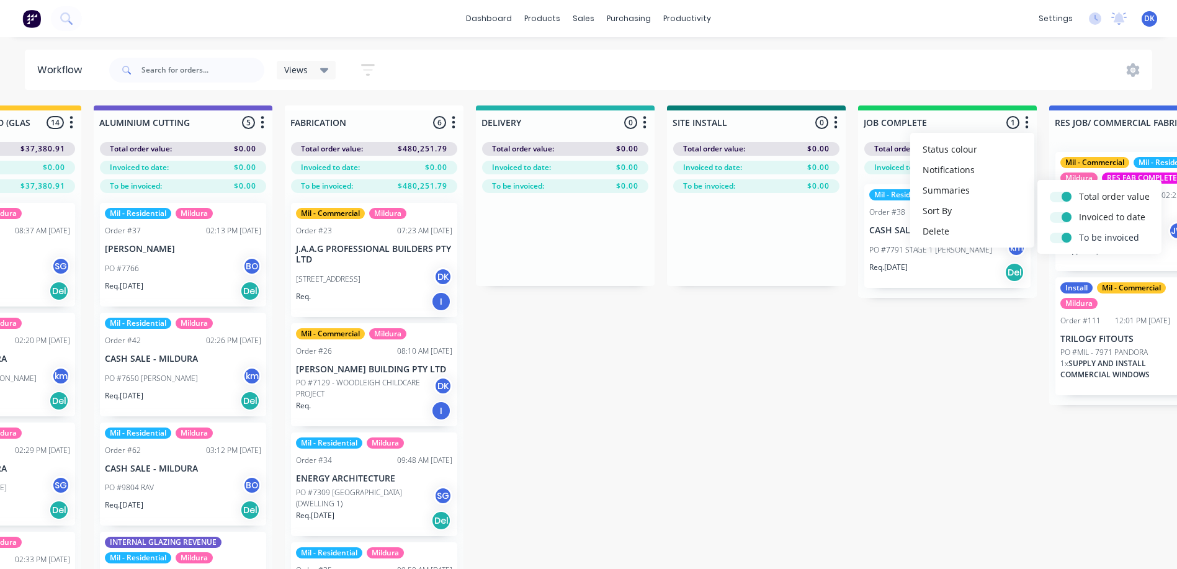
checkbox input "true"
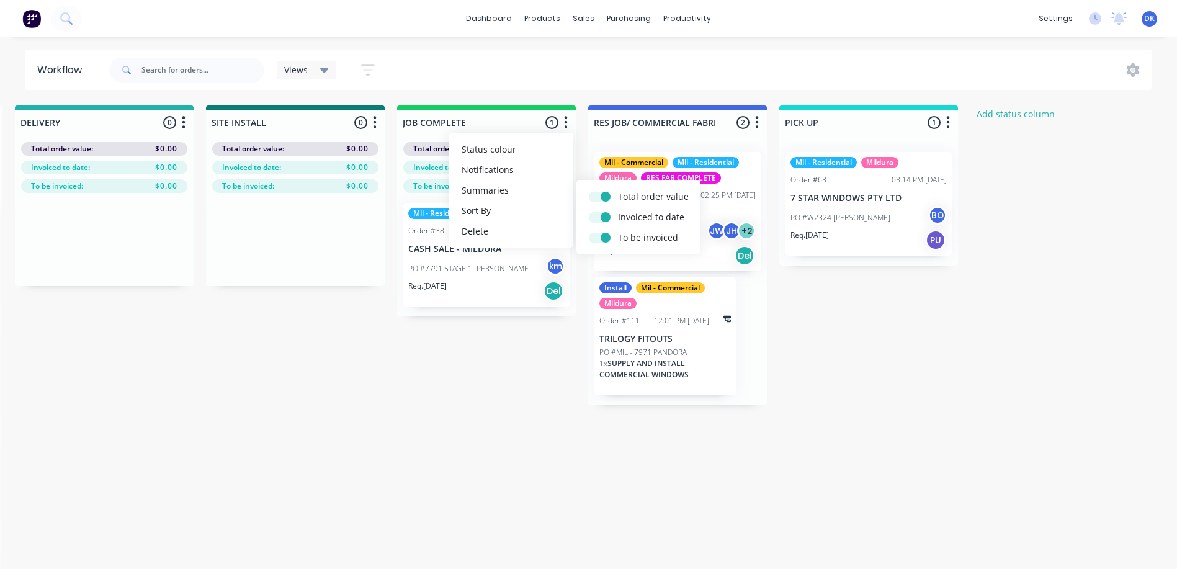
scroll to position [0, 1612]
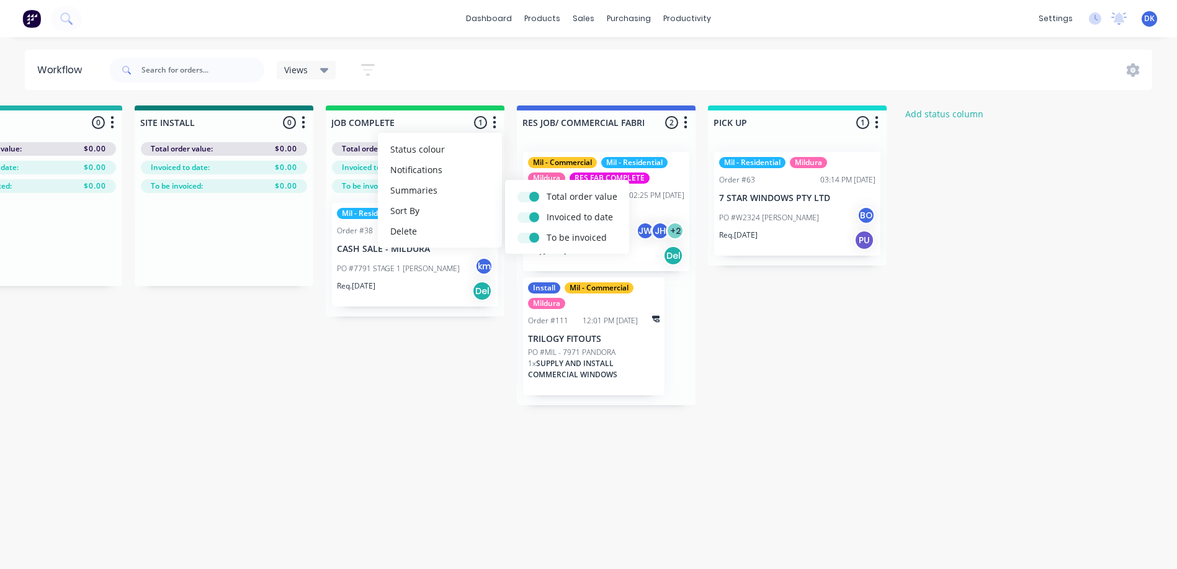
click at [684, 120] on icon "button" at bounding box center [686, 123] width 4 height 16
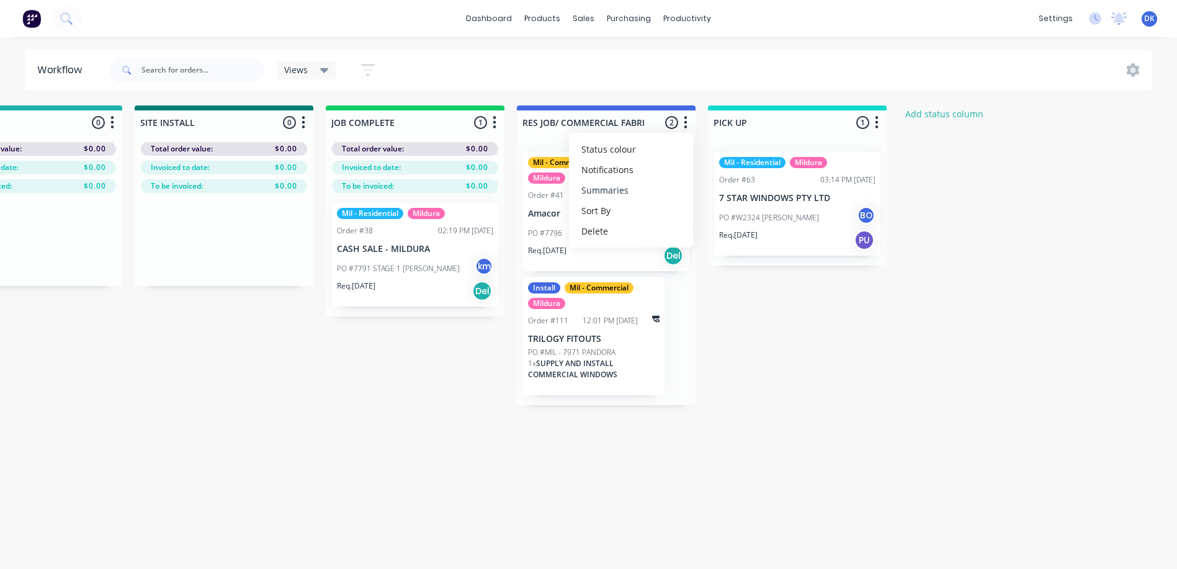
click at [602, 189] on button "Summaries" at bounding box center [631, 190] width 124 height 20
click at [738, 190] on label at bounding box center [738, 190] width 0 height 0
click at [714, 195] on input "checkbox" at bounding box center [714, 196] width 10 height 12
checkbox input "true"
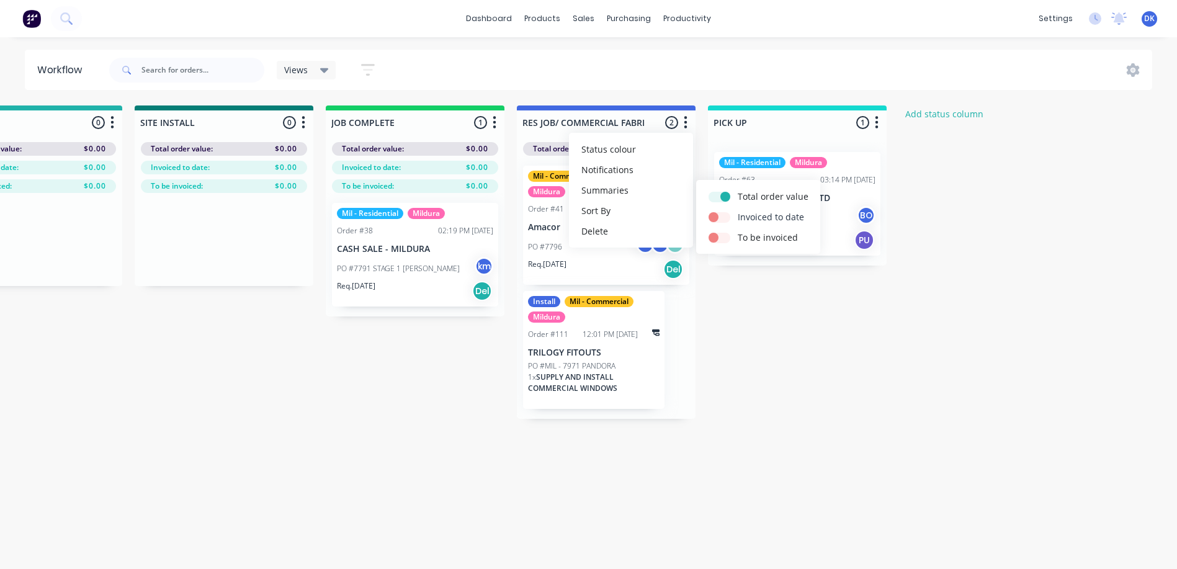
click at [738, 210] on label at bounding box center [738, 210] width 0 height 0
click at [719, 215] on input "checkbox" at bounding box center [714, 216] width 10 height 12
checkbox input "true"
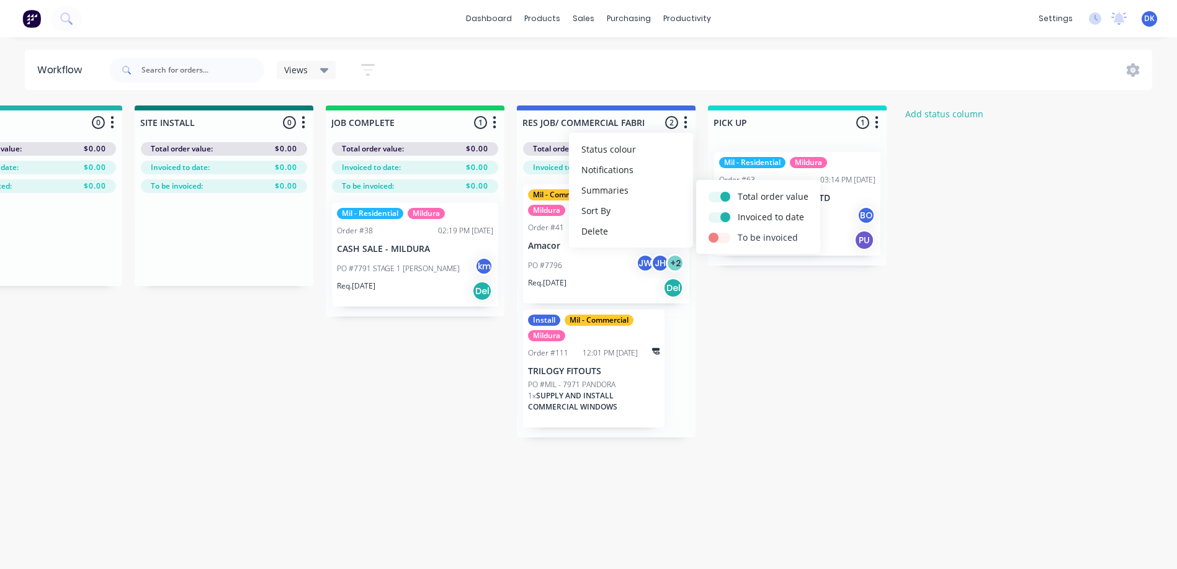
click at [738, 231] on label at bounding box center [738, 231] width 0 height 0
click at [719, 237] on input "checkbox" at bounding box center [714, 237] width 10 height 12
checkbox input "true"
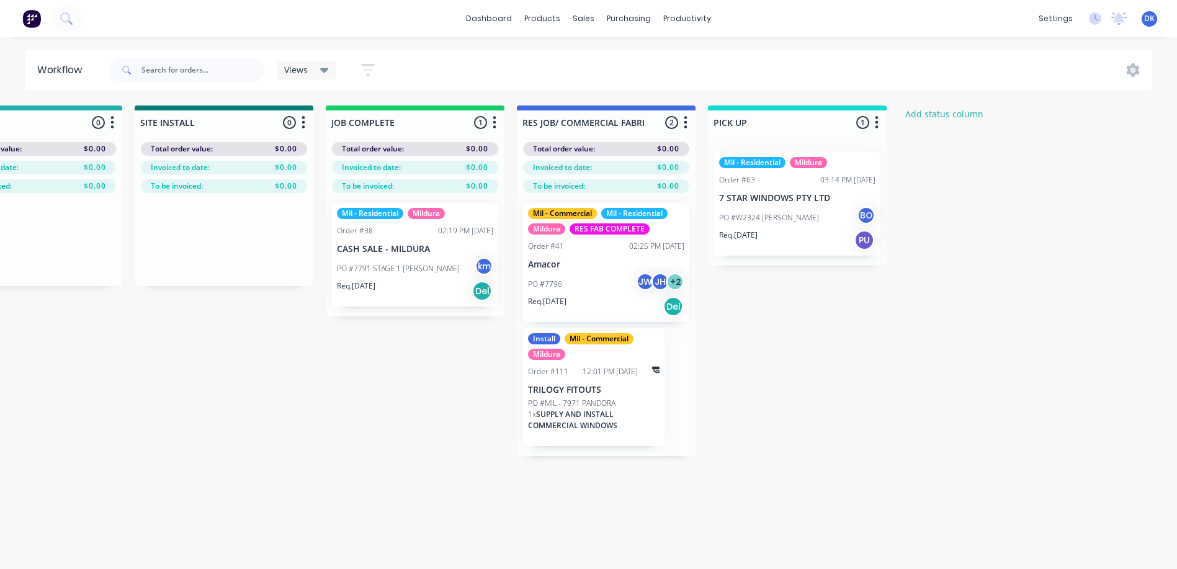
click at [878, 122] on icon "button" at bounding box center [877, 122] width 3 height 12
click at [796, 191] on button "Summaries" at bounding box center [822, 190] width 124 height 20
click at [929, 190] on label at bounding box center [929, 190] width 0 height 0
click at [910, 197] on input "checkbox" at bounding box center [905, 196] width 10 height 12
checkbox input "true"
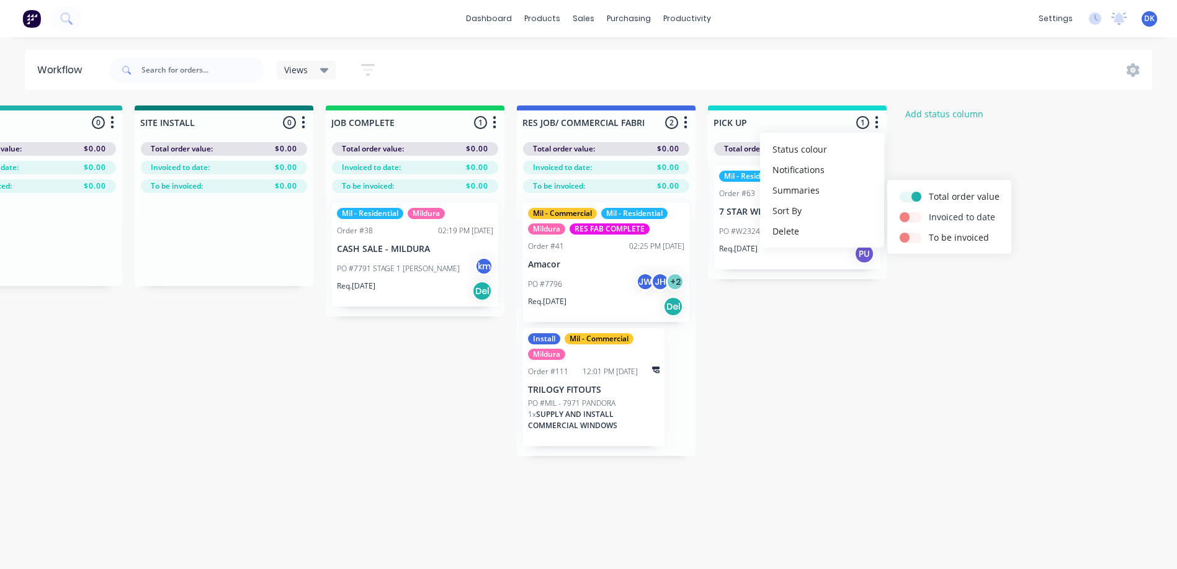
click at [929, 210] on label at bounding box center [929, 210] width 0 height 0
click at [910, 220] on input "checkbox" at bounding box center [905, 216] width 10 height 12
checkbox input "true"
click at [929, 231] on label at bounding box center [929, 231] width 0 height 0
click at [910, 236] on input "checkbox" at bounding box center [905, 237] width 10 height 12
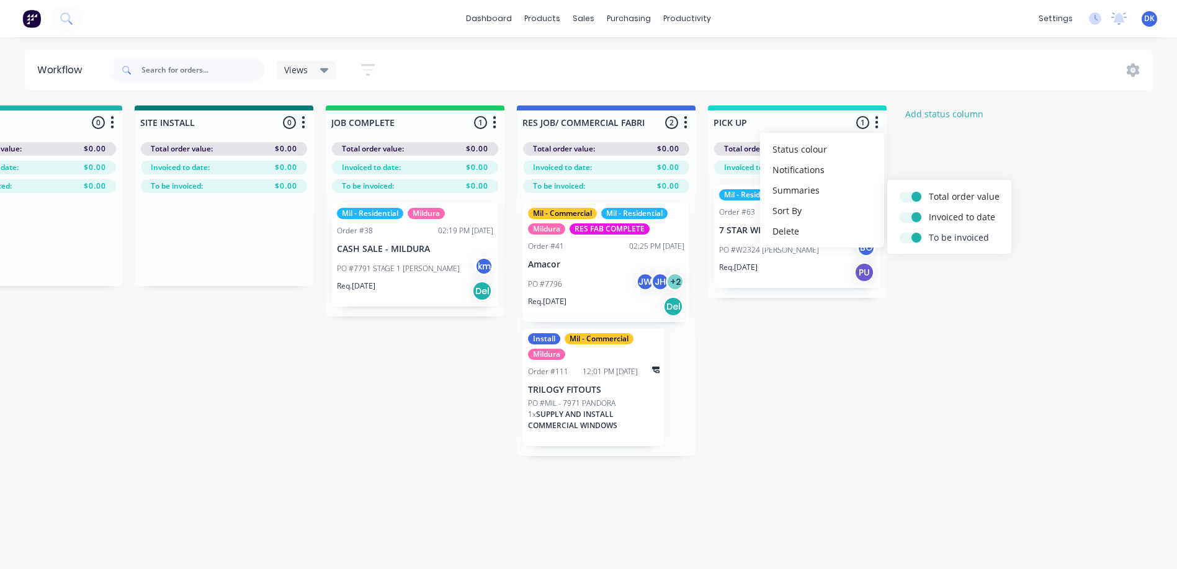
checkbox input "true"
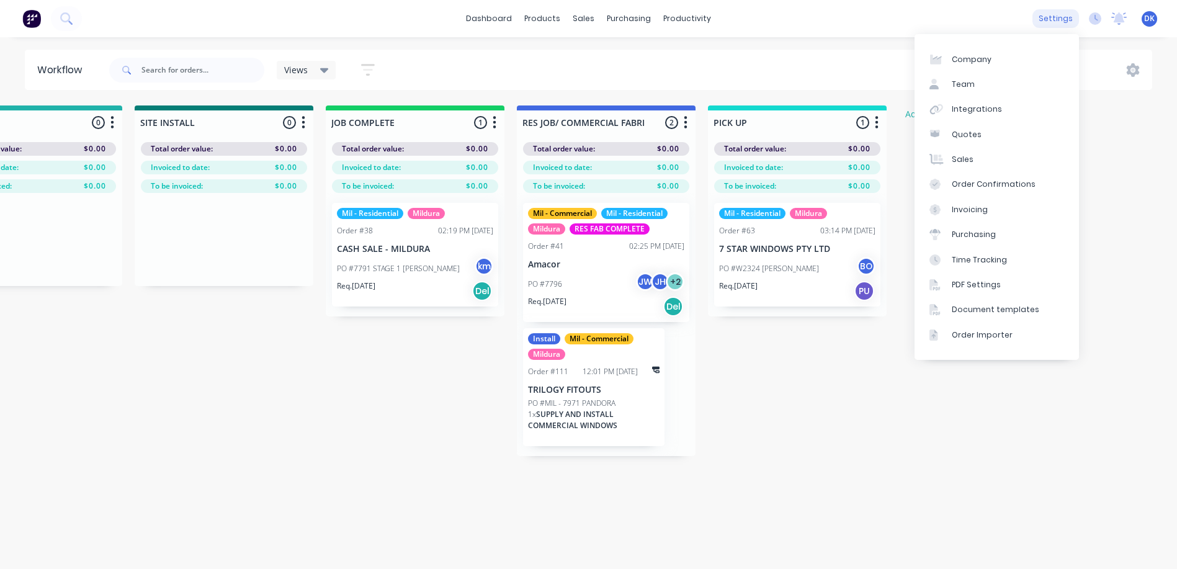
click at [1063, 18] on div "settings" at bounding box center [1056, 18] width 47 height 19
click at [969, 108] on div "Integrations" at bounding box center [977, 109] width 50 height 11
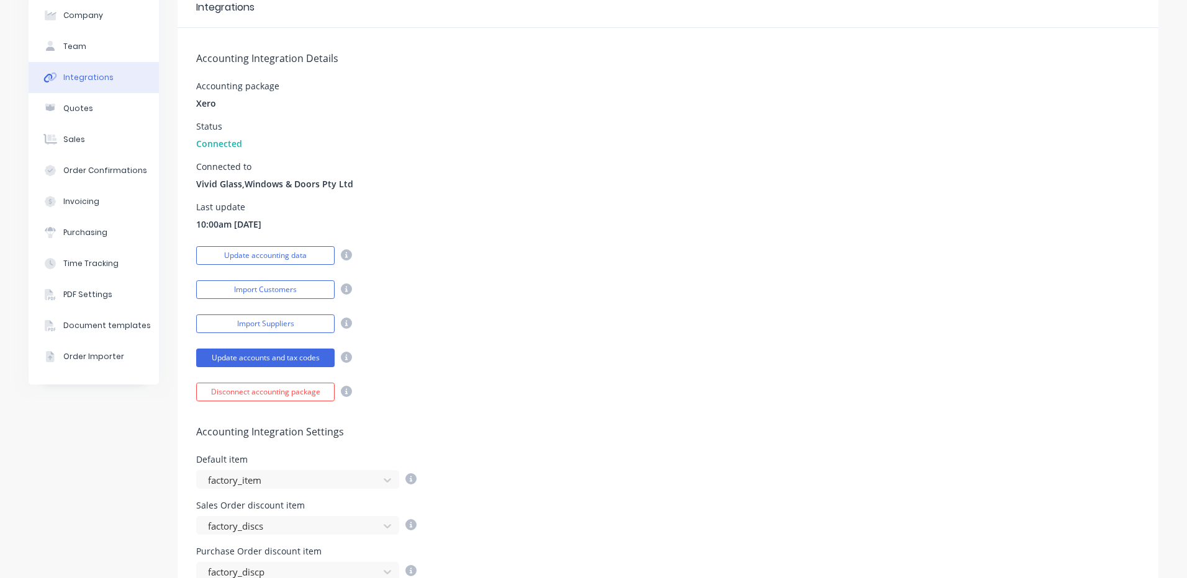
scroll to position [186, 0]
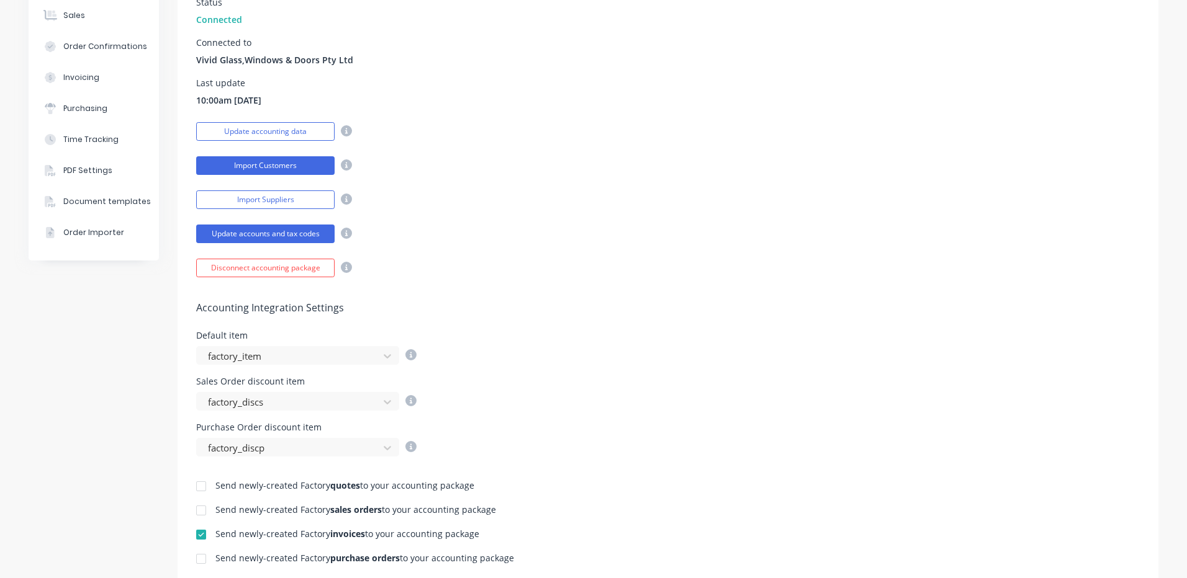
click at [263, 165] on button "Import Customers" at bounding box center [265, 165] width 138 height 19
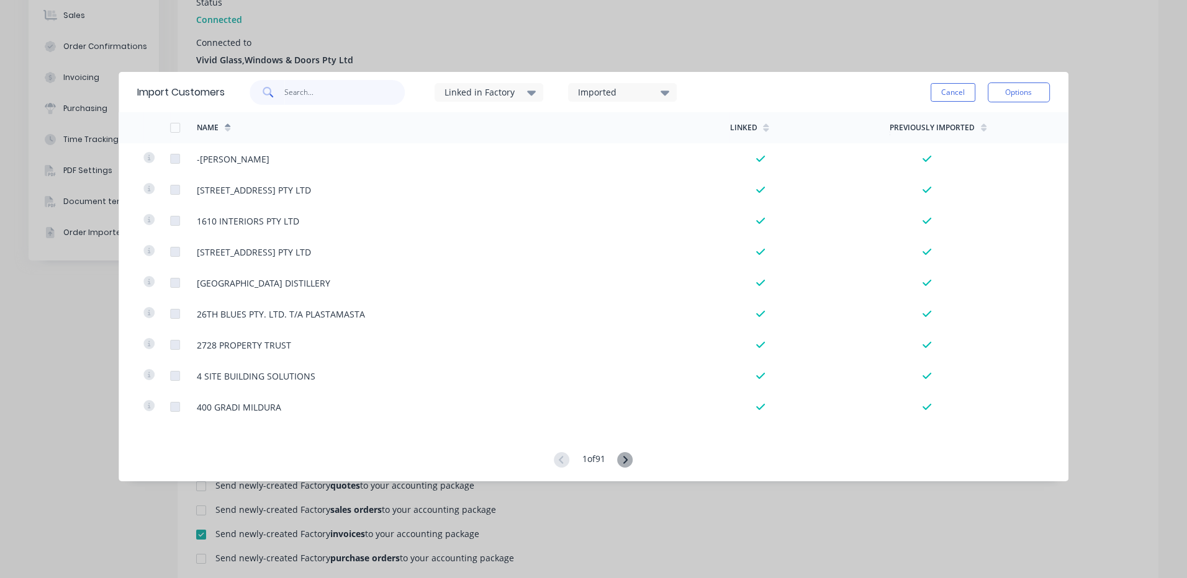
click at [312, 92] on input "text" at bounding box center [344, 92] width 121 height 25
type input "[PERSON_NAME]"
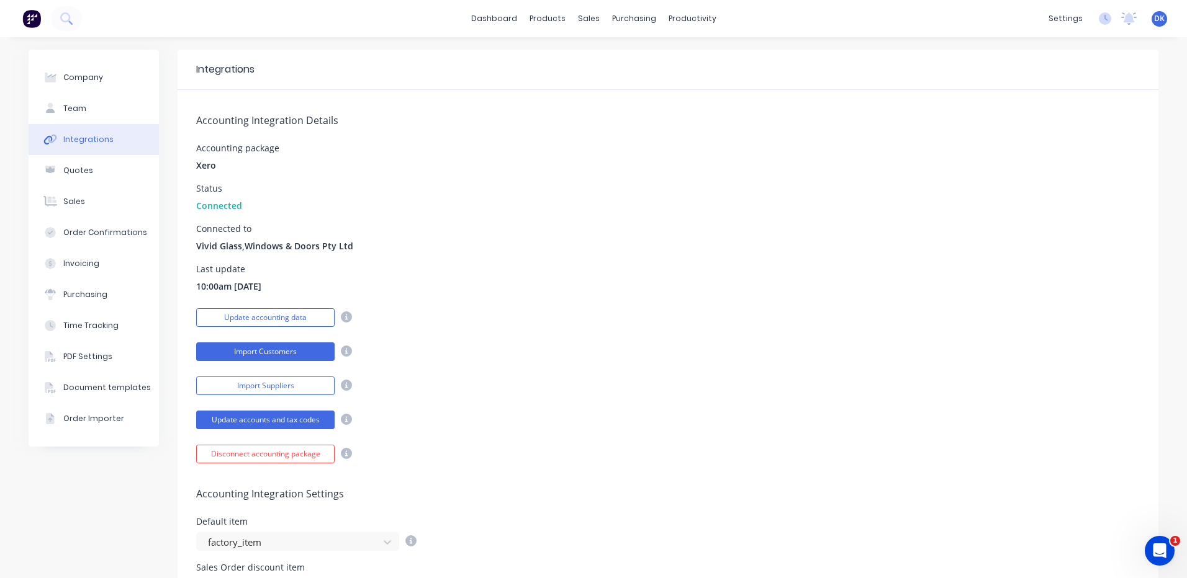
click at [256, 347] on button "Import Customers" at bounding box center [265, 352] width 138 height 19
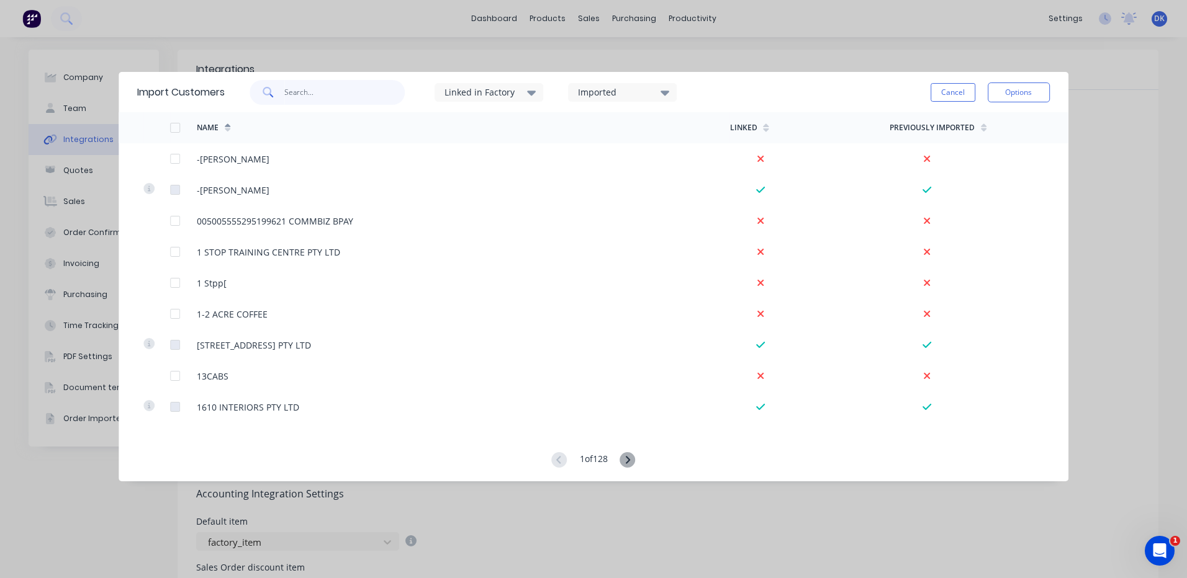
click at [316, 91] on input "text" at bounding box center [344, 92] width 121 height 25
click at [317, 95] on input "MAK" at bounding box center [344, 92] width 121 height 25
type input "MARK ST"
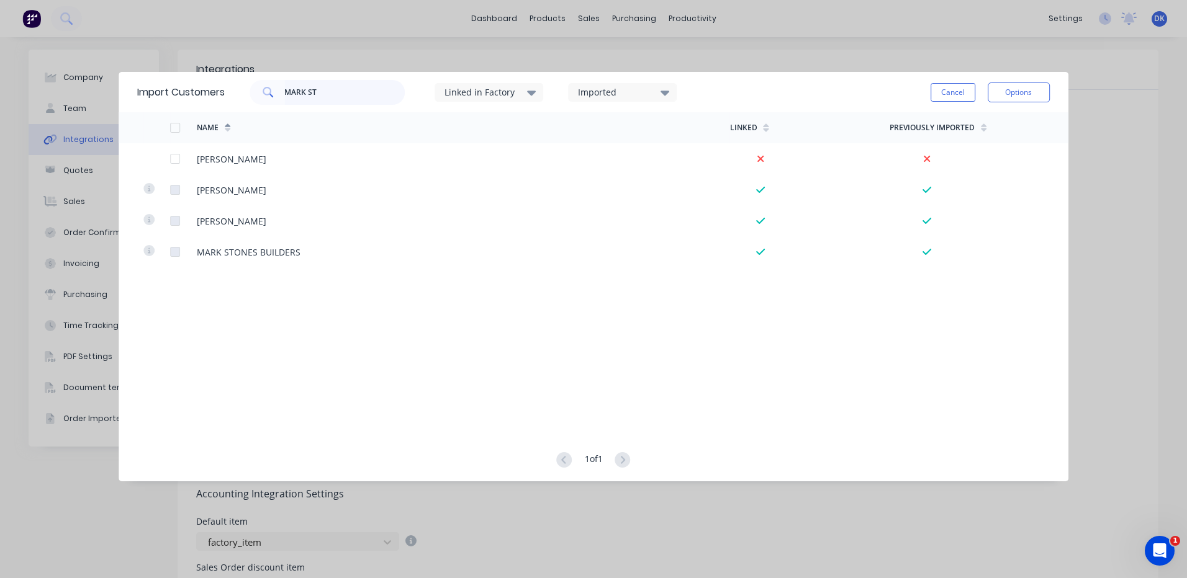
drag, startPoint x: 326, startPoint y: 94, endPoint x: 285, endPoint y: 96, distance: 41.6
click at [285, 96] on div "MARK ST" at bounding box center [326, 92] width 155 height 25
click at [955, 91] on button "Cancel" at bounding box center [952, 92] width 45 height 19
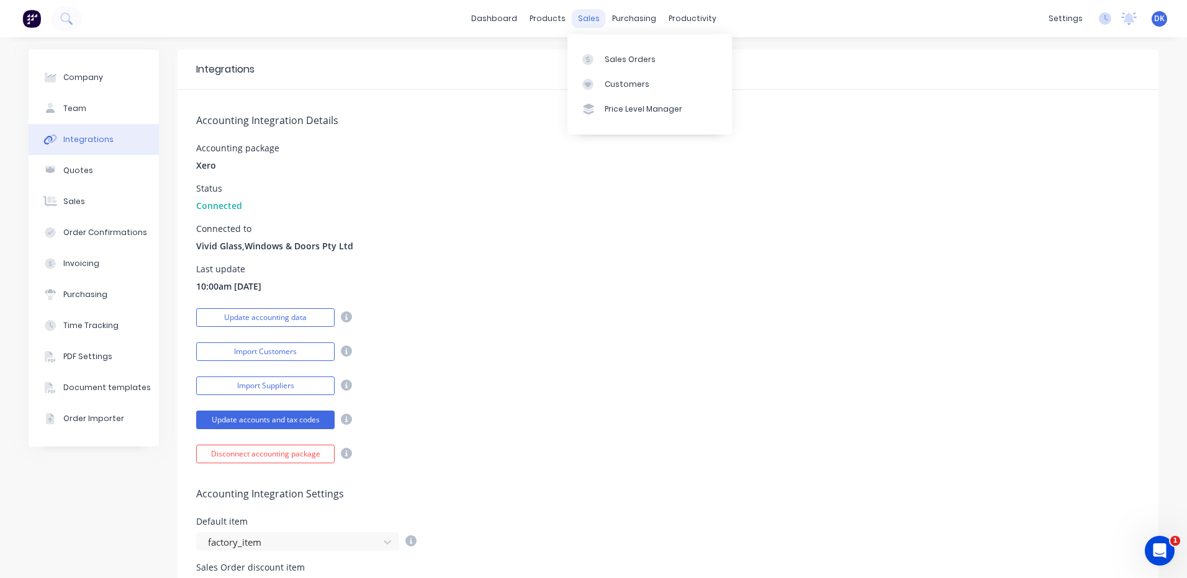
click at [584, 15] on div "sales" at bounding box center [589, 18] width 34 height 19
click at [619, 83] on div "Customers" at bounding box center [626, 84] width 45 height 11
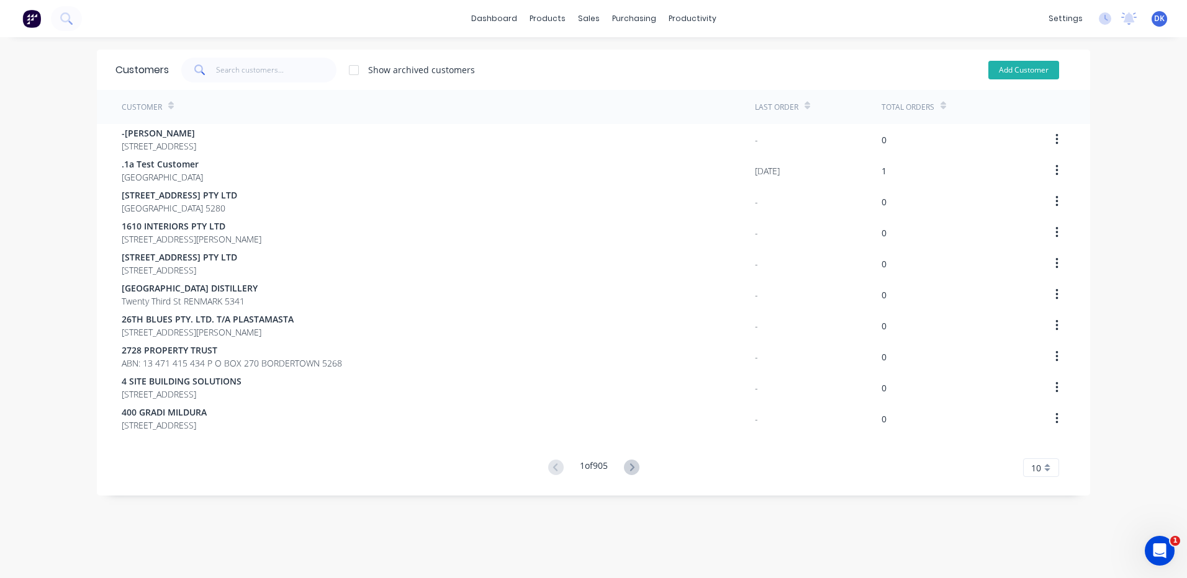
click at [1005, 64] on button "Add Customer" at bounding box center [1023, 70] width 71 height 19
select select "AU"
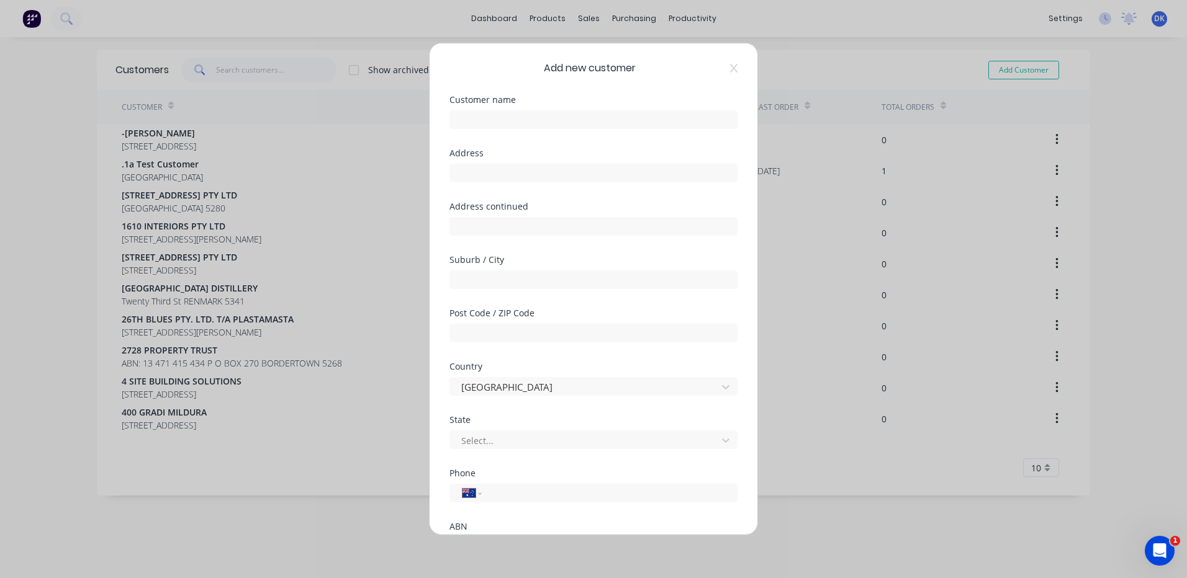
scroll to position [114, 0]
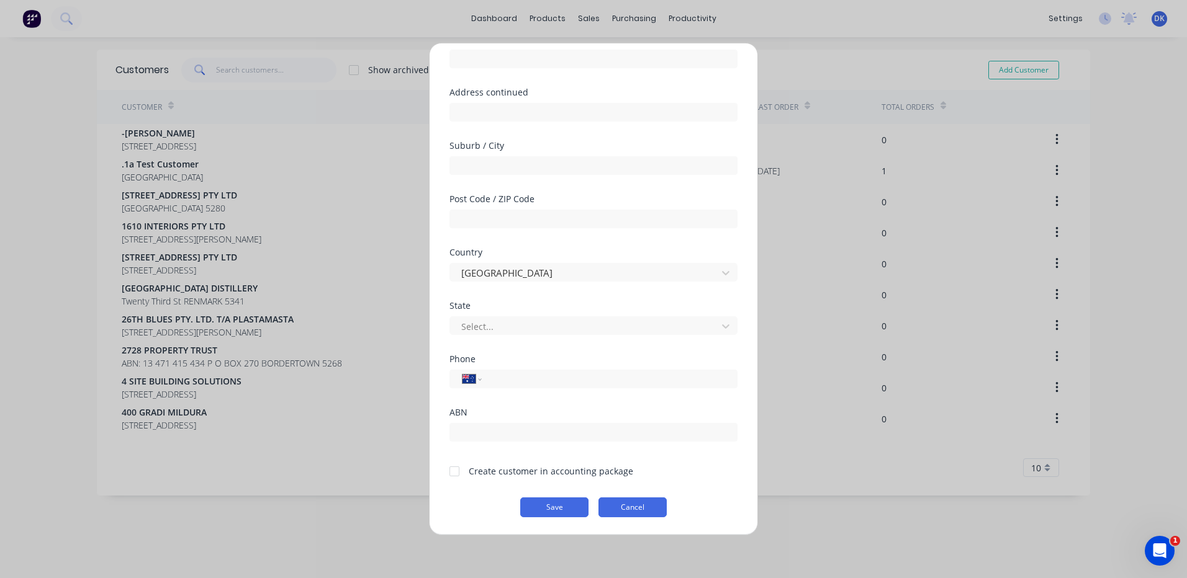
click at [640, 500] on button "Cancel" at bounding box center [632, 508] width 68 height 20
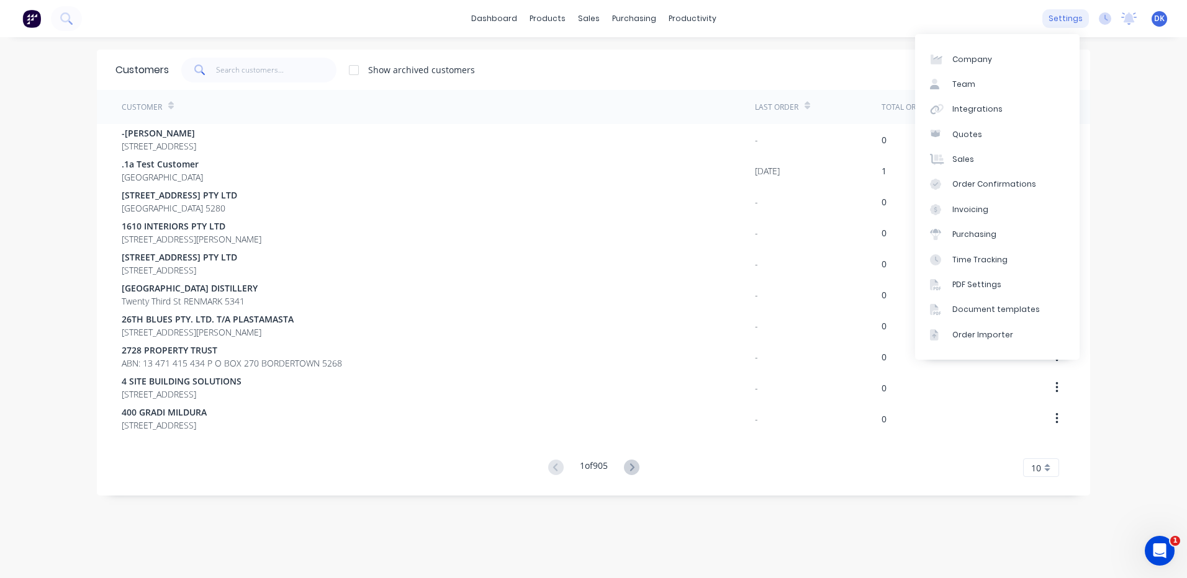
click at [1056, 18] on div "settings" at bounding box center [1065, 18] width 47 height 19
click at [983, 106] on div "Integrations" at bounding box center [977, 109] width 50 height 11
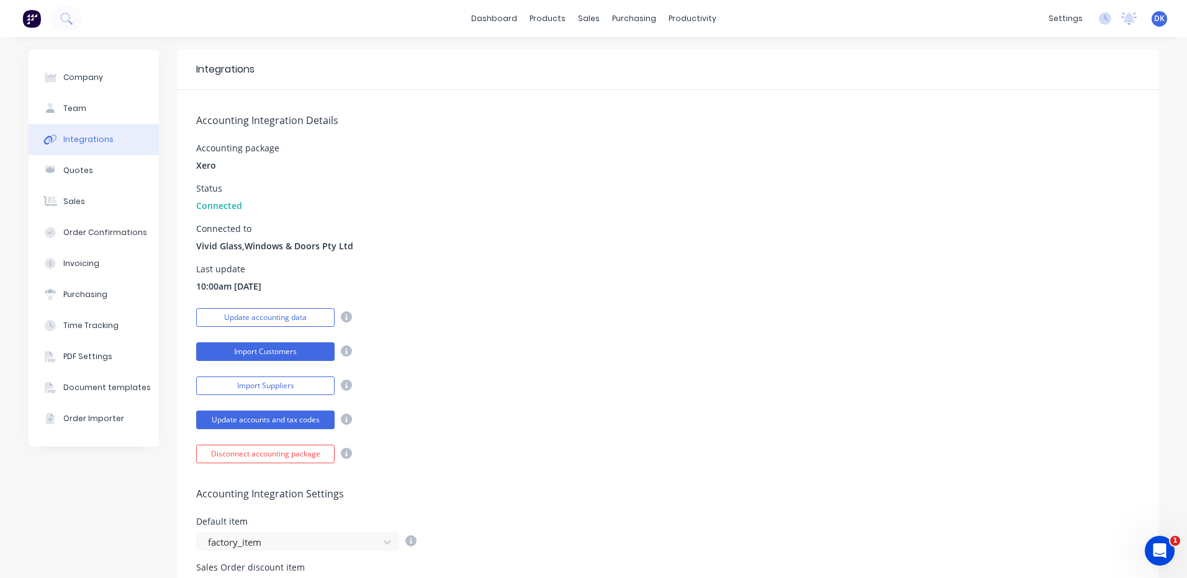
click at [268, 349] on button "Import Customers" at bounding box center [265, 352] width 138 height 19
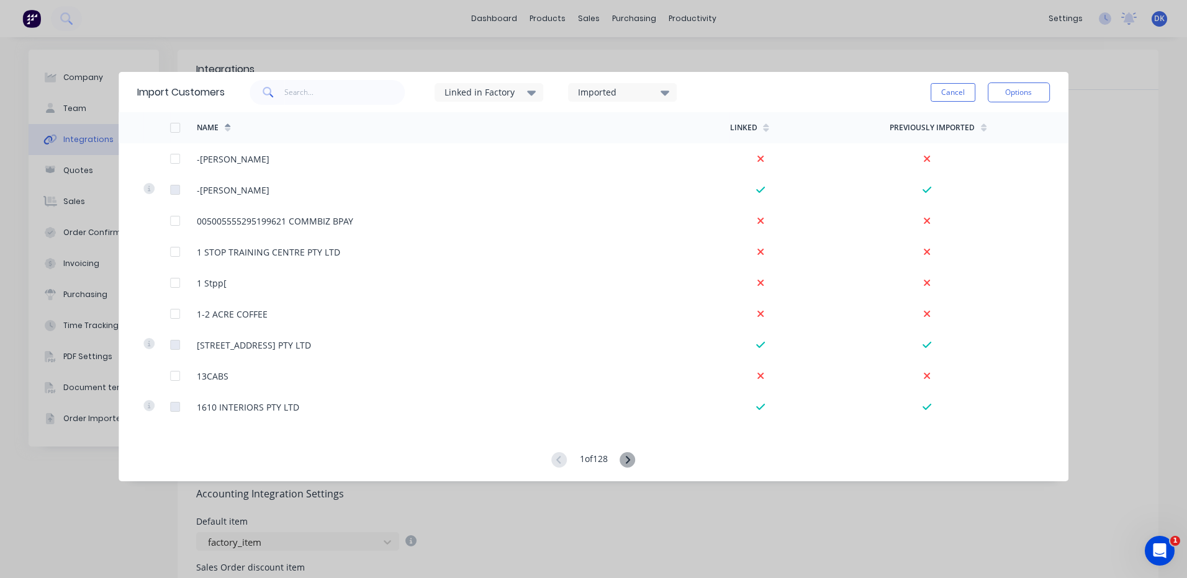
click at [668, 92] on icon at bounding box center [664, 93] width 9 height 5
click at [588, 182] on div at bounding box center [590, 182] width 25 height 25
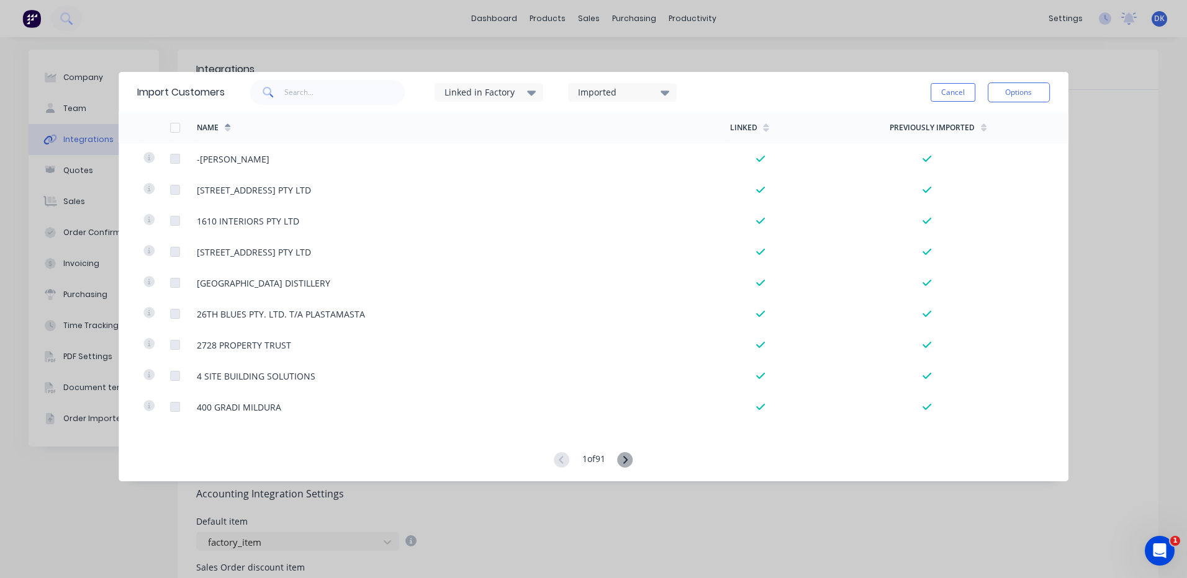
click at [663, 89] on icon at bounding box center [664, 93] width 9 height 14
click at [593, 184] on div at bounding box center [590, 182] width 25 height 25
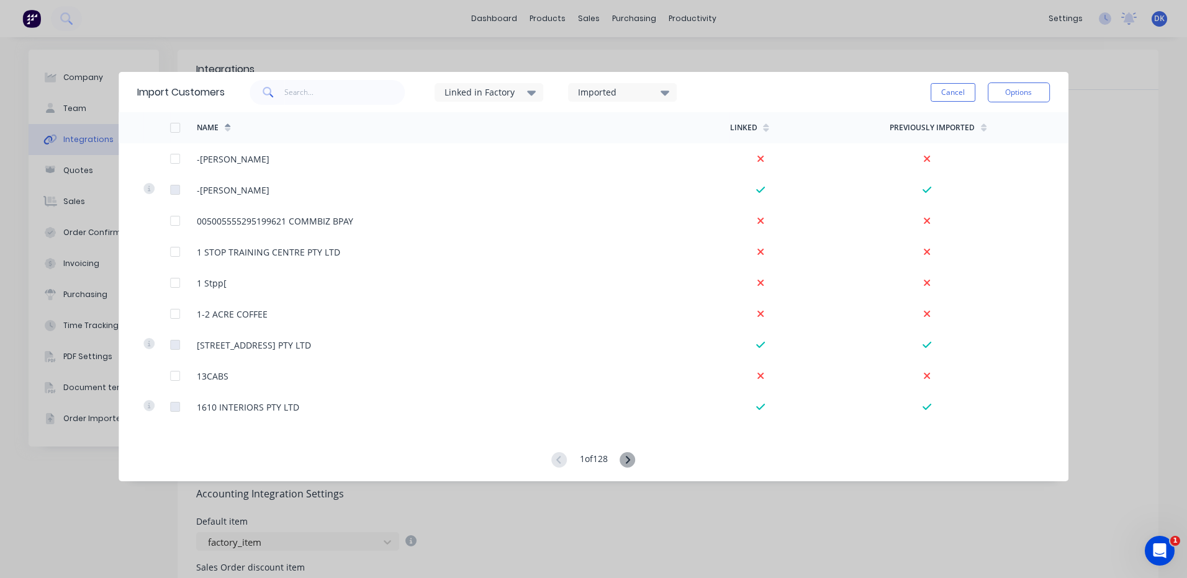
click at [669, 91] on icon at bounding box center [664, 93] width 9 height 5
click at [593, 131] on div at bounding box center [590, 132] width 25 height 25
click at [665, 92] on icon at bounding box center [664, 93] width 9 height 5
click at [591, 181] on div at bounding box center [590, 182] width 25 height 25
click at [955, 90] on button "Cancel" at bounding box center [952, 92] width 45 height 19
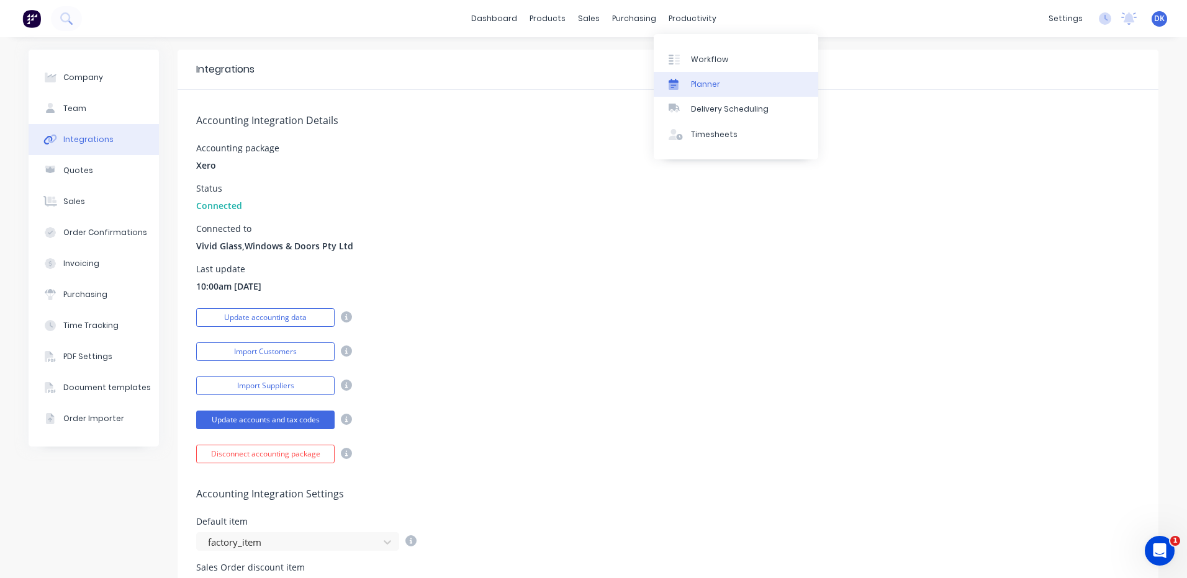
click at [694, 81] on div "Planner" at bounding box center [705, 84] width 29 height 11
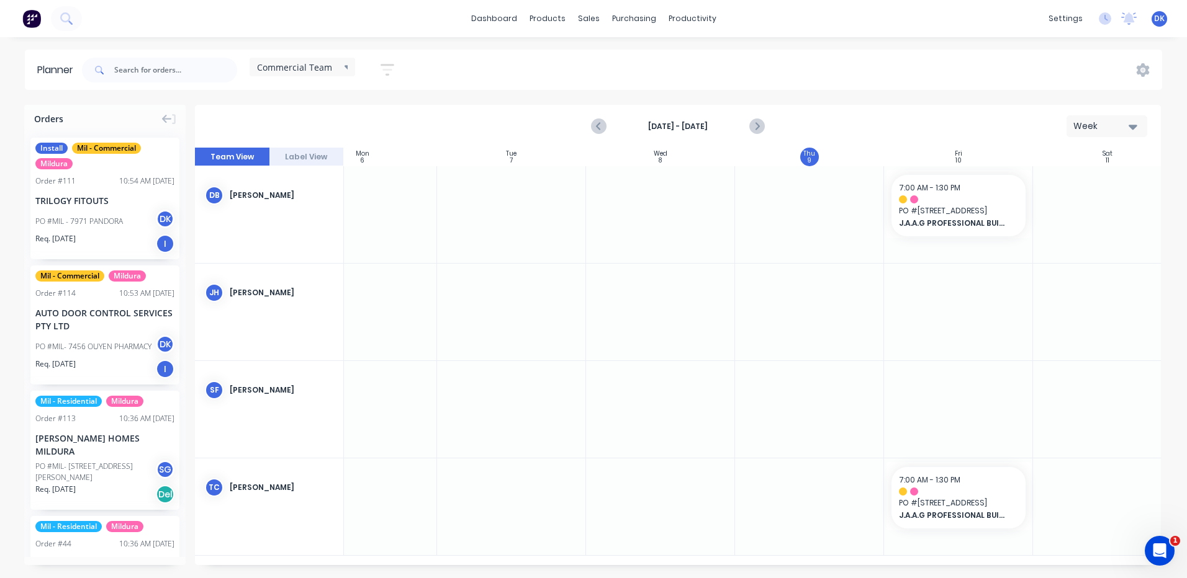
scroll to position [0, 226]
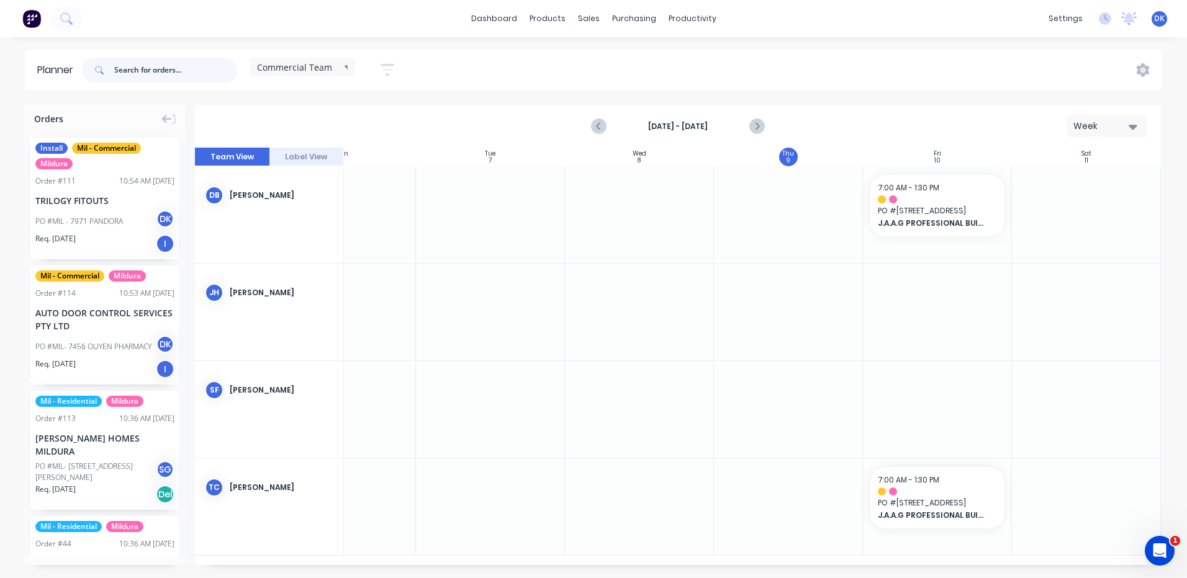
click at [147, 70] on input "text" at bounding box center [175, 70] width 123 height 25
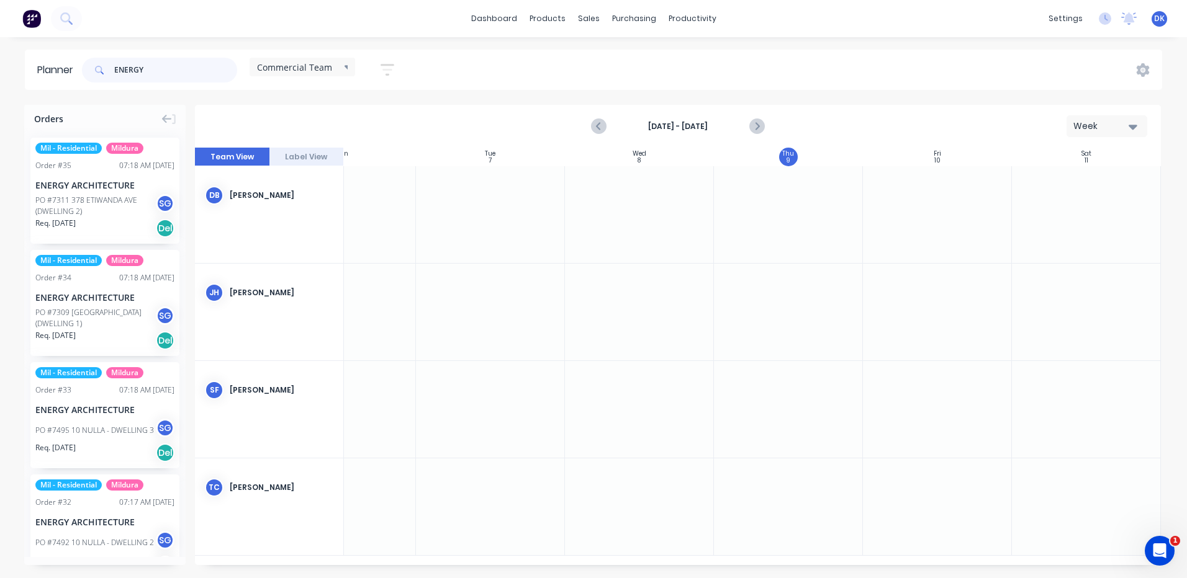
type input "ENERGY"
click at [346, 65] on icon at bounding box center [348, 67] width 9 height 14
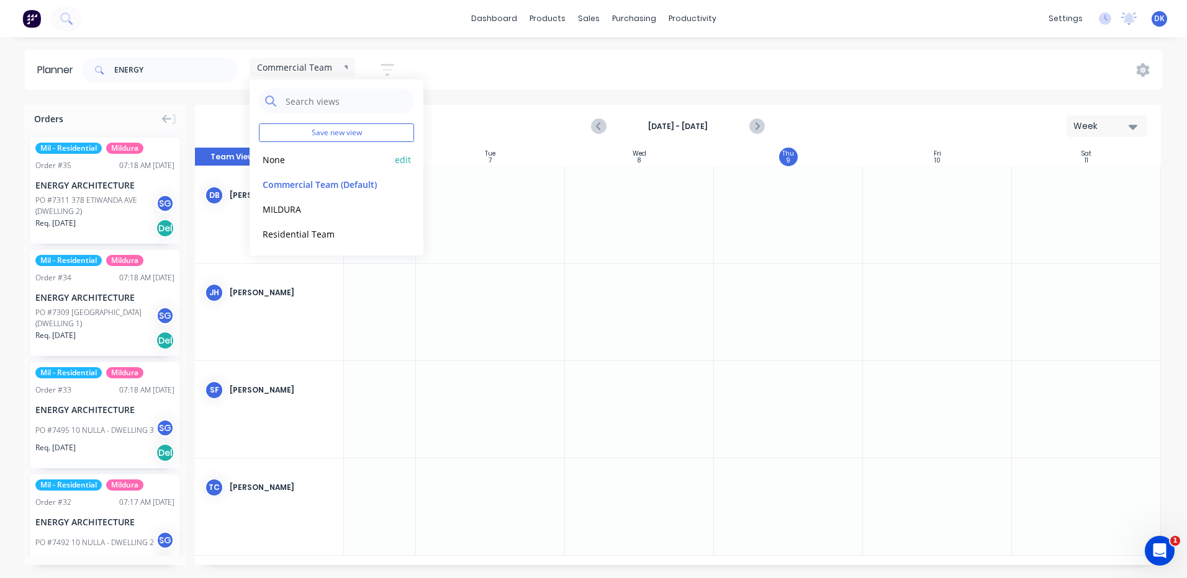
click at [272, 160] on button "None" at bounding box center [325, 159] width 132 height 14
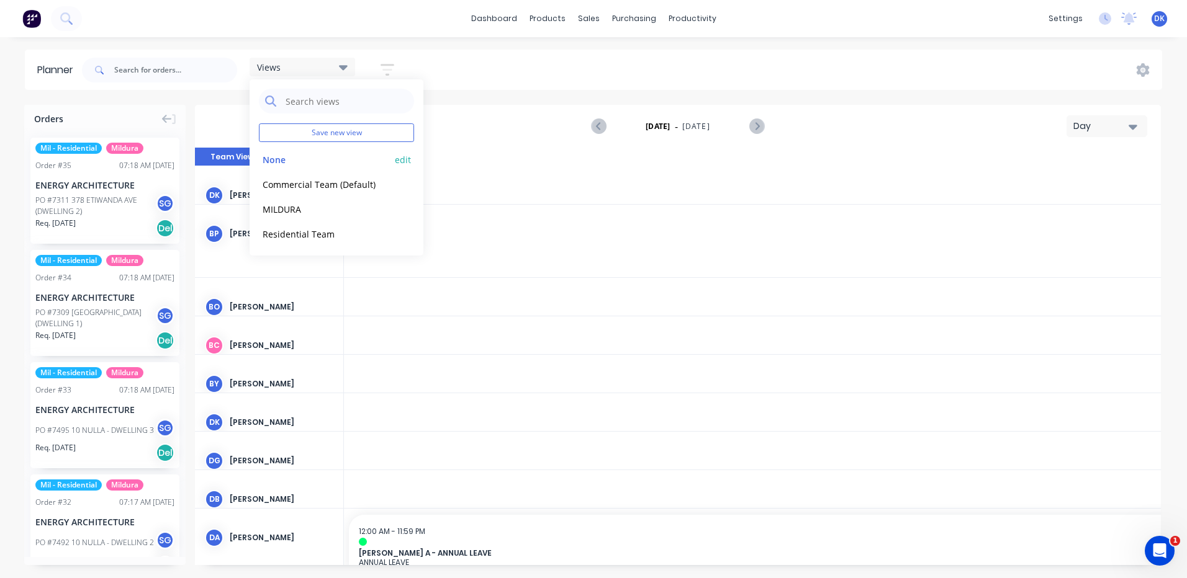
scroll to position [0, 2384]
click at [125, 70] on input "text" at bounding box center [175, 70] width 123 height 25
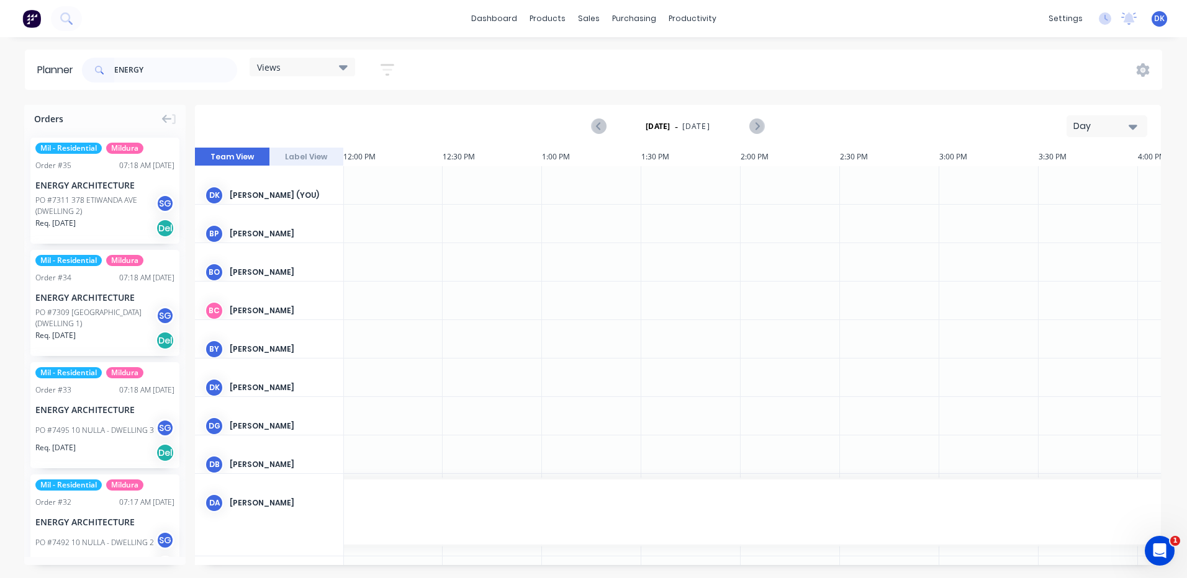
click at [1138, 124] on button "Day" at bounding box center [1106, 126] width 81 height 22
click at [1053, 182] on div "Week" at bounding box center [1084, 184] width 123 height 25
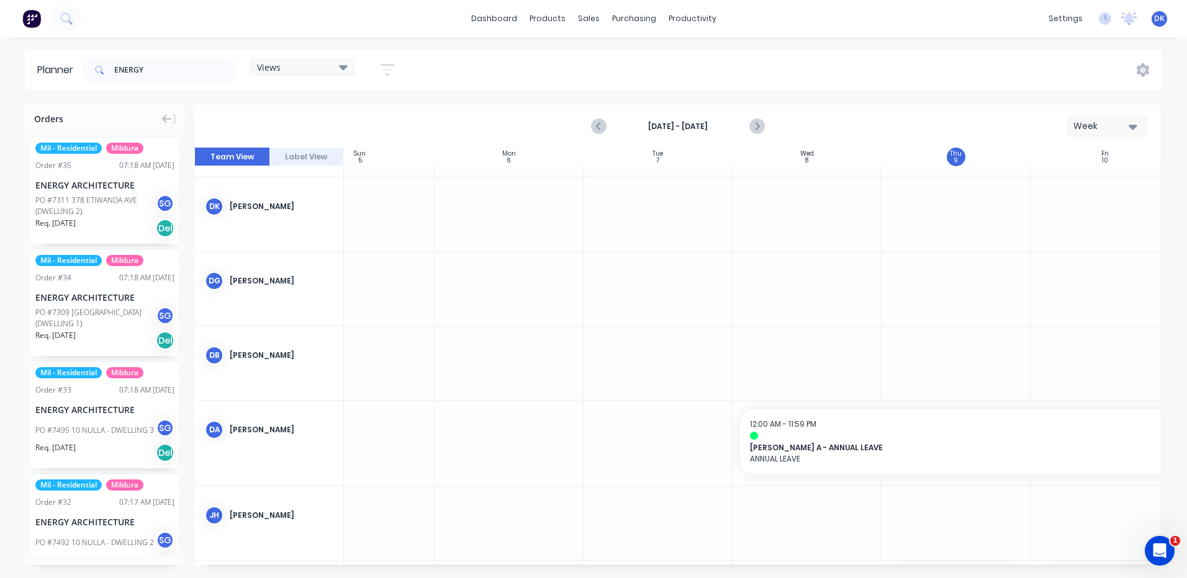
scroll to position [497, 58]
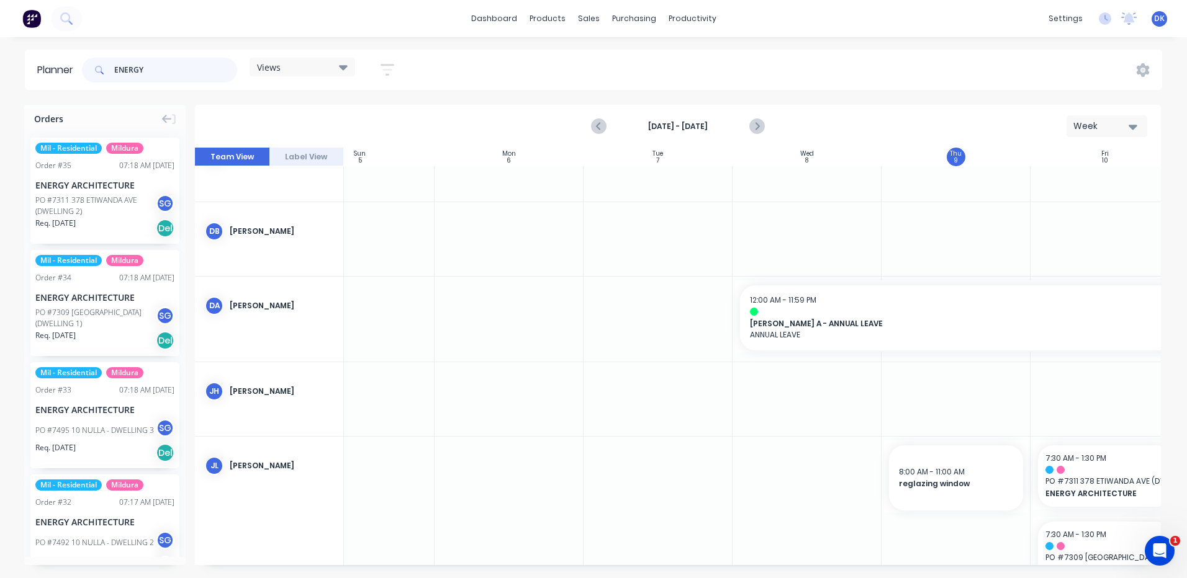
drag, startPoint x: 153, startPoint y: 71, endPoint x: 85, endPoint y: 71, distance: 68.3
click at [85, 71] on div "ENERGY" at bounding box center [159, 70] width 155 height 25
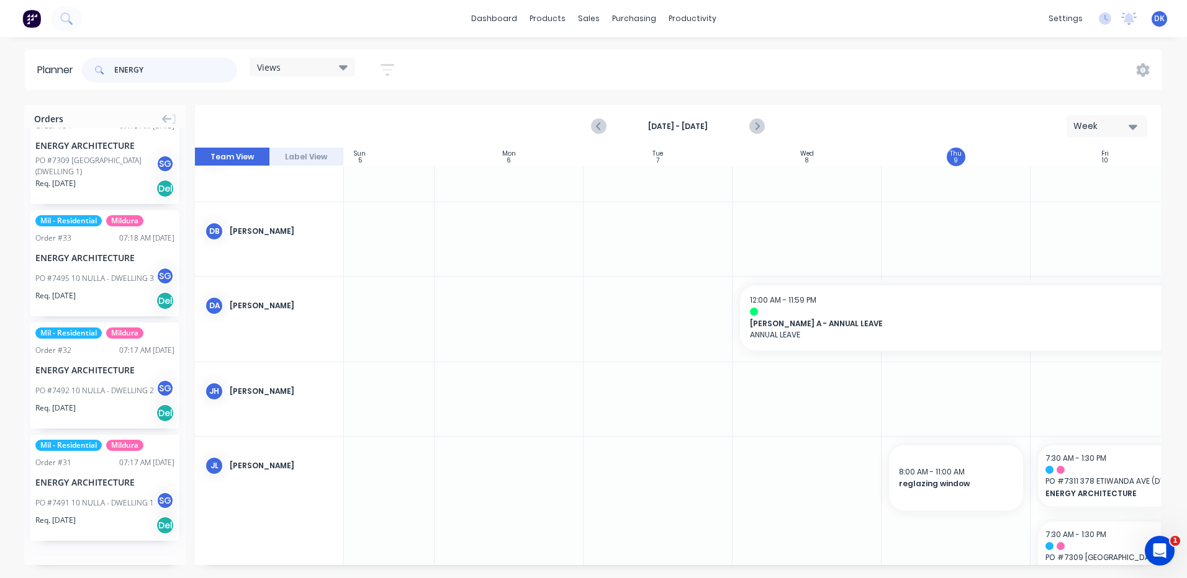
scroll to position [0, 0]
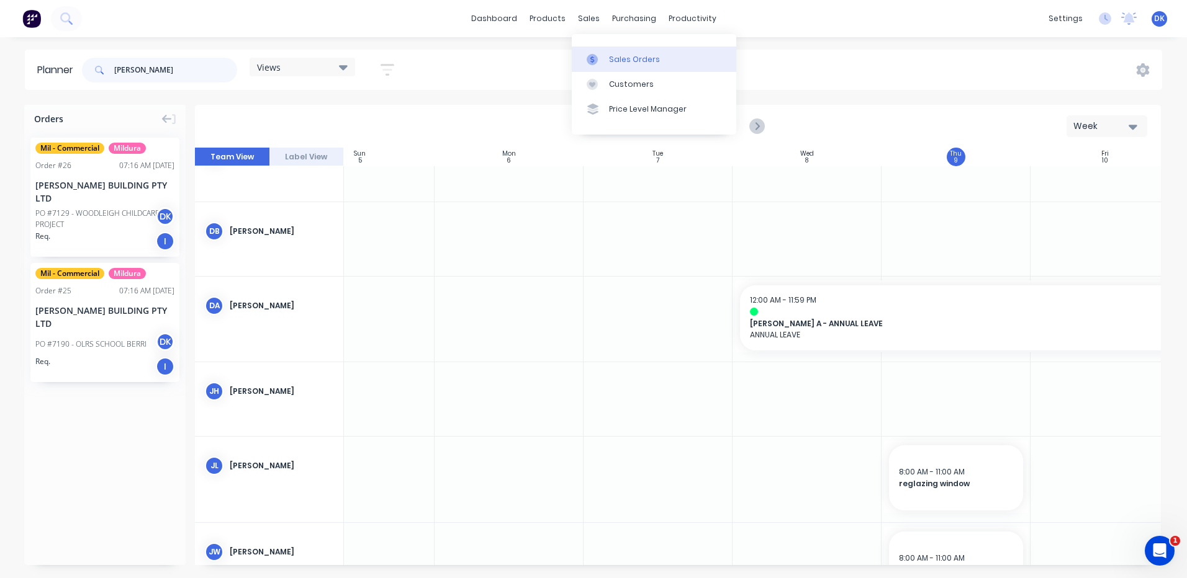
type input "[PERSON_NAME]"
click at [619, 59] on div "Sales Orders" at bounding box center [634, 59] width 51 height 11
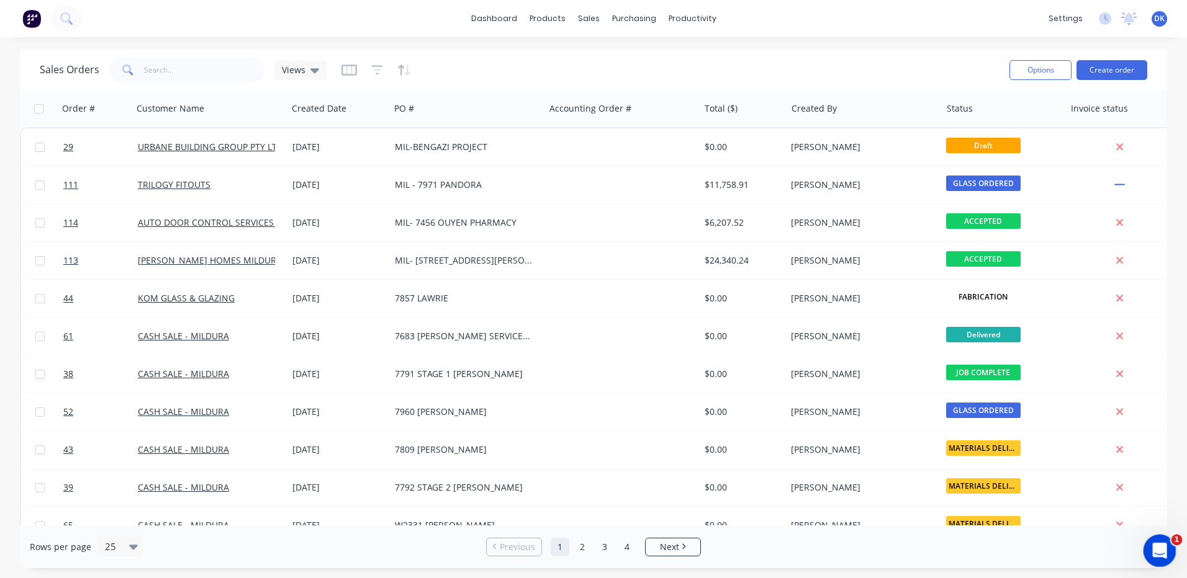
click at [1159, 547] on icon "Open Intercom Messenger" at bounding box center [1157, 549] width 9 height 10
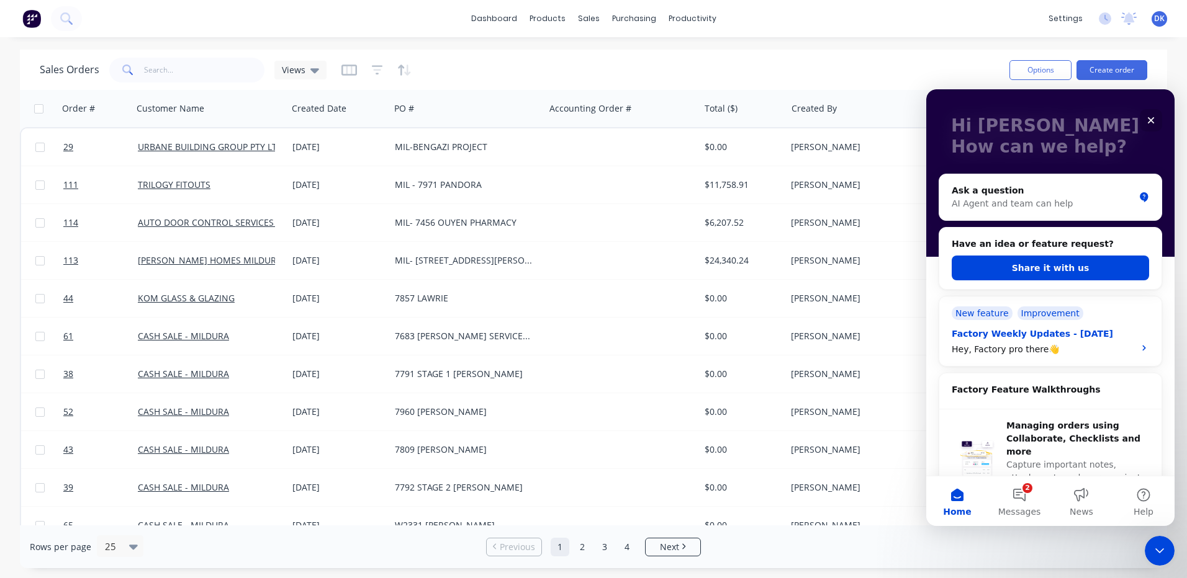
scroll to position [124, 0]
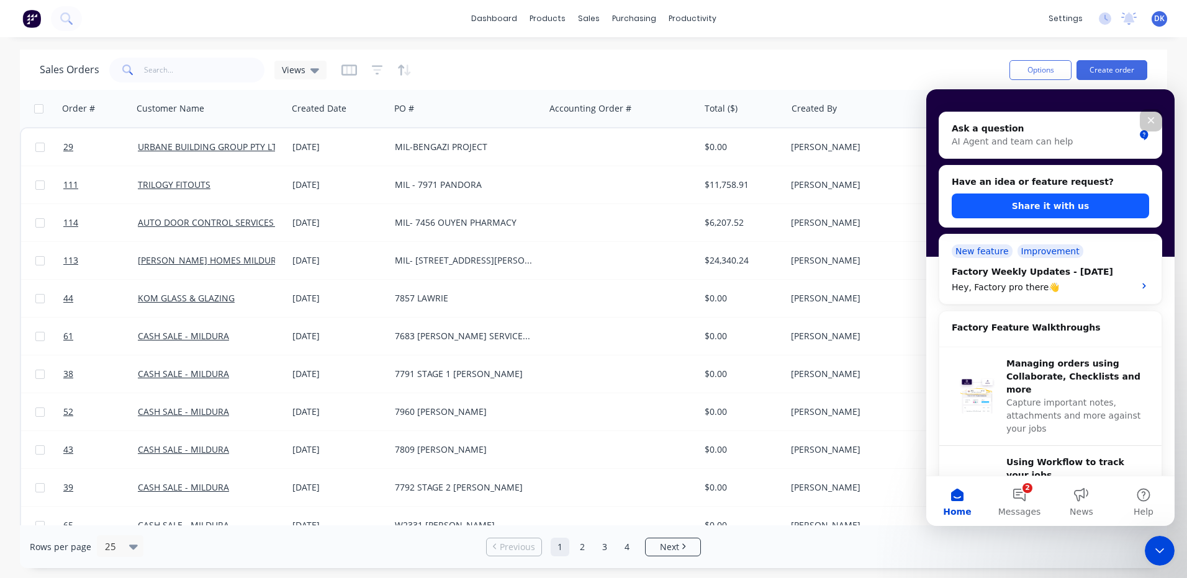
click at [1036, 204] on button "Share it with us" at bounding box center [1049, 206] width 197 height 25
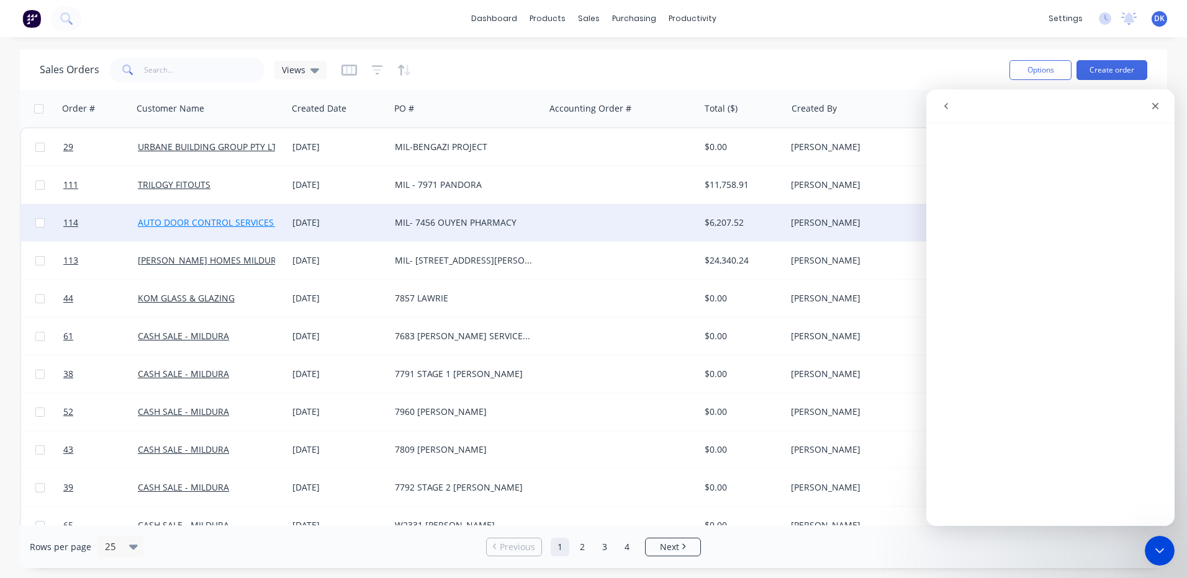
click at [234, 222] on link "AUTO DOOR CONTROL SERVICES PTY LTD" at bounding box center [223, 223] width 171 height 12
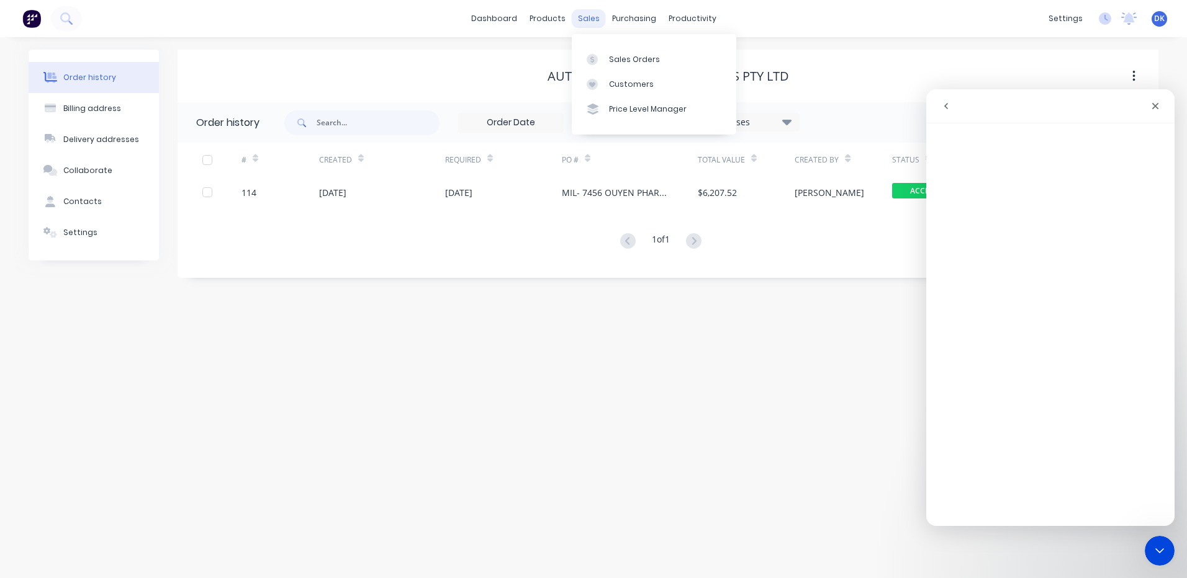
click at [591, 22] on div "sales" at bounding box center [589, 18] width 34 height 19
click at [554, 18] on div "products" at bounding box center [547, 18] width 48 height 19
click at [627, 17] on div "purchasing" at bounding box center [634, 18] width 56 height 19
click at [655, 57] on div "Purchase Orders" at bounding box center [674, 59] width 66 height 11
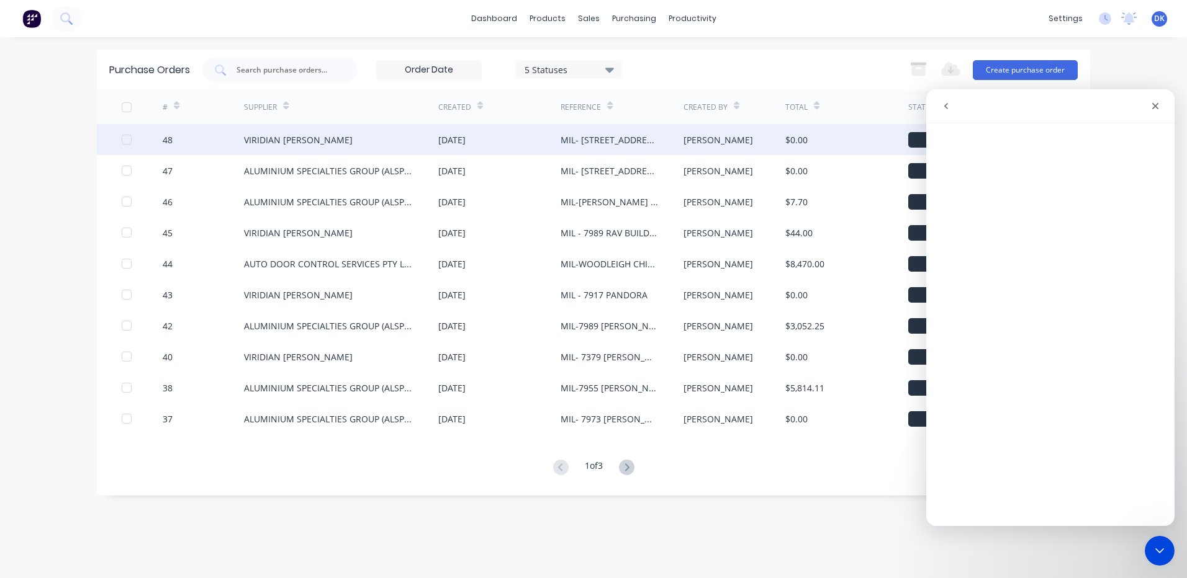
click at [294, 137] on div "VIRIDIAN [PERSON_NAME]" at bounding box center [298, 139] width 109 height 13
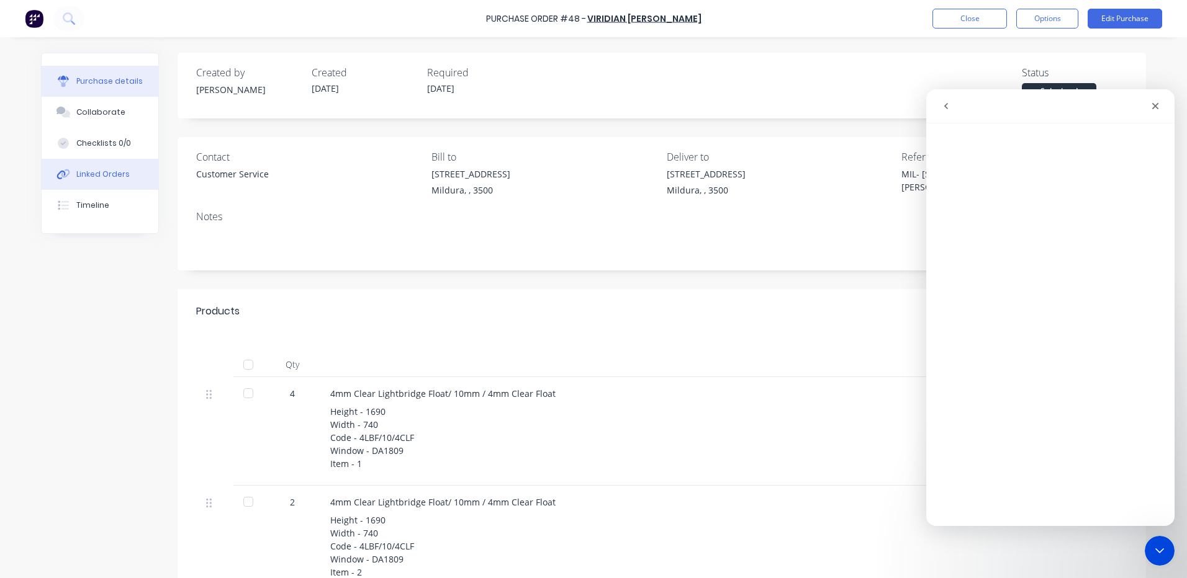
click at [91, 172] on div "Linked Orders" at bounding box center [102, 174] width 53 height 11
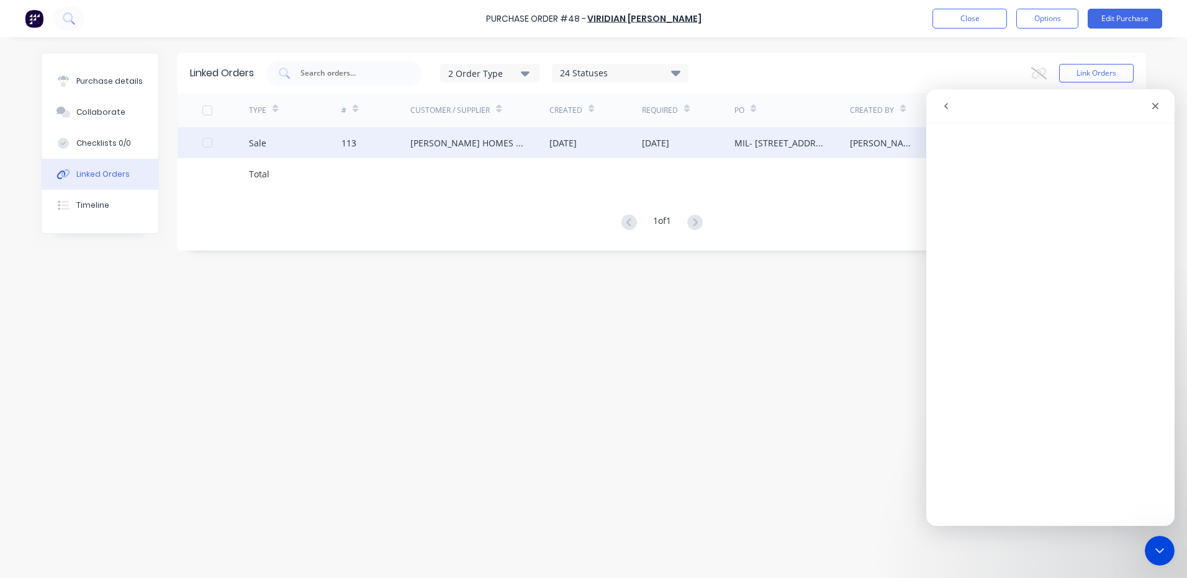
click at [436, 142] on div "[PERSON_NAME] HOMES MILDURA" at bounding box center [467, 143] width 114 height 13
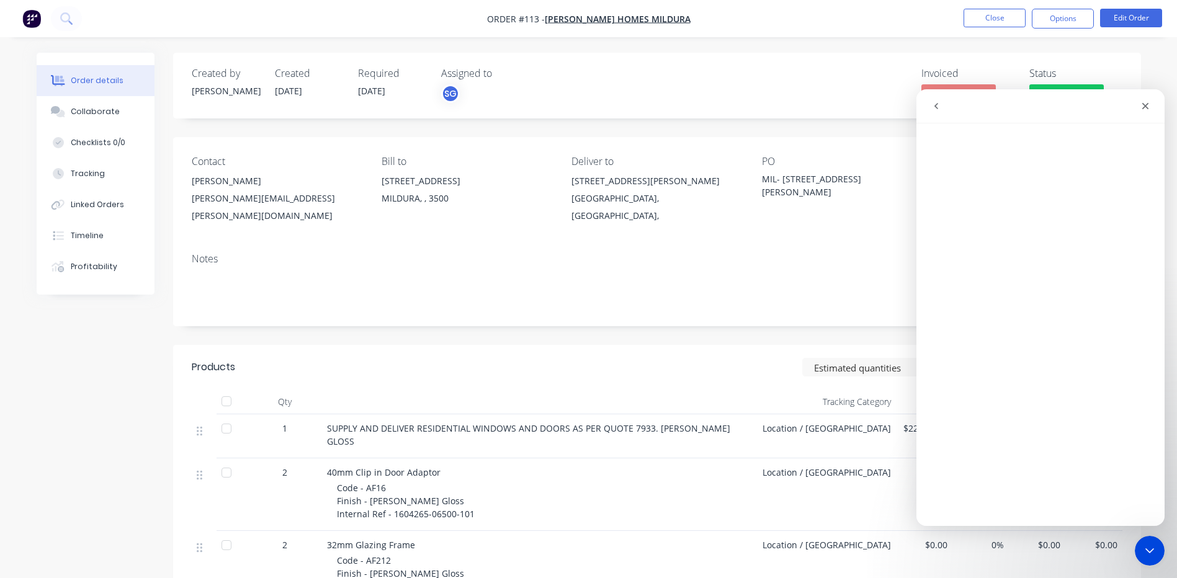
click at [1162, 105] on nav "Intercom messenger" at bounding box center [1041, 106] width 248 height 34
click at [1148, 105] on icon "Close" at bounding box center [1146, 106] width 7 height 7
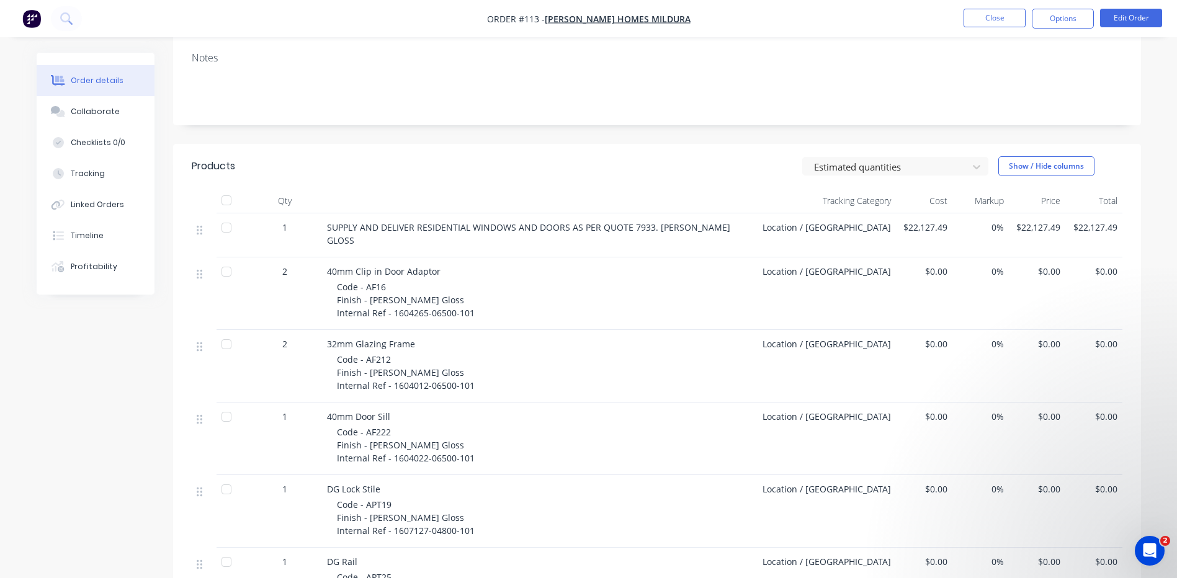
scroll to position [263, 0]
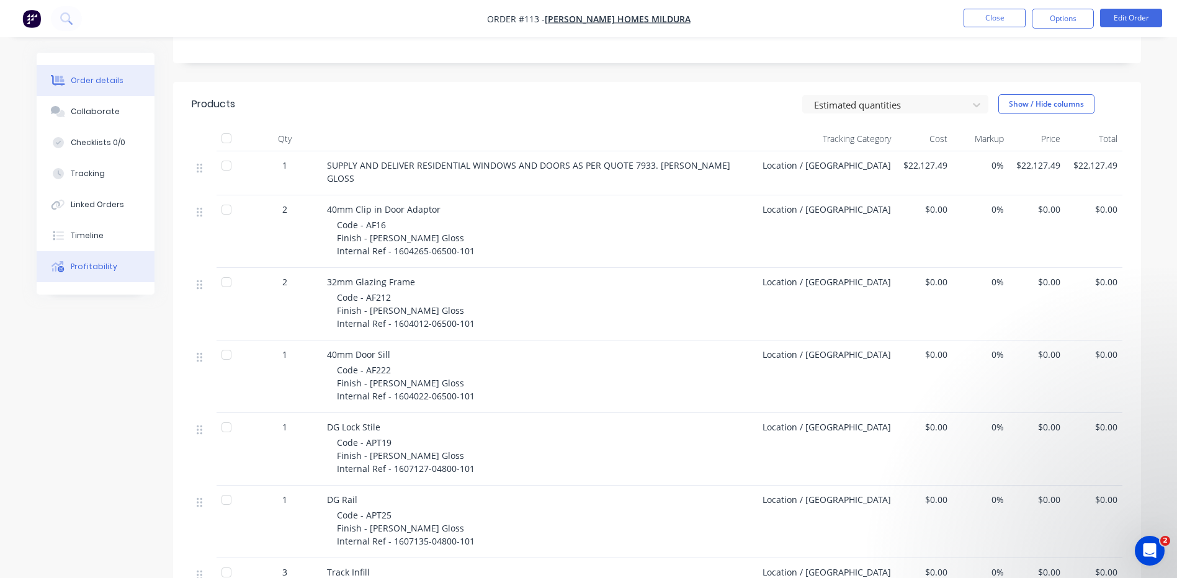
click at [87, 267] on div "Profitability" at bounding box center [94, 266] width 47 height 11
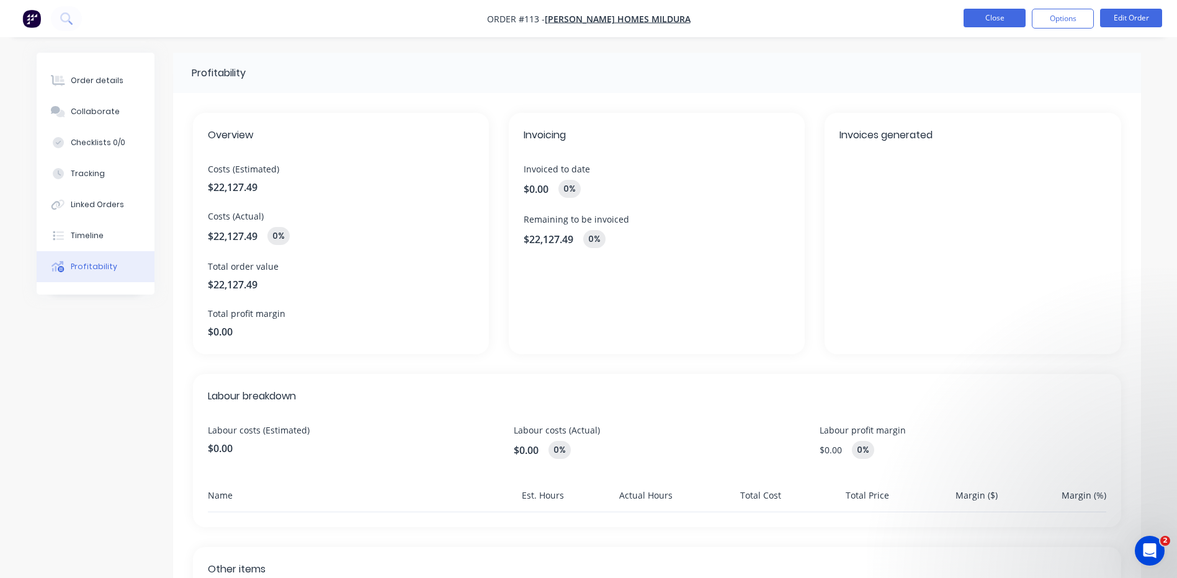
click at [985, 17] on button "Close" at bounding box center [995, 18] width 62 height 19
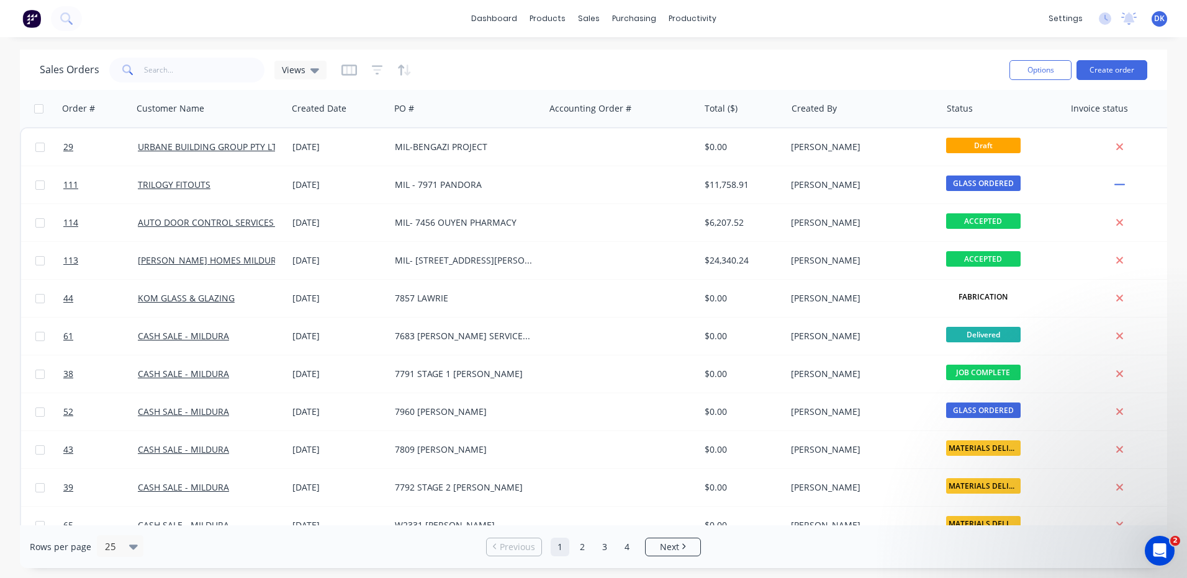
click at [922, 560] on div "Rows per page 25 Previous 1 2 3 4 Next" at bounding box center [593, 547] width 1147 height 43
